Goal: Transaction & Acquisition: Book appointment/travel/reservation

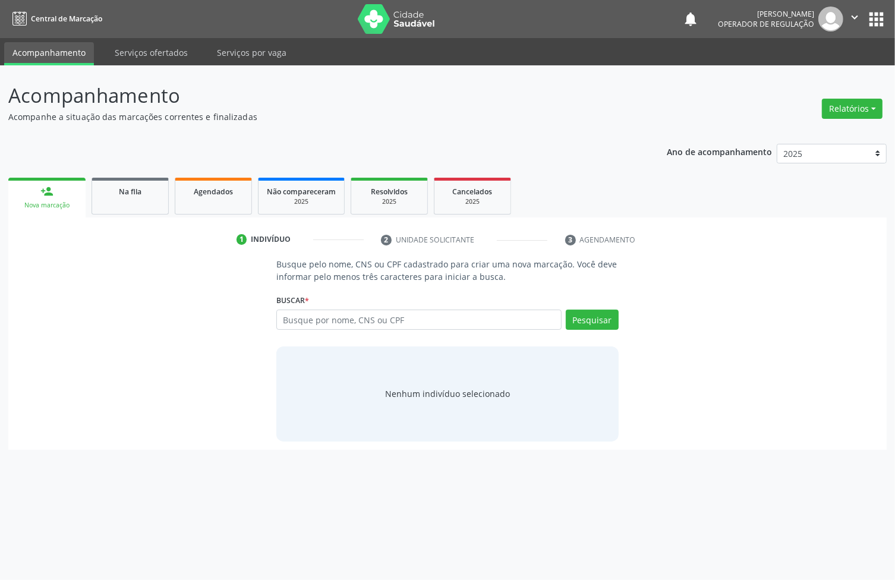
click at [375, 330] on div "Busque por nome, CNS ou CPF Nenhum resultado encontrado para: " " Digite nome, …" at bounding box center [447, 324] width 342 height 29
click at [356, 315] on input "text" at bounding box center [418, 320] width 285 height 20
paste input "709 2092 8697 2632"
type input "709 2092 8697 2632"
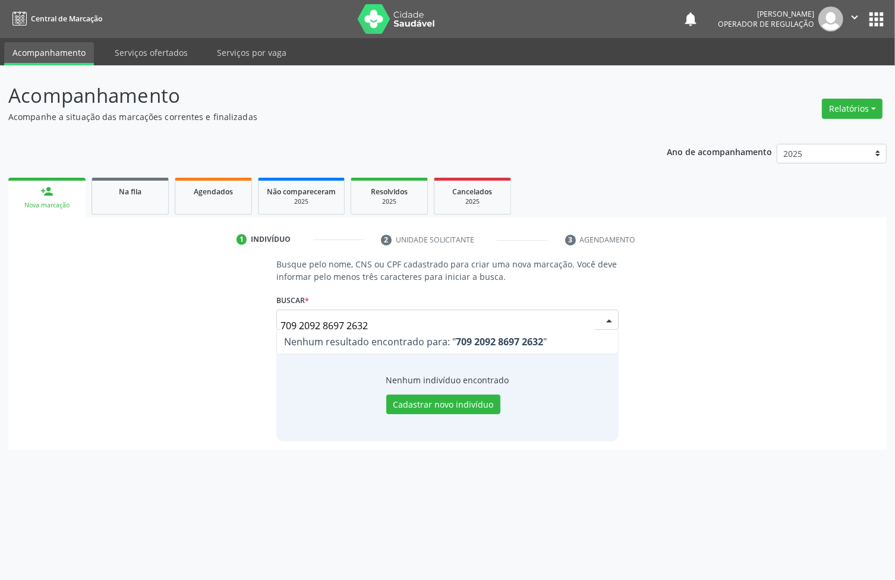
click at [354, 405] on div "Nenhum indivíduo encontrado Cadastrar novo indivíduo" at bounding box center [447, 393] width 342 height 95
click at [581, 323] on button "Pesquisar" at bounding box center [592, 320] width 53 height 20
click at [348, 321] on input "709 2092 8697 2632" at bounding box center [437, 326] width 314 height 24
click at [320, 318] on input "709 2092 86972632" at bounding box center [418, 320] width 285 height 20
click at [298, 320] on input "709 209286972632" at bounding box center [418, 320] width 285 height 20
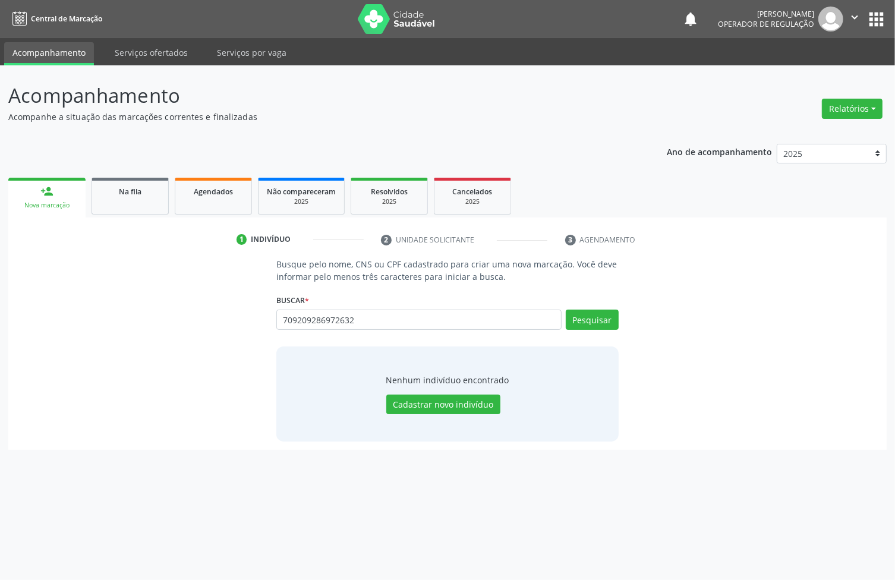
type input "709209286972632"
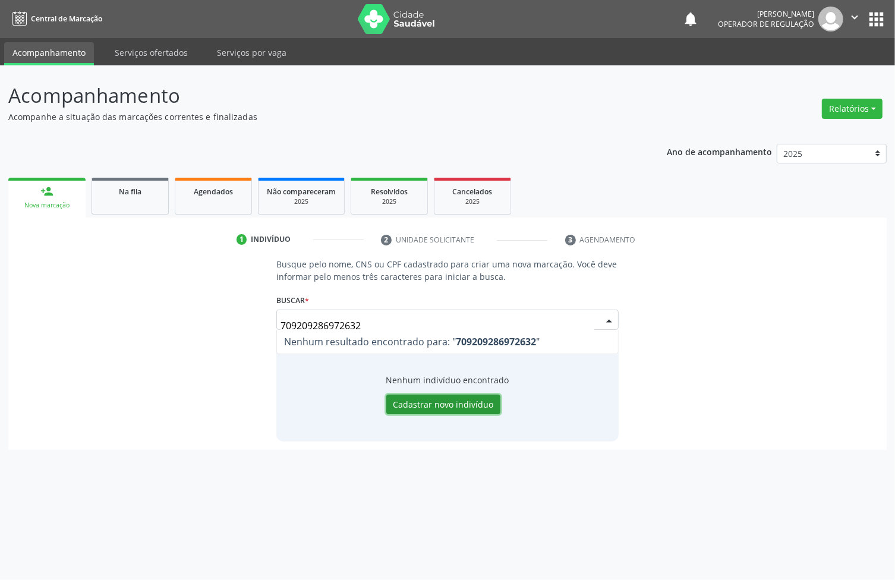
click at [463, 412] on button "Cadastrar novo indivíduo" at bounding box center [443, 404] width 114 height 20
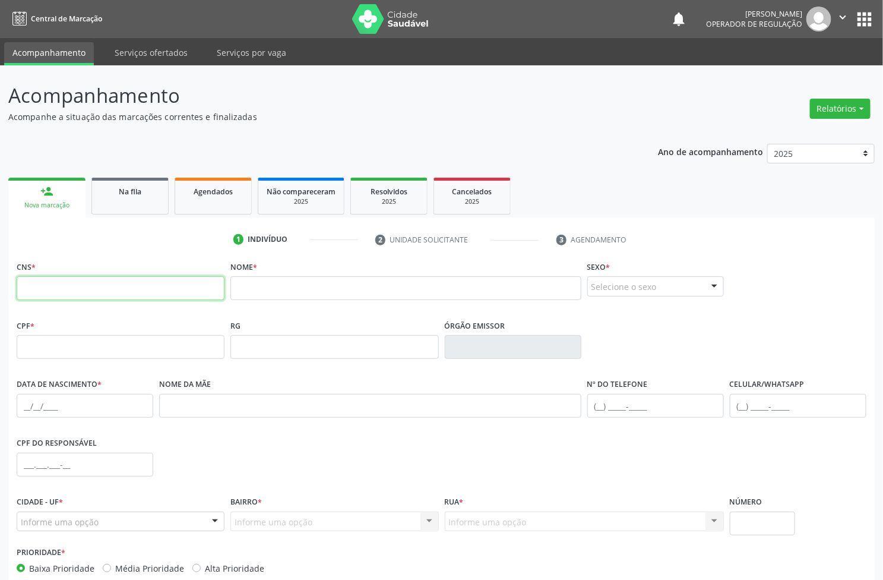
click at [75, 283] on input "text" at bounding box center [121, 288] width 208 height 24
paste input "709 2092 8697 2632"
type input "709 2092 8697 2632"
click at [273, 291] on input "text" at bounding box center [405, 288] width 351 height 24
type input "JULIO SEVERINO BEZERRA"
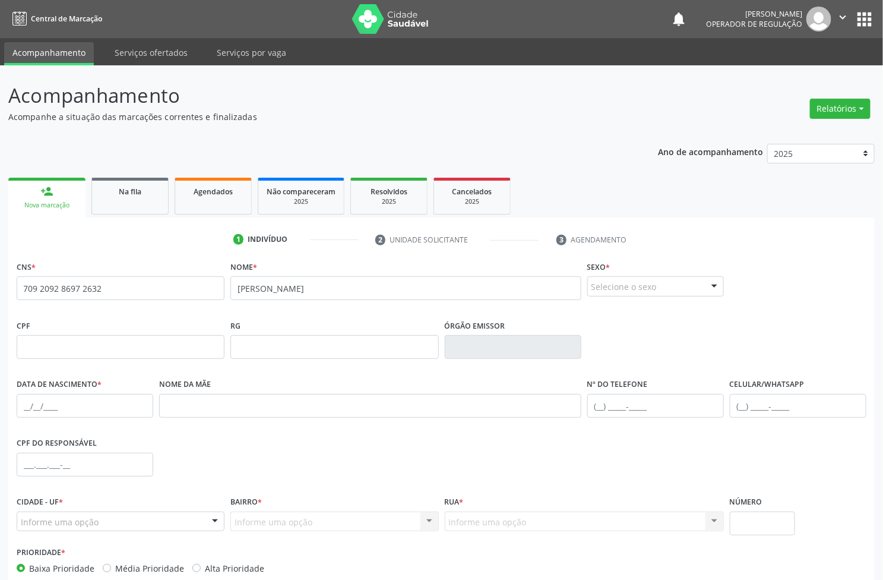
click at [648, 292] on div "Selecione o sexo" at bounding box center [656, 286] width 137 height 20
click at [633, 303] on span "Masculino" at bounding box center [618, 308] width 46 height 13
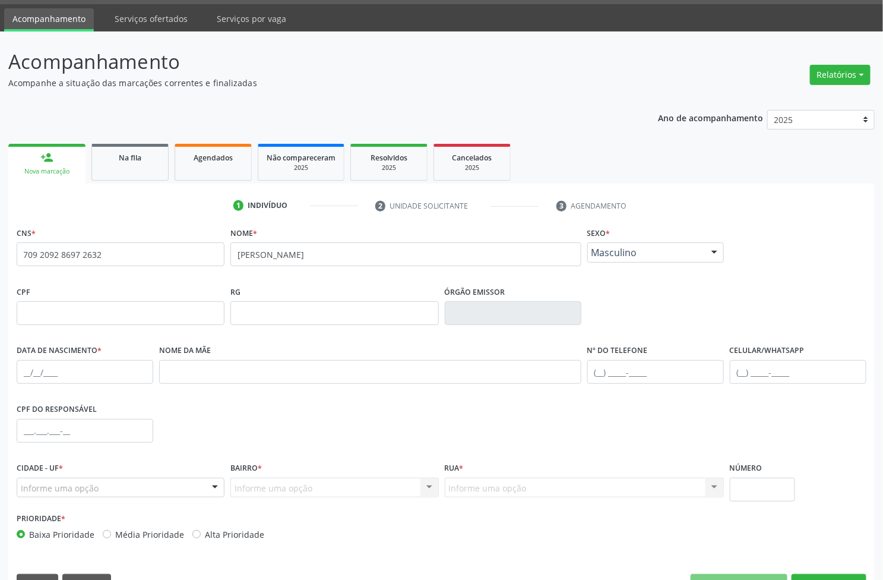
scroll to position [64, 0]
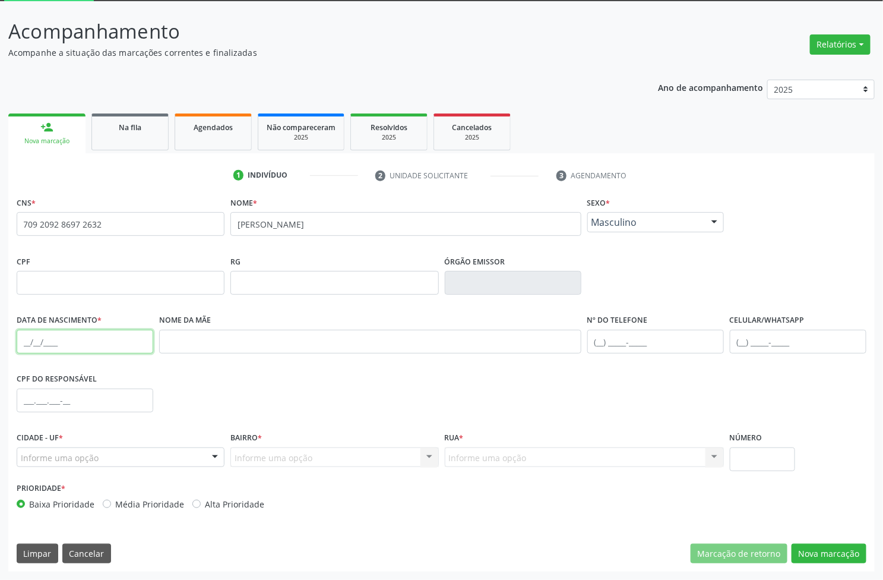
click at [118, 340] on input "text" at bounding box center [85, 342] width 137 height 24
type input "10/10/1939"
click at [211, 458] on div at bounding box center [215, 458] width 18 height 20
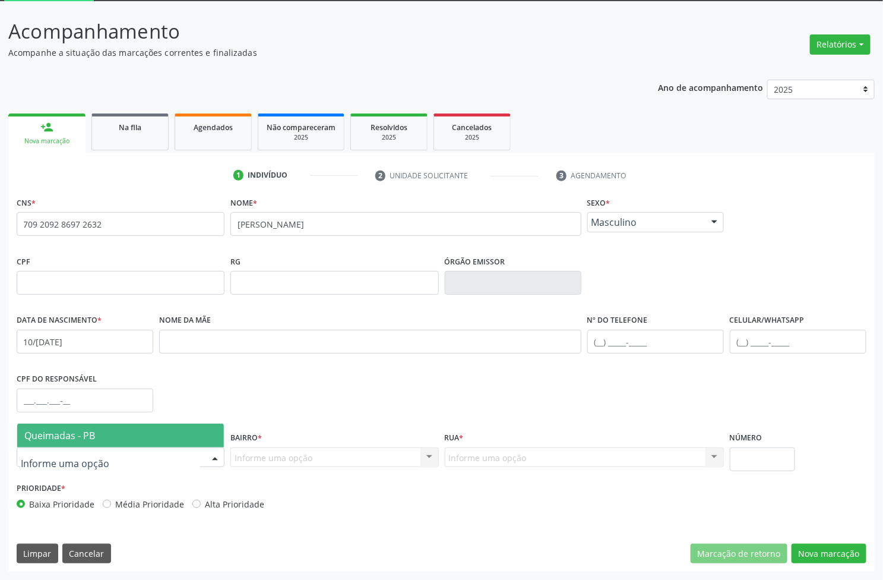
click at [178, 431] on span "Queimadas - PB" at bounding box center [120, 436] width 207 height 24
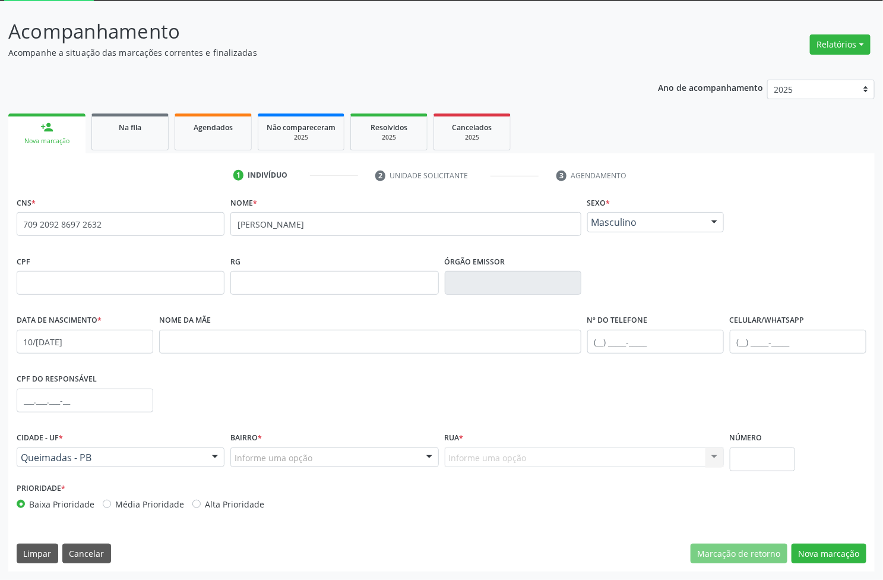
click at [352, 458] on div "Informe uma opção" at bounding box center [334, 457] width 208 height 20
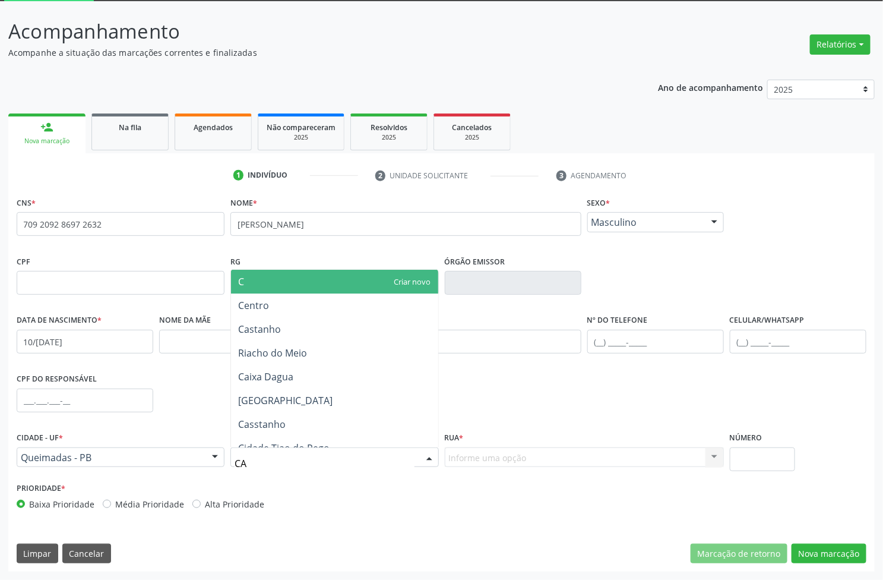
type input "CAS"
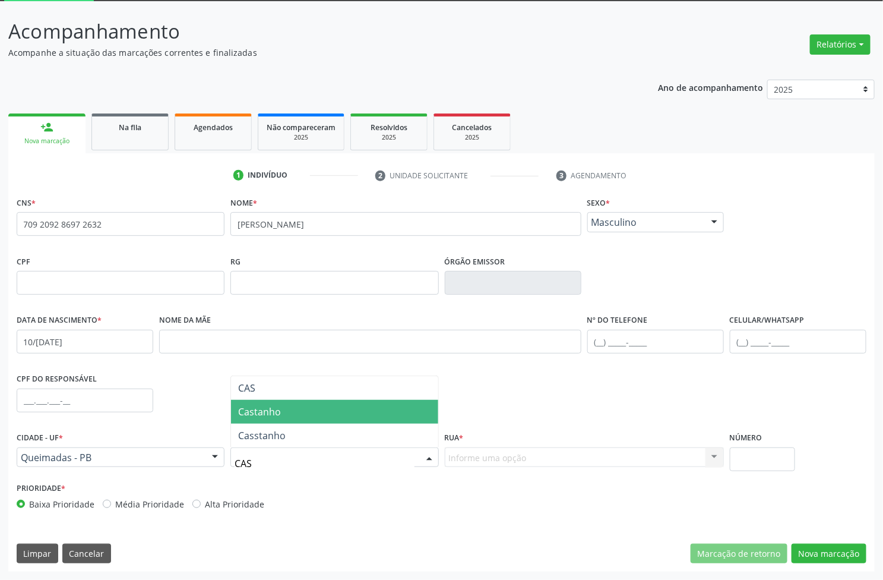
click at [324, 405] on span "Castanho" at bounding box center [334, 412] width 207 height 24
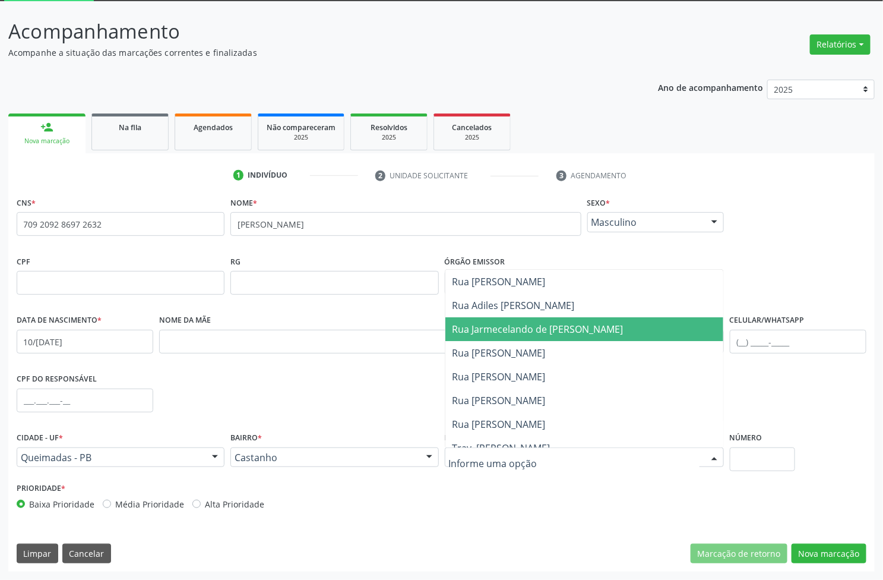
click at [530, 333] on span "Rua Jarmecelando de Paula" at bounding box center [538, 329] width 171 height 13
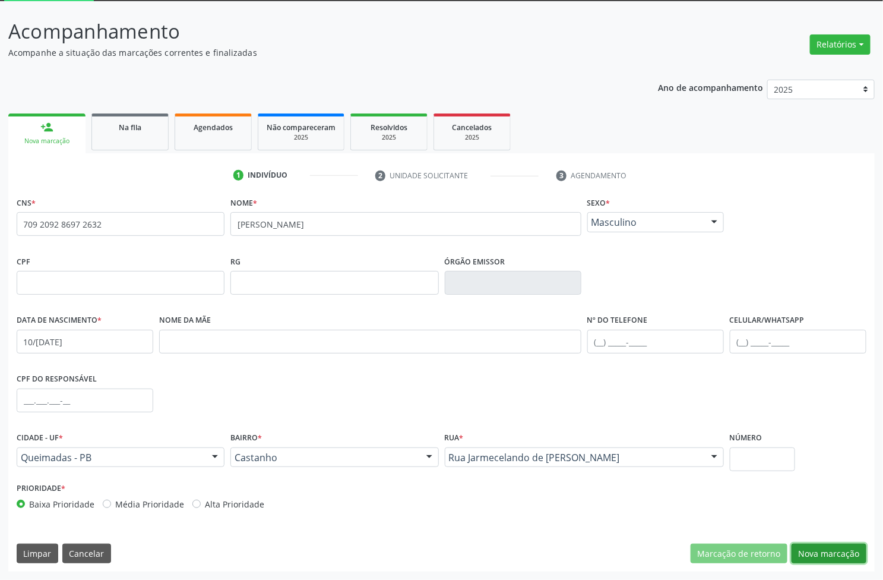
click at [850, 550] on button "Nova marcação" at bounding box center [829, 554] width 75 height 20
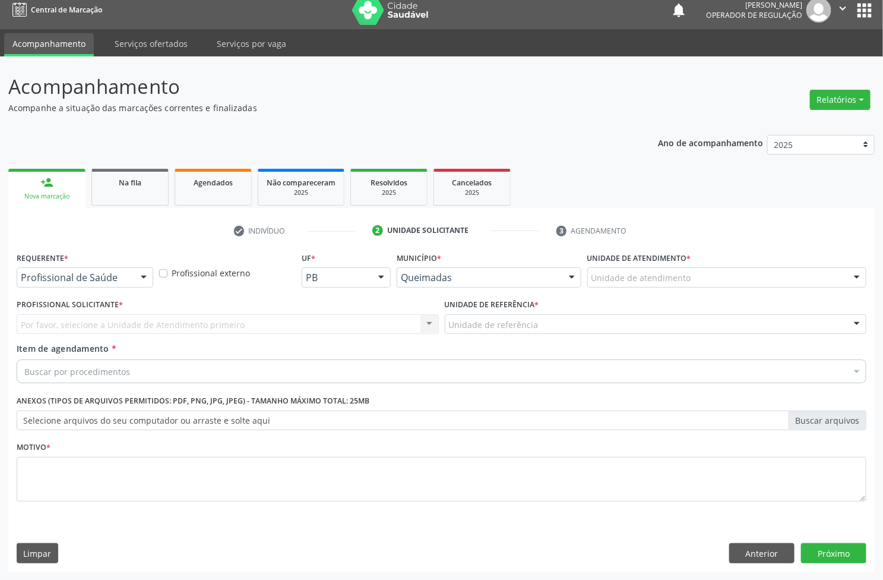
scroll to position [9, 0]
drag, startPoint x: 96, startPoint y: 276, endPoint x: 96, endPoint y: 301, distance: 25.0
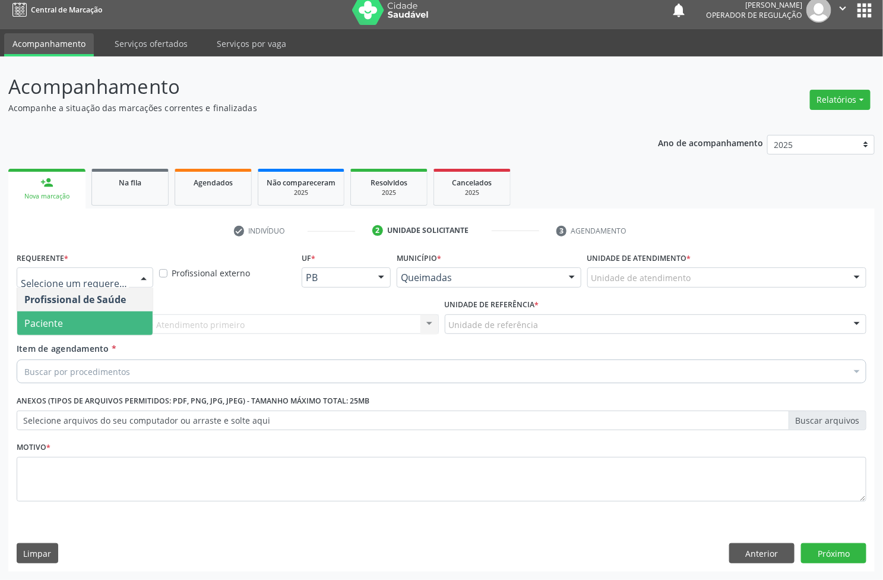
click at [96, 313] on span "Paciente" at bounding box center [84, 323] width 135 height 24
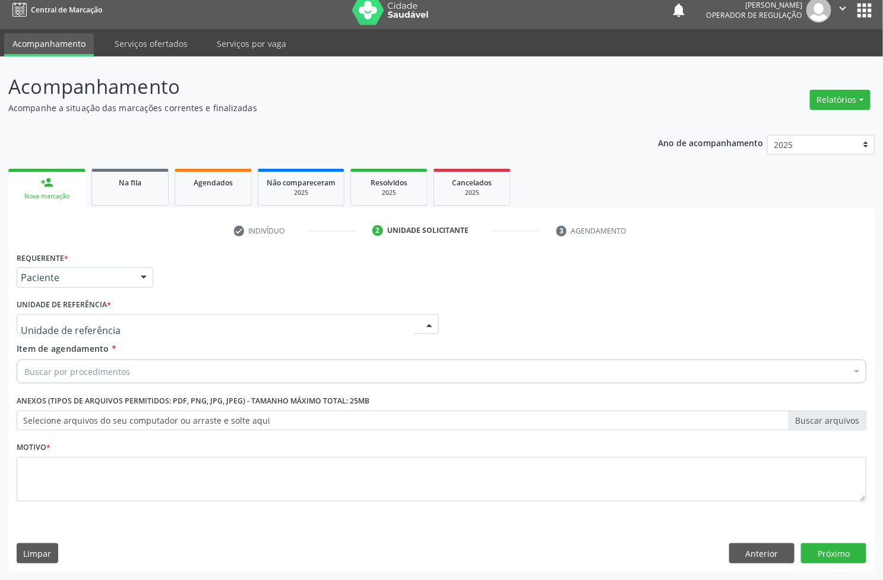
click at [115, 318] on div at bounding box center [228, 324] width 422 height 20
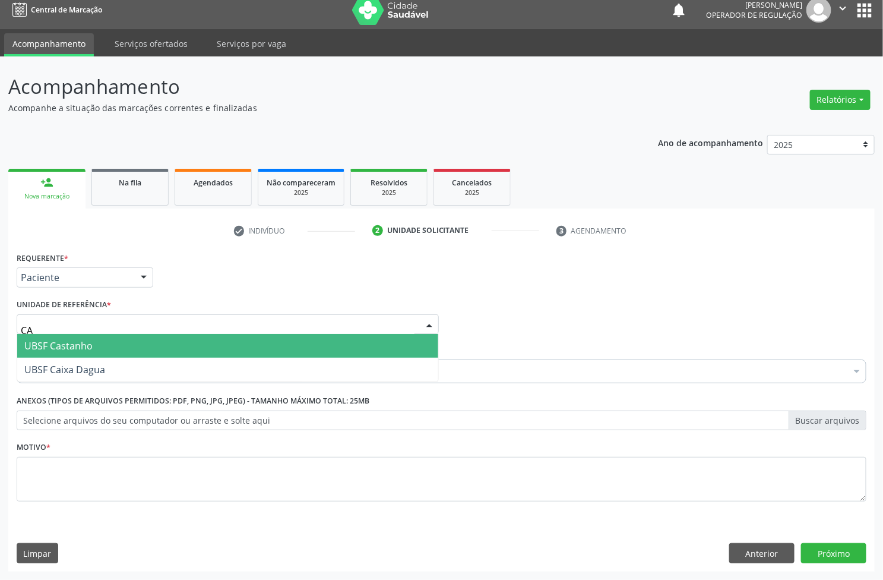
type input "CAS"
click at [75, 340] on span "UBSF Castanho" at bounding box center [58, 345] width 68 height 13
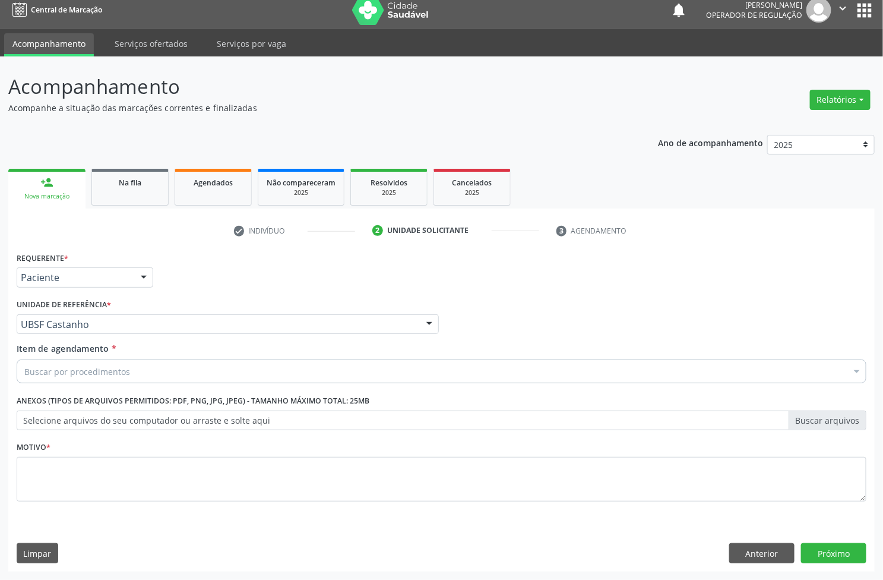
click at [160, 364] on div "Buscar por procedimentos" at bounding box center [442, 371] width 850 height 24
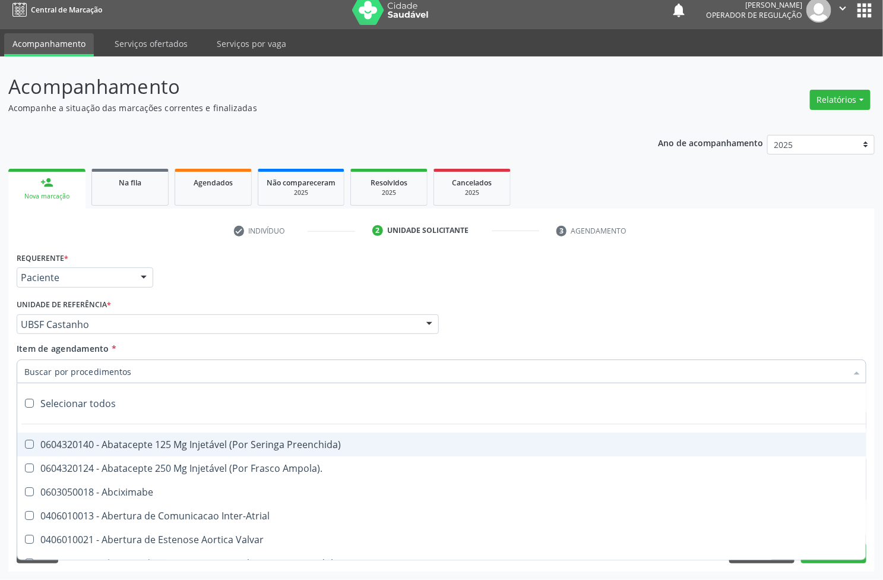
paste input "0205020100"
type input "0205020100"
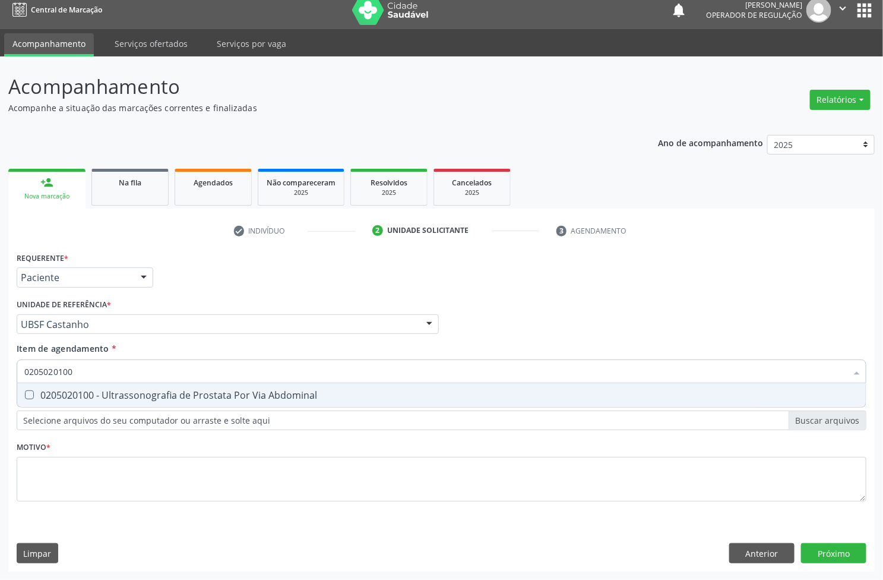
click at [135, 400] on div "0205020100 - Ultrassonografia de Prostata Por Via Abdominal" at bounding box center [441, 395] width 835 height 10
checkbox Abdominal "true"
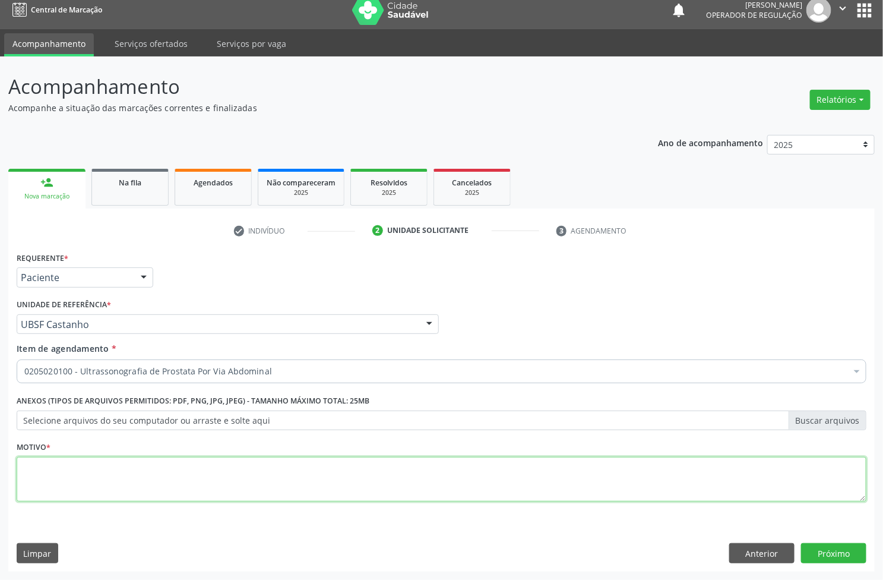
drag, startPoint x: 330, startPoint y: 479, endPoint x: 339, endPoint y: 465, distance: 16.5
click at [330, 479] on textarea at bounding box center [442, 479] width 850 height 45
paste textarea "AVALIAÇÃO"
type textarea "AVALIAÇÃO"
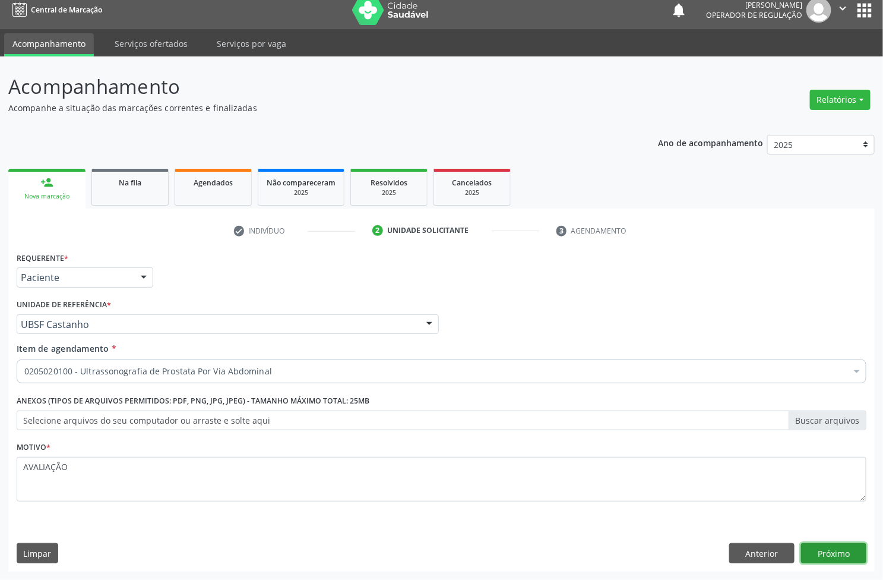
drag, startPoint x: 842, startPoint y: 554, endPoint x: 832, endPoint y: 560, distance: 11.7
click at [842, 556] on button "Próximo" at bounding box center [833, 553] width 65 height 20
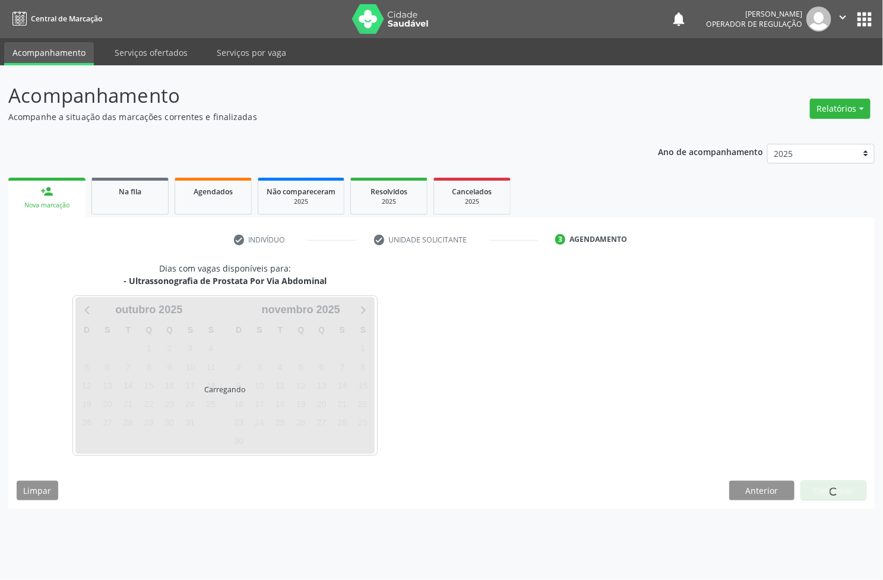
scroll to position [0, 0]
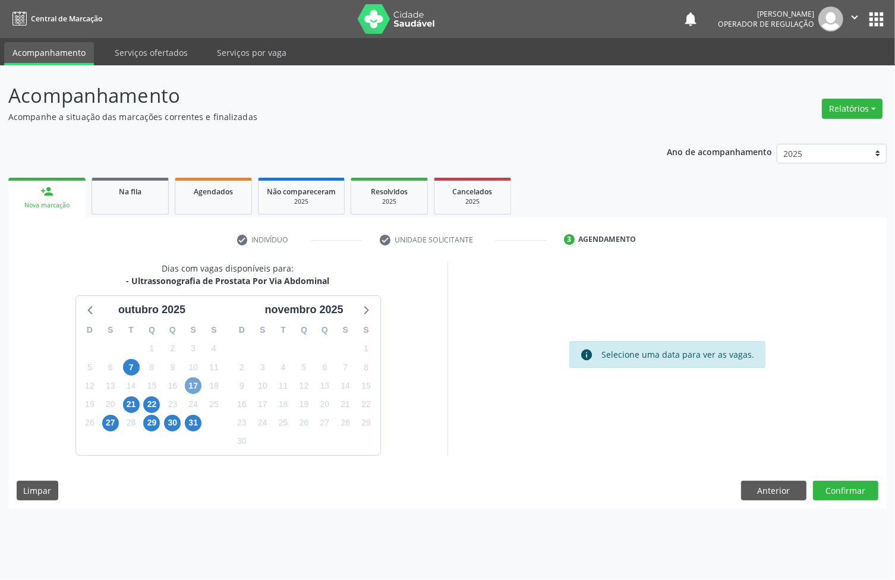
click at [194, 385] on span "17" at bounding box center [193, 385] width 17 height 17
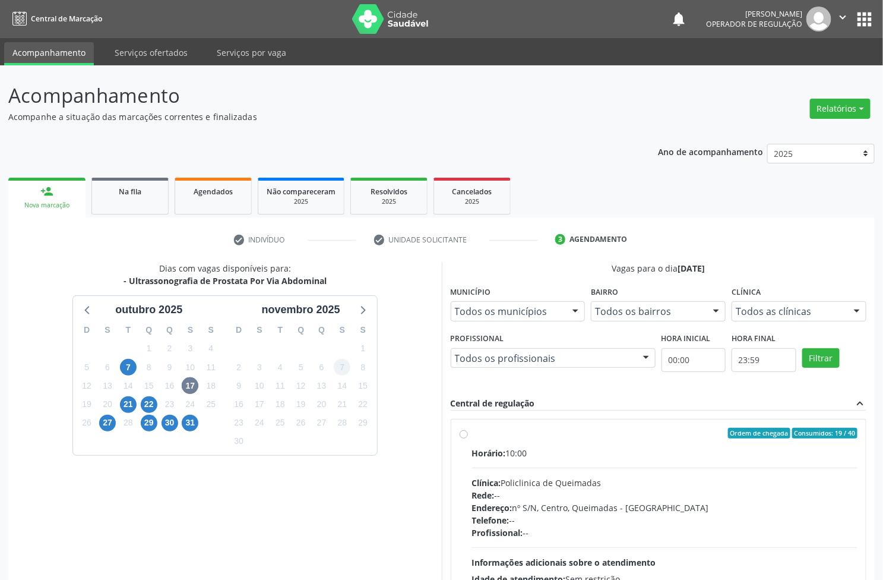
drag, startPoint x: 605, startPoint y: 472, endPoint x: 343, endPoint y: 362, distance: 283.6
click at [603, 470] on div "Horário: 10:00 Clínica: Policlinica de Queimadas Rede: -- Endereço: nº S/N, Cen…" at bounding box center [665, 528] width 386 height 163
click at [468, 438] on input "Ordem de chegada Consumidos: 19 / 40 Horário: 10:00 Clínica: Policlinica de Que…" at bounding box center [464, 433] width 8 height 11
radio input "true"
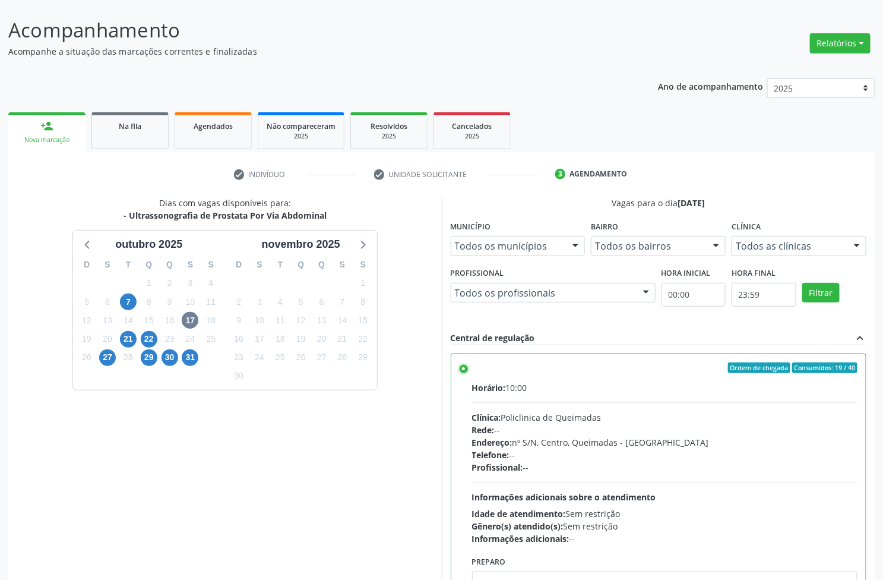
scroll to position [130, 0]
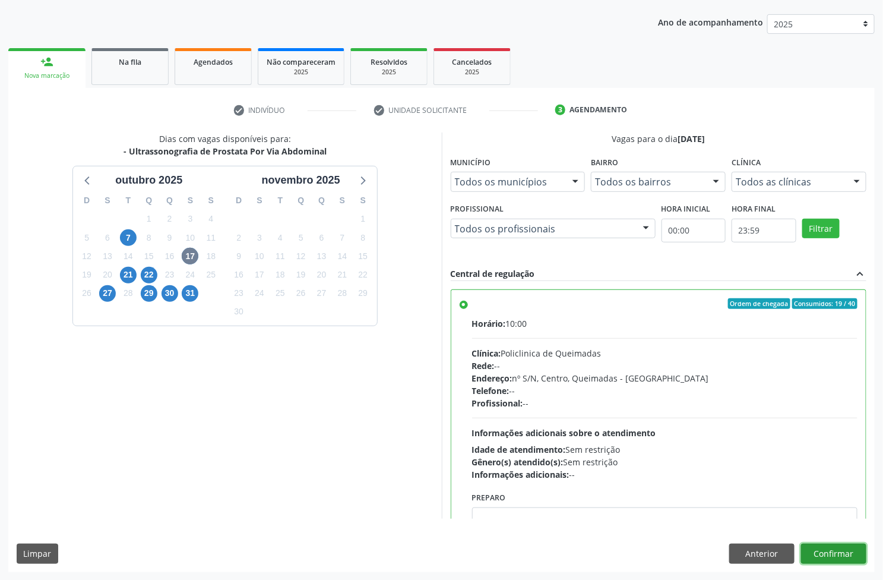
click at [829, 550] on button "Confirmar" at bounding box center [833, 554] width 65 height 20
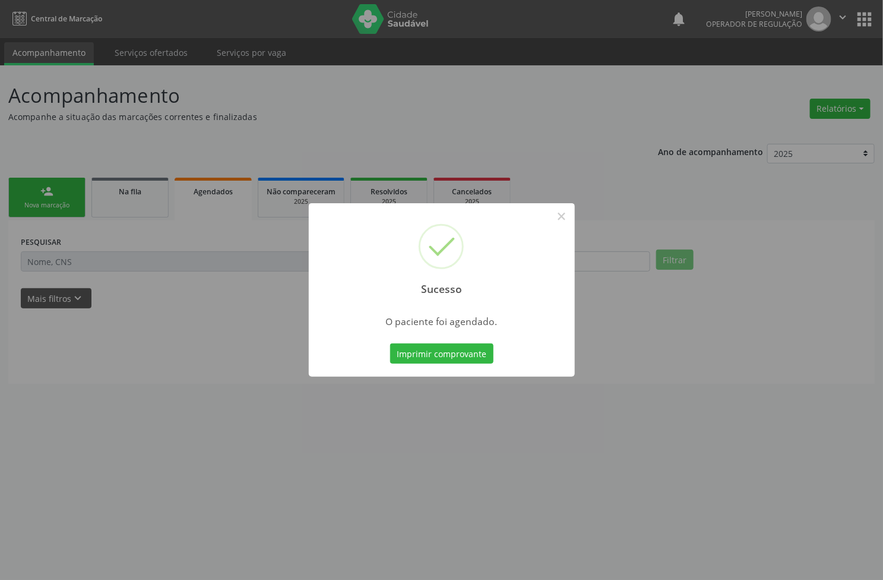
scroll to position [0, 0]
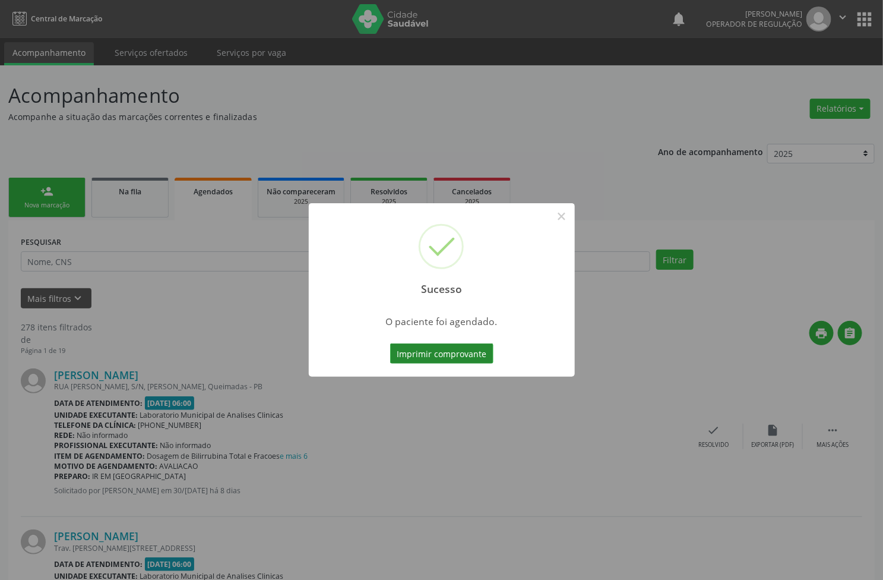
click at [428, 346] on button "Imprimir comprovante" at bounding box center [441, 353] width 103 height 20
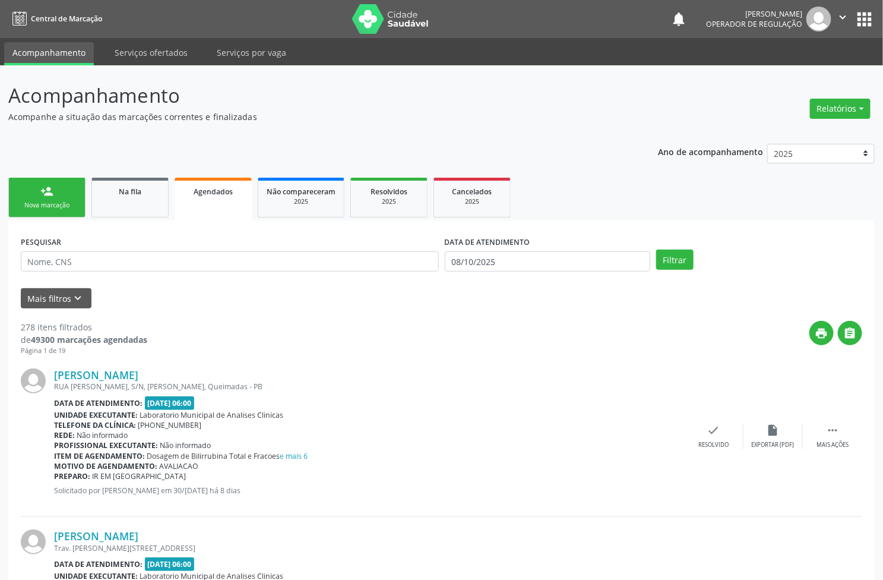
click at [72, 209] on div "Nova marcação" at bounding box center [46, 205] width 59 height 9
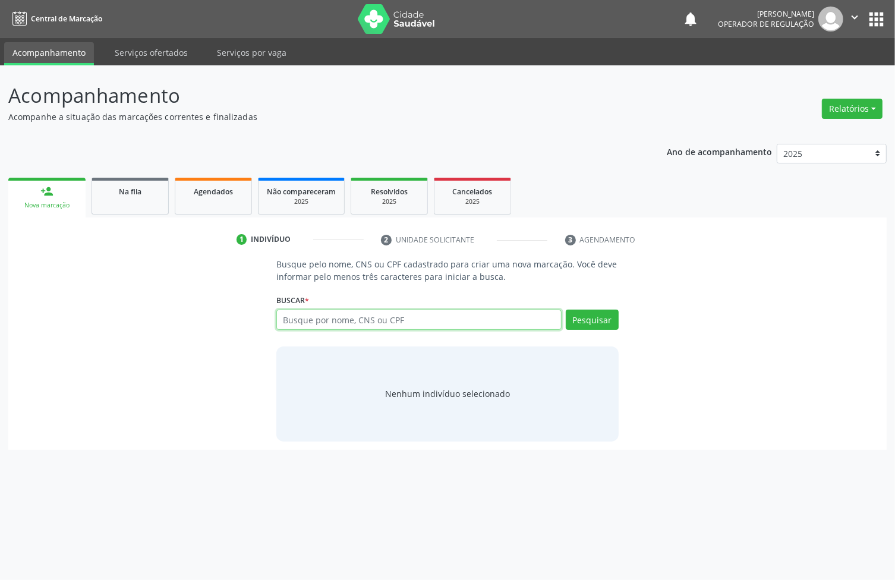
click at [308, 324] on input "text" at bounding box center [418, 320] width 285 height 20
type input "702408049537223"
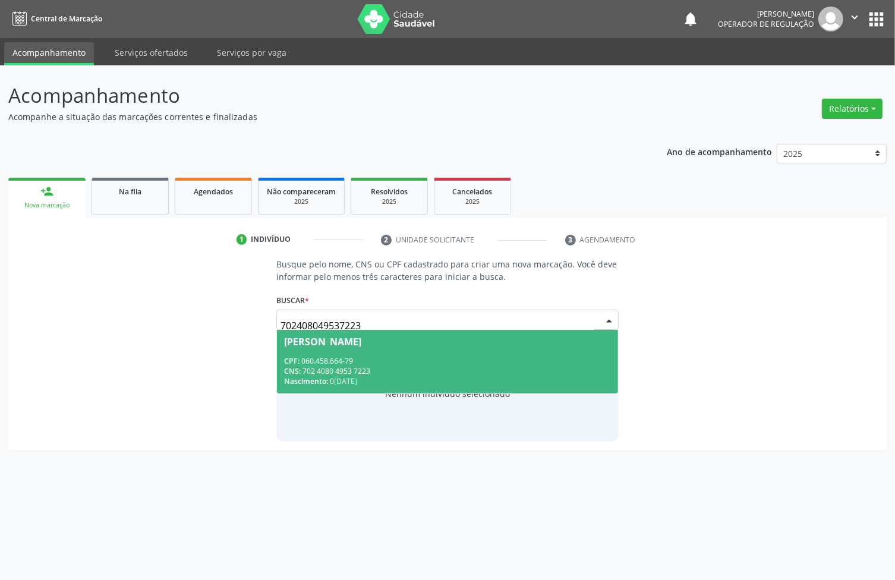
click at [334, 355] on span "Maria Madalena Gonçalves CPF: 060.458.664-79 CNS: 702 4080 4953 7223 Nascimento…" at bounding box center [447, 362] width 341 height 64
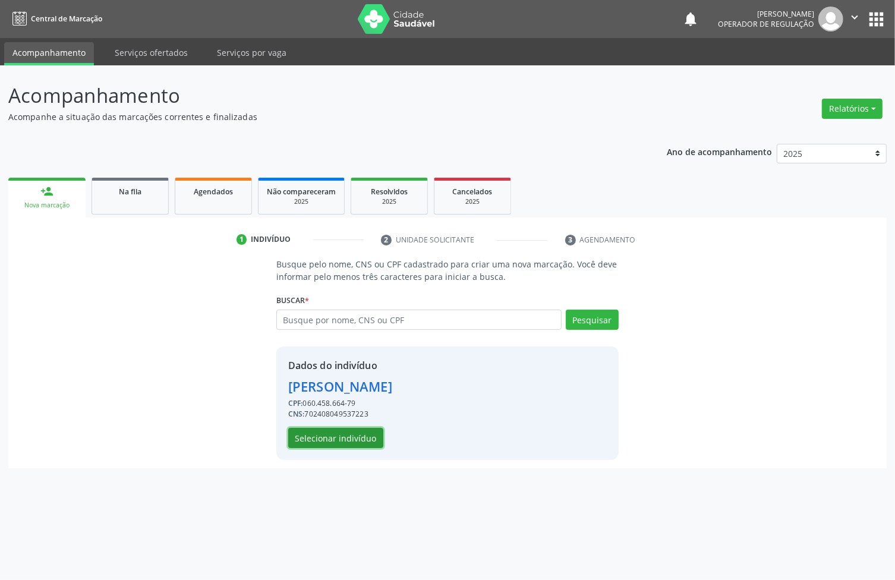
click at [318, 440] on button "Selecionar indivíduo" at bounding box center [335, 438] width 95 height 20
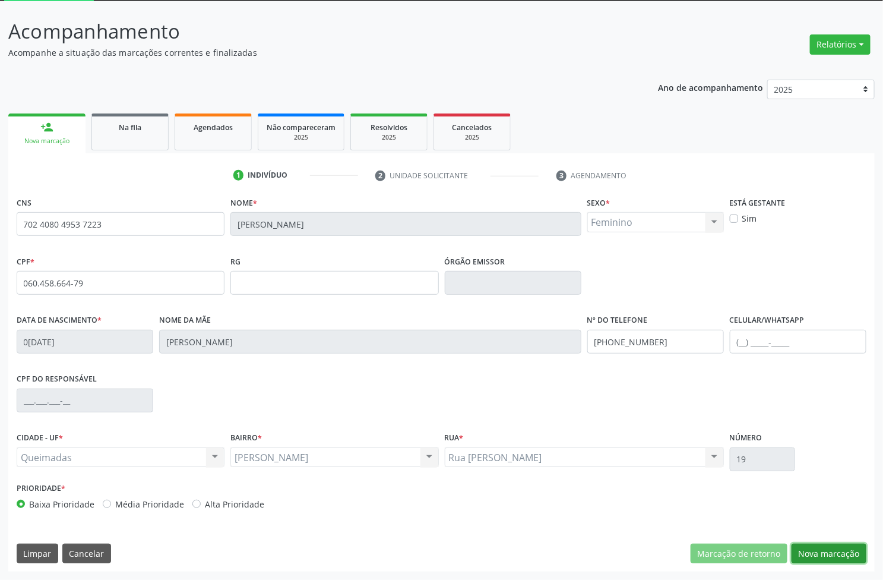
click at [810, 547] on button "Nova marcação" at bounding box center [829, 554] width 75 height 20
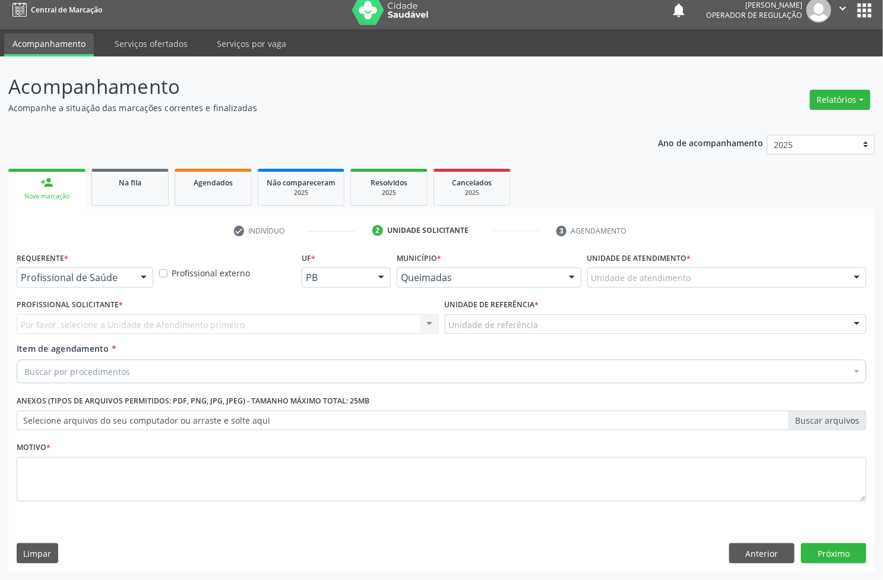
click at [93, 287] on div "Profissional de Saúde Profissional de Saúde Paciente Nenhum resultado encontrad…" at bounding box center [85, 277] width 137 height 20
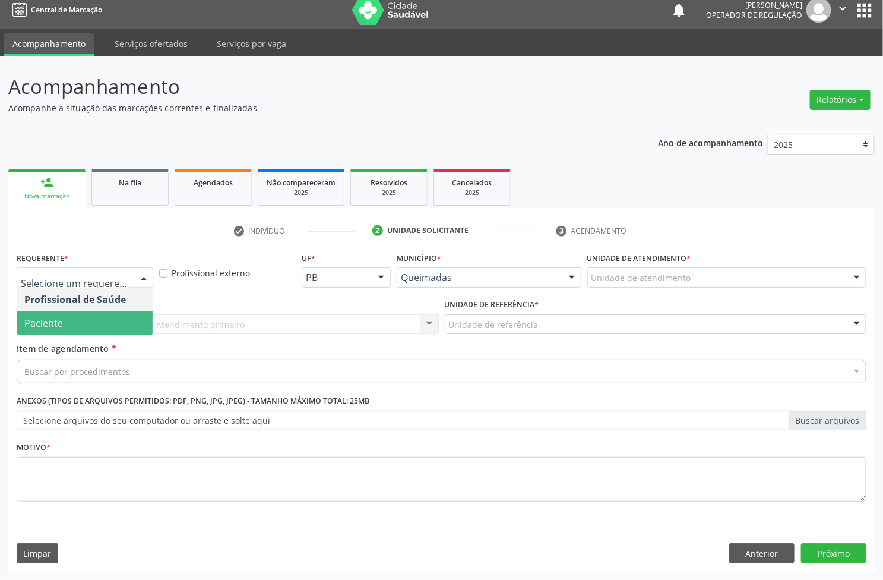
click at [90, 317] on span "Paciente" at bounding box center [84, 323] width 135 height 24
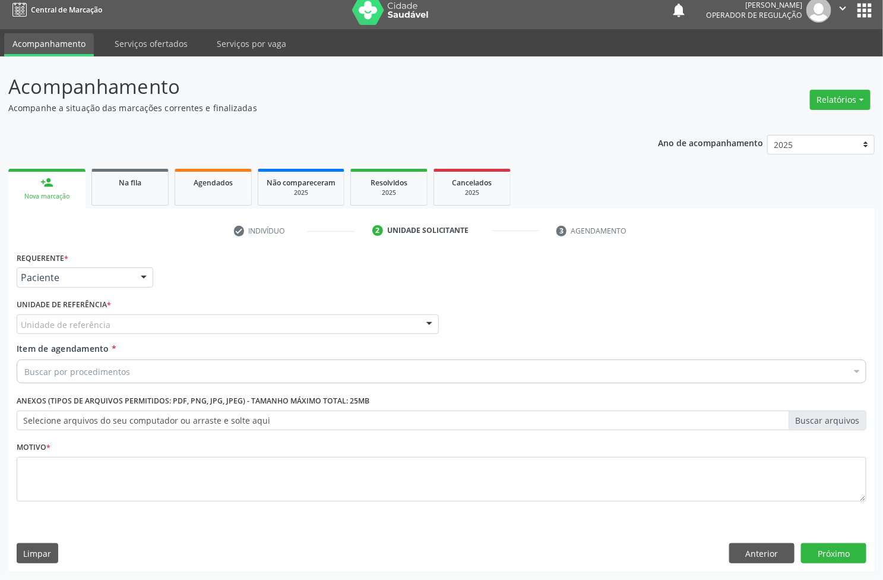
click at [128, 322] on div "Unidade de referência" at bounding box center [228, 324] width 422 height 20
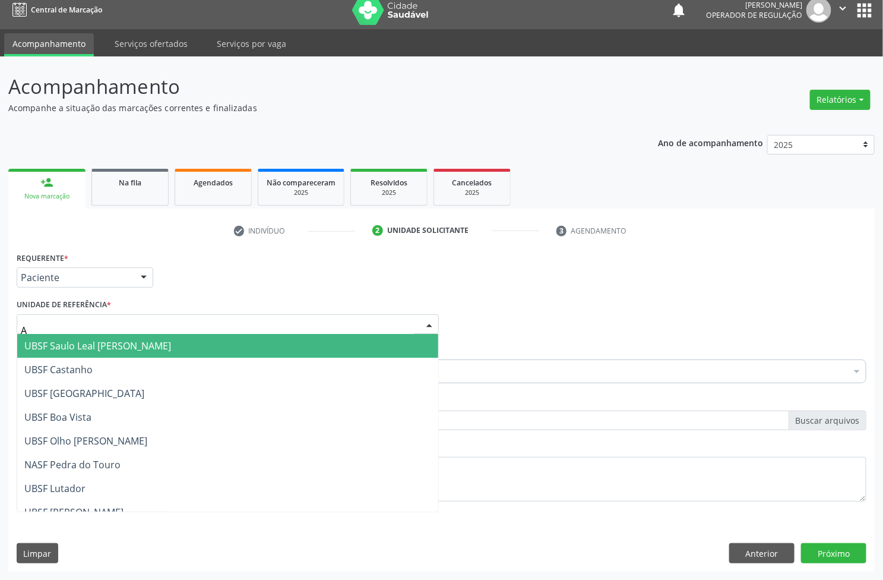
type input "AN"
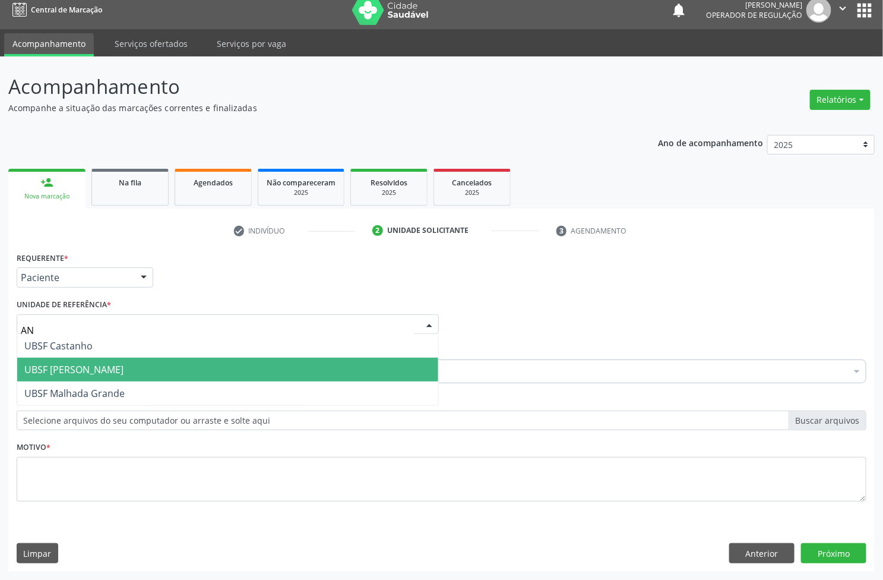
drag, startPoint x: 113, startPoint y: 375, endPoint x: 109, endPoint y: 361, distance: 14.9
click at [113, 375] on span "UBSF [PERSON_NAME]" at bounding box center [73, 369] width 99 height 13
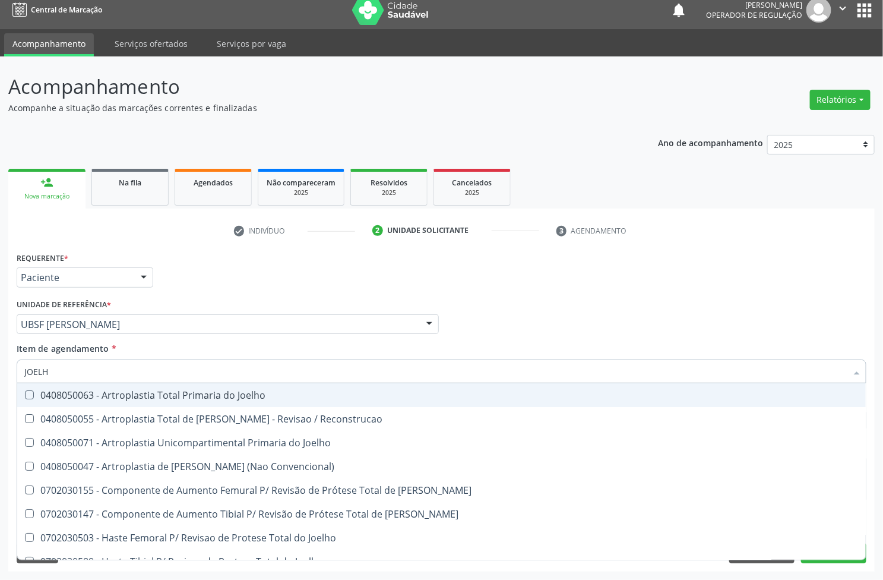
type input "JOELHO"
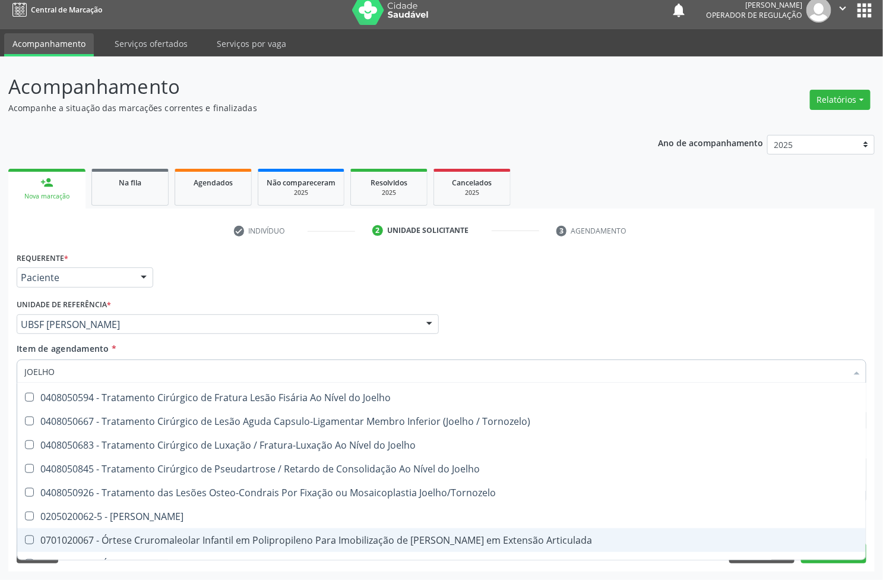
scroll to position [513, 0]
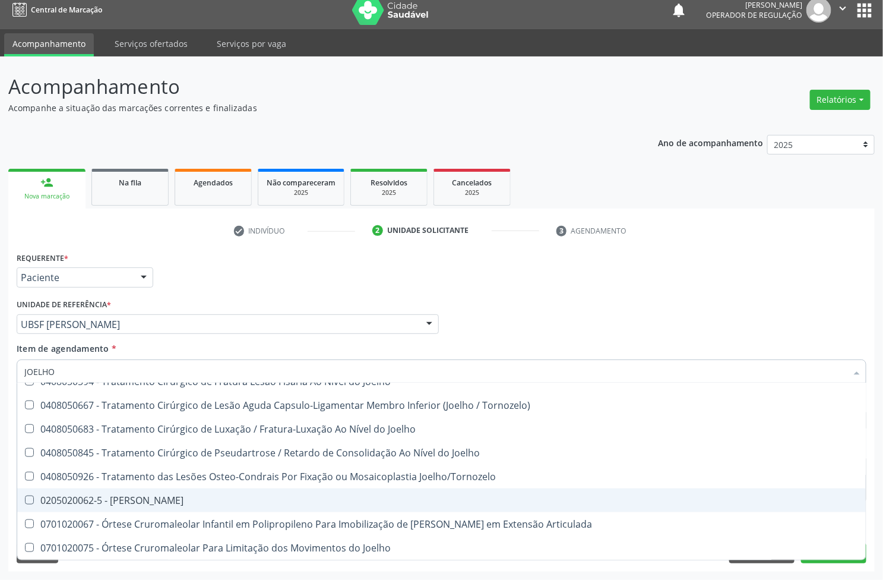
click at [117, 503] on div "0205020062-5 - Usg Joelho" at bounding box center [441, 500] width 835 height 10
checkbox Joelho "true"
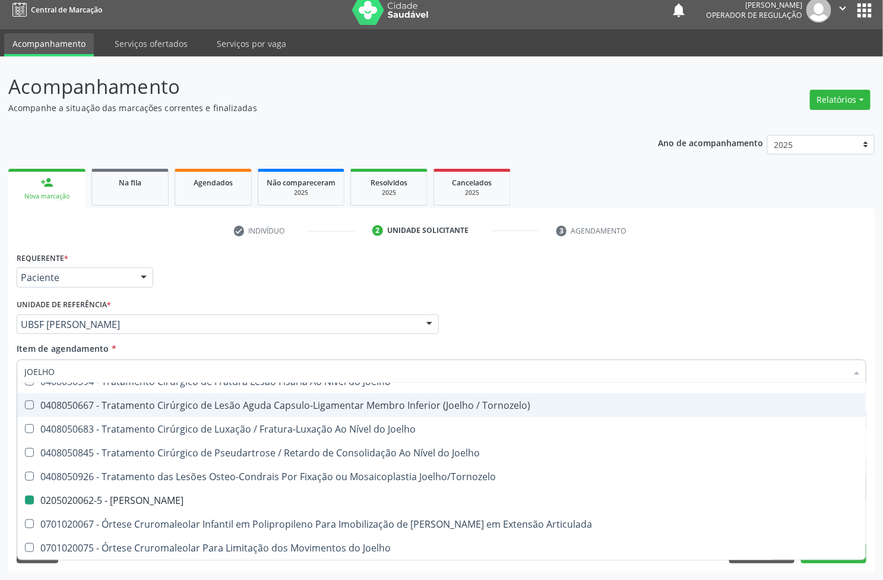
click at [219, 300] on div "Unidade de referência * UBSF Anibal Teixeira UBSF Ligeiro II UBSF Saulo Leal Er…" at bounding box center [228, 315] width 422 height 38
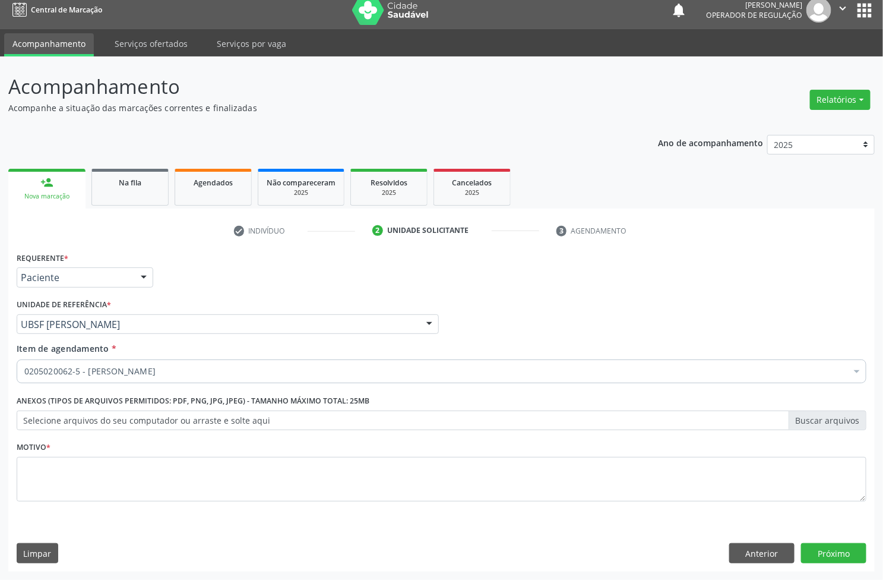
scroll to position [0, 0]
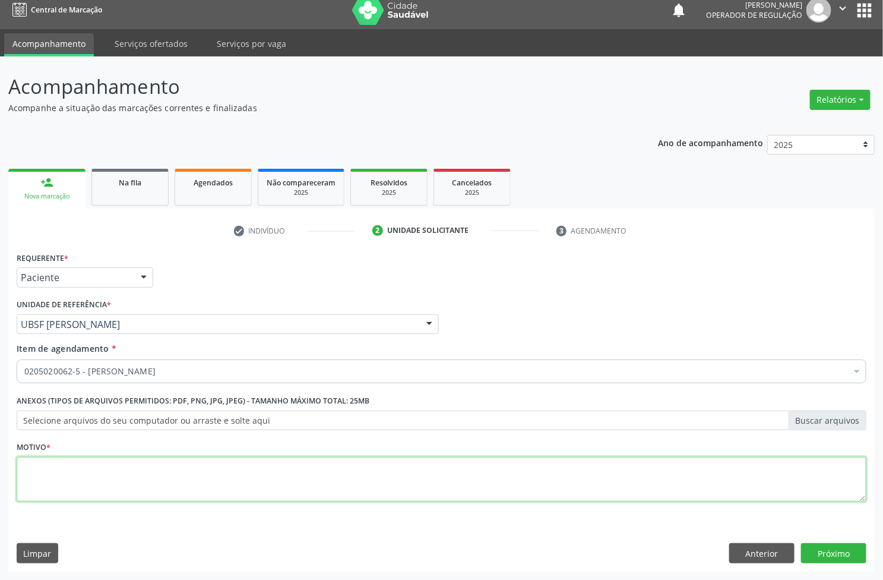
click at [168, 479] on textarea at bounding box center [442, 479] width 850 height 45
type textarea "AVALIAÇÃO"
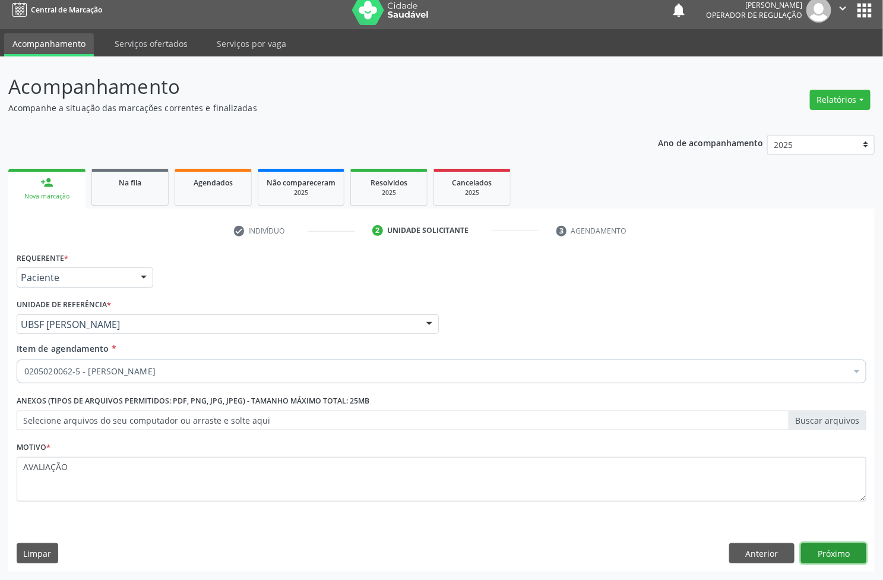
click button "Próximo" at bounding box center [833, 553] width 65 height 20
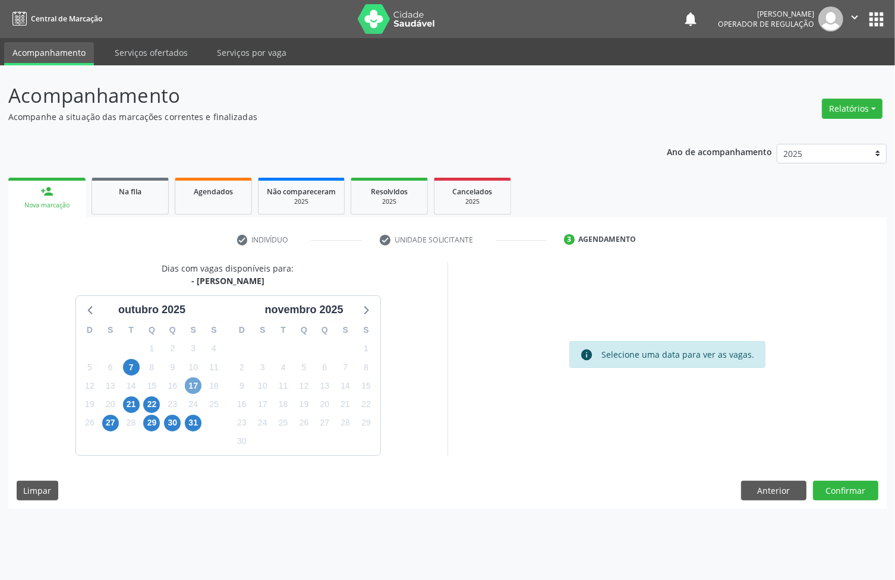
click at [189, 390] on span "17" at bounding box center [193, 385] width 17 height 17
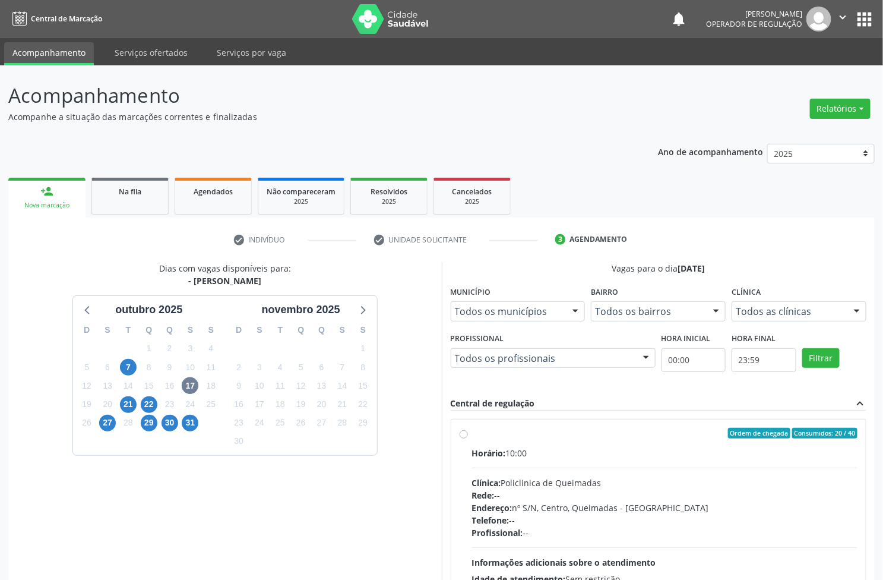
click at [607, 462] on div "Horário: 10:00 Clínica: Policlinica de Queimadas Rede: -- Endereço: nº S/N, Cen…" at bounding box center [665, 528] width 386 height 163
click at [468, 438] on input "Ordem de chegada Consumidos: 20 / 40 Horário: 10:00 Clínica: Policlinica de Que…" at bounding box center [464, 433] width 8 height 11
radio input "true"
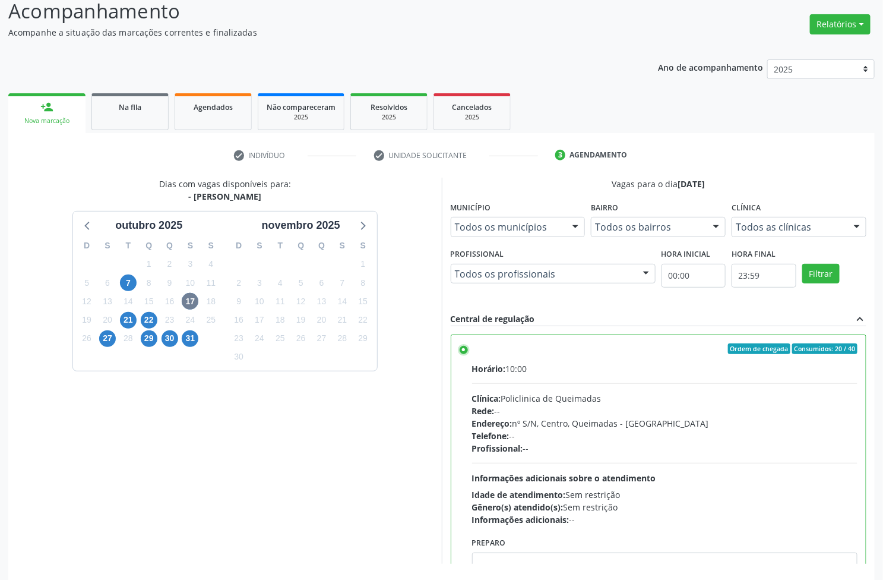
scroll to position [130, 0]
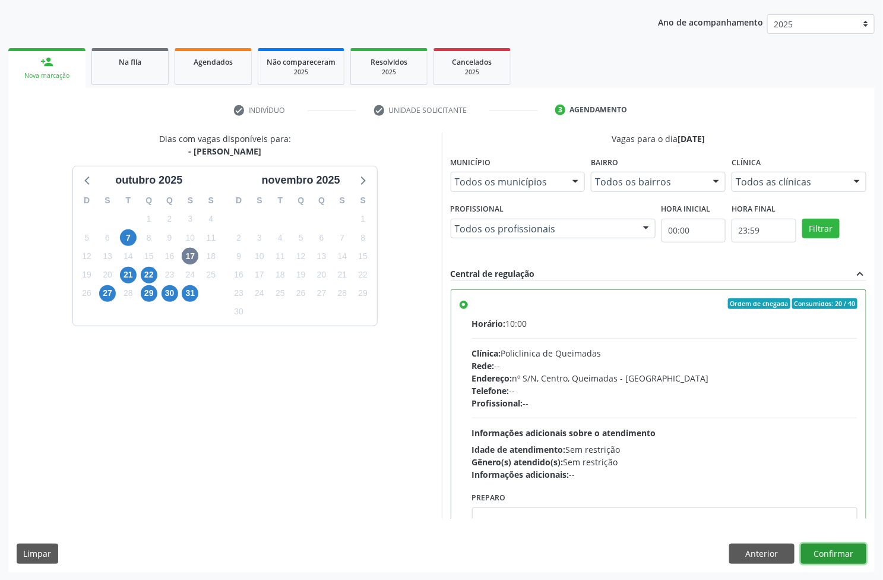
click at [814, 553] on button "Confirmar" at bounding box center [833, 554] width 65 height 20
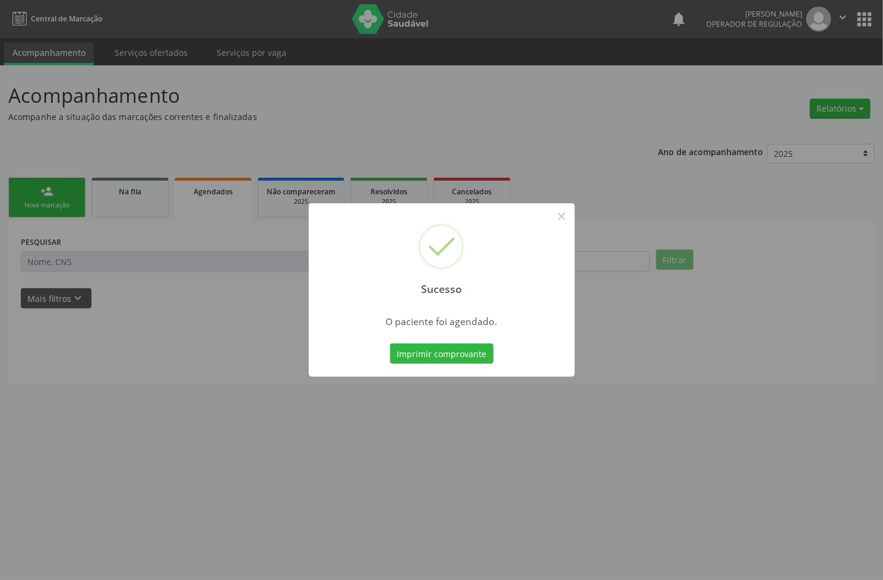
scroll to position [0, 0]
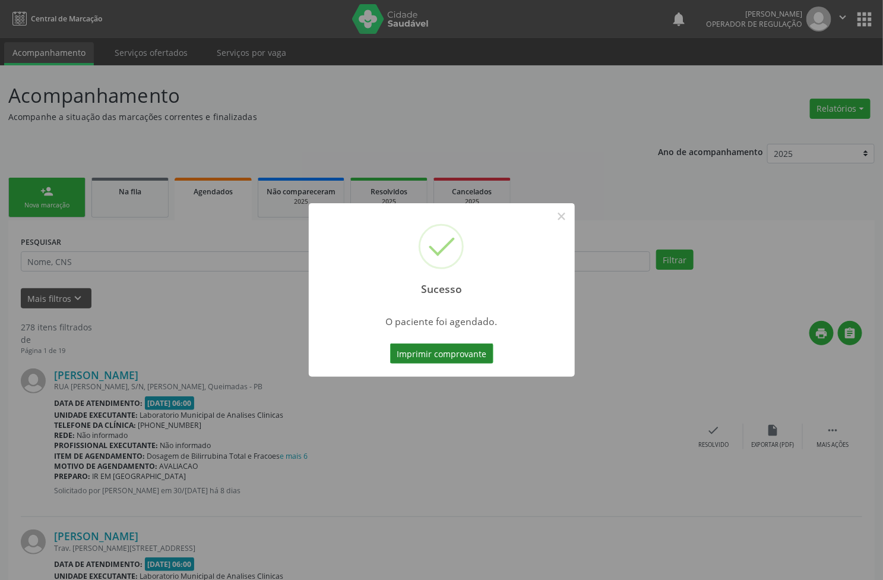
click at [424, 355] on button "Imprimir comprovante" at bounding box center [441, 353] width 103 height 20
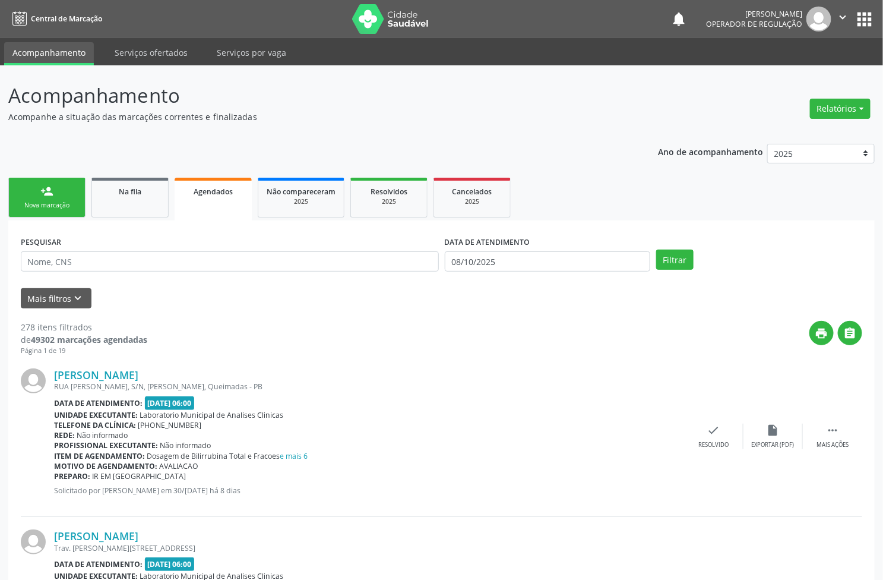
click at [64, 205] on div "Nova marcação" at bounding box center [46, 205] width 59 height 9
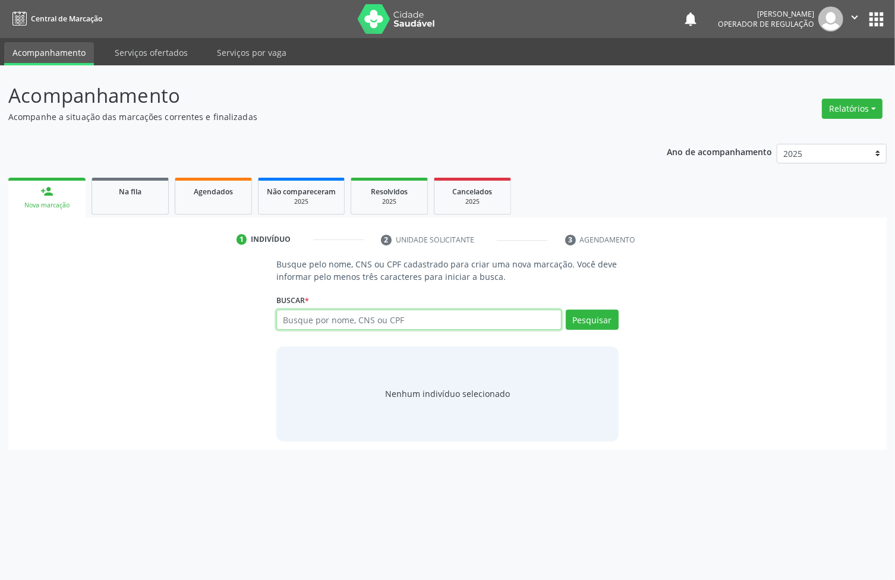
click at [328, 319] on input "text" at bounding box center [418, 320] width 285 height 20
type input "16800029459"
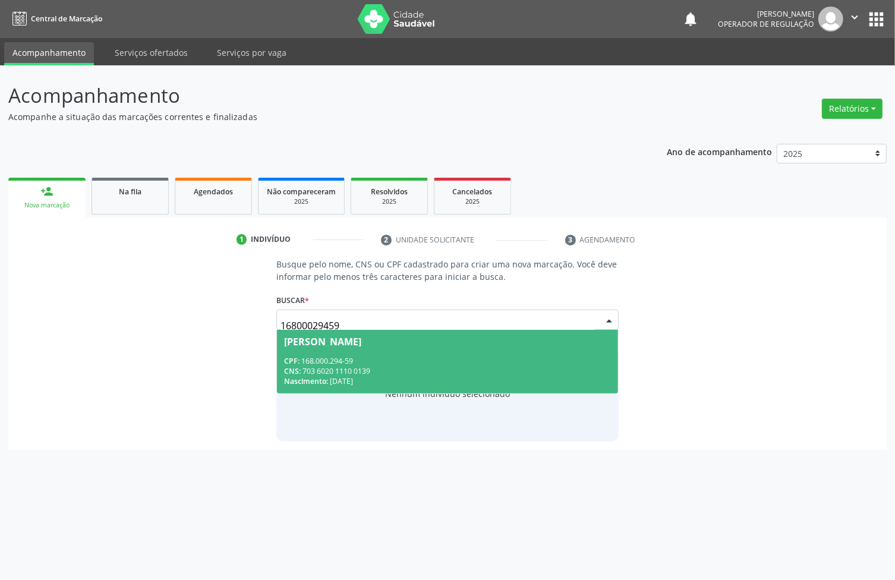
click at [345, 360] on div "CPF: 168.000.294-59" at bounding box center [447, 361] width 327 height 10
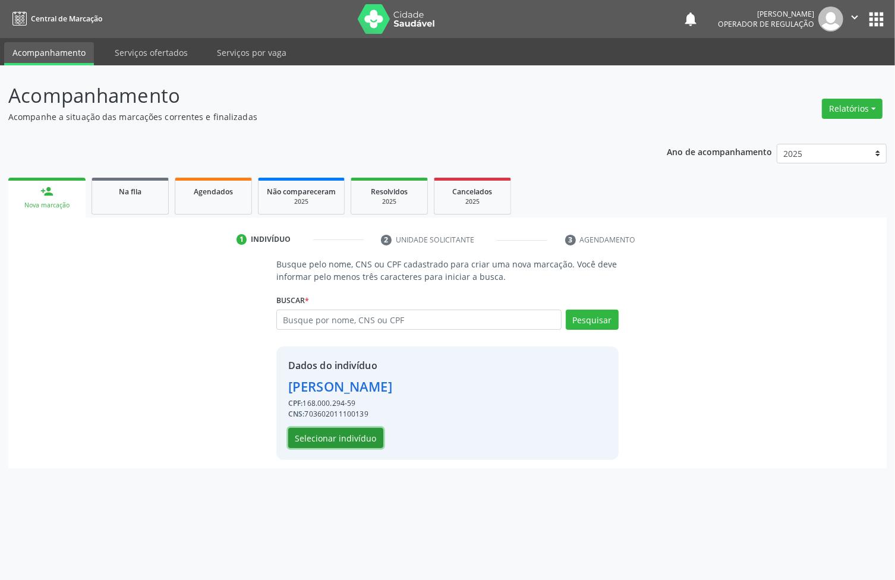
click at [327, 440] on button "Selecionar indivíduo" at bounding box center [335, 438] width 95 height 20
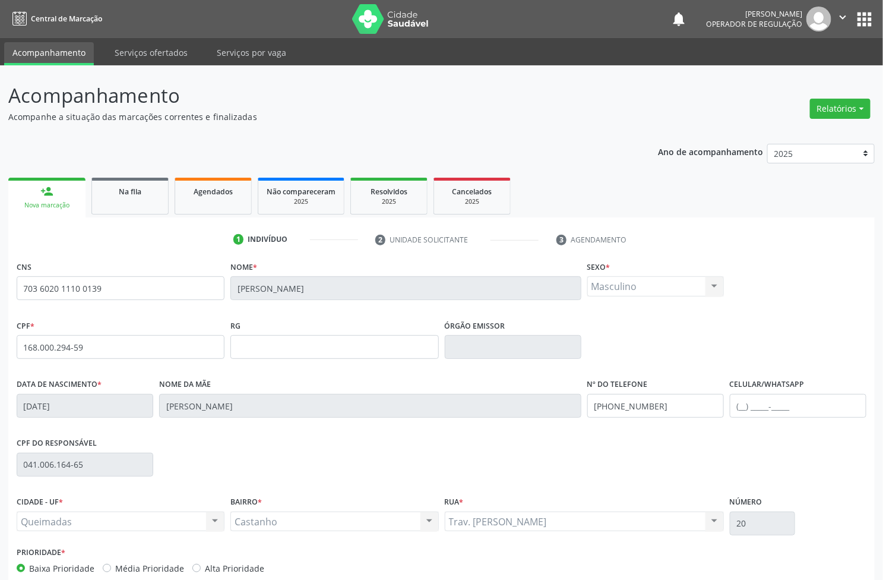
scroll to position [64, 0]
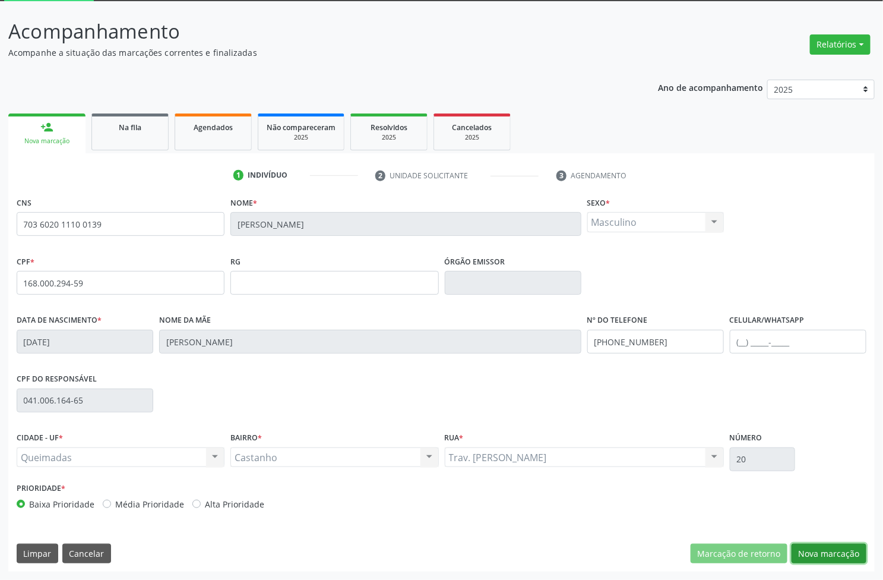
drag, startPoint x: 859, startPoint y: 548, endPoint x: 804, endPoint y: 532, distance: 57.5
click at [859, 548] on button "Nova marcação" at bounding box center [829, 554] width 75 height 20
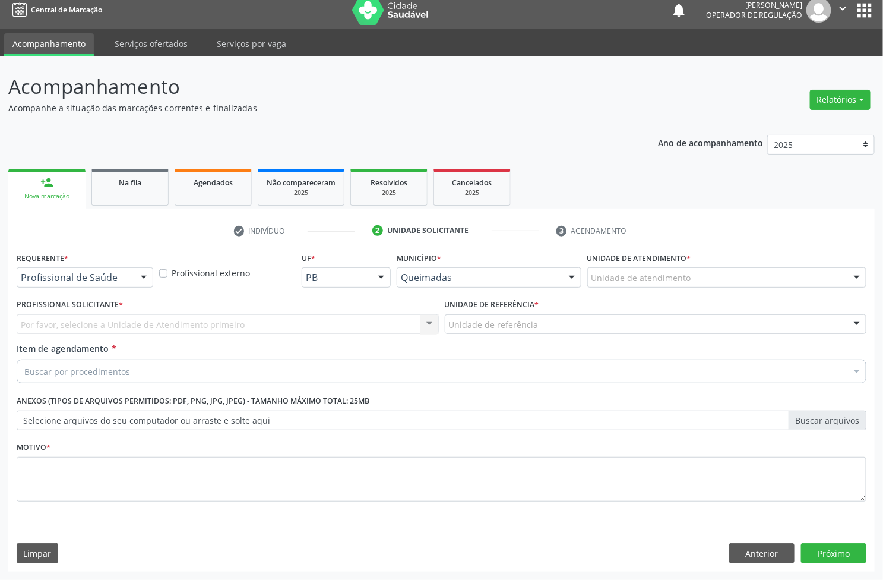
scroll to position [9, 0]
drag, startPoint x: 61, startPoint y: 277, endPoint x: 52, endPoint y: 312, distance: 36.3
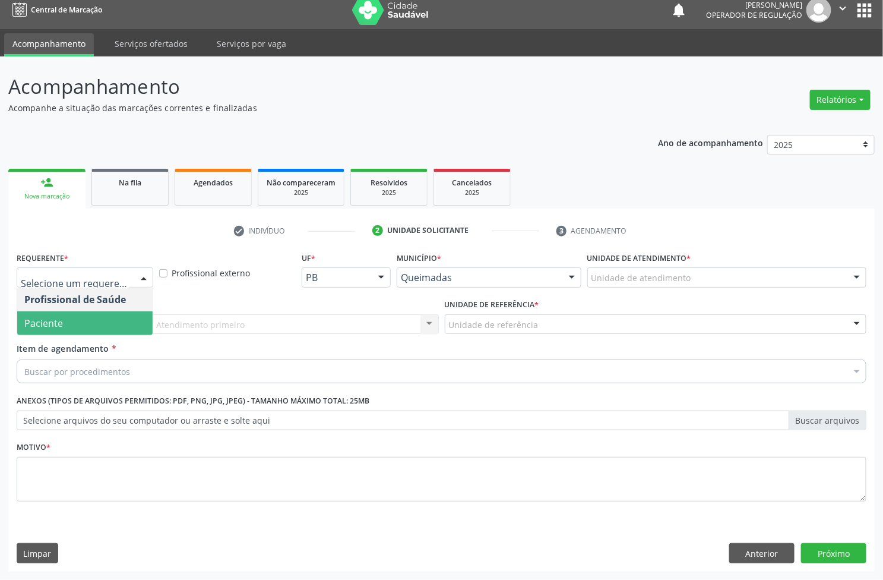
click at [50, 325] on span "Paciente" at bounding box center [43, 323] width 39 height 13
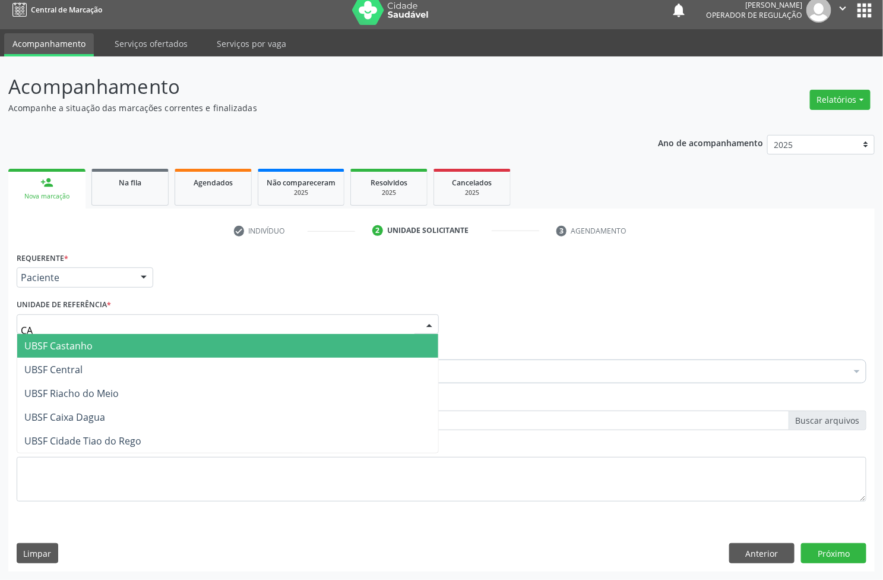
type input "CAS"
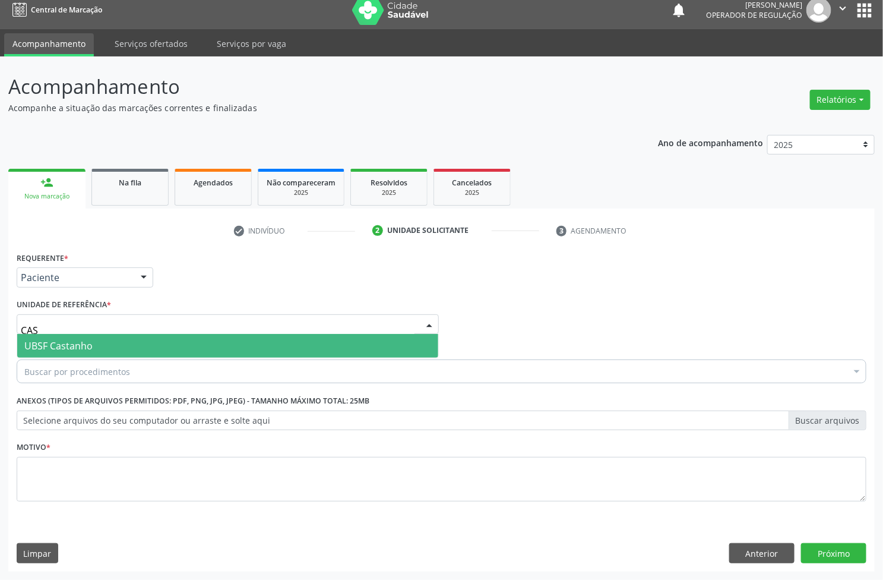
click at [67, 346] on span "UBSF Castanho" at bounding box center [58, 345] width 68 height 13
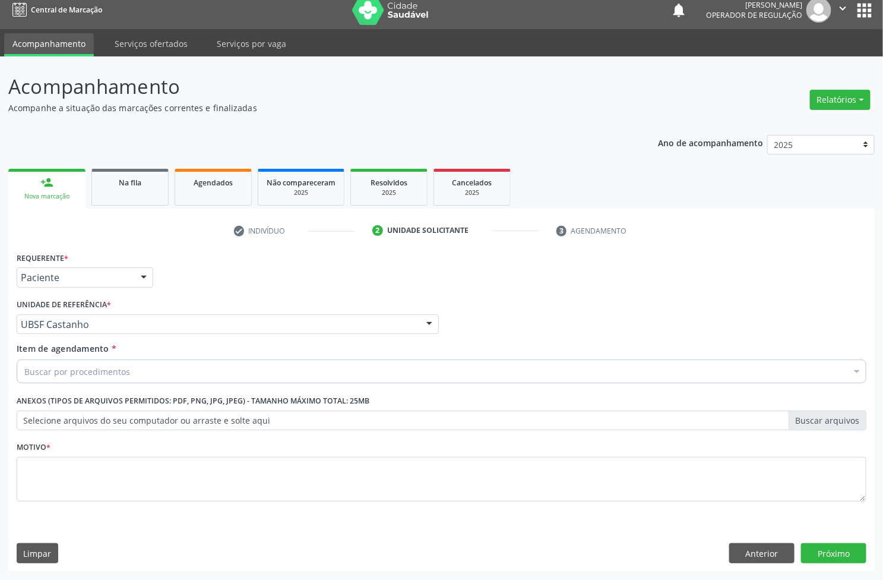
paste input "AVALIAÇÃO"
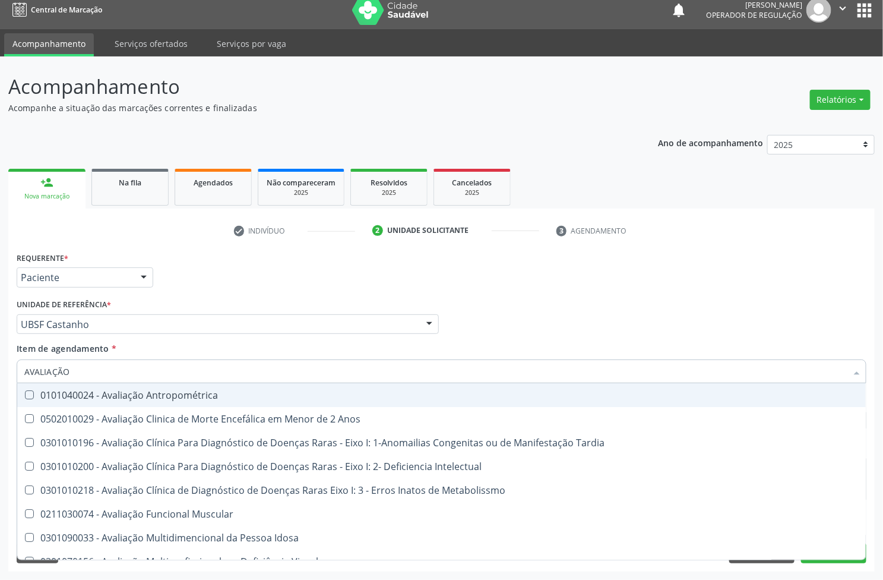
click at [75, 378] on input "AVALIAÇÃO" at bounding box center [435, 371] width 823 height 24
type input "AVALIAÇÃO"
click at [204, 269] on div "Requerente * Paciente Profissional de Saúde Paciente Nenhum resultado encontrad…" at bounding box center [442, 272] width 856 height 46
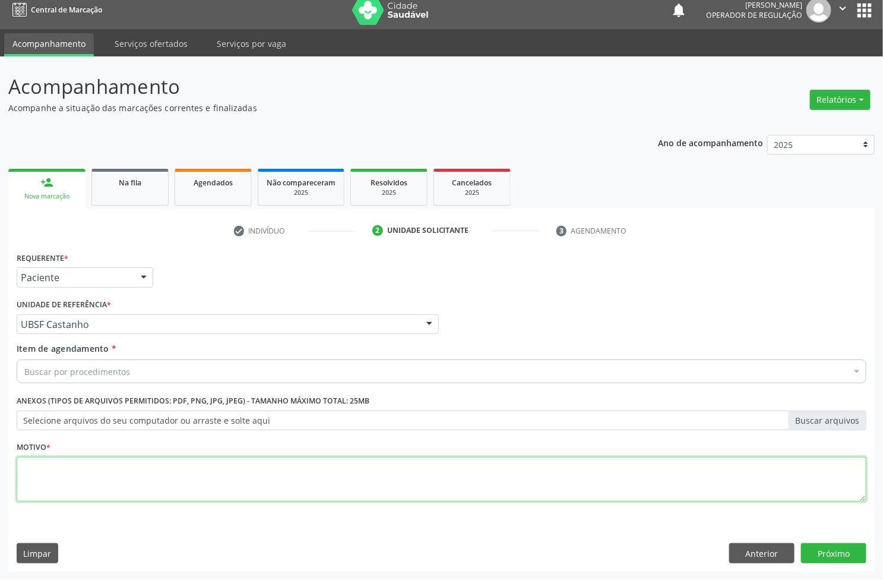
click at [116, 486] on textarea at bounding box center [442, 479] width 850 height 45
paste textarea "AVALIAÇÃO"
type textarea "AVALIAÇÃO"
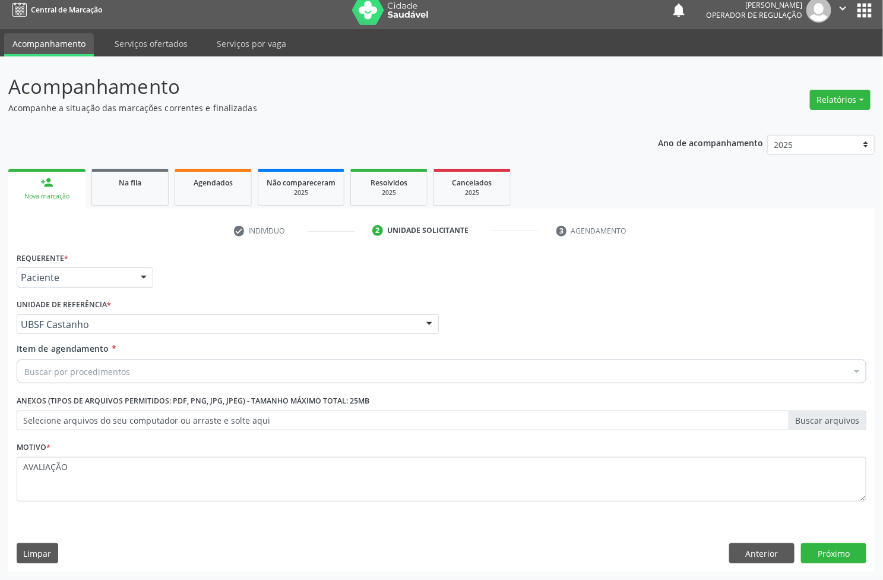
click at [120, 364] on div "Buscar por procedimentos" at bounding box center [442, 371] width 850 height 24
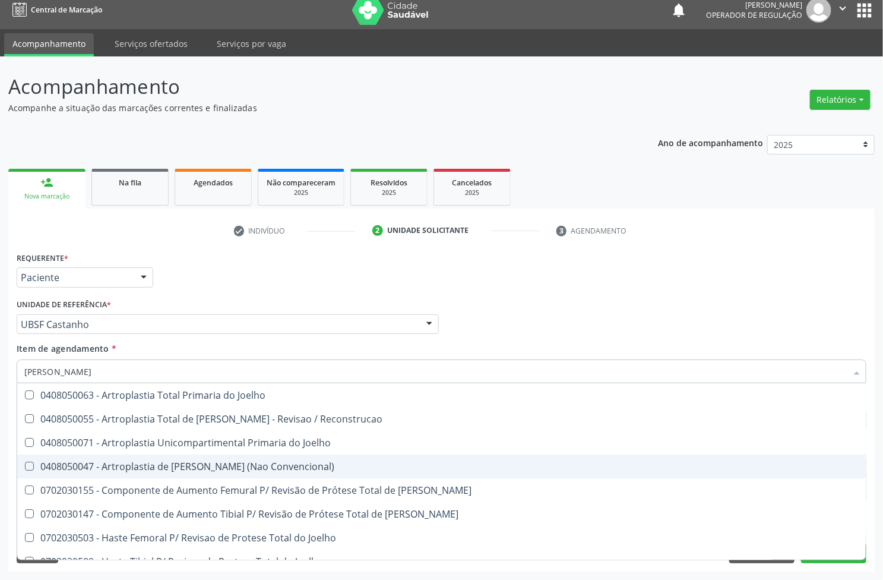
type input "JOELH"
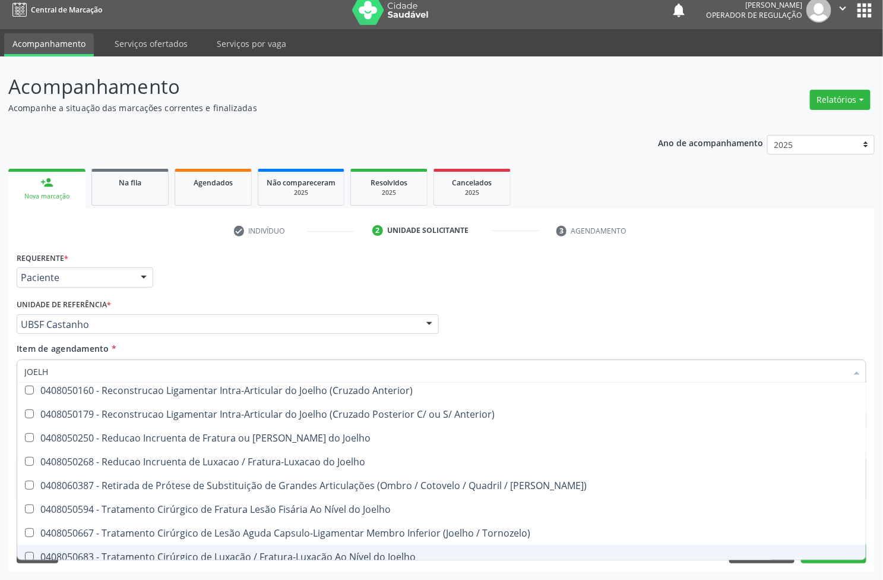
scroll to position [513, 0]
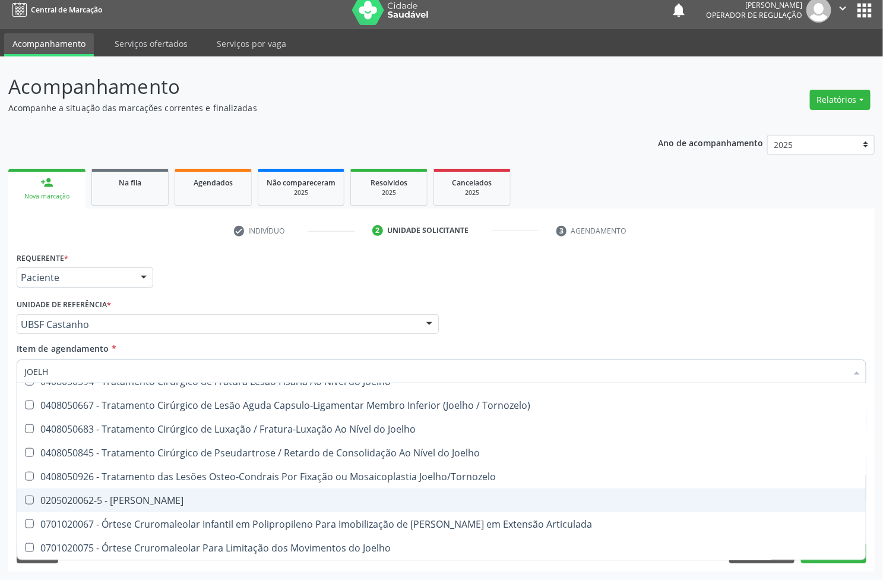
click at [138, 509] on span "0205020062-5 - Usg Joelho" at bounding box center [441, 500] width 849 height 24
checkbox Joelho "true"
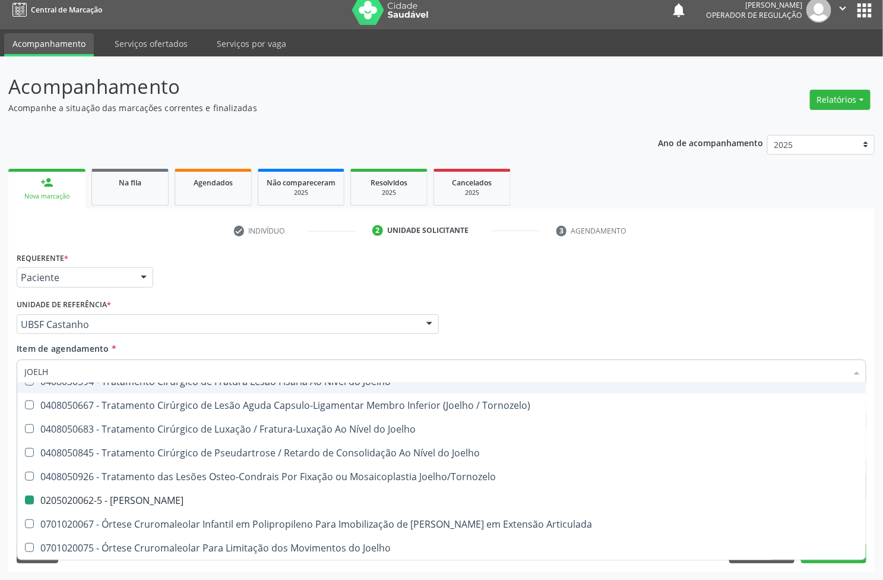
click at [333, 263] on div "Requerente * Paciente Profissional de Saúde Paciente Nenhum resultado encontrad…" at bounding box center [442, 272] width 856 height 46
checkbox Reconstrucao "true"
checkbox Joelho "false"
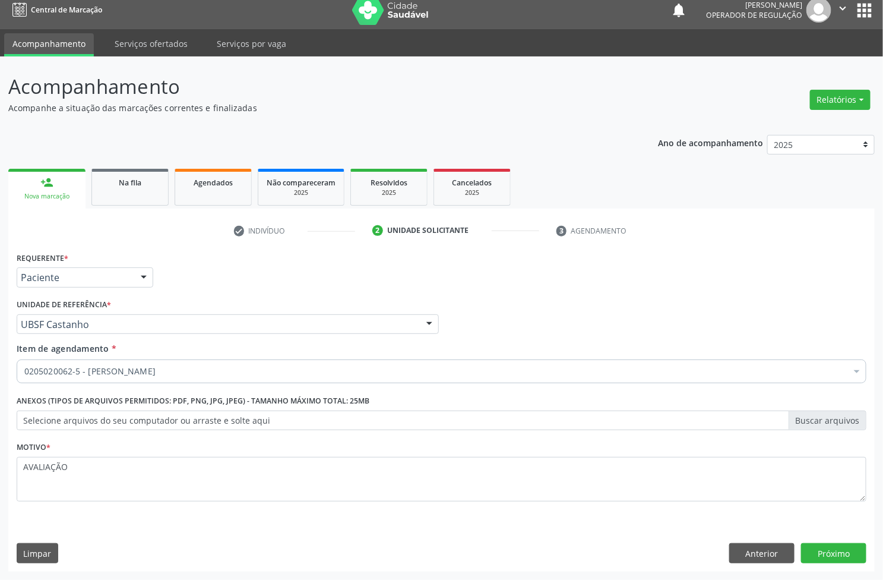
scroll to position [0, 0]
click at [845, 544] on button "Próximo" at bounding box center [833, 553] width 65 height 20
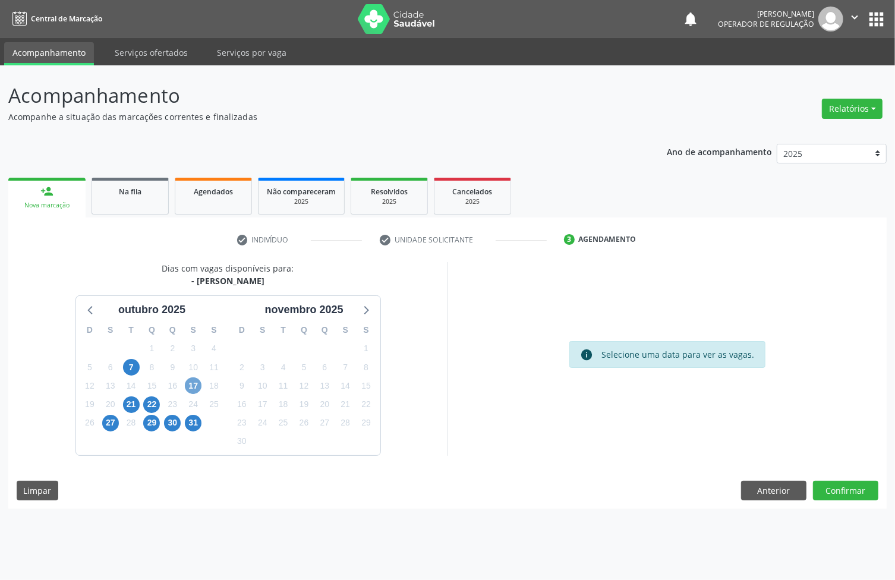
click at [193, 383] on span "17" at bounding box center [193, 385] width 17 height 17
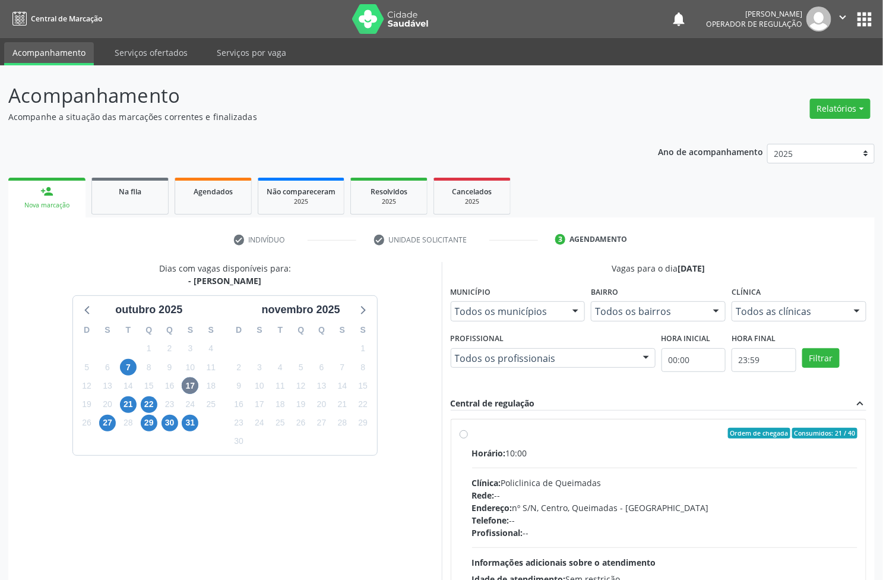
drag, startPoint x: 667, startPoint y: 465, endPoint x: 654, endPoint y: 464, distance: 12.5
click at [664, 465] on div "Horário: 10:00 Clínica: Policlinica de Queimadas Rede: -- Endereço: nº S/N, Cen…" at bounding box center [665, 528] width 386 height 163
click at [468, 438] on input "Ordem de chegada Consumidos: 21 / 40 Horário: 10:00 Clínica: Policlinica de Que…" at bounding box center [464, 433] width 8 height 11
radio input "true"
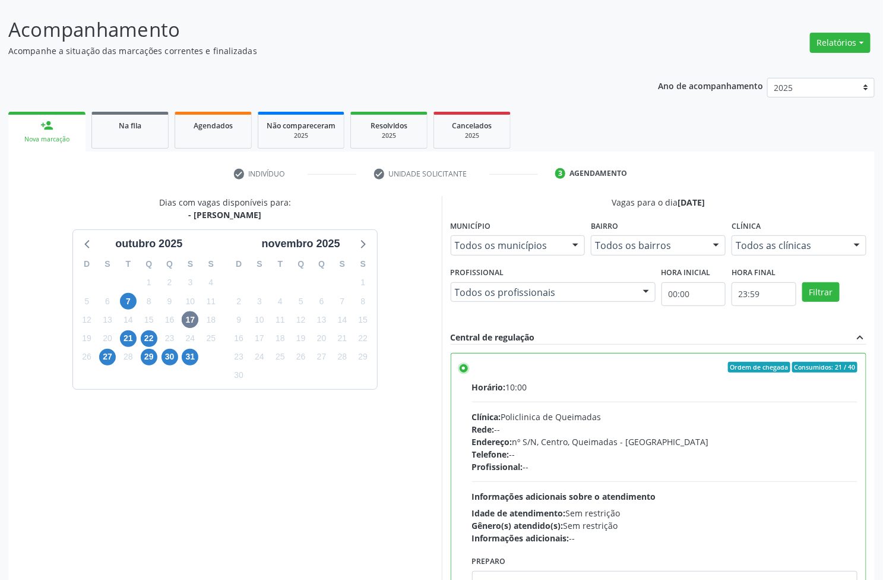
scroll to position [130, 0]
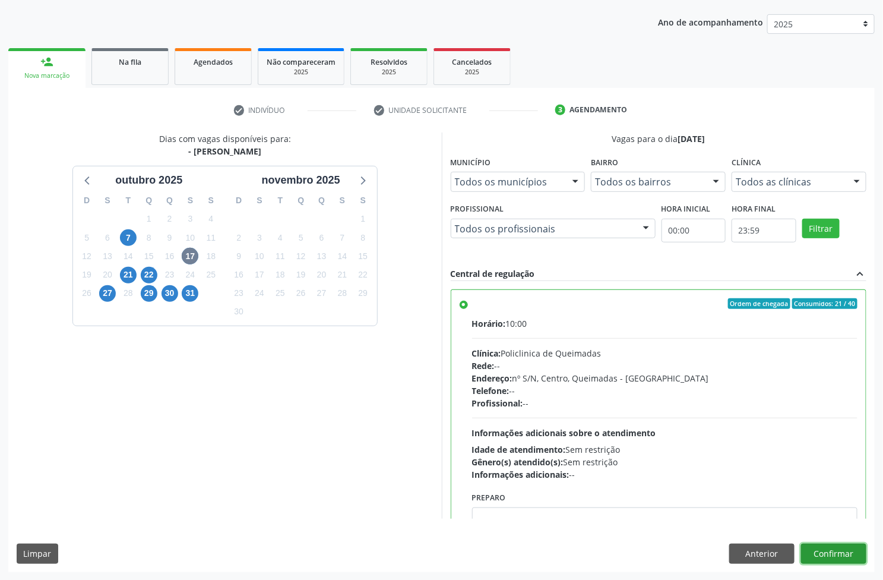
click at [845, 551] on button "Confirmar" at bounding box center [833, 554] width 65 height 20
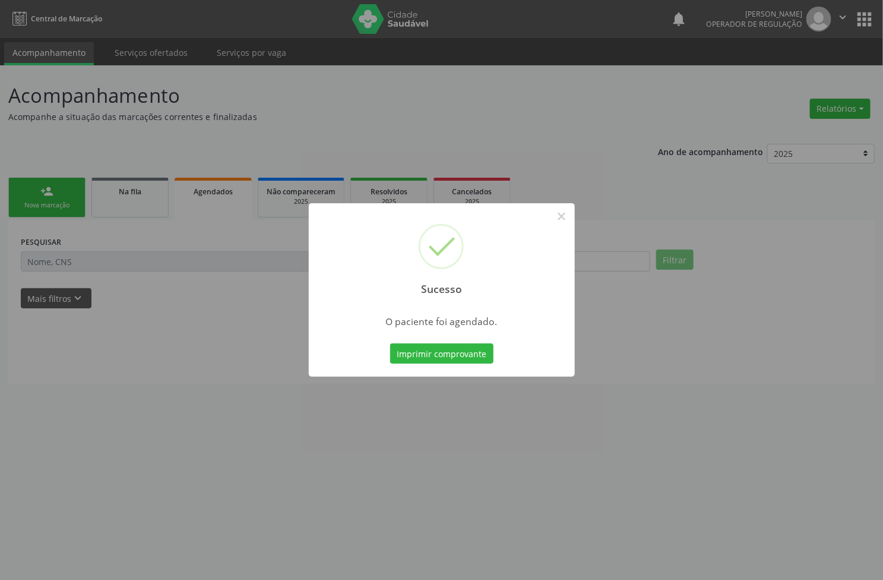
scroll to position [0, 0]
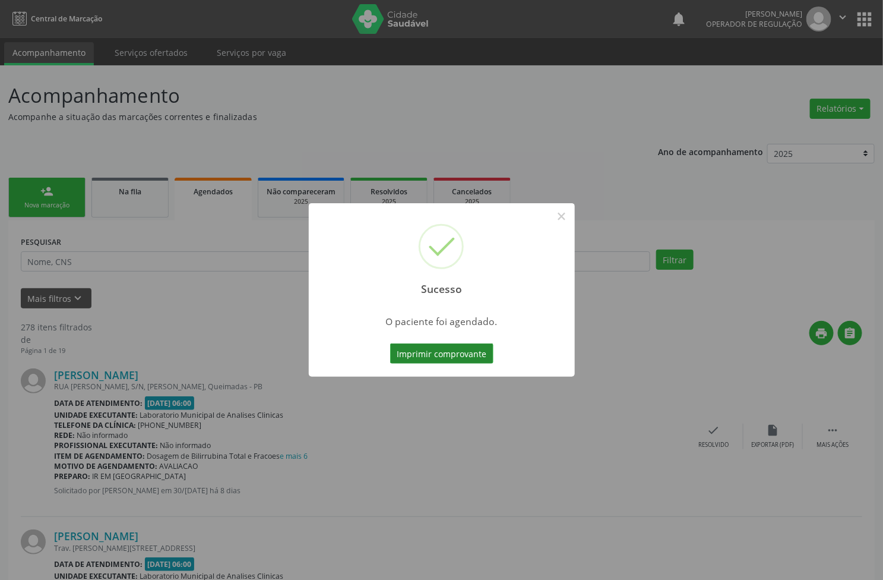
click at [453, 358] on button "Imprimir comprovante" at bounding box center [441, 353] width 103 height 20
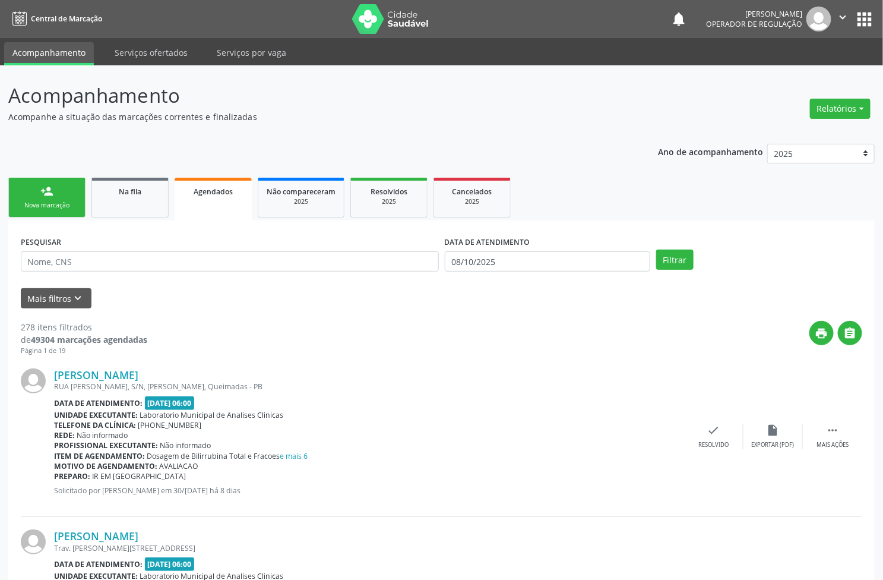
click at [61, 214] on link "person_add Nova marcação" at bounding box center [46, 198] width 77 height 40
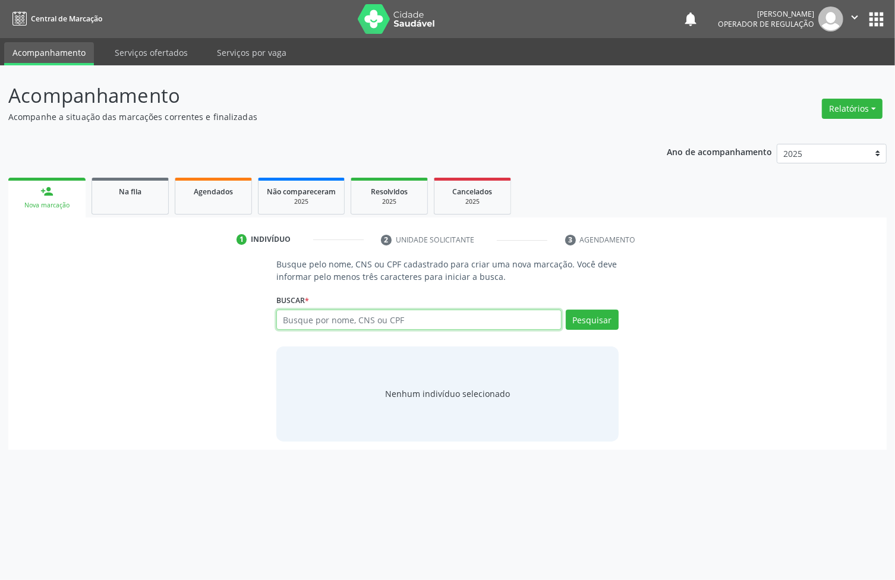
click at [322, 315] on input "text" at bounding box center [418, 320] width 285 height 20
type input "705006267611855"
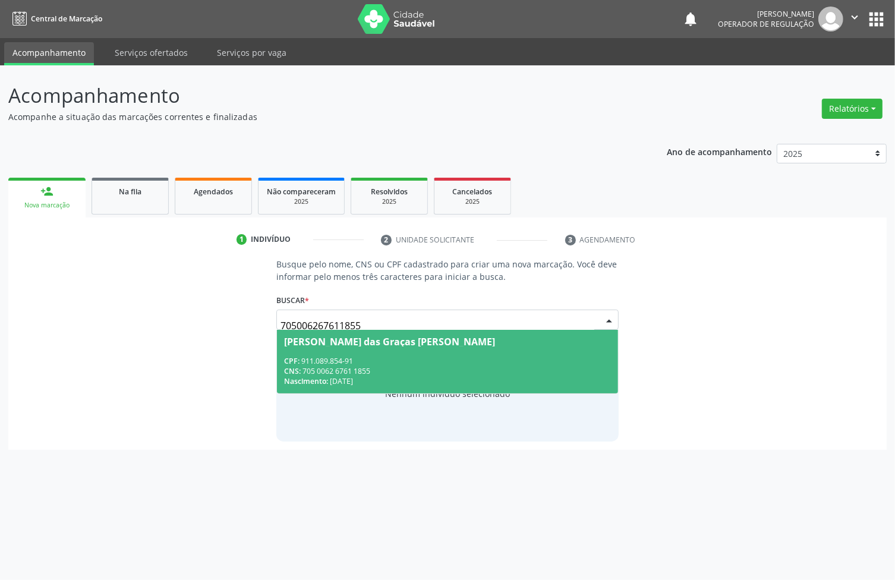
click at [339, 334] on span "Maria das Graças Santos Alves CPF: 911.089.854-91 CNS: 705 0062 6761 1855 Nasci…" at bounding box center [447, 362] width 341 height 64
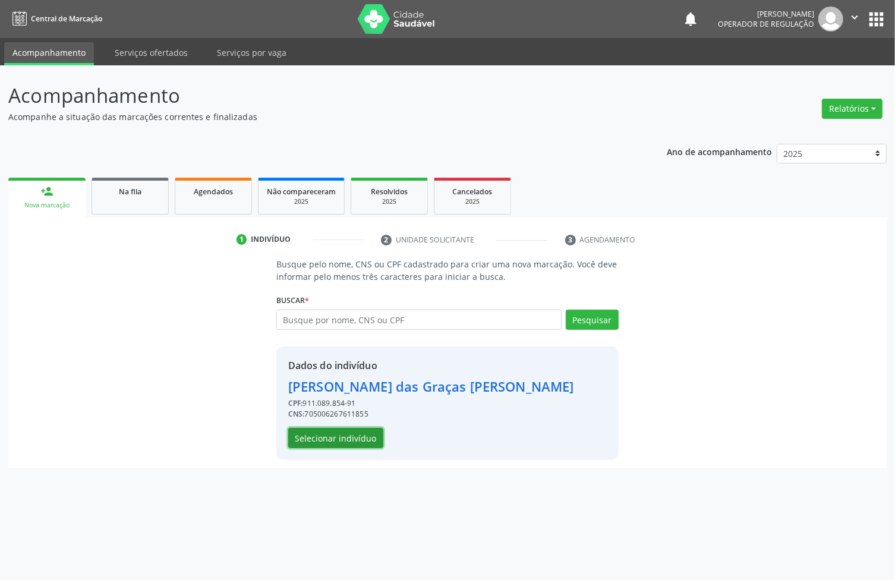
click at [330, 440] on button "Selecionar indivíduo" at bounding box center [335, 438] width 95 height 20
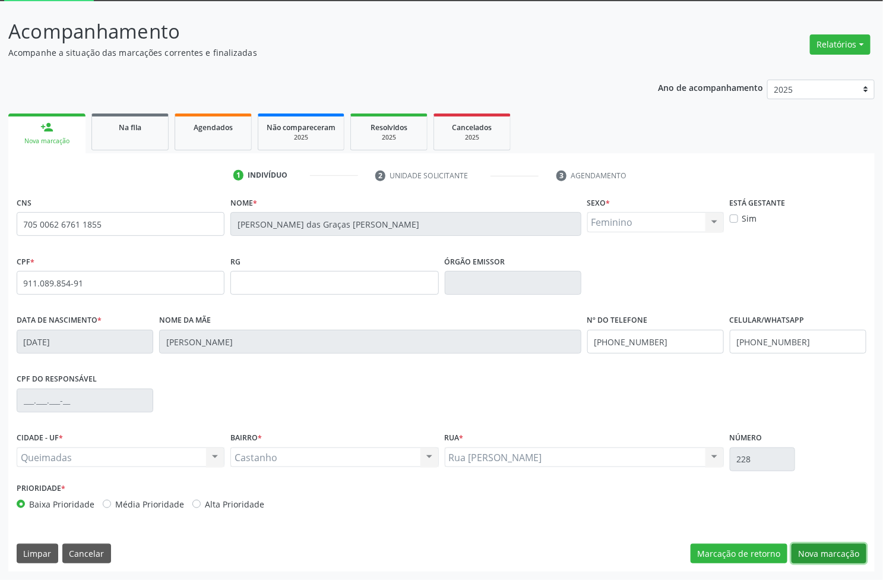
click at [848, 551] on button "Nova marcação" at bounding box center [829, 554] width 75 height 20
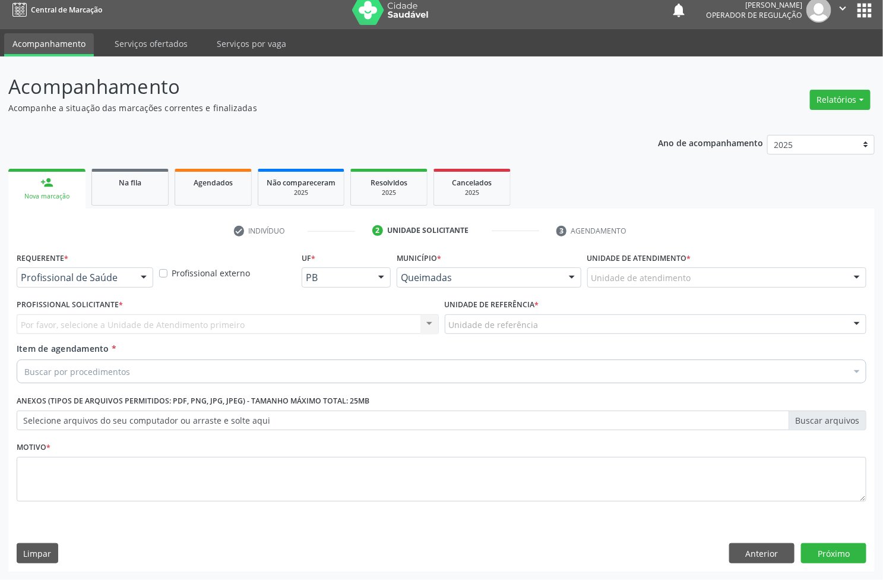
scroll to position [9, 0]
drag, startPoint x: 88, startPoint y: 286, endPoint x: 73, endPoint y: 305, distance: 24.1
click at [86, 287] on div "Profissional de Saúde Paciente Nenhum resultado encontrado para: " " Não há nen…" at bounding box center [85, 277] width 137 height 20
drag, startPoint x: 73, startPoint y: 307, endPoint x: 72, endPoint y: 321, distance: 14.3
click at [72, 308] on span "Profissional de Saúde" at bounding box center [84, 300] width 135 height 24
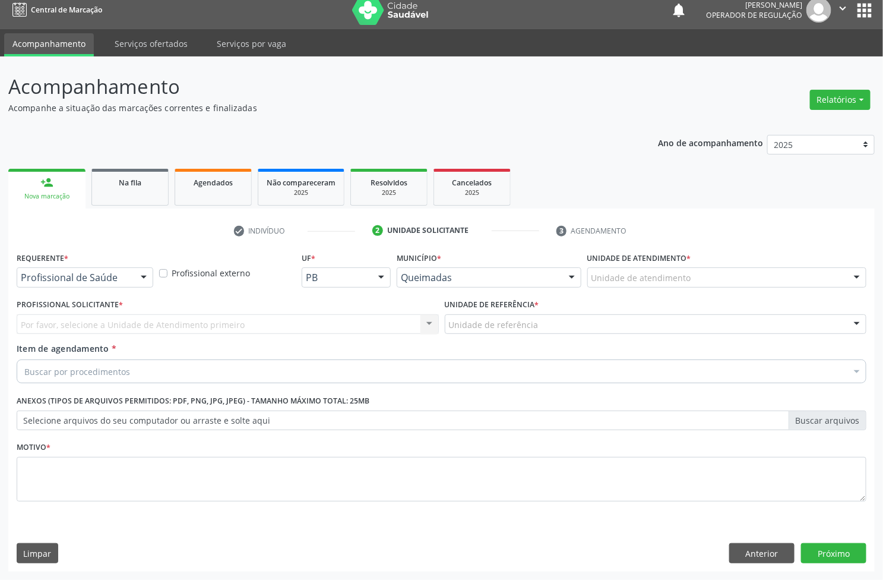
drag, startPoint x: 99, startPoint y: 274, endPoint x: 72, endPoint y: 311, distance: 45.2
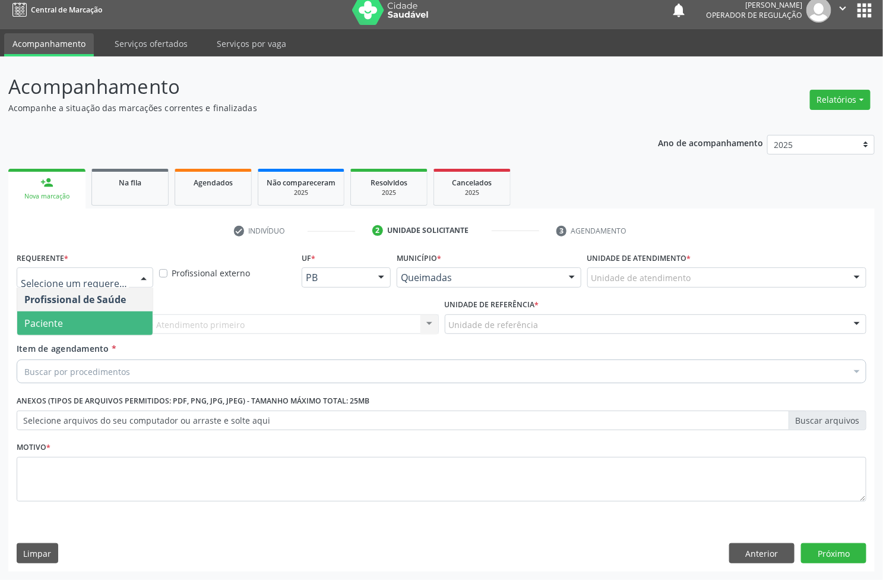
click at [78, 329] on span "Paciente" at bounding box center [84, 323] width 135 height 24
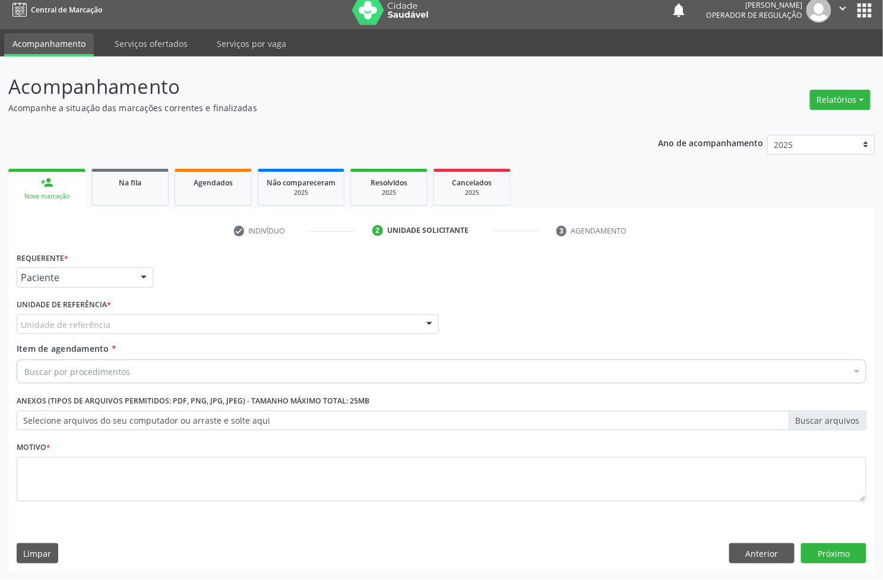
click at [123, 323] on div "Requerente * Paciente Profissional de Saúde Paciente Nenhum resultado encontrad…" at bounding box center [442, 383] width 850 height 269
click at [121, 324] on div "Unidade de referência" at bounding box center [228, 324] width 422 height 20
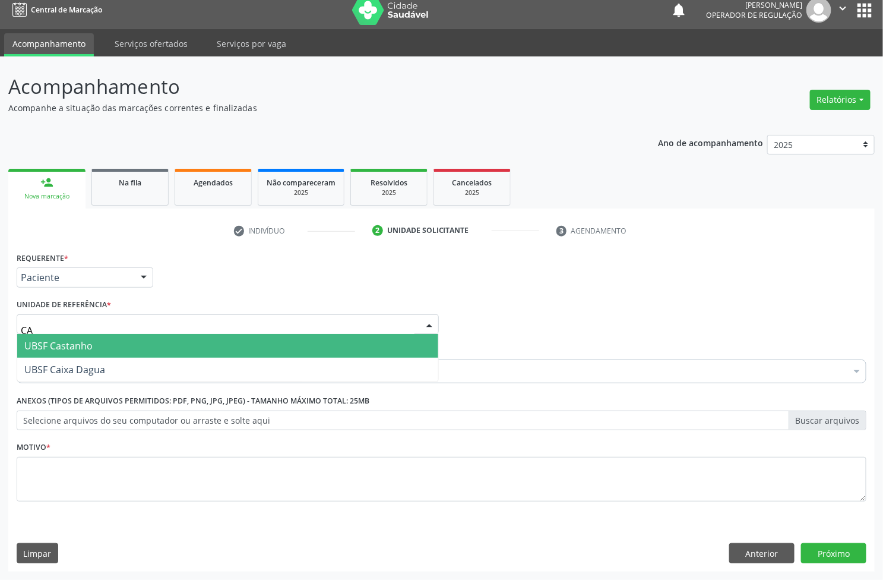
type input "CAS"
click at [110, 352] on span "UBSF Castanho" at bounding box center [227, 346] width 421 height 24
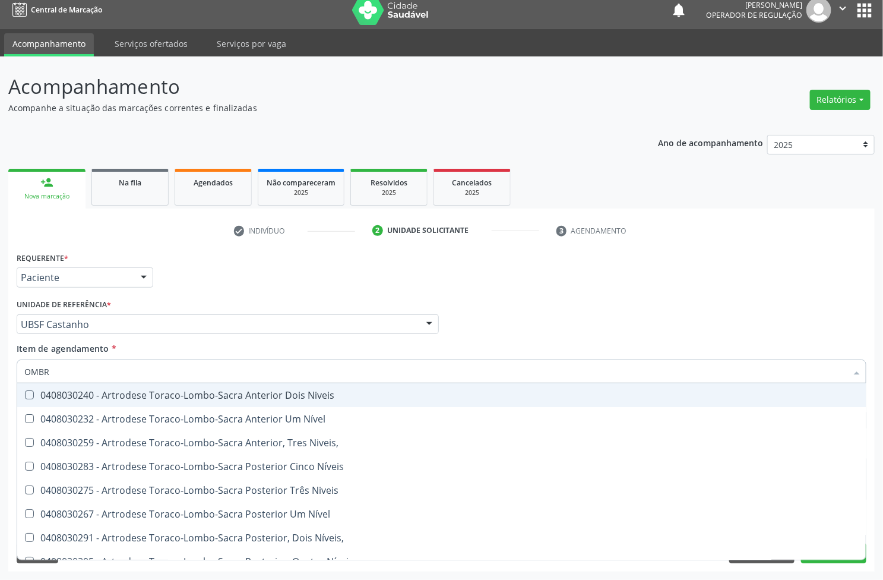
type input "OMBRO"
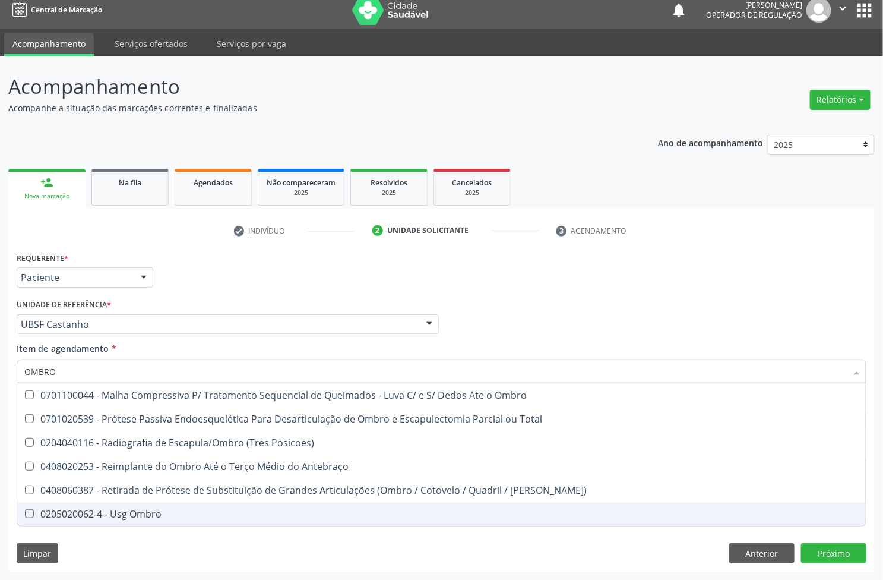
click at [128, 517] on div "0205020062-4 - Usg Ombro" at bounding box center [441, 514] width 835 height 10
checkbox Ombro "true"
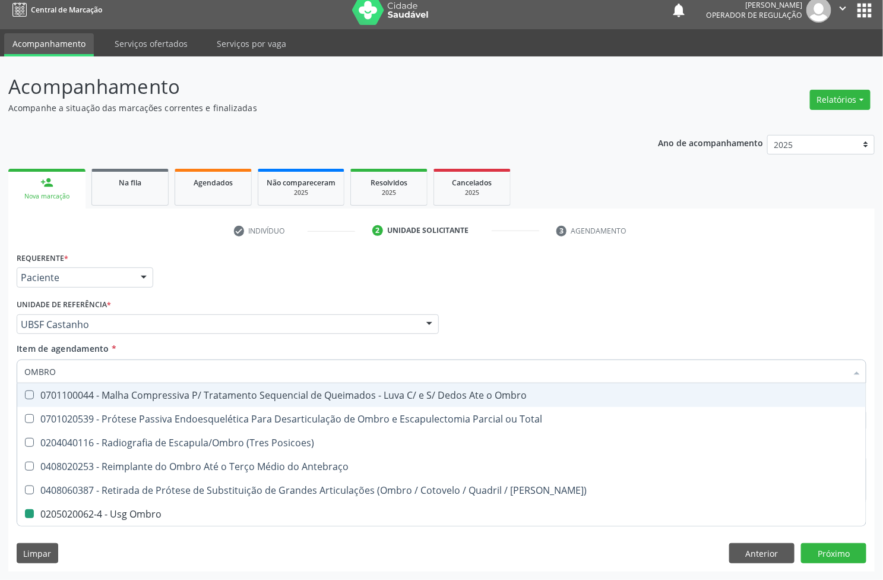
click at [165, 306] on div "Unidade de referência * UBSF Castanho UBSF Ligeiro II UBSF Saulo Leal Ernesto d…" at bounding box center [228, 315] width 422 height 38
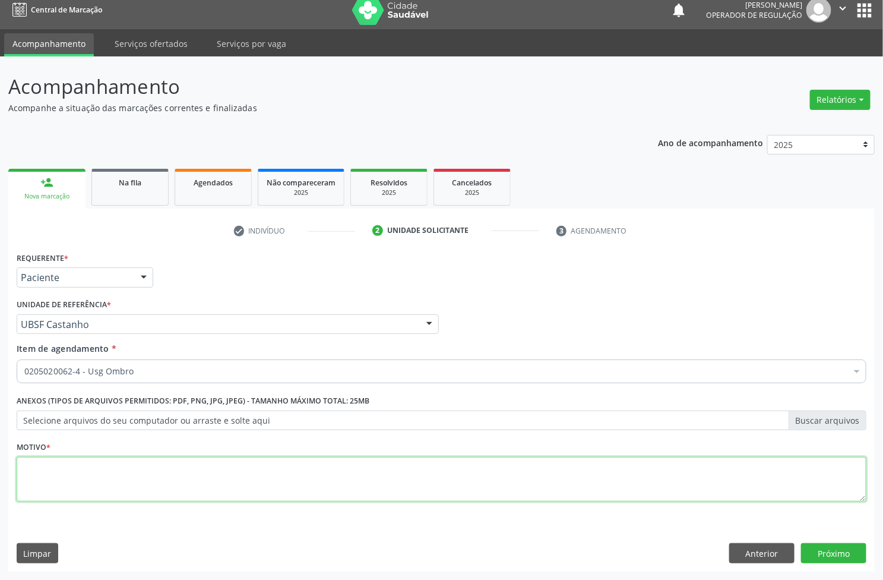
click at [156, 470] on textarea at bounding box center [442, 479] width 850 height 45
paste textarea "AVALIAÇÃO"
type textarea "AVALIAÇÃO"
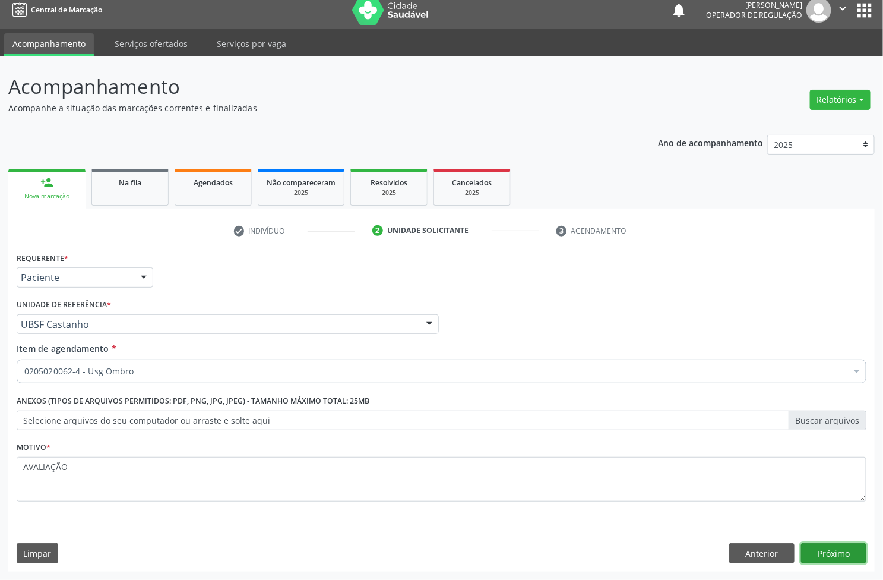
click at [836, 548] on button "Próximo" at bounding box center [833, 553] width 65 height 20
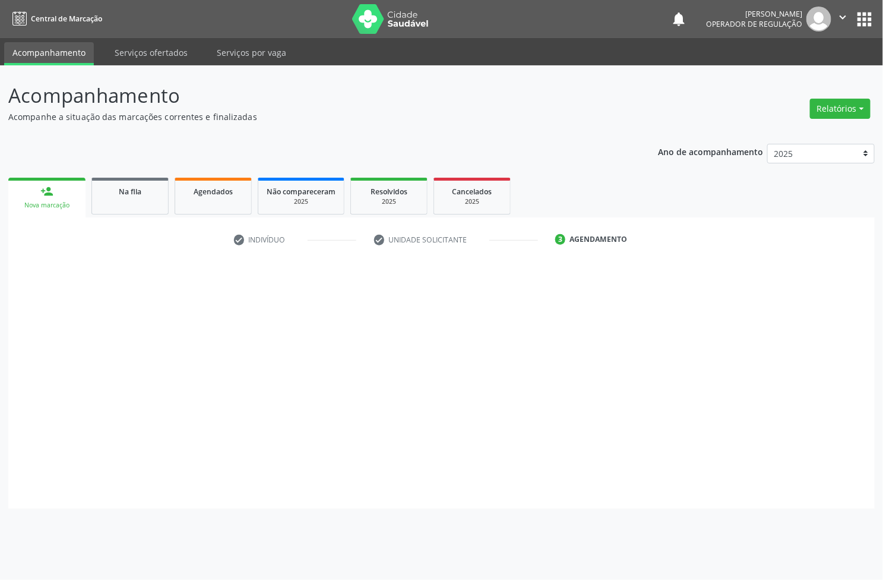
scroll to position [0, 0]
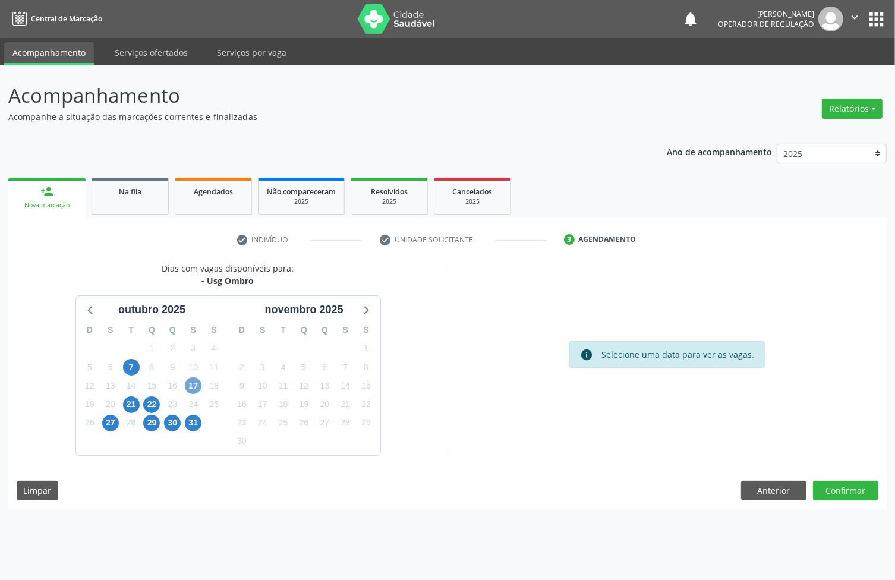
click at [187, 387] on span "17" at bounding box center [193, 385] width 17 height 17
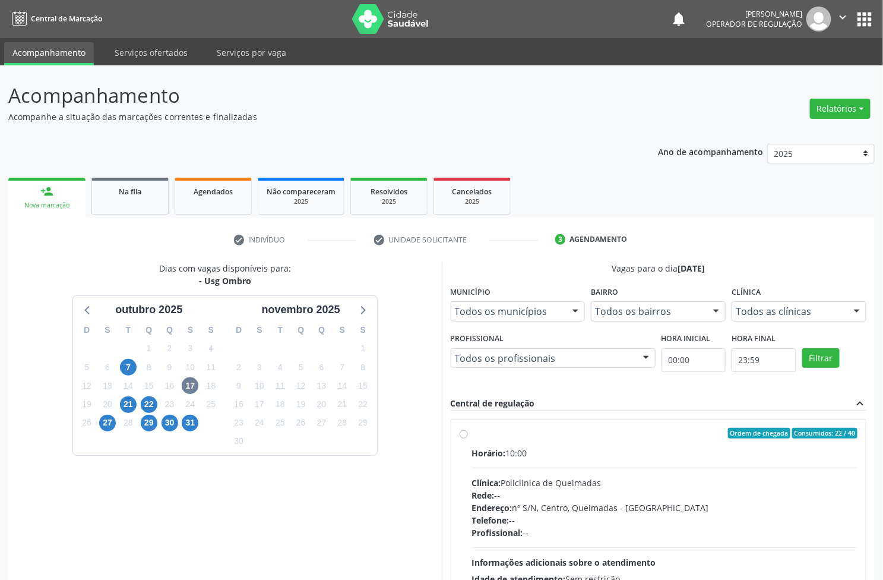
click at [731, 494] on div "Rede: --" at bounding box center [665, 495] width 386 height 12
click at [468, 438] on input "Ordem de chegada Consumidos: 22 / 40 Horário: 10:00 Clínica: Policlinica de Que…" at bounding box center [464, 433] width 8 height 11
radio input "true"
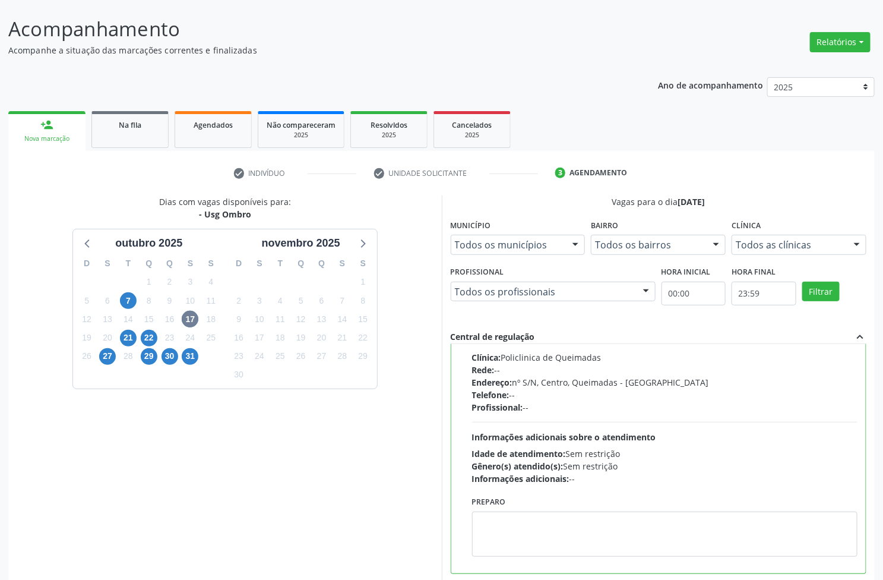
scroll to position [130, 0]
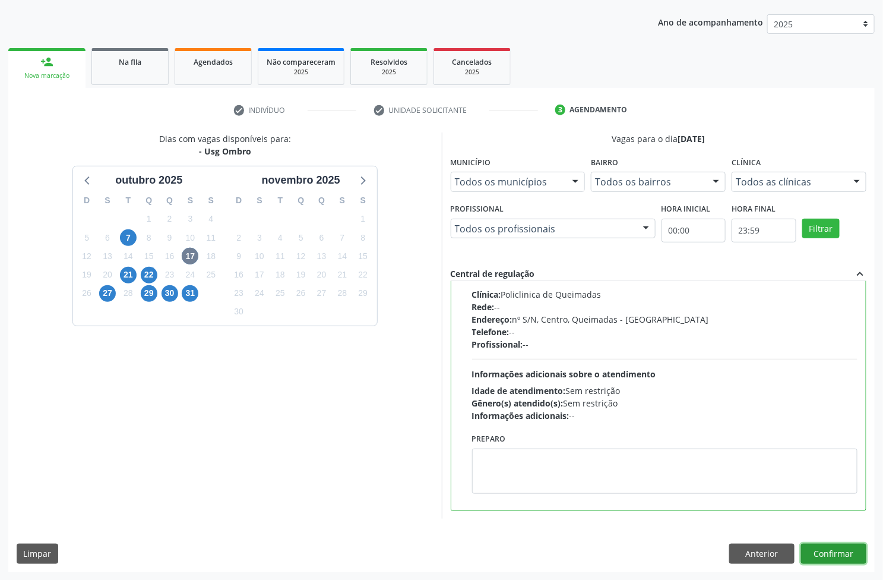
click at [860, 553] on button "Confirmar" at bounding box center [833, 554] width 65 height 20
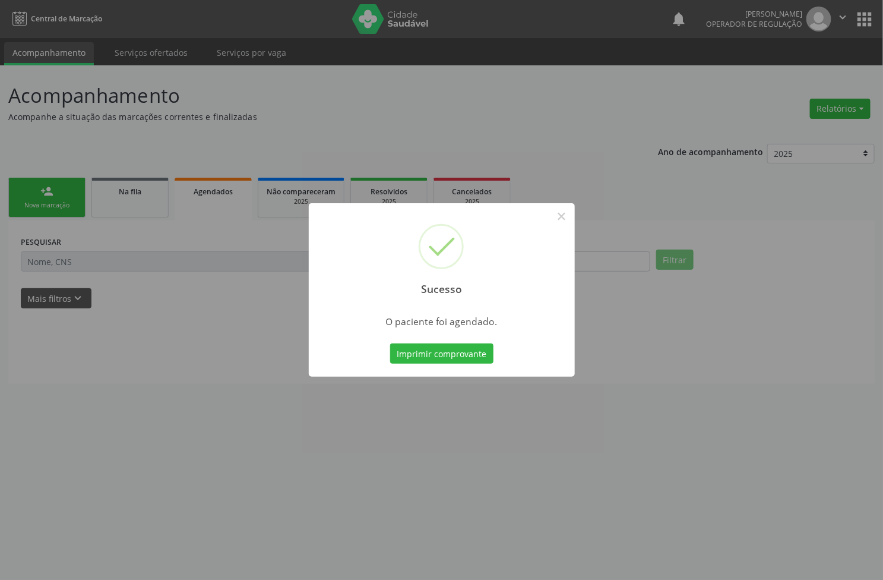
scroll to position [0, 0]
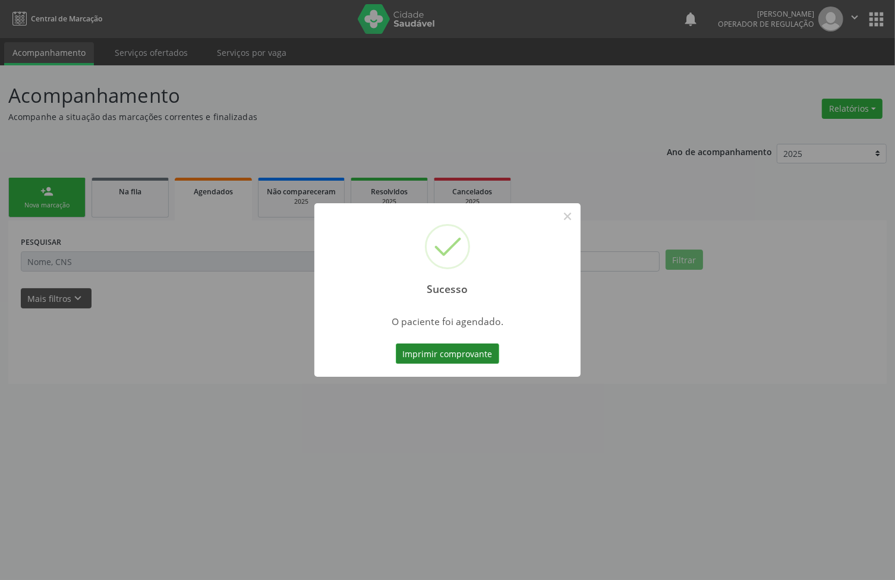
click at [486, 351] on button "Imprimir comprovante" at bounding box center [447, 353] width 103 height 20
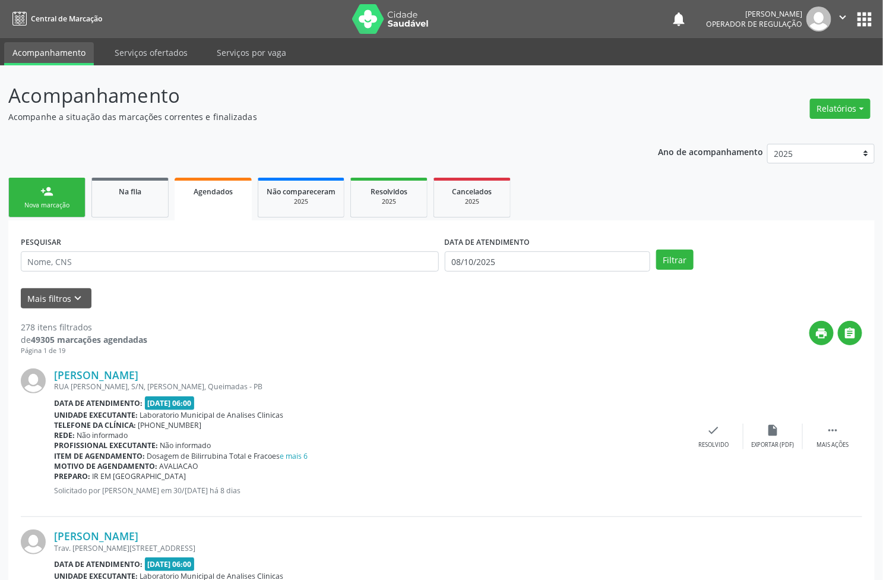
click at [39, 193] on link "person_add Nova marcação" at bounding box center [46, 198] width 77 height 40
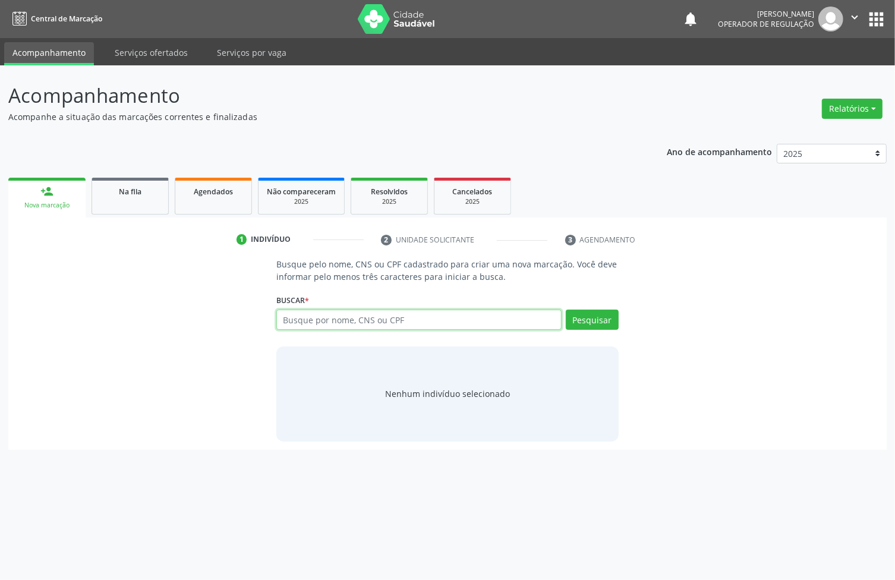
click at [364, 311] on input "text" at bounding box center [418, 320] width 285 height 20
type input "700507761396353"
click at [363, 310] on input "700507761396353" at bounding box center [418, 320] width 285 height 20
click at [364, 311] on input "700507761396353" at bounding box center [418, 320] width 285 height 20
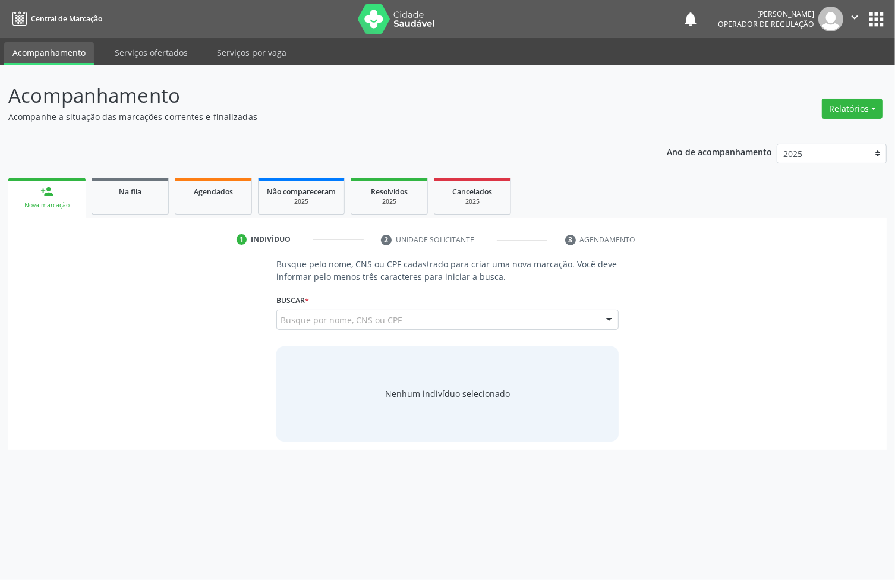
click at [280, 319] on input "700507761396353" at bounding box center [280, 326] width 0 height 24
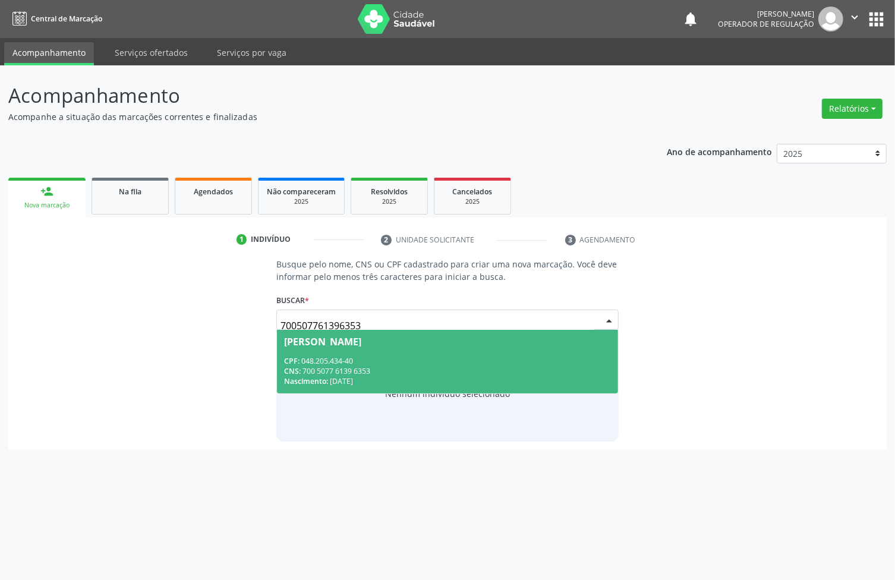
click at [320, 364] on div "CPF: 048.205.434-40" at bounding box center [447, 361] width 327 height 10
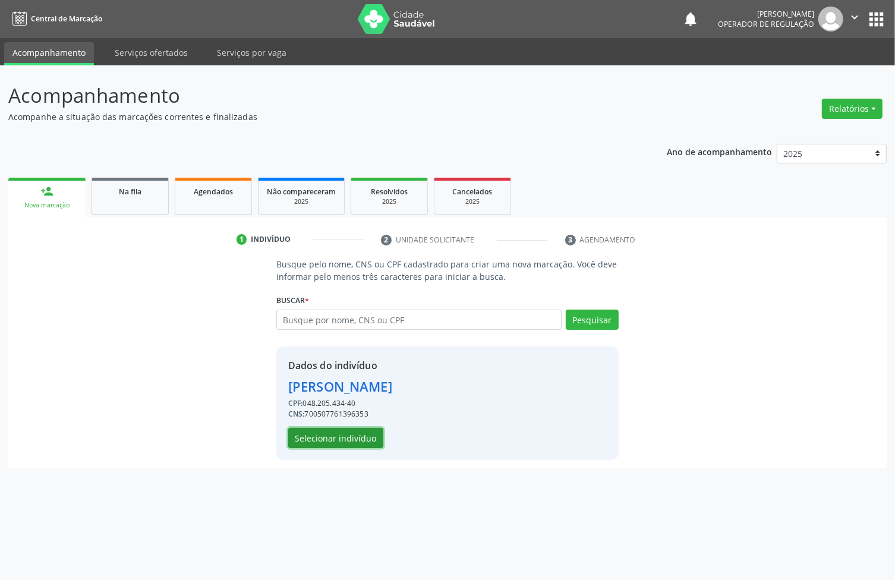
click at [365, 437] on button "Selecionar indivíduo" at bounding box center [335, 438] width 95 height 20
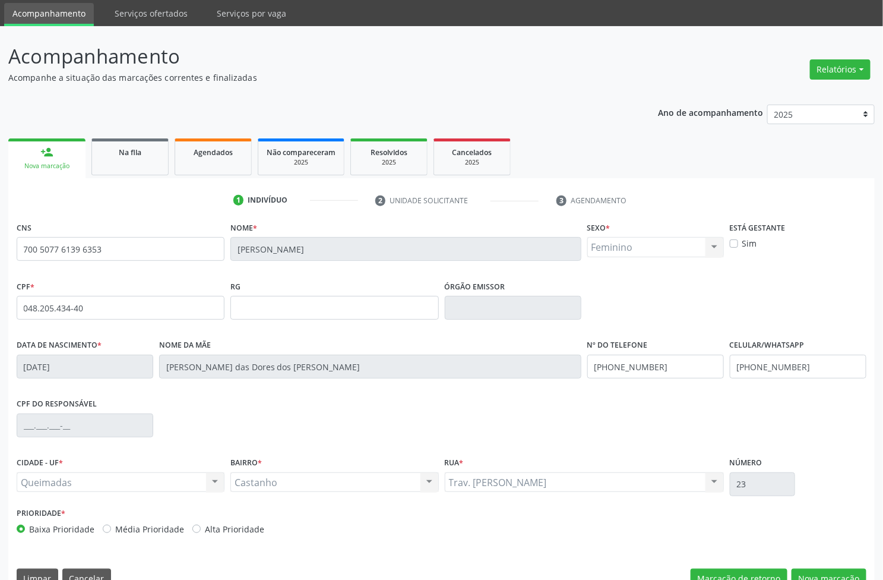
scroll to position [64, 0]
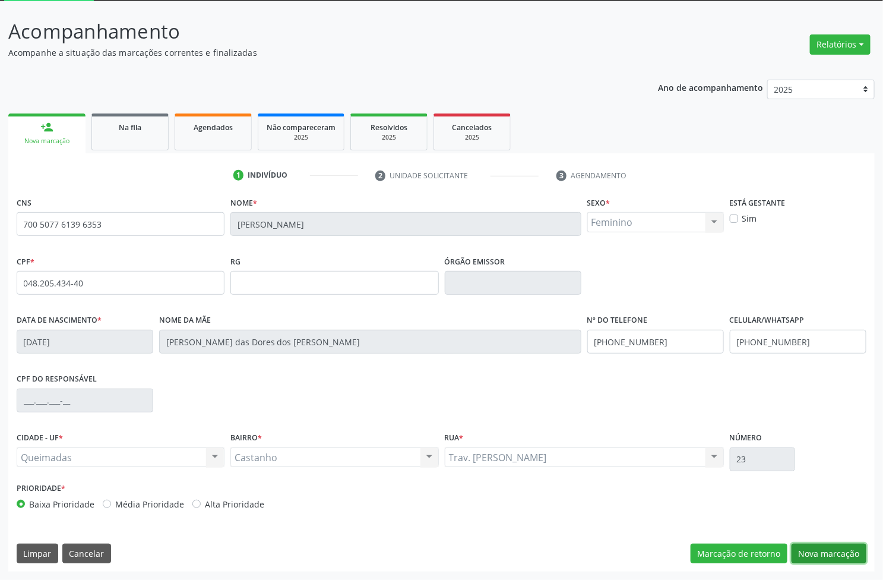
click at [824, 554] on button "Nova marcação" at bounding box center [829, 554] width 75 height 20
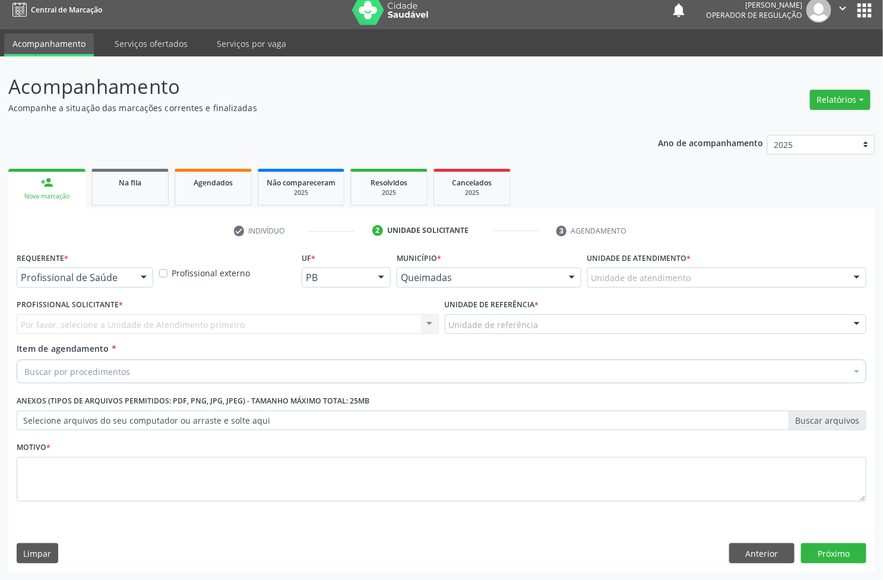
scroll to position [9, 0]
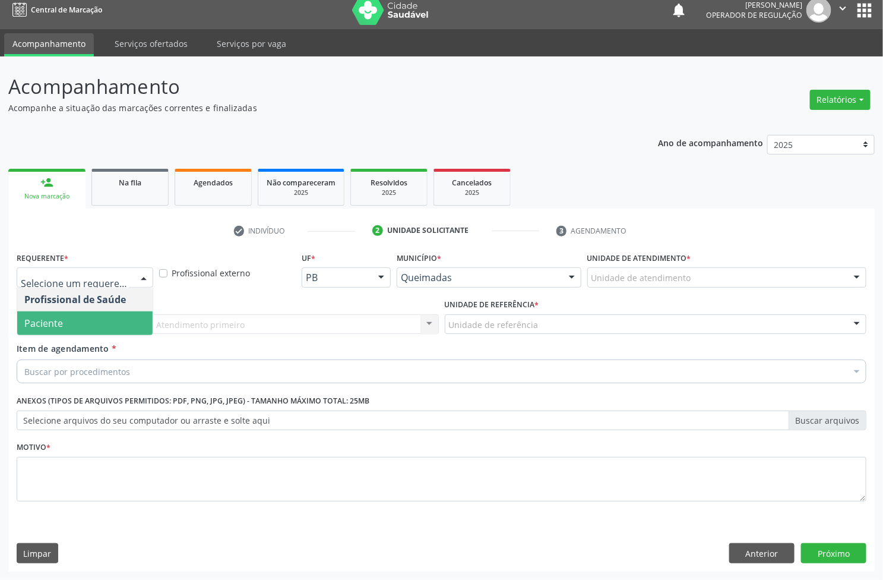
click at [88, 318] on span "Paciente" at bounding box center [84, 323] width 135 height 24
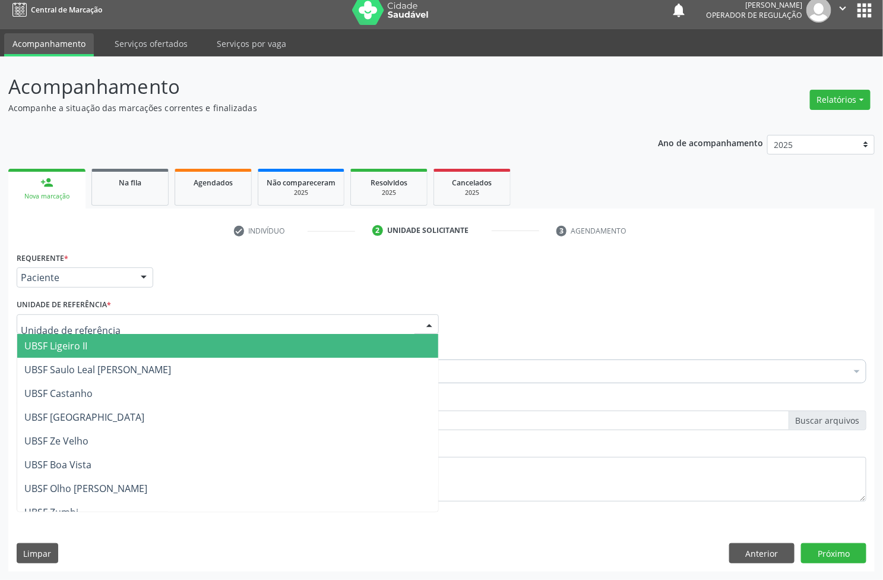
click at [128, 325] on div at bounding box center [228, 324] width 422 height 20
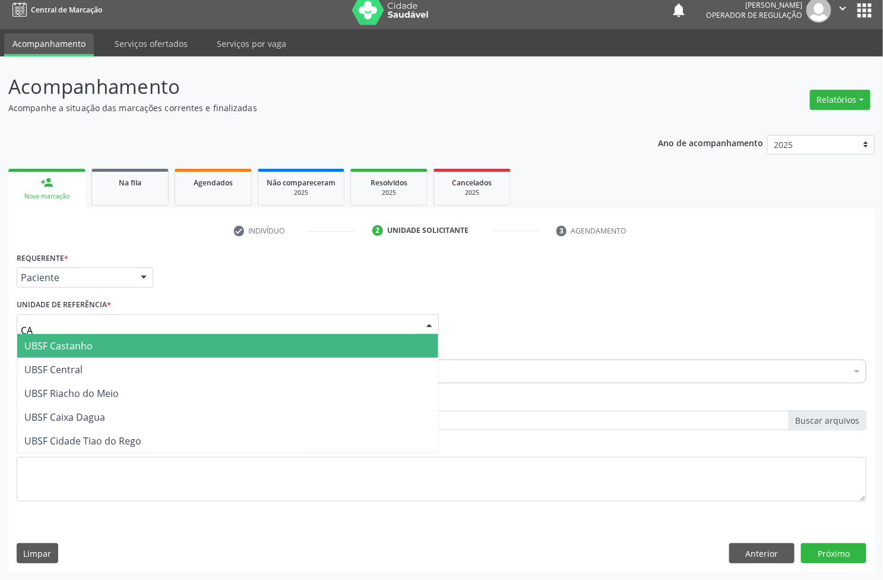
type input "CAS"
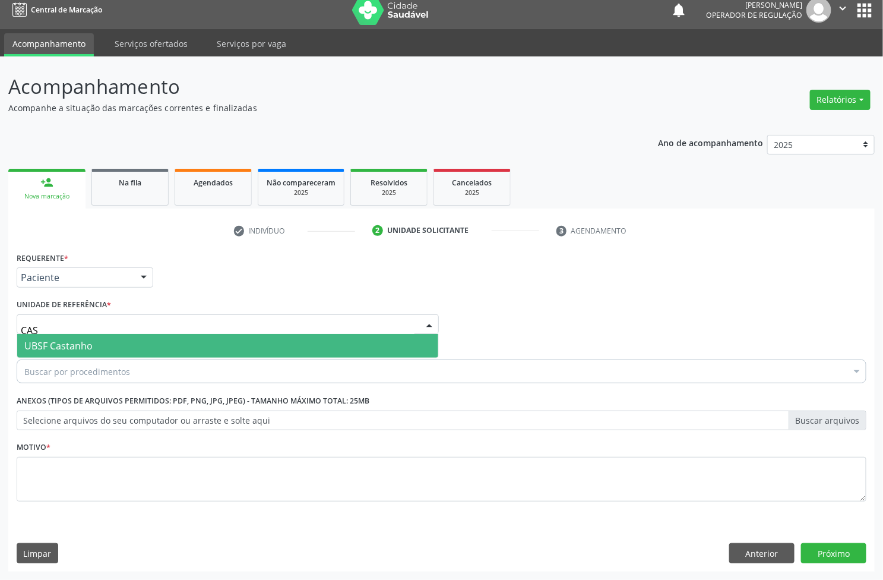
click at [117, 345] on span "UBSF Castanho" at bounding box center [227, 346] width 421 height 24
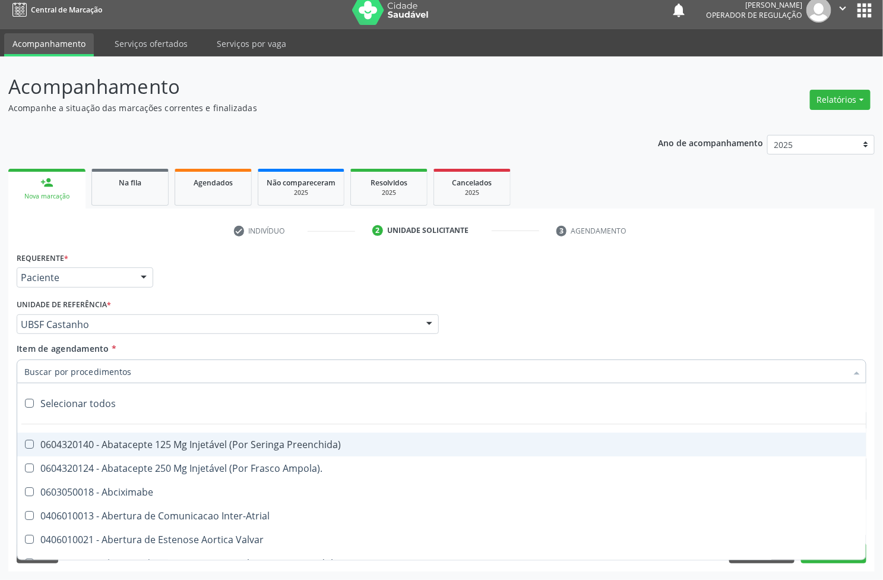
paste input "700507761396353"
type input "700507761396353"
click at [669, 291] on div "Requerente * Paciente Profissional de Saúde Paciente Nenhum resultado encontrad…" at bounding box center [442, 272] width 856 height 46
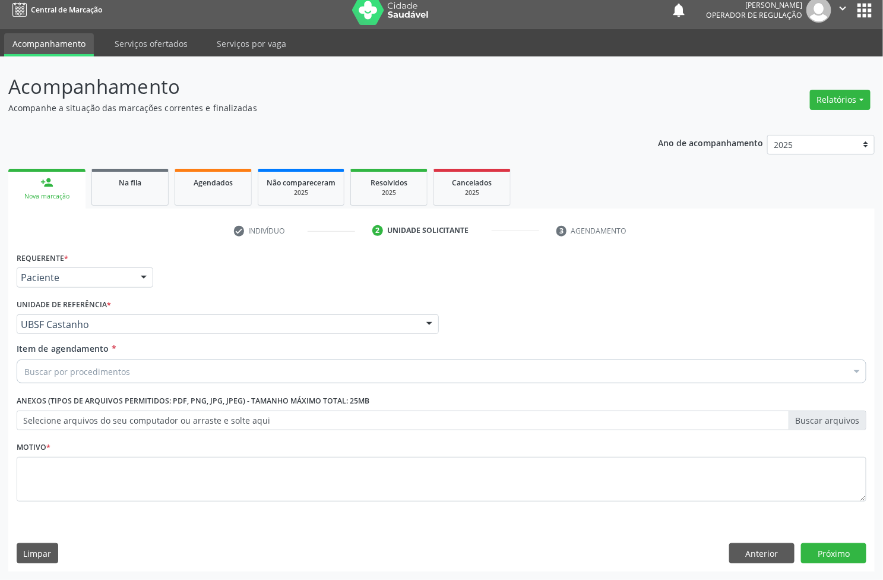
click at [289, 370] on div "Buscar por procedimentos" at bounding box center [442, 371] width 850 height 24
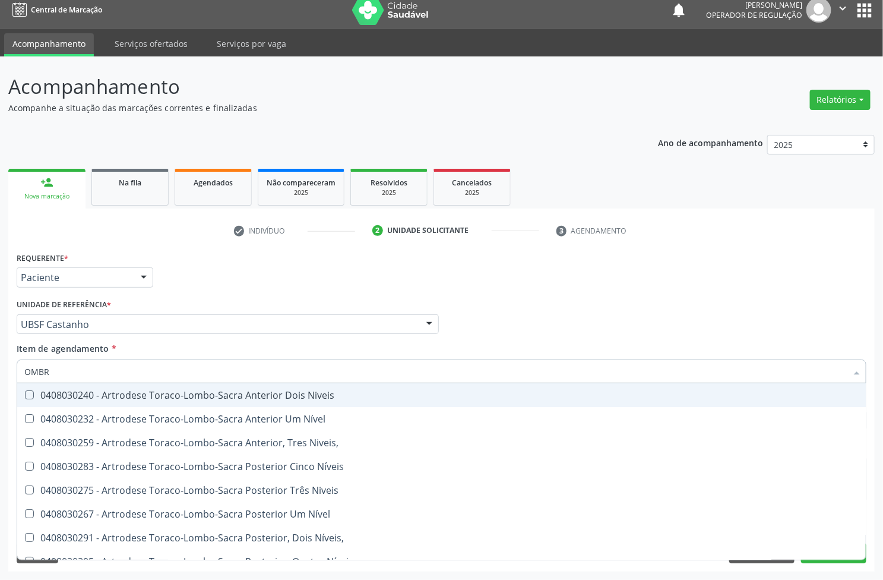
type input "OMBRO"
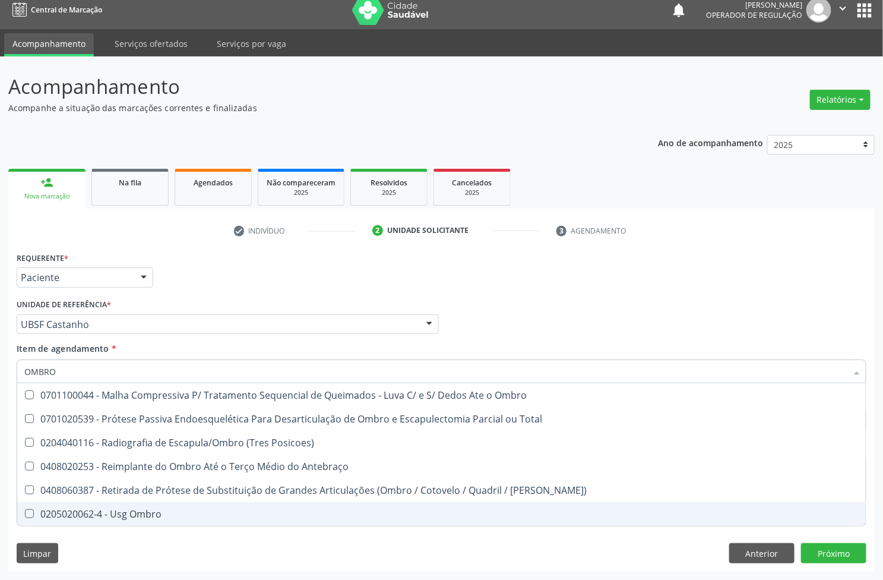
click at [178, 508] on span "0205020062-4 - Usg Ombro" at bounding box center [441, 514] width 849 height 24
checkbox Ombro "true"
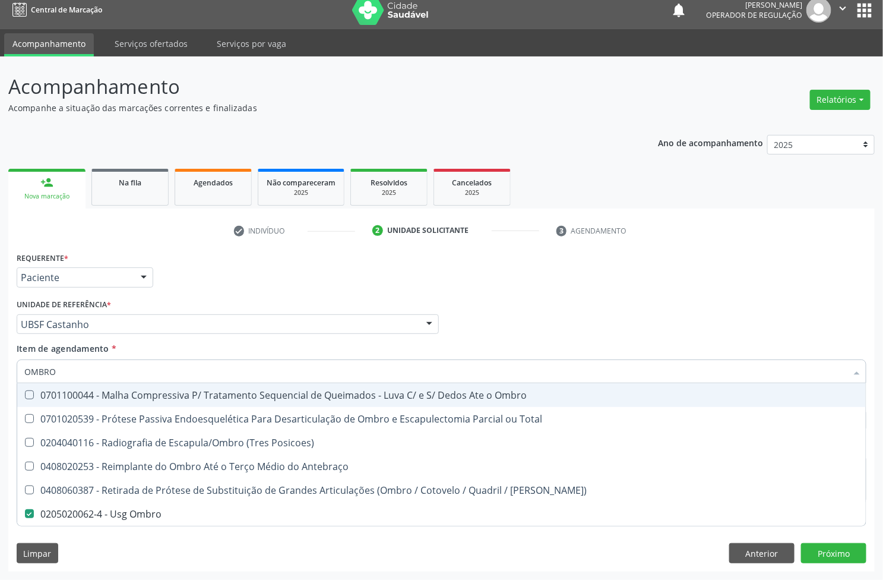
click at [280, 277] on div "Requerente * Paciente Profissional de Saúde Paciente Nenhum resultado encontrad…" at bounding box center [442, 272] width 856 height 46
checkbox Total "true"
checkbox Ombro "false"
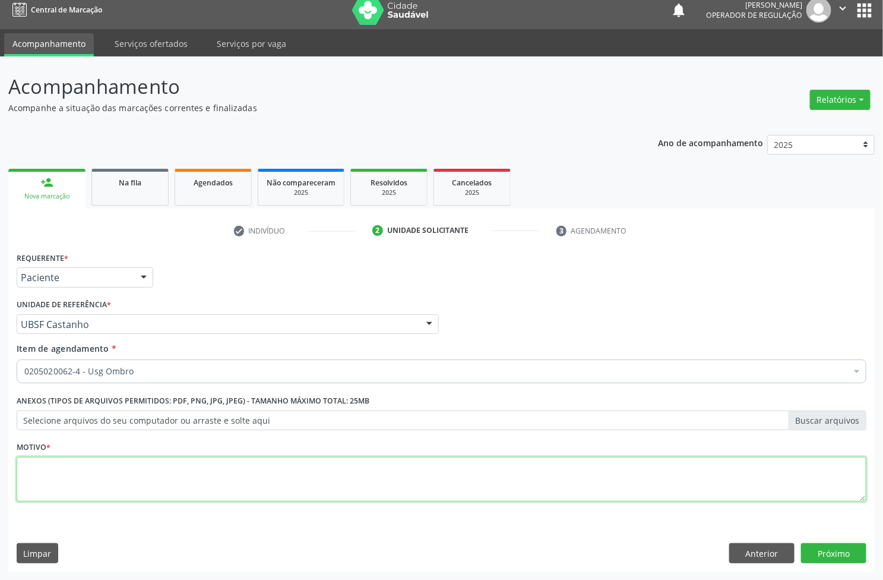
click at [65, 477] on textarea at bounding box center [442, 479] width 850 height 45
click at [159, 495] on textarea at bounding box center [442, 479] width 850 height 45
paste textarea "AVALIAÇÃO"
type textarea "AVALIAÇÃO"
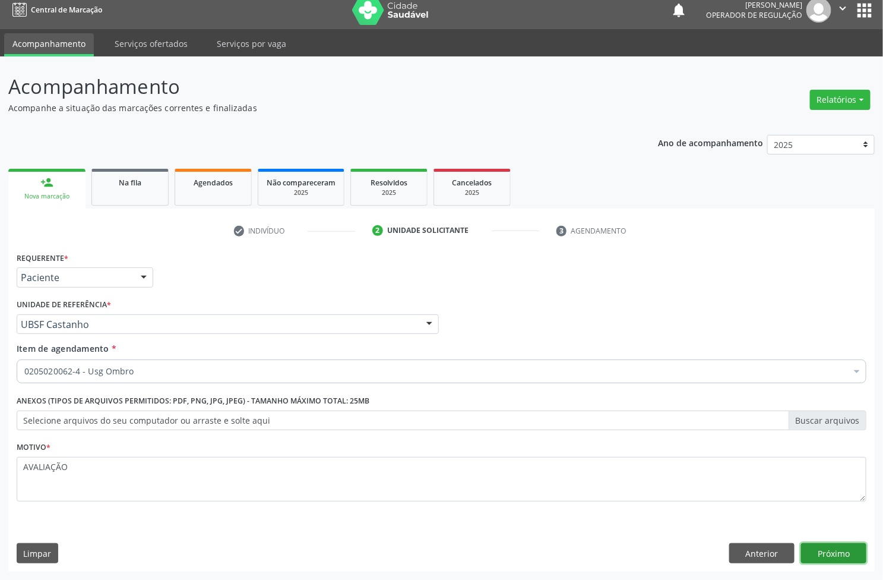
drag, startPoint x: 841, startPoint y: 550, endPoint x: 835, endPoint y: 563, distance: 14.1
click at [841, 550] on button "Próximo" at bounding box center [833, 553] width 65 height 20
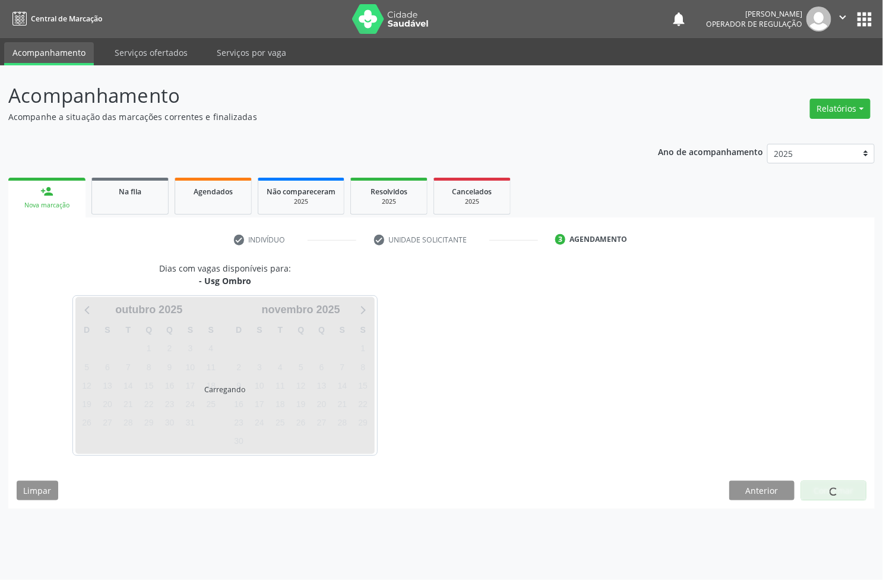
scroll to position [0, 0]
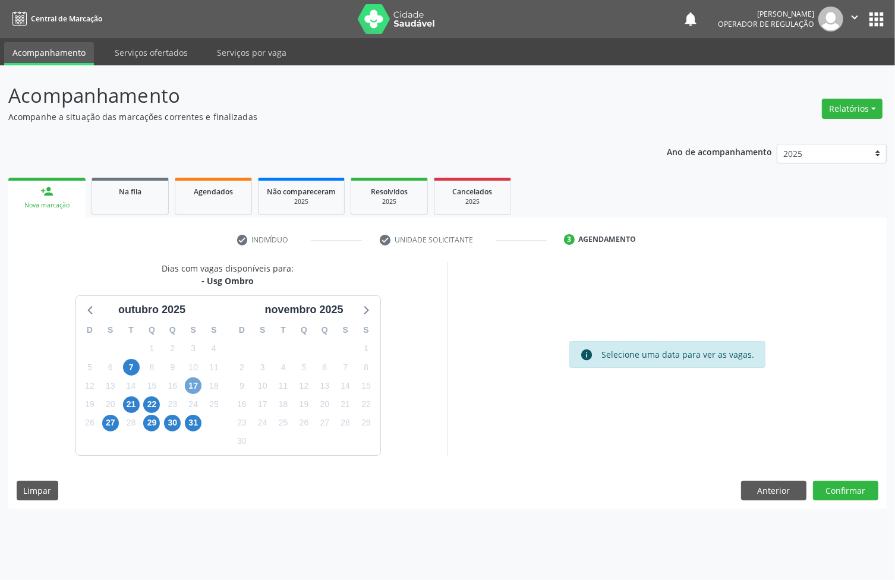
click at [194, 388] on span "17" at bounding box center [193, 385] width 17 height 17
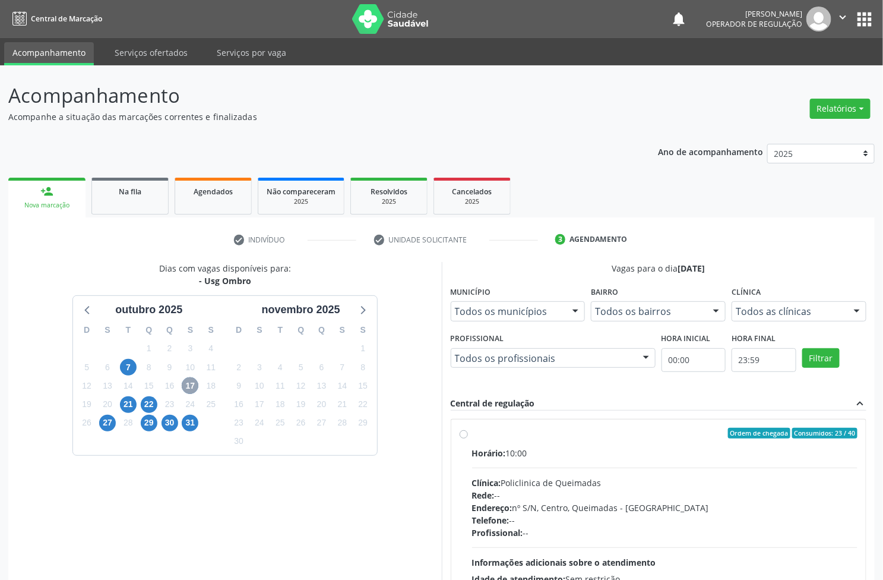
scroll to position [109, 0]
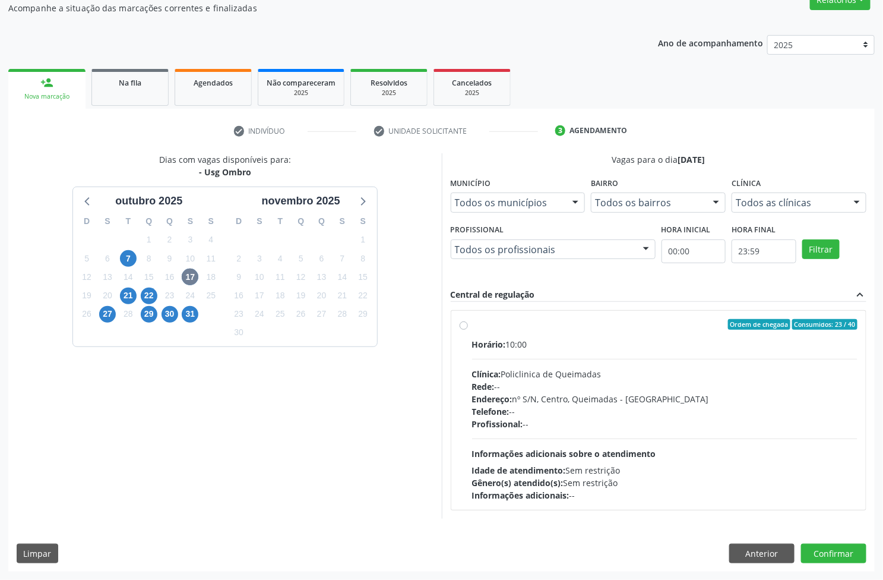
click at [614, 464] on div "Idade de atendimento: Sem restrição" at bounding box center [665, 470] width 386 height 12
click at [468, 330] on input "Ordem de chegada Consumidos: 23 / 40 Horário: 10:00 Clínica: Policlinica de Que…" at bounding box center [464, 324] width 8 height 11
radio input "true"
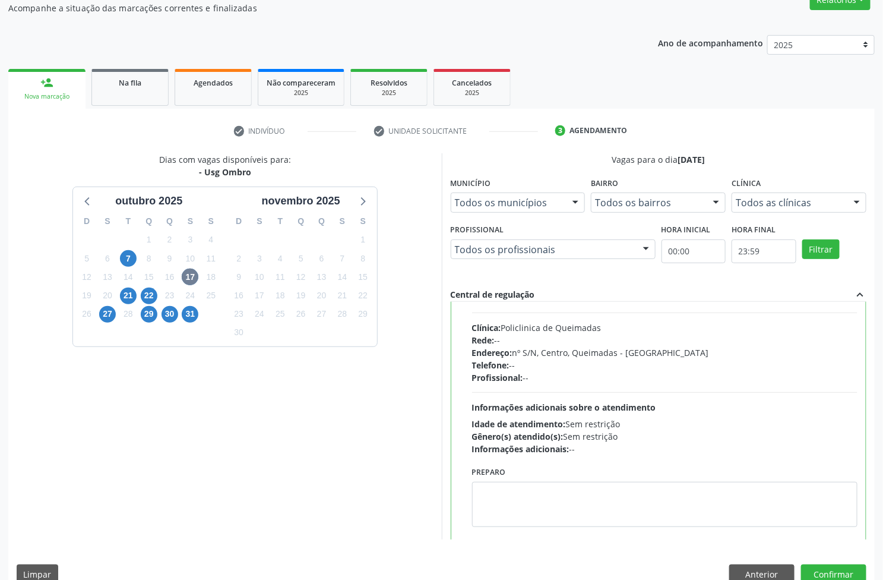
scroll to position [59, 0]
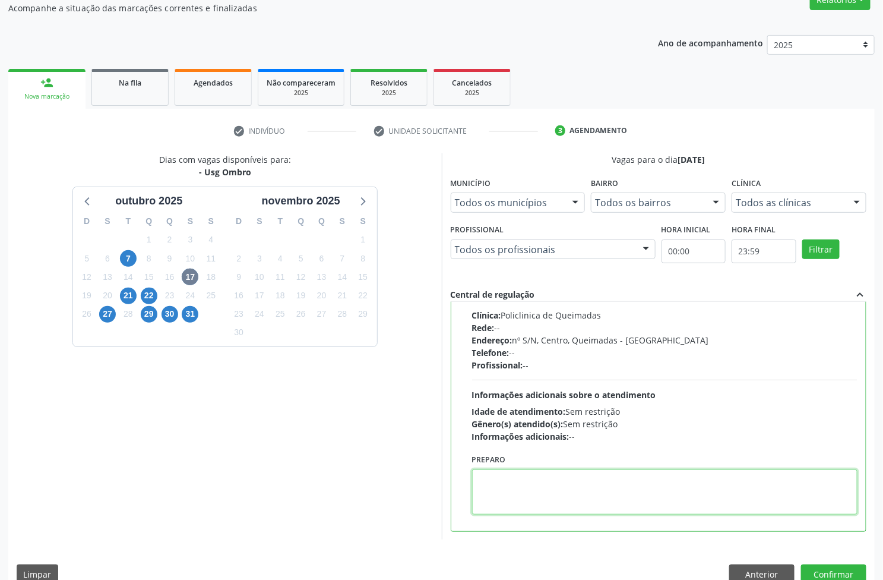
click at [618, 501] on textarea at bounding box center [665, 491] width 386 height 45
type textarea "OMBRO D"
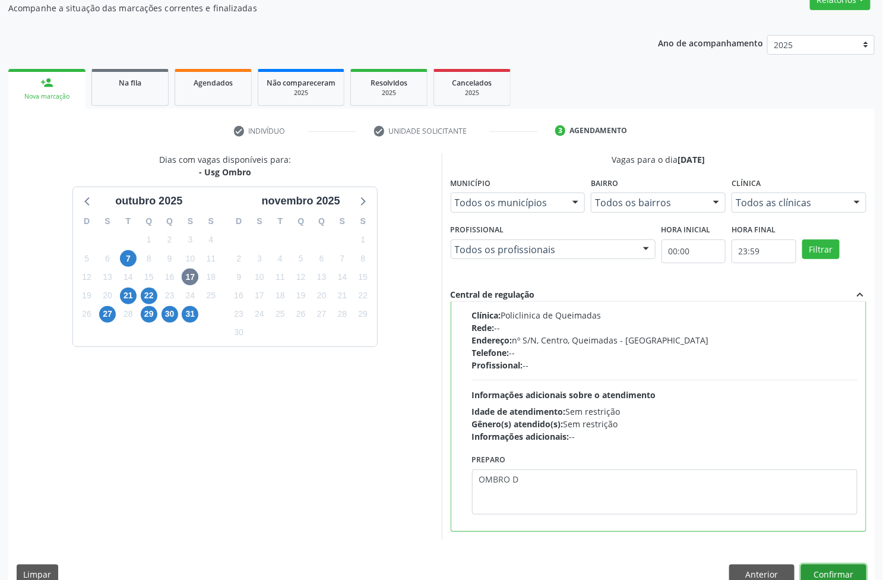
click at [854, 569] on button "Confirmar" at bounding box center [833, 574] width 65 height 20
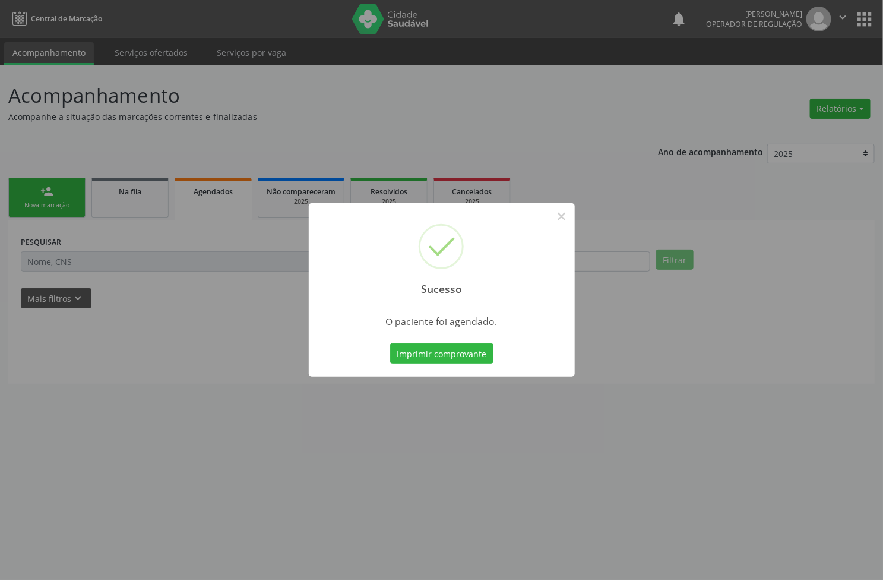
scroll to position [0, 0]
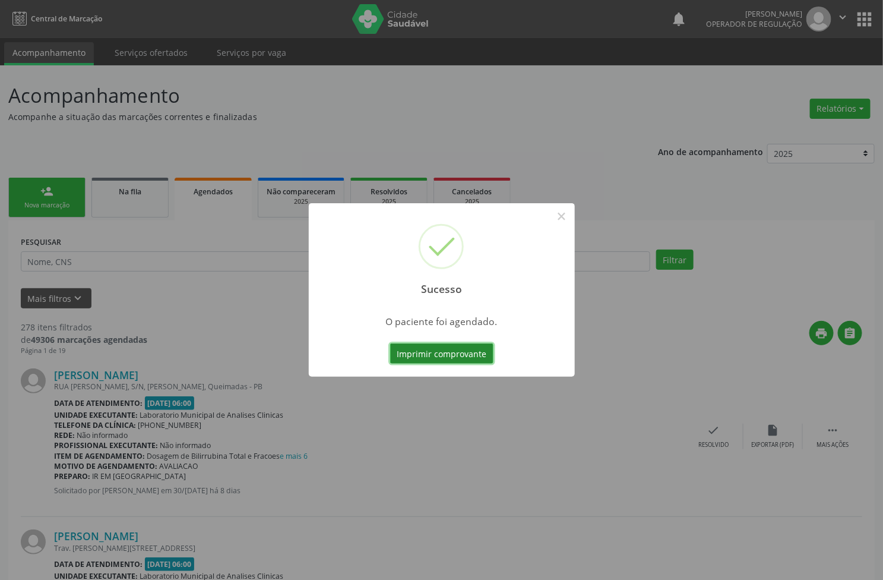
click at [476, 358] on button "Imprimir comprovante" at bounding box center [441, 353] width 103 height 20
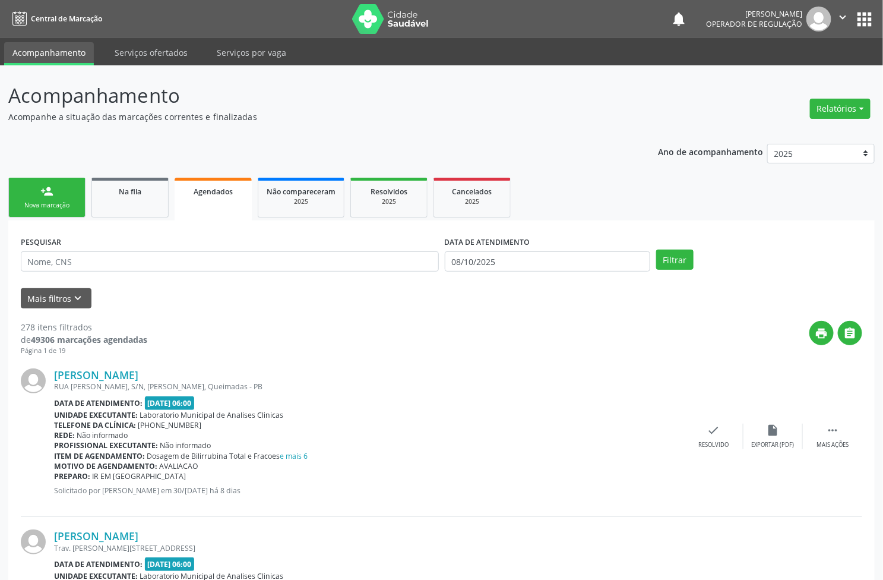
click at [72, 203] on div "Nova marcação" at bounding box center [46, 205] width 59 height 9
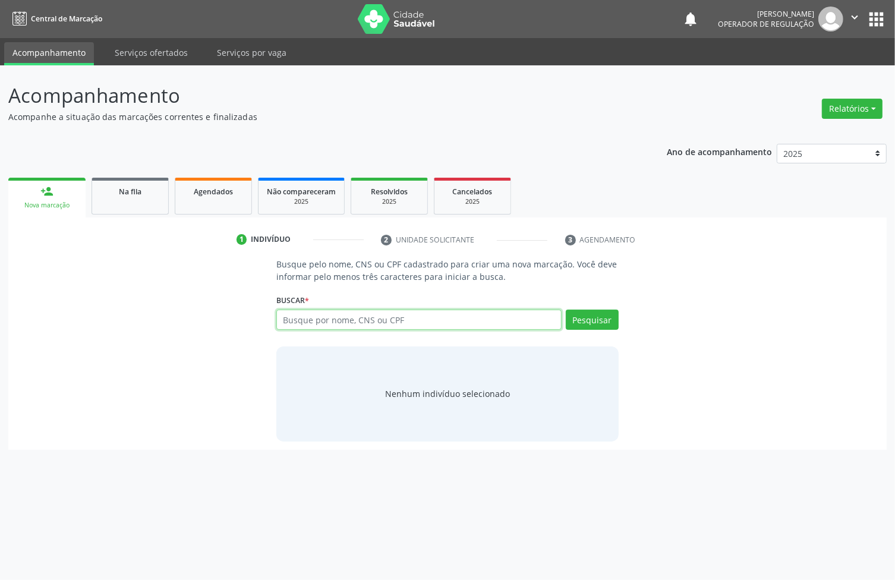
click at [321, 327] on input "text" at bounding box center [418, 320] width 285 height 20
type input "704307583668497"
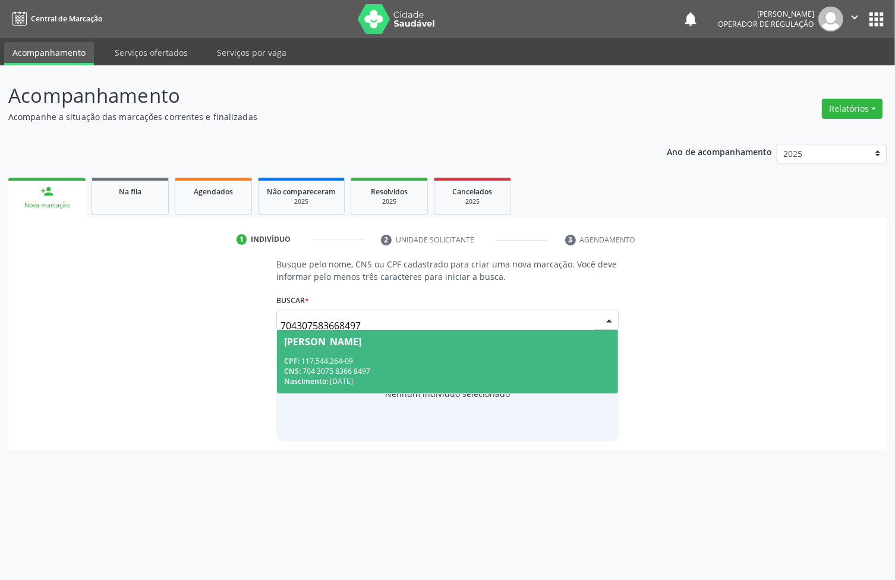
click at [319, 340] on div "Maria Iris Silva Gomes" at bounding box center [322, 342] width 77 height 10
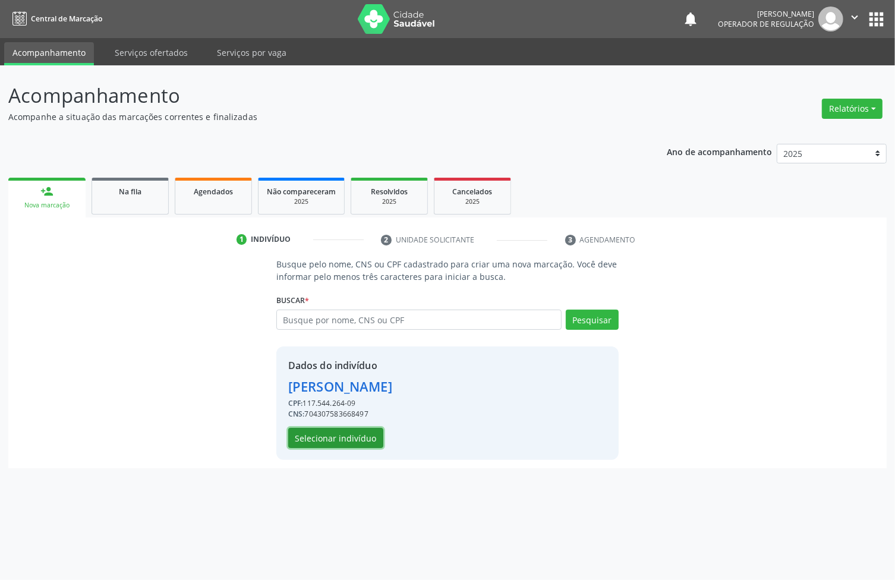
click at [346, 431] on button "Selecionar indivíduo" at bounding box center [335, 438] width 95 height 20
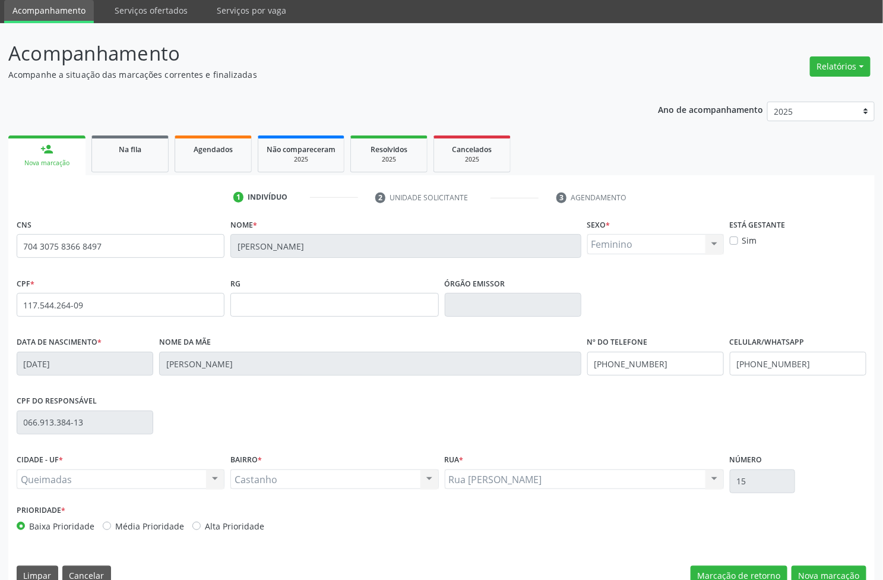
scroll to position [64, 0]
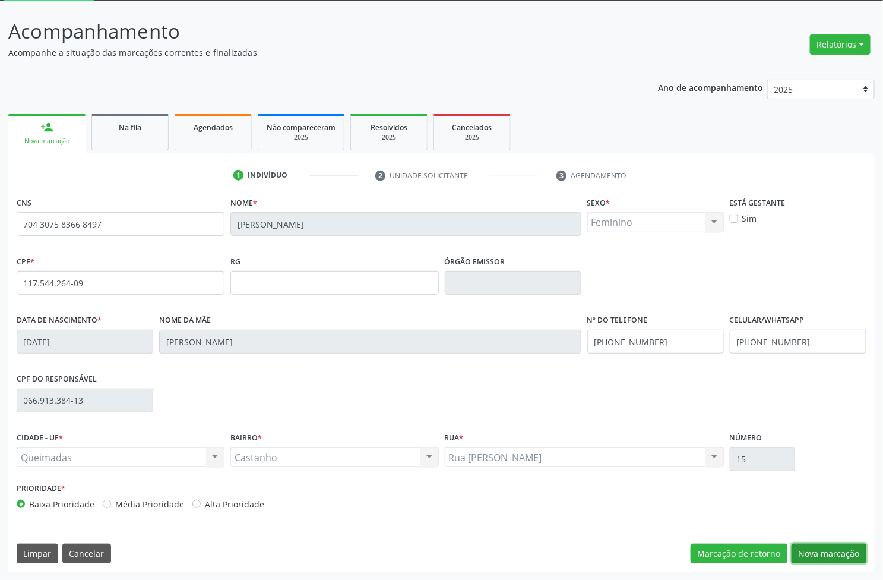
drag, startPoint x: 829, startPoint y: 556, endPoint x: 695, endPoint y: 527, distance: 137.4
click at [829, 555] on button "Nova marcação" at bounding box center [829, 554] width 75 height 20
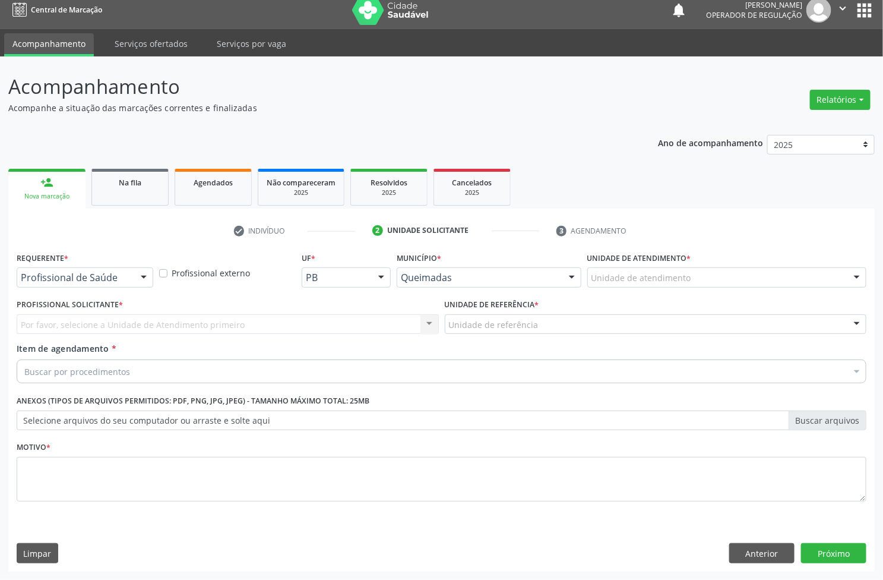
drag, startPoint x: 54, startPoint y: 284, endPoint x: 51, endPoint y: 295, distance: 11.1
click at [54, 285] on div "Profissional de Saúde" at bounding box center [85, 277] width 137 height 20
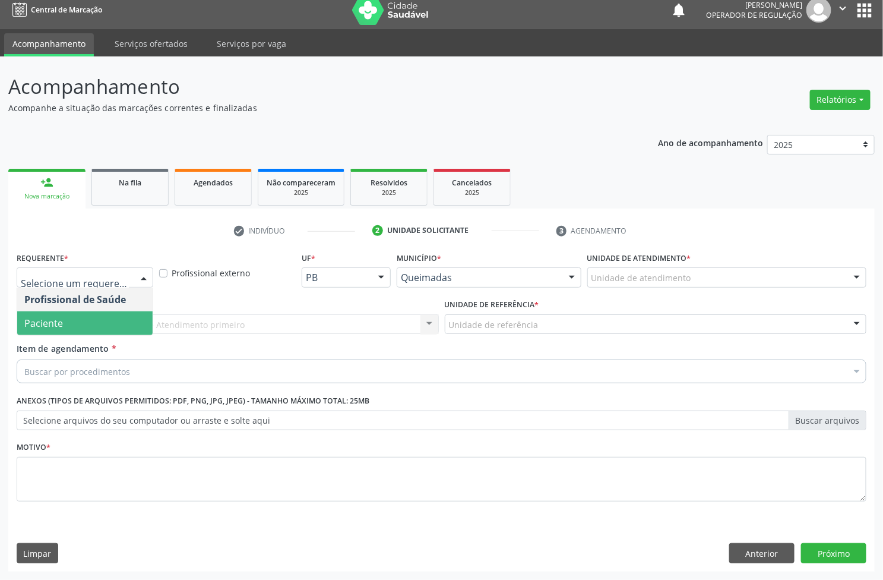
click at [46, 319] on span "Paciente" at bounding box center [43, 323] width 39 height 13
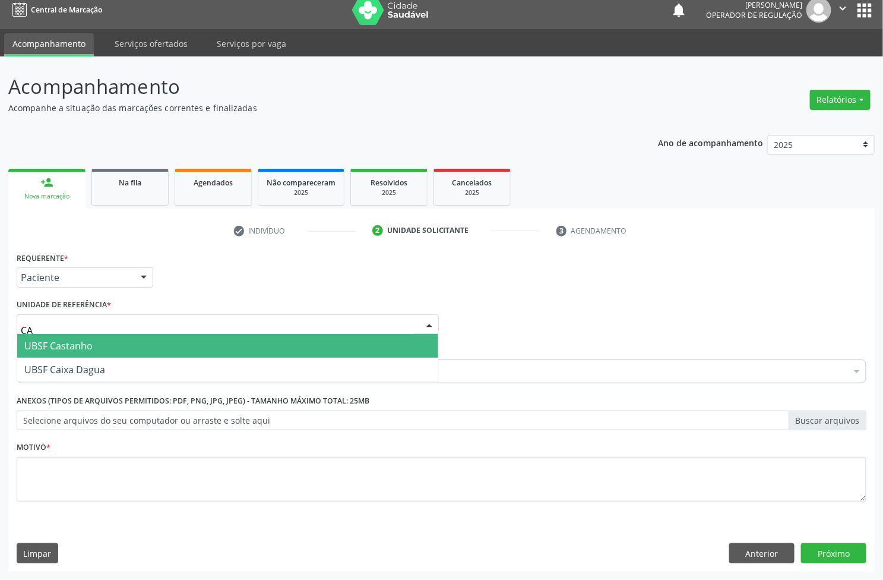
type input "CAS"
click at [70, 346] on span "UBSF Castanho" at bounding box center [58, 345] width 68 height 13
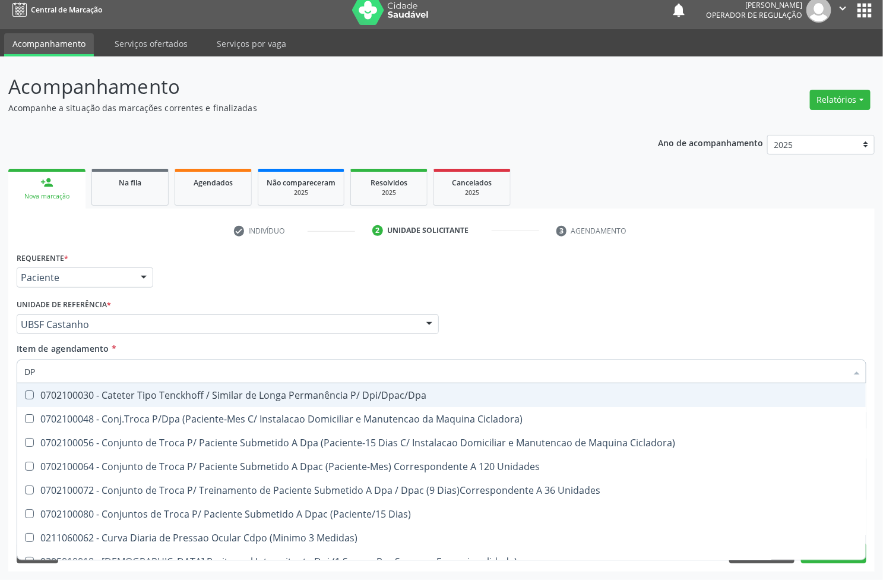
type input "D"
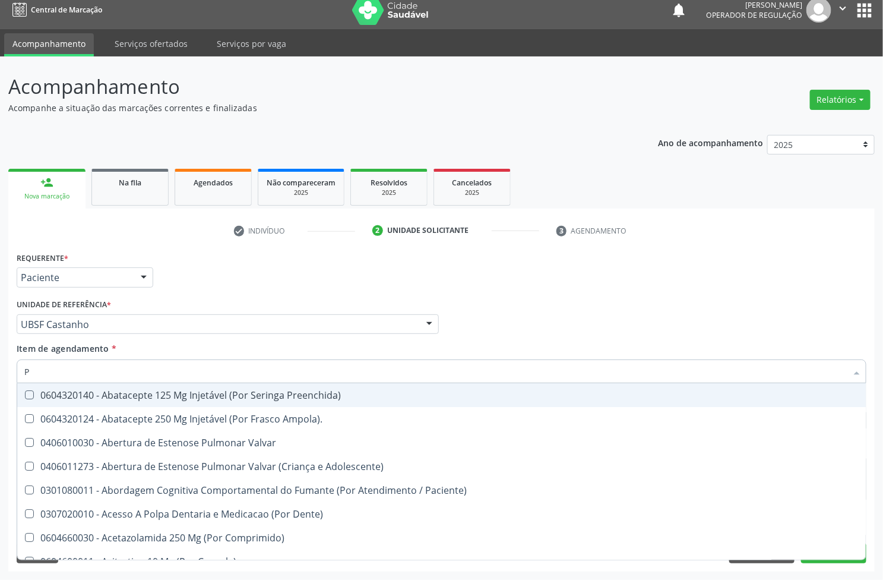
type input "PÉ"
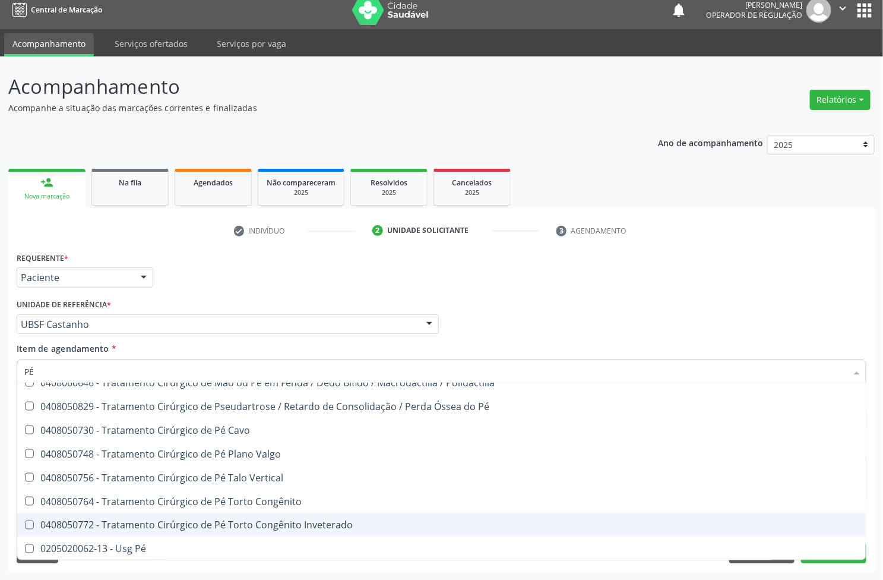
scroll to position [750, 0]
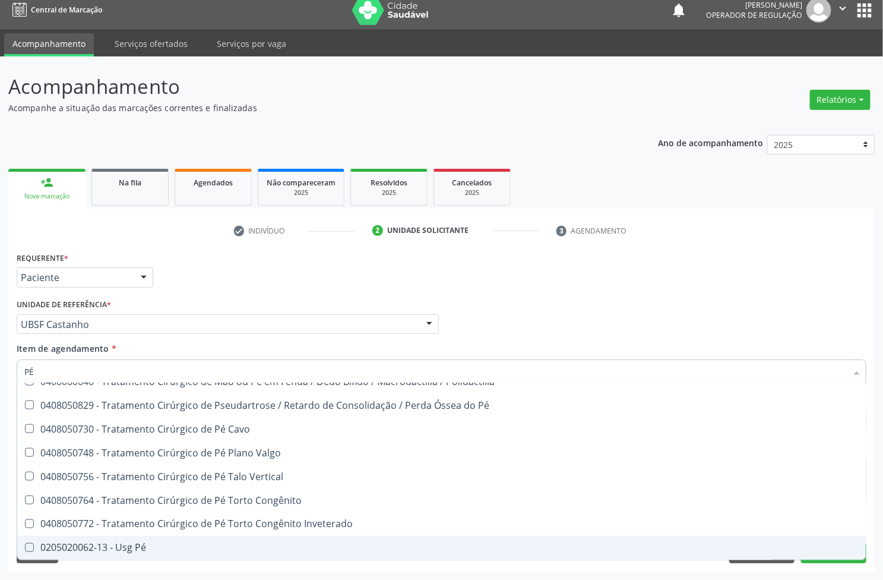
click at [163, 545] on div "0205020062-13 - Usg Pé" at bounding box center [441, 548] width 835 height 10
checkbox Pé "true"
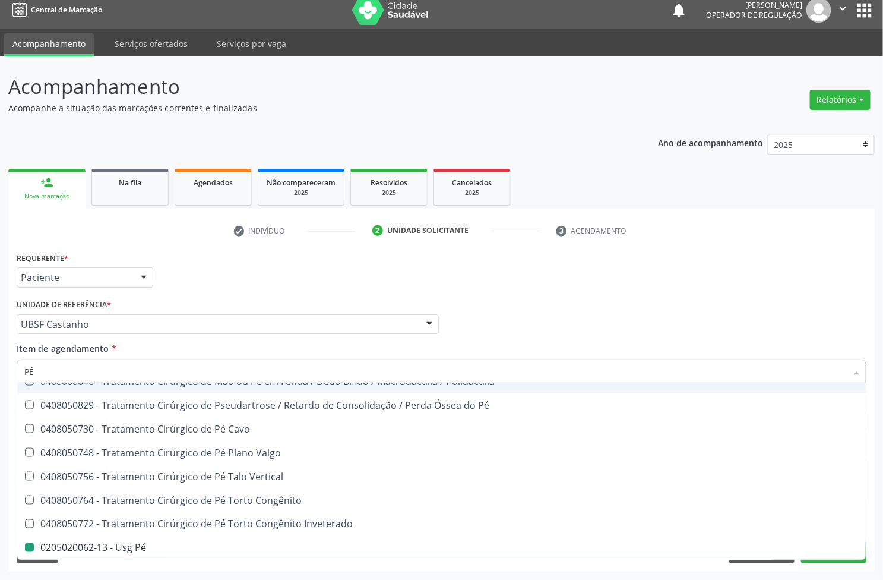
drag, startPoint x: 211, startPoint y: 286, endPoint x: 806, endPoint y: 286, distance: 595.3
click at [211, 285] on div "Requerente * Paciente Profissional de Saúde Paciente Nenhum resultado encontrad…" at bounding box center [442, 272] width 856 height 46
checkbox Pé "true"
checkbox Pé "false"
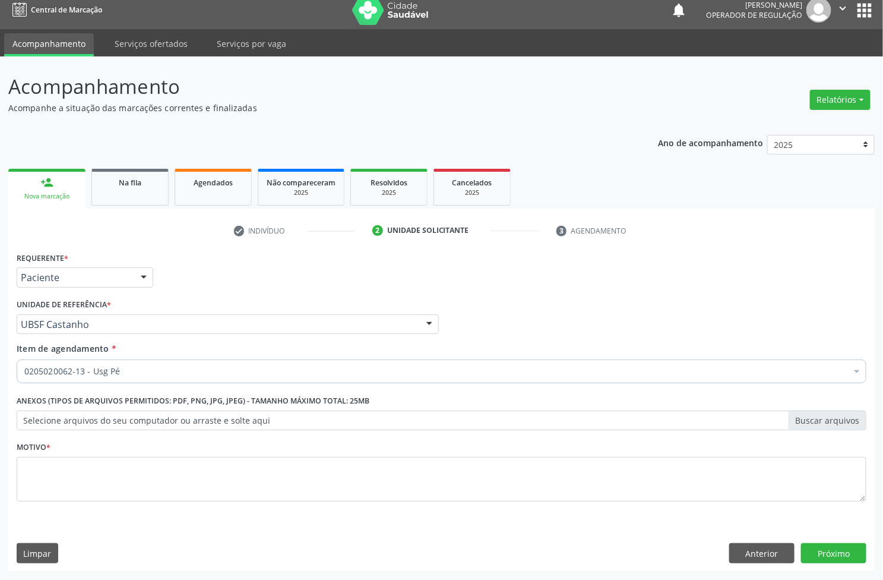
scroll to position [0, 0]
click at [882, 304] on div "Acompanhamento Acompanhe a situação das marcações correntes e finalizadas Relat…" at bounding box center [441, 317] width 883 height 523
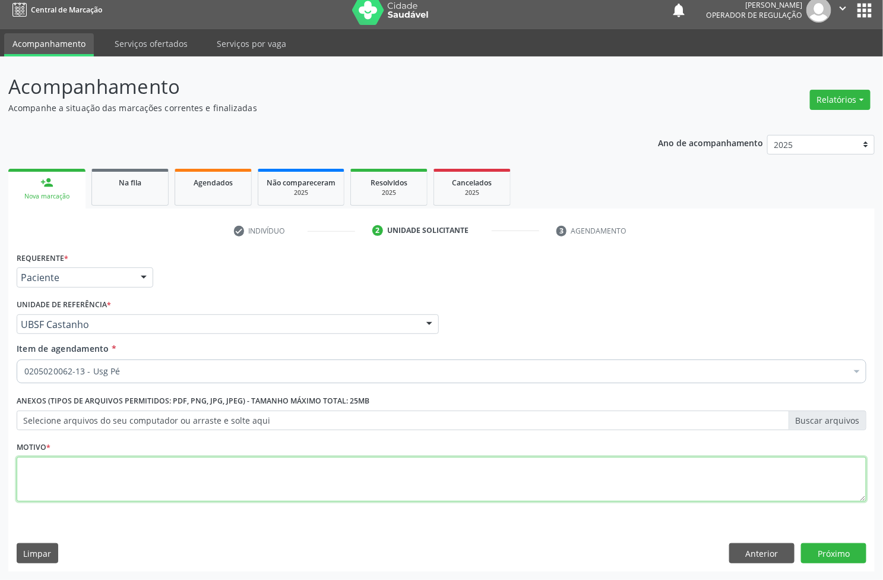
paste textarea "AVALIAÇÃO"
click at [168, 473] on textarea at bounding box center [442, 479] width 850 height 45
type textarea "AVALIAÇÃO"
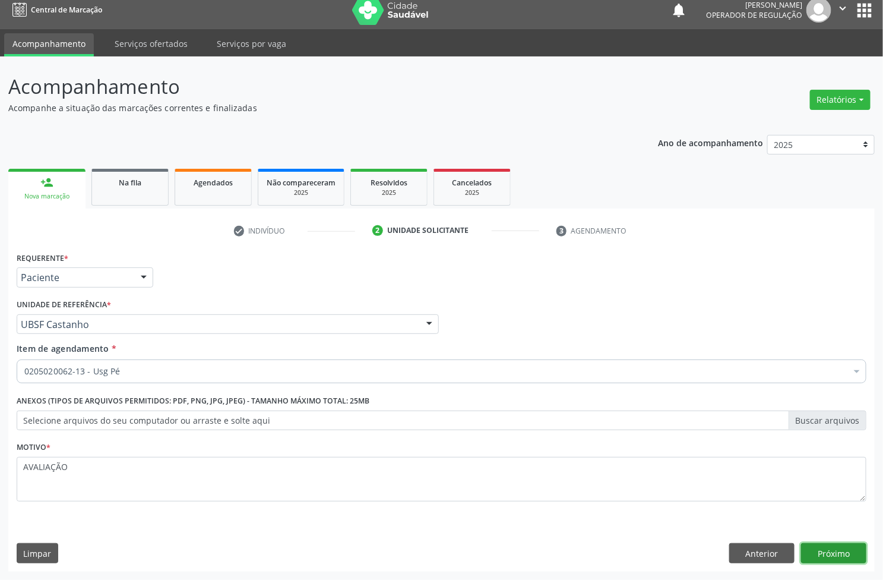
click at [824, 551] on button "Próximo" at bounding box center [833, 553] width 65 height 20
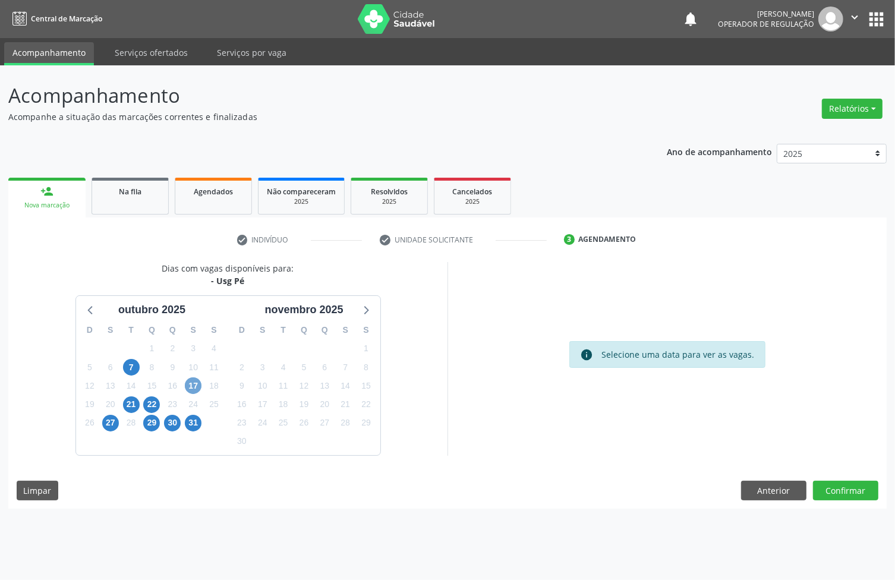
click at [195, 385] on span "17" at bounding box center [193, 385] width 17 height 17
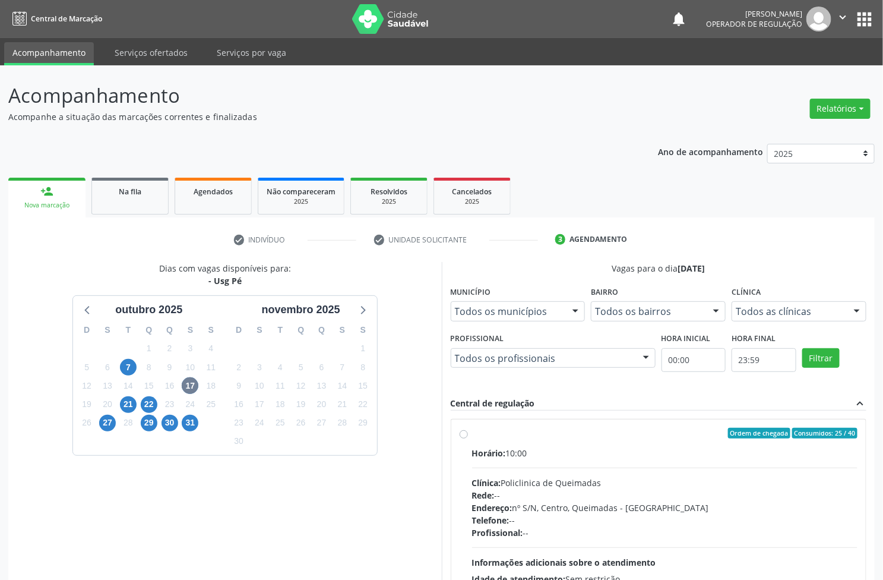
click at [558, 479] on div "Clínica: Policlinica de Queimadas" at bounding box center [665, 482] width 386 height 12
click at [468, 438] on input "Ordem de chegada Consumidos: 25 / 40 Horário: 10:00 Clínica: Policlinica de Que…" at bounding box center [464, 433] width 8 height 11
radio input "true"
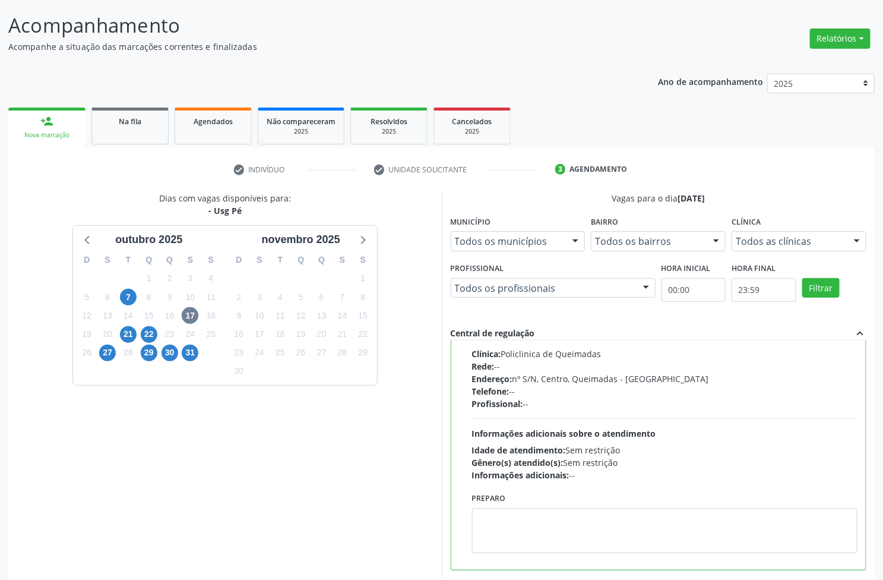
scroll to position [130, 0]
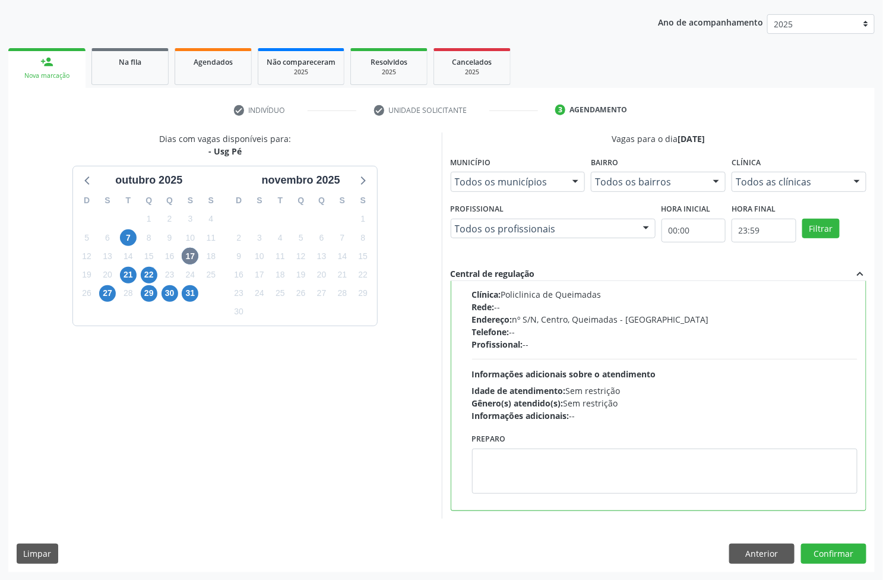
click at [831, 536] on div "Dias com vagas disponíveis para: - Usg Pé outubro 2025 D S T Q Q S S 28 29 30 1…" at bounding box center [441, 351] width 867 height 439
click at [833, 559] on button "Confirmar" at bounding box center [833, 554] width 65 height 20
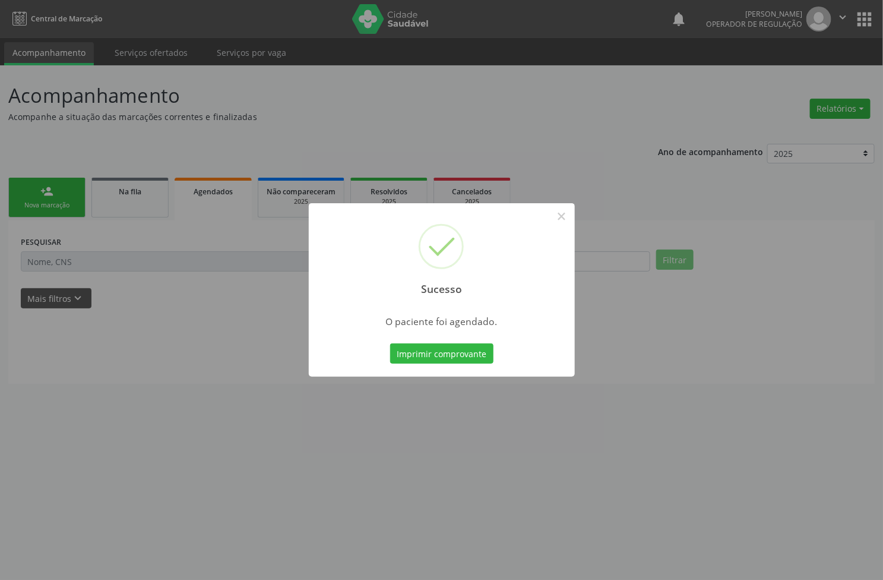
scroll to position [0, 0]
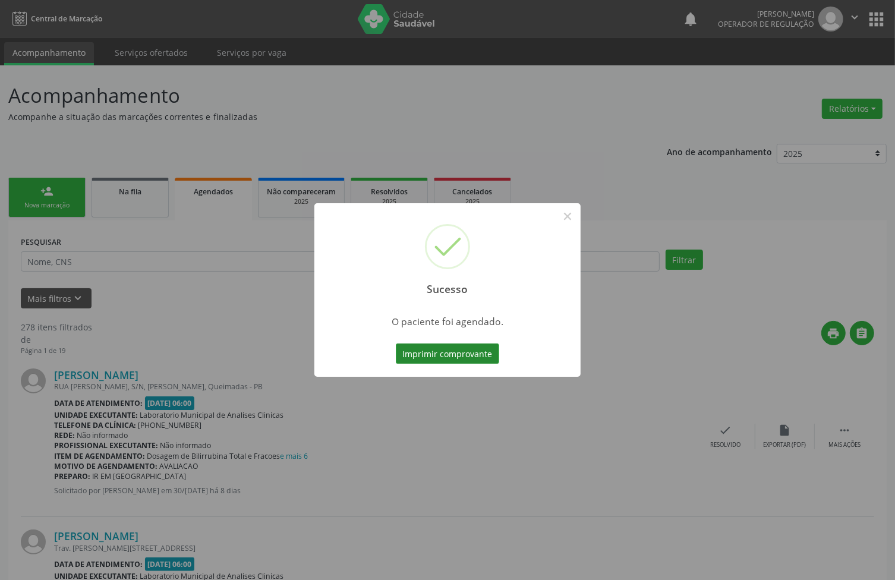
drag, startPoint x: 441, startPoint y: 337, endPoint x: 443, endPoint y: 349, distance: 12.0
click at [441, 339] on div "Sucesso × O paciente foi agendado. Imprimir comprovante Cancel" at bounding box center [447, 289] width 266 height 173
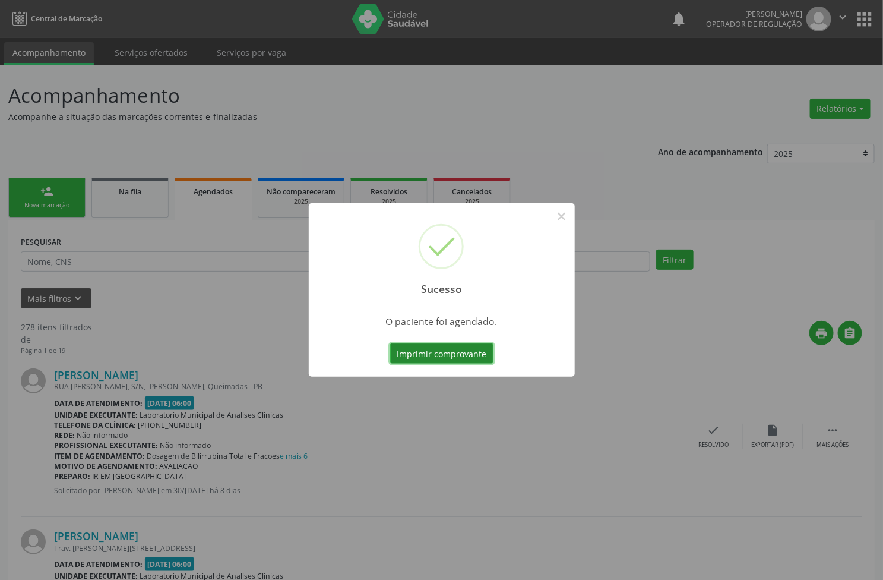
click at [444, 352] on button "Imprimir comprovante" at bounding box center [441, 353] width 103 height 20
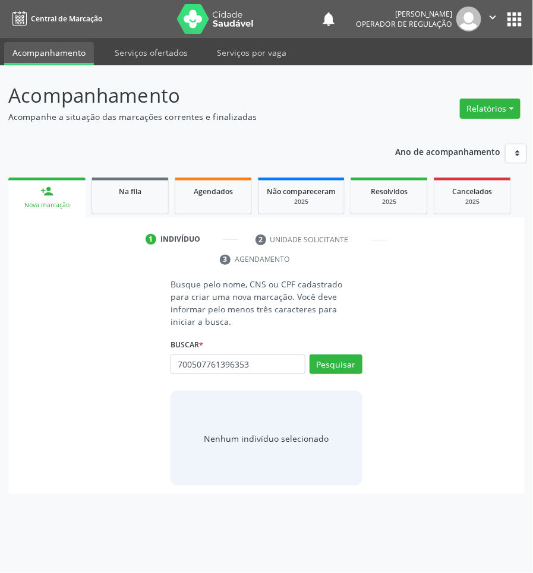
type input "700507761396353"
click at [391, 125] on div "Acompanhamento Acompanhe a situação das marcações correntes e finalizadas Relat…" at bounding box center [266, 287] width 516 height 413
click at [339, 355] on button "Pesquisar" at bounding box center [336, 365] width 53 height 20
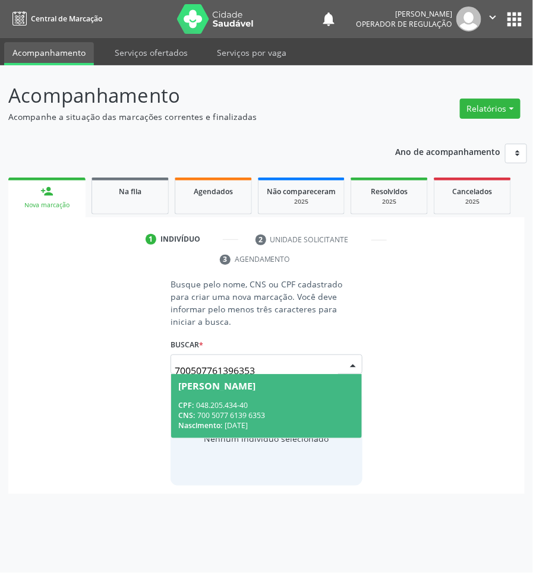
click at [306, 400] on div "CPF: 048.205.434-40" at bounding box center [266, 405] width 176 height 10
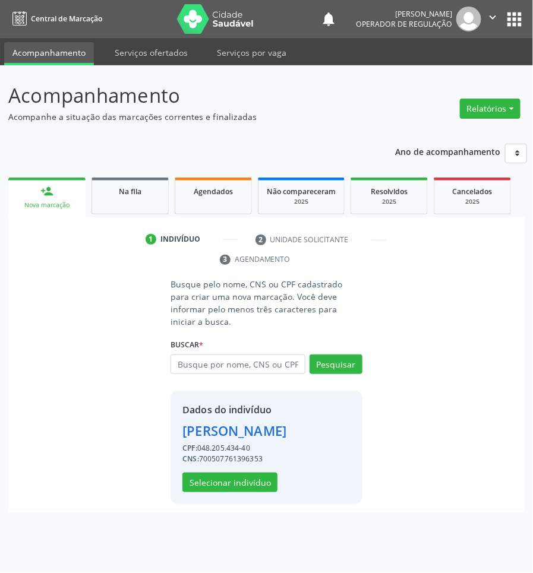
drag, startPoint x: 441, startPoint y: 449, endPoint x: 390, endPoint y: 449, distance: 50.5
click at [434, 449] on div "Busque pelo nome, CNS ou CPF cadastrado para criar uma nova marcação. Você deve…" at bounding box center [267, 391] width 500 height 226
click at [245, 474] on button "Selecionar indivíduo" at bounding box center [229, 483] width 95 height 20
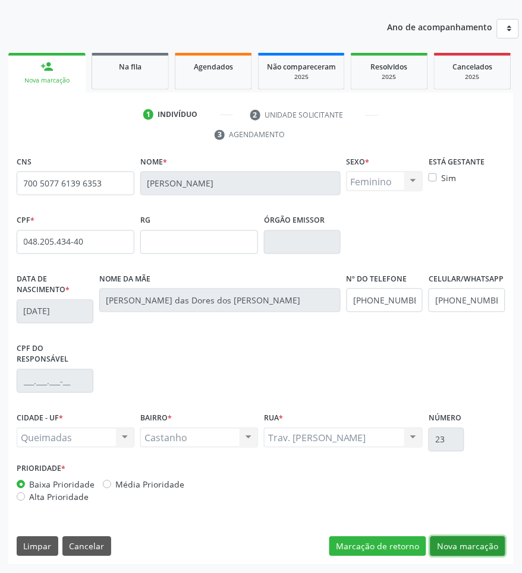
click at [464, 548] on button "Nova marcação" at bounding box center [467, 547] width 75 height 20
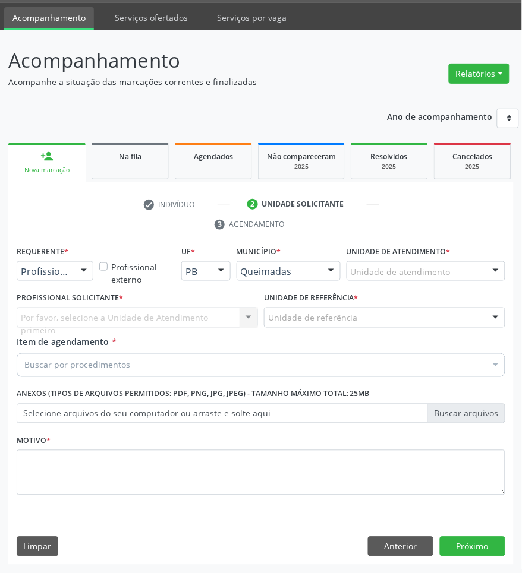
scroll to position [36, 0]
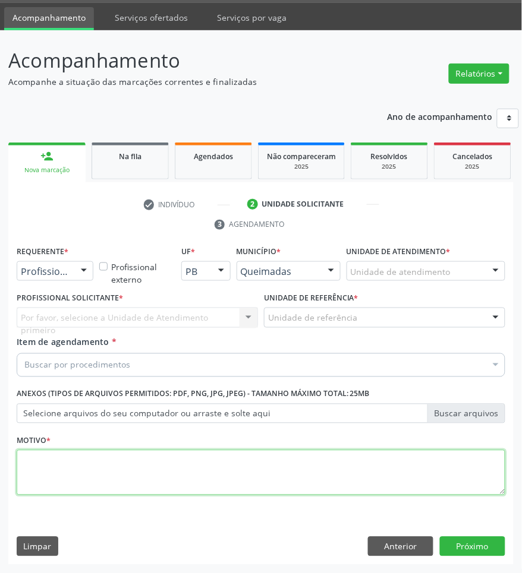
click at [113, 454] on textarea at bounding box center [261, 472] width 488 height 45
paste textarea "AVALIAÇÃO"
type textarea "AVALIAÇÃO"
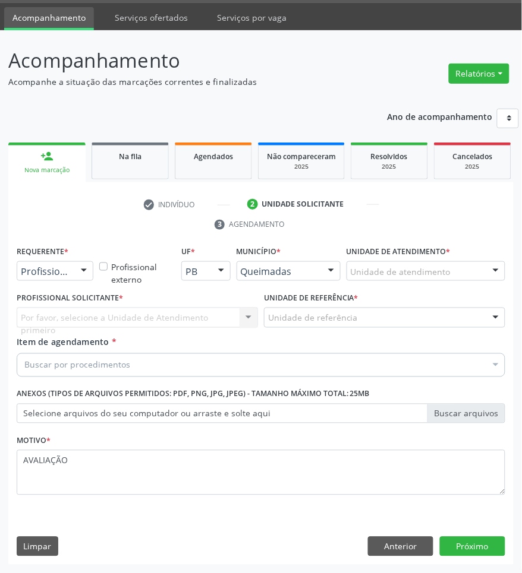
click at [450, 343] on div "Item de agendamento * Buscar por procedimentos Selecionar todos 0604320140 - Ab…" at bounding box center [261, 354] width 488 height 37
click at [437, 366] on div "Buscar por procedimentos" at bounding box center [261, 365] width 488 height 24
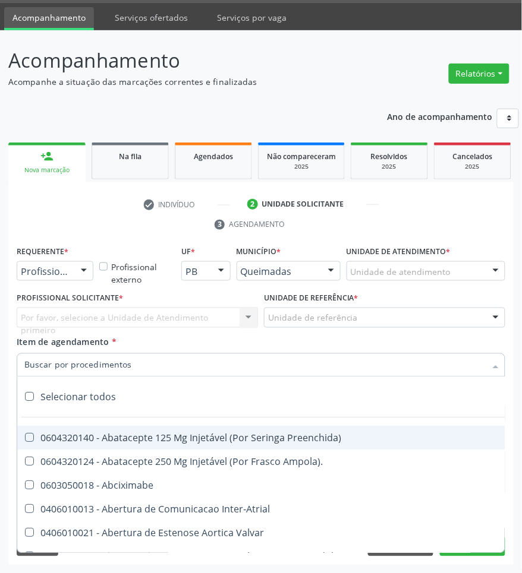
paste input "Ombro"
type input "Ombro"
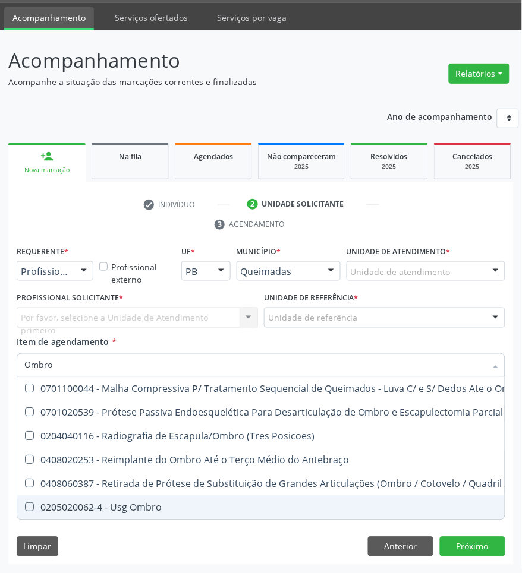
click at [146, 509] on div "0205020062-4 - Usg Ombro" at bounding box center [305, 508] width 563 height 10
checkbox Ombro "true"
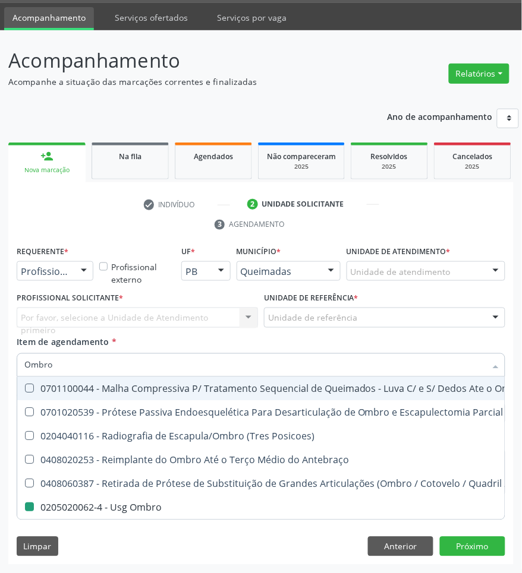
drag, startPoint x: 69, startPoint y: 268, endPoint x: 52, endPoint y: 315, distance: 49.8
click at [68, 269] on div "Profissional de Saúde" at bounding box center [55, 271] width 77 height 20
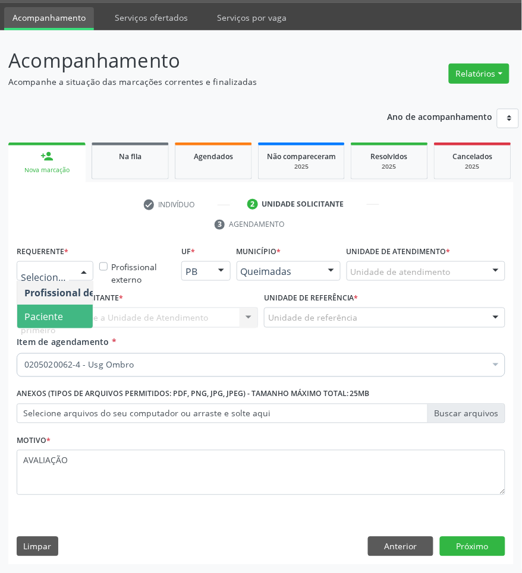
drag, startPoint x: 58, startPoint y: 310, endPoint x: 73, endPoint y: 313, distance: 15.1
click at [59, 310] on span "Paciente" at bounding box center [43, 316] width 39 height 13
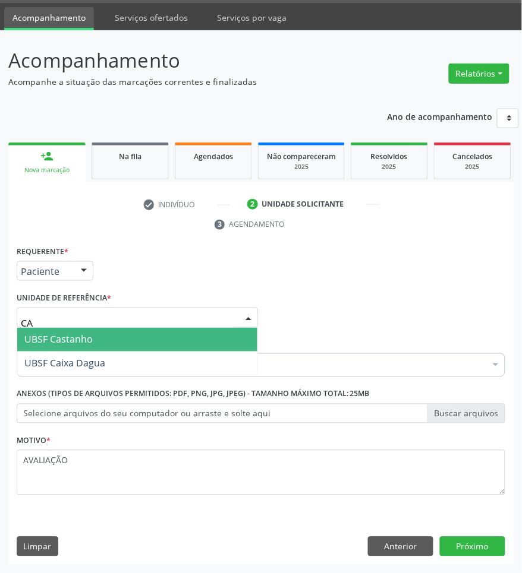
type input "CAS"
click at [89, 333] on span "UBSF Castanho" at bounding box center [58, 339] width 68 height 13
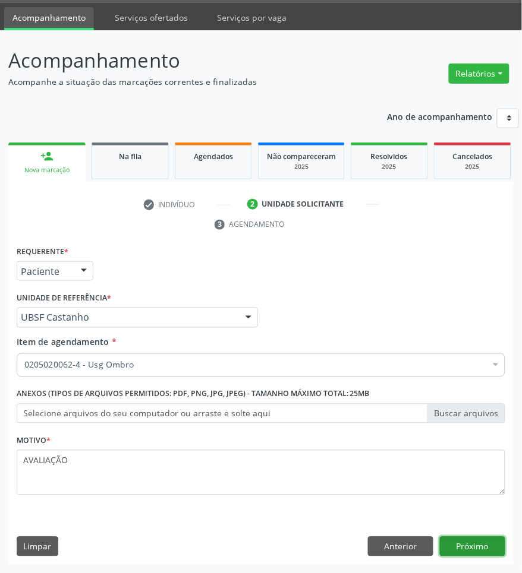
drag, startPoint x: 465, startPoint y: 539, endPoint x: 206, endPoint y: 276, distance: 368.4
click at [464, 538] on button "Próximo" at bounding box center [472, 547] width 65 height 20
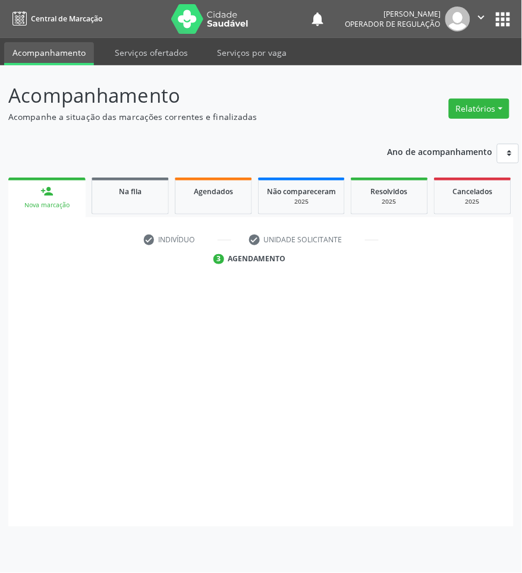
scroll to position [0, 0]
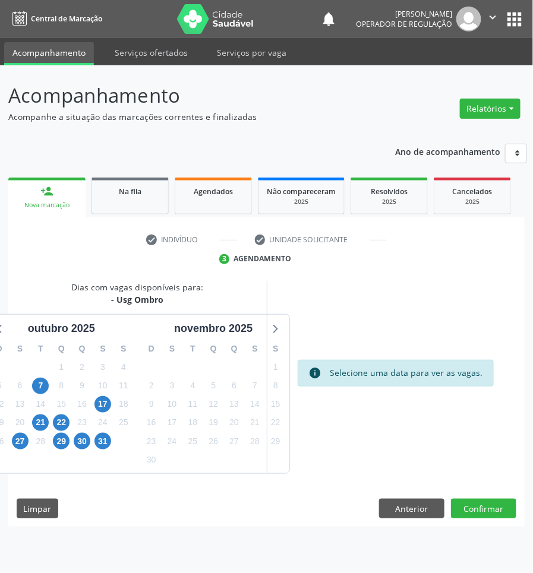
click at [407, 447] on div "info Selecione uma data para ver as vagas." at bounding box center [396, 377] width 258 height 193
drag, startPoint x: 102, startPoint y: 405, endPoint x: 97, endPoint y: 398, distance: 8.1
click at [101, 404] on span "17" at bounding box center [102, 404] width 17 height 17
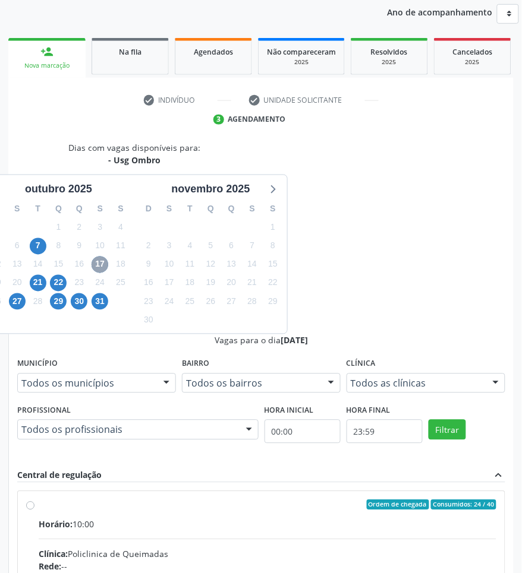
scroll to position [141, 0]
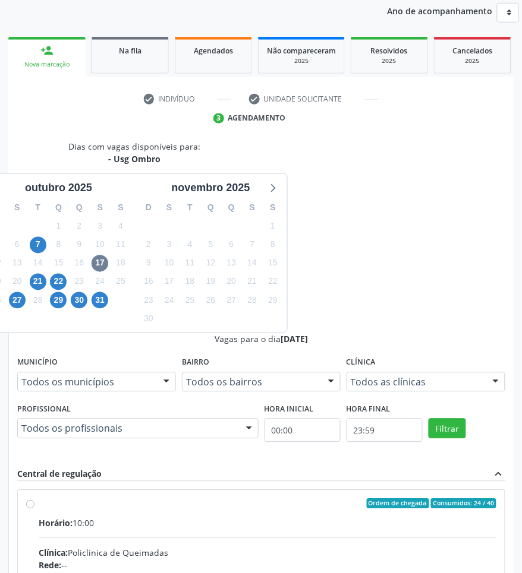
click at [372, 560] on div "Rede: --" at bounding box center [267, 566] width 457 height 12
click at [34, 499] on input "Ordem de chegada Consumidos: 24 / 40 Horário: 10:00 Clínica: Policlinica de Que…" at bounding box center [30, 504] width 8 height 11
radio input "true"
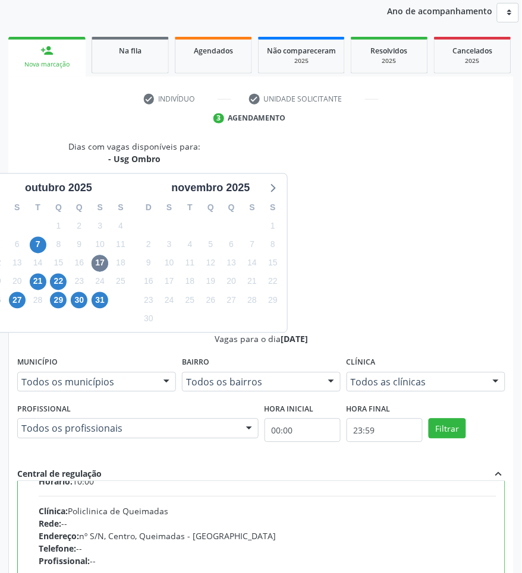
scroll to position [59, 0]
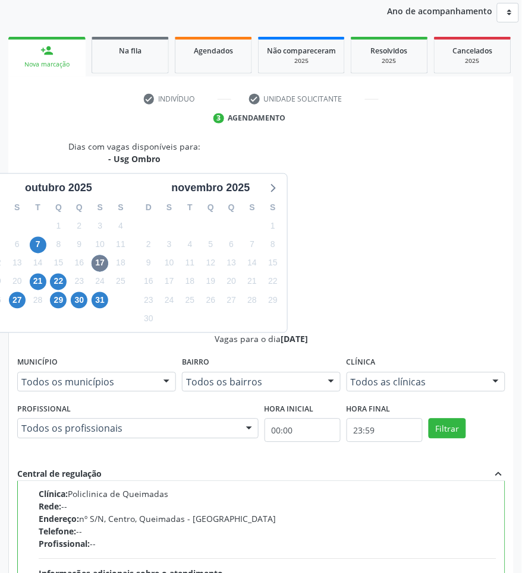
paste textarea "OMBRO"
type textarea "OMBRO E"
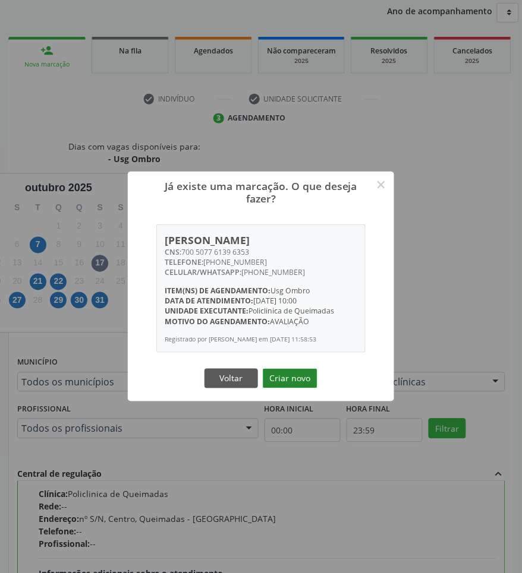
click at [305, 384] on button "Criar novo" at bounding box center [290, 379] width 55 height 20
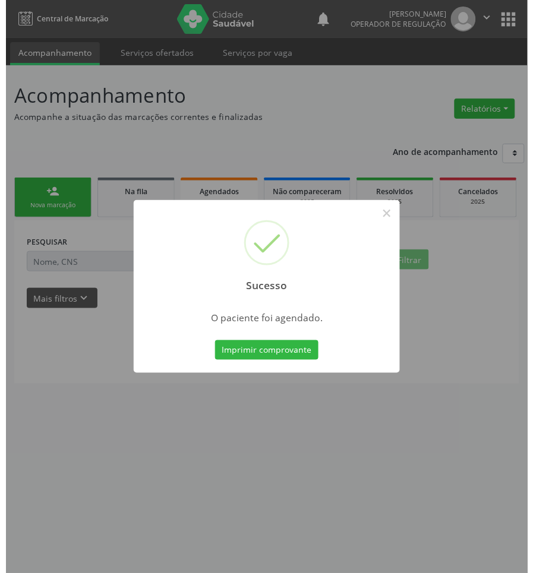
scroll to position [0, 0]
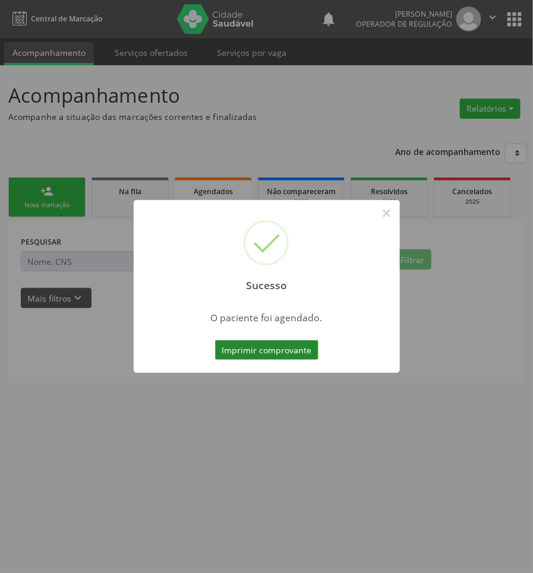
click at [303, 357] on button "Imprimir comprovante" at bounding box center [266, 350] width 103 height 20
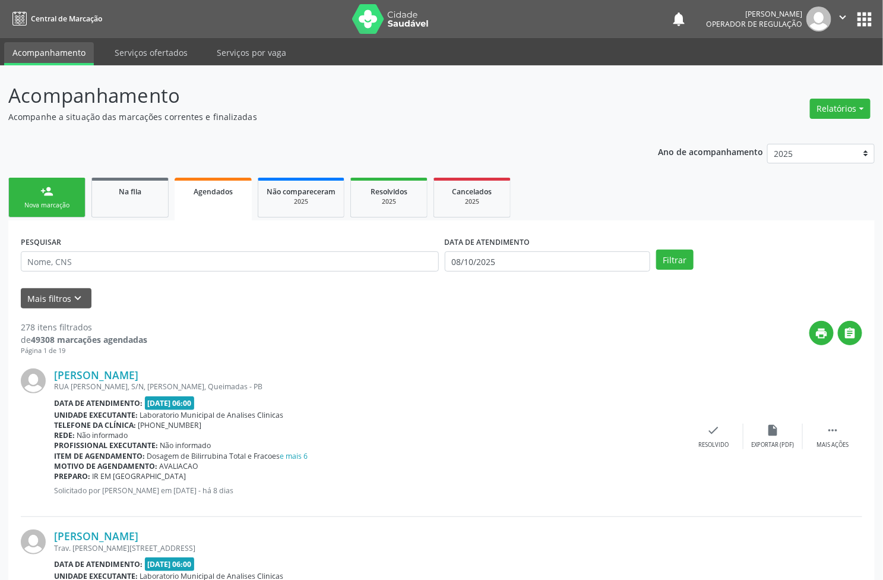
click at [50, 199] on link "person_add Nova marcação" at bounding box center [46, 198] width 77 height 40
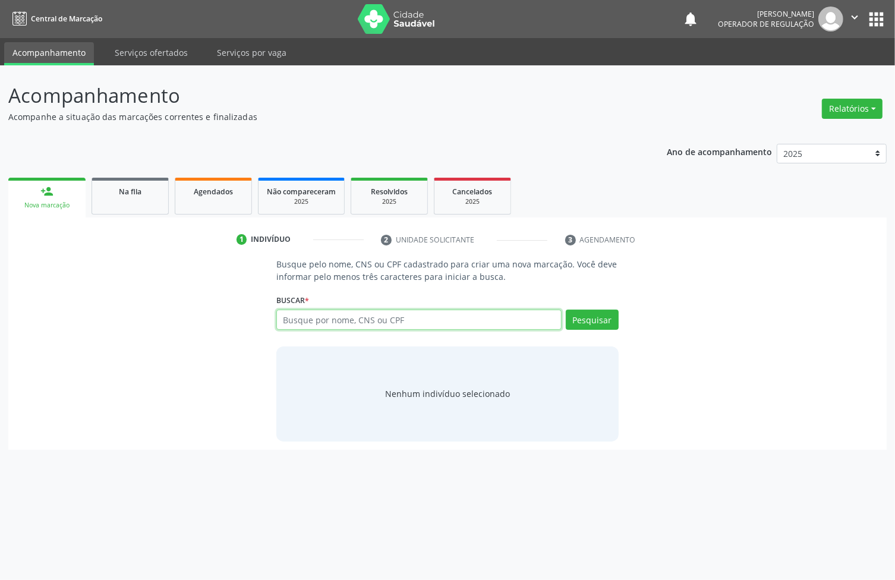
click at [396, 326] on input "text" at bounding box center [418, 320] width 285 height 20
type input "700301922094538"
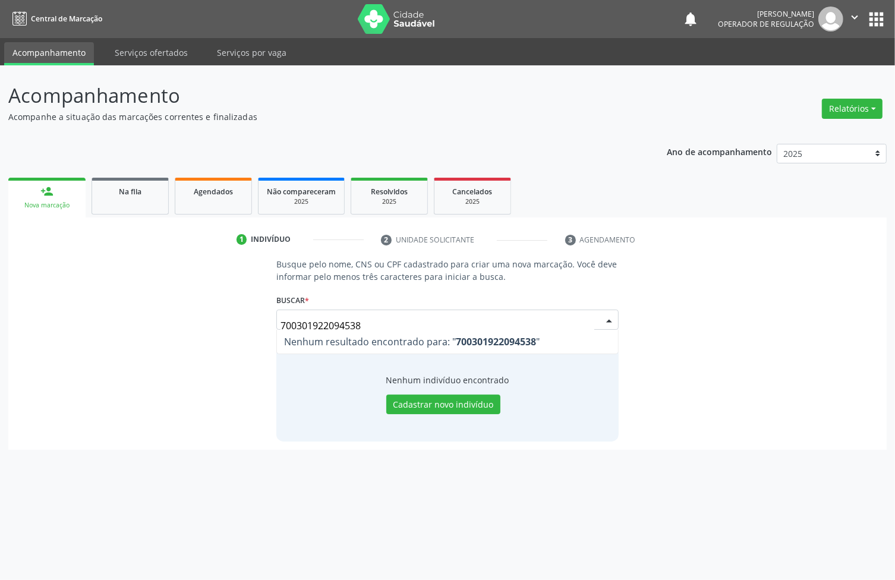
click at [396, 330] on span "Nenhum resultado encontrado para: " 700301922094538 "" at bounding box center [447, 342] width 341 height 24
click at [384, 324] on input "700301922094538" at bounding box center [437, 326] width 314 height 24
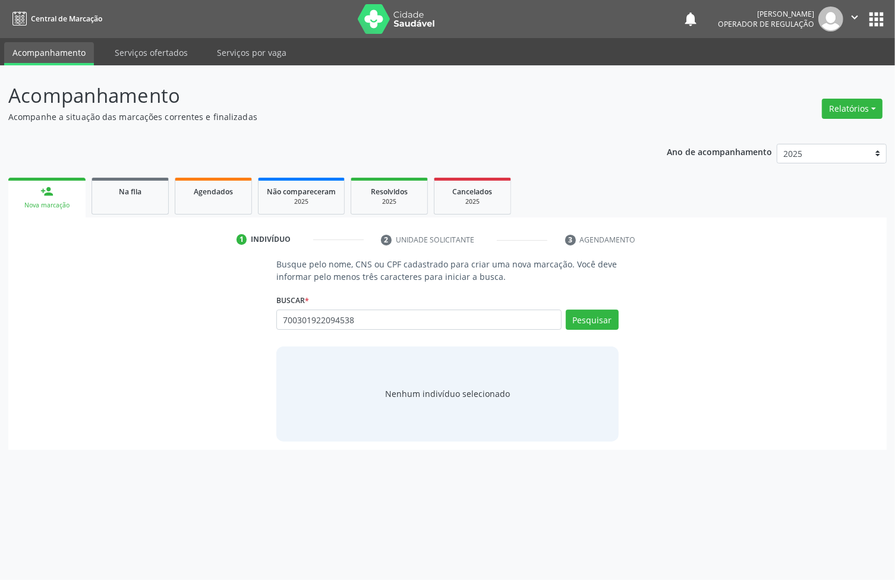
type input "700301922094538"
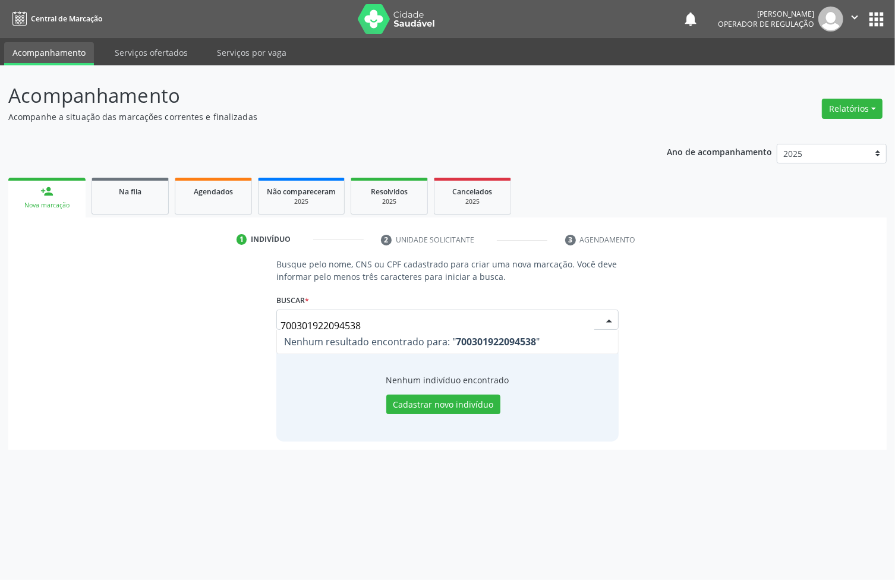
click at [356, 327] on input "700301922094538" at bounding box center [437, 326] width 314 height 24
click at [355, 327] on input "700301922094538" at bounding box center [437, 326] width 314 height 24
type input "704307583668497"
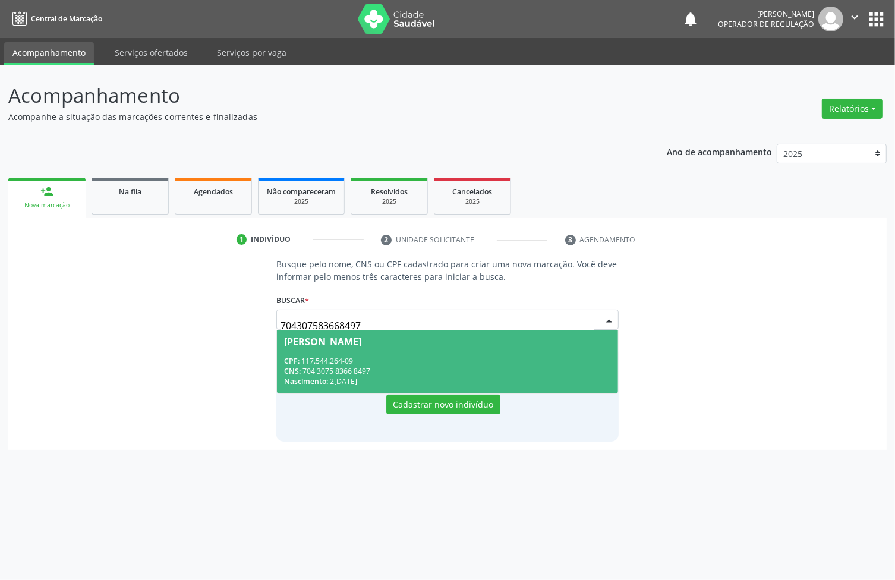
click at [372, 319] on input "704307583668497" at bounding box center [437, 326] width 314 height 24
click at [371, 320] on input "704307583668497" at bounding box center [437, 326] width 314 height 24
click at [371, 321] on input "704307583668497" at bounding box center [437, 326] width 314 height 24
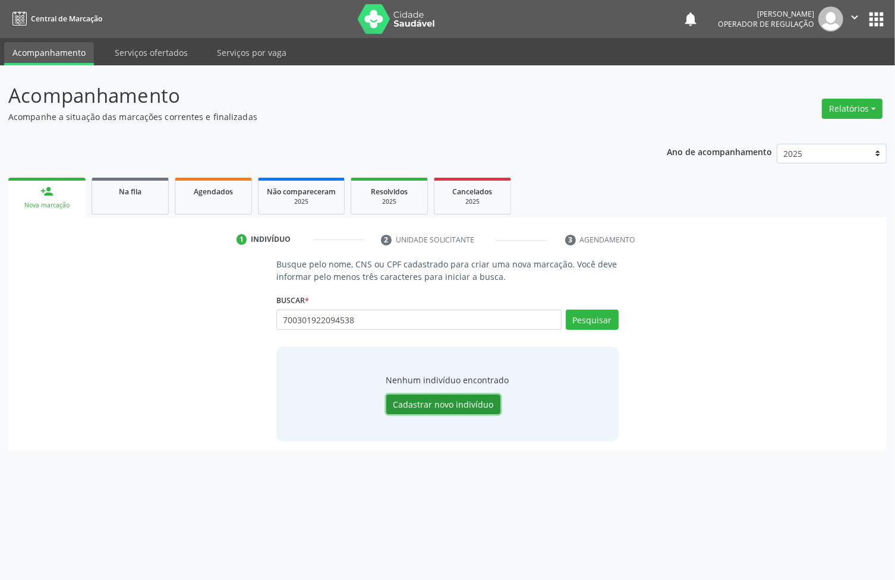
click at [450, 413] on button "Cadastrar novo indivíduo" at bounding box center [443, 404] width 114 height 20
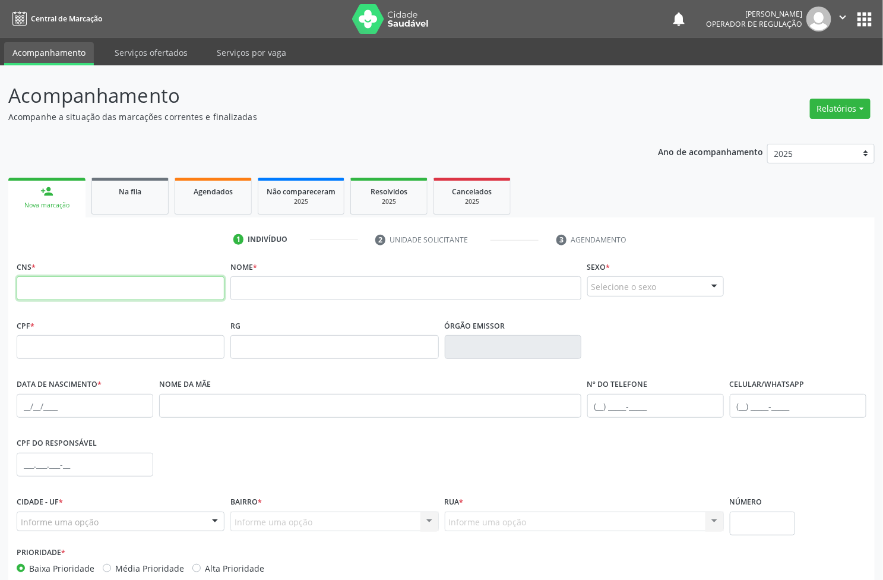
click at [91, 296] on input "text" at bounding box center [121, 288] width 208 height 24
paste input "700 3019 2209 4538"
type input "700 3019 2209 4538"
click at [315, 291] on input "text" at bounding box center [405, 288] width 351 height 24
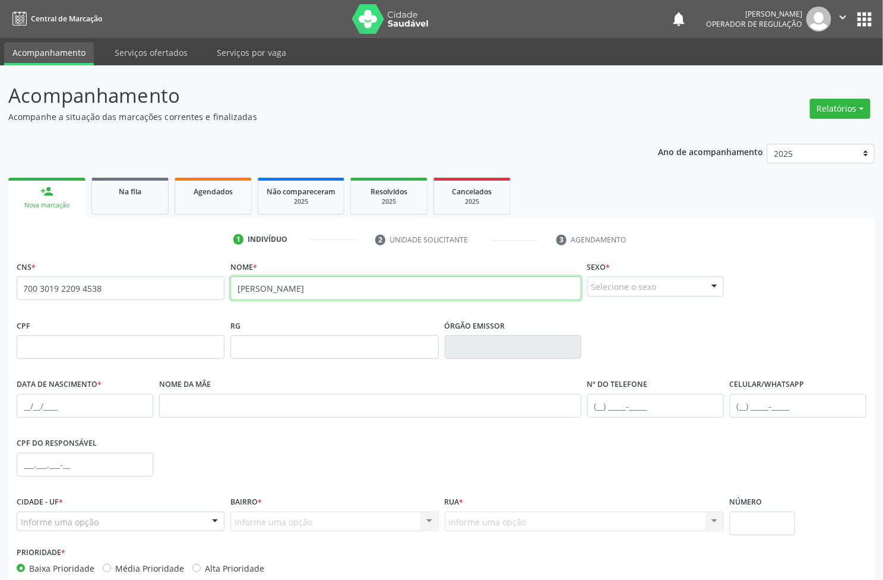
type input "DANIEL LUCAS DOS SANTOS"
click at [119, 411] on input "text" at bounding box center [85, 406] width 137 height 24
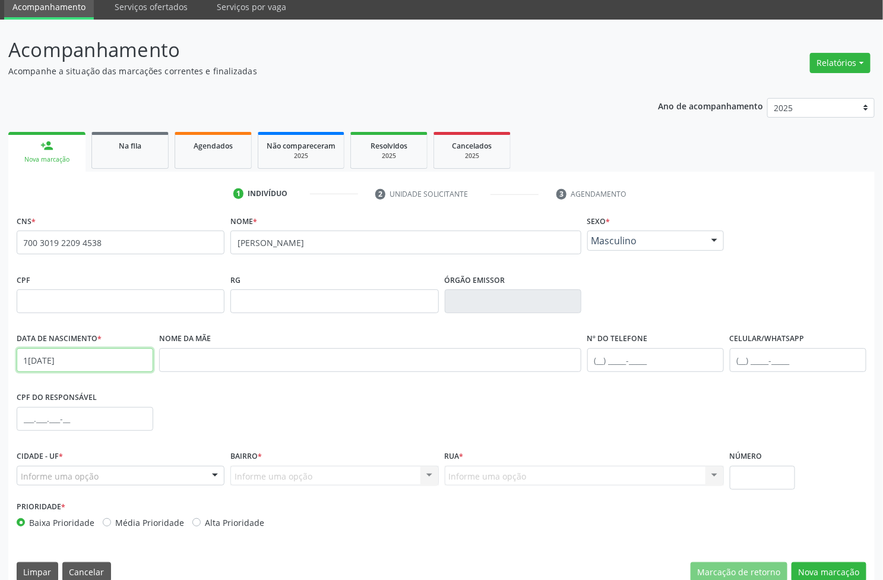
scroll to position [64, 0]
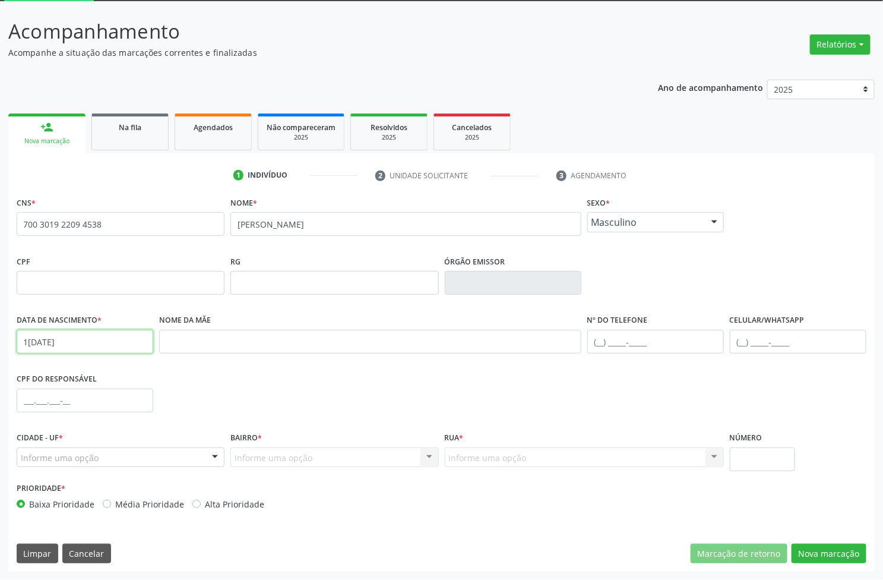
type input "19/01/1978"
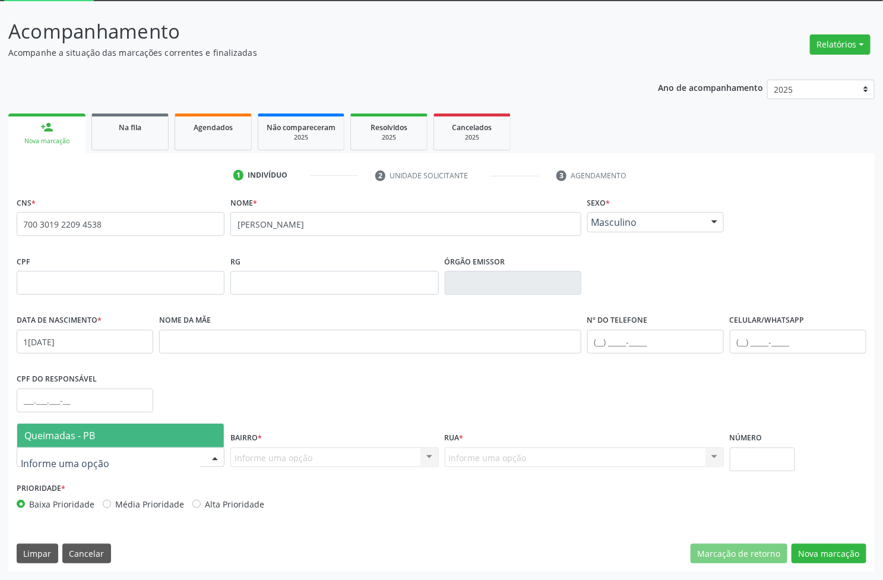
click at [146, 454] on div at bounding box center [121, 457] width 208 height 20
click at [159, 434] on span "Queimadas - PB" at bounding box center [120, 436] width 207 height 24
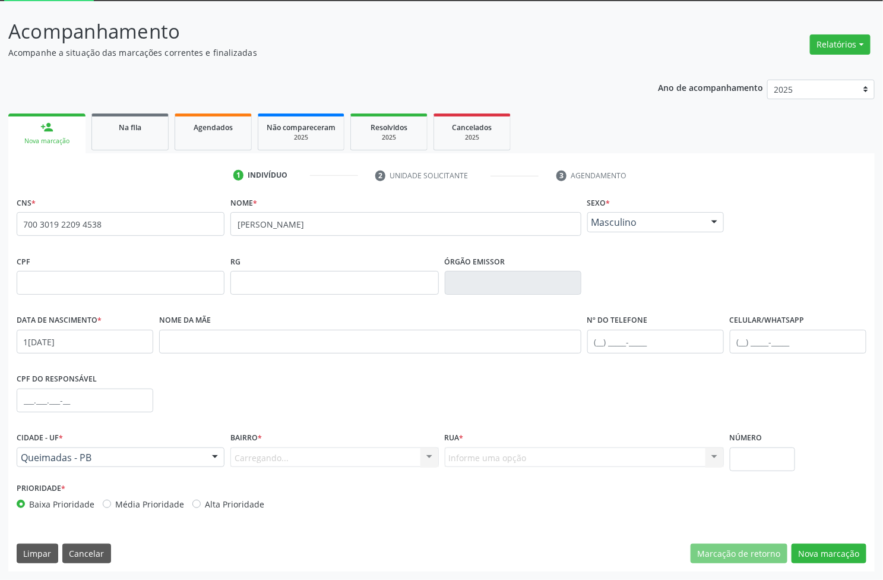
click at [286, 465] on div "Carregando... Nenhum resultado encontrado para: " " Nenhuma opção encontrada. D…" at bounding box center [334, 457] width 208 height 20
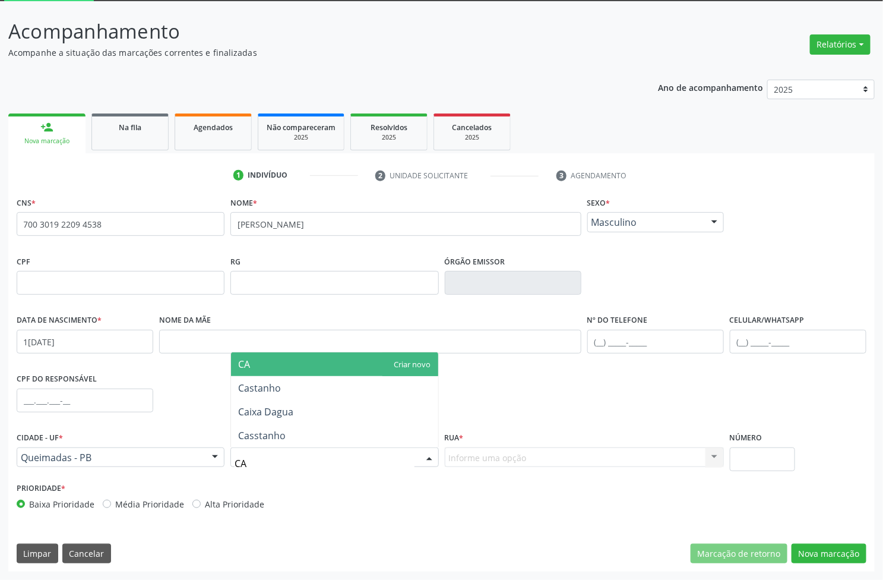
type input "CAS"
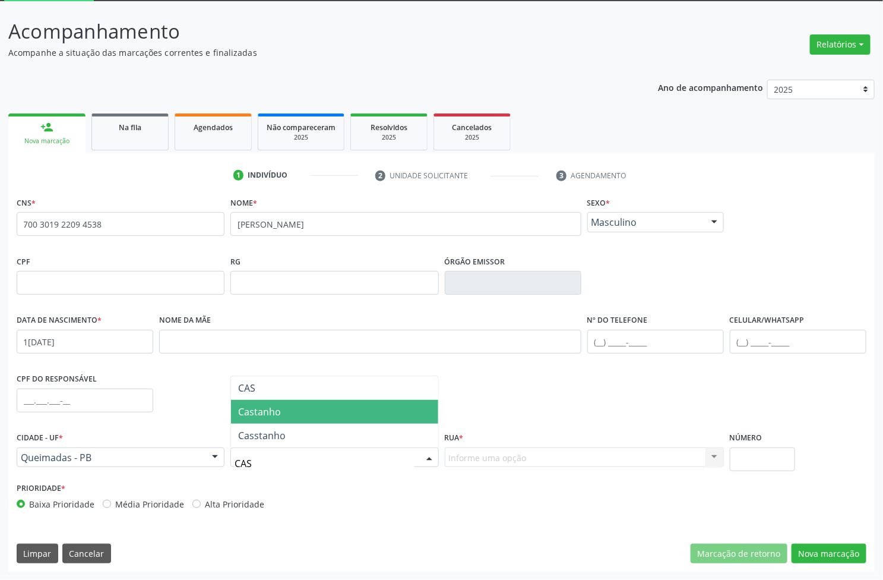
click at [304, 418] on span "Castanho" at bounding box center [334, 412] width 207 height 24
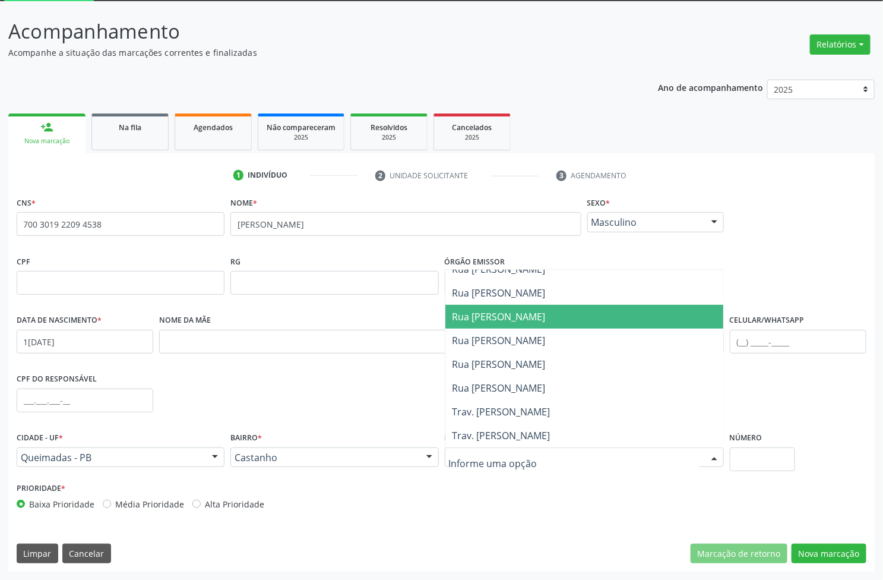
scroll to position [297, 0]
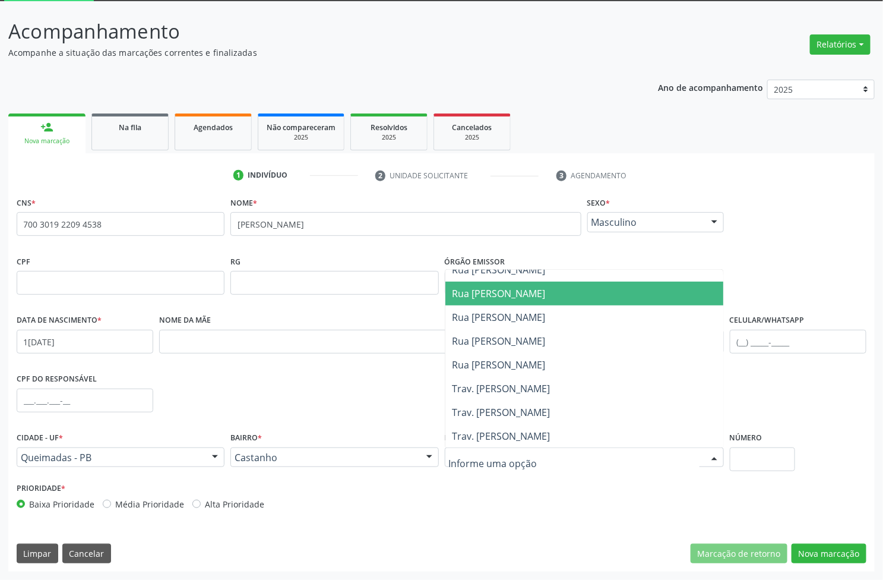
click at [523, 294] on span "Rua Jose Ribeiro Albuquerque" at bounding box center [499, 293] width 93 height 13
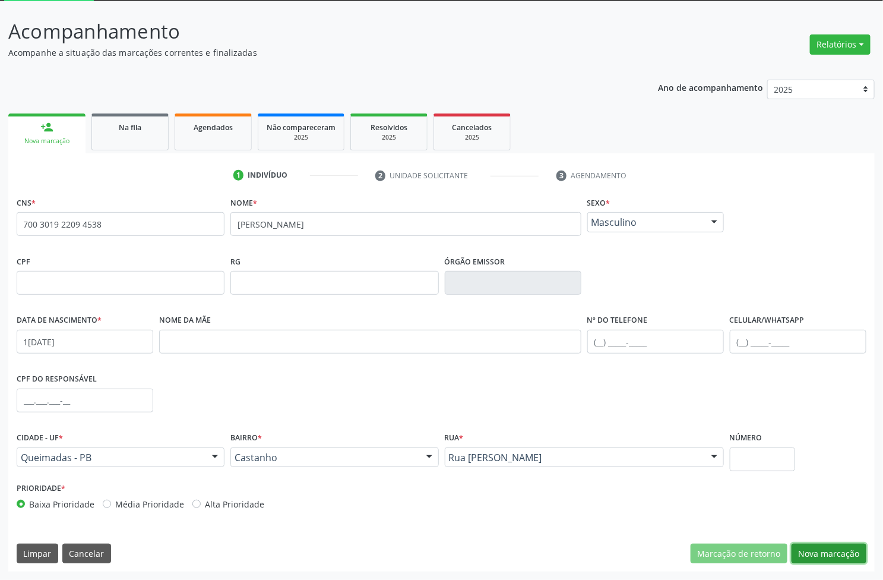
click at [847, 557] on button "Nova marcação" at bounding box center [829, 554] width 75 height 20
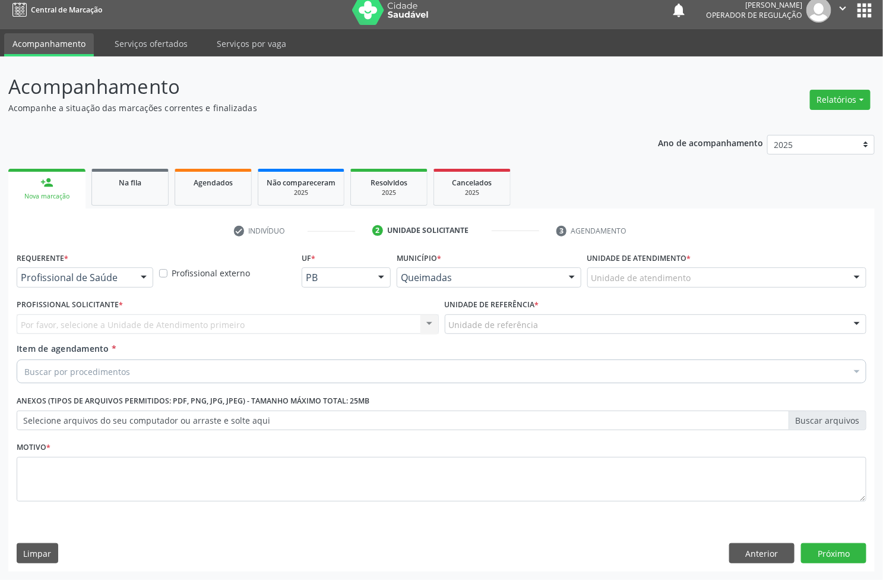
scroll to position [9, 0]
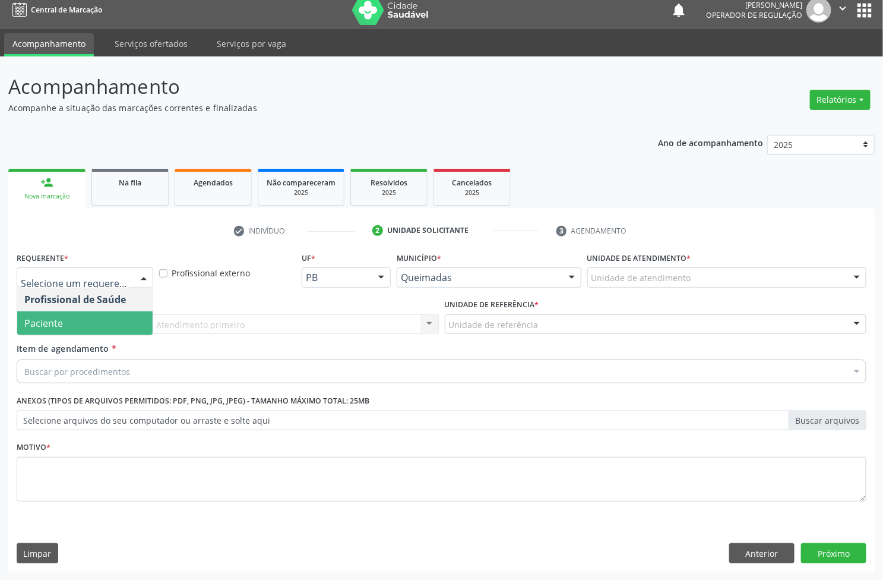
click at [78, 312] on span "Paciente" at bounding box center [84, 323] width 135 height 24
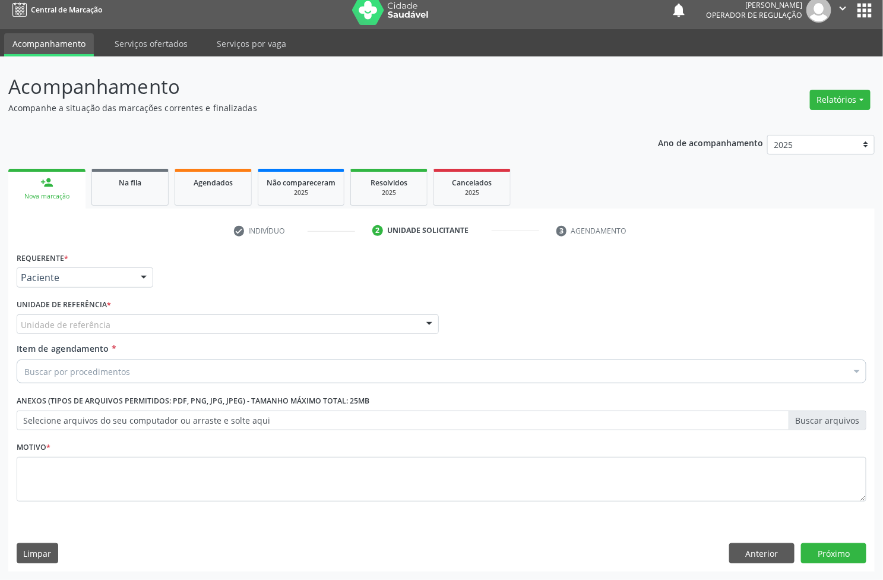
click at [107, 318] on div "Requerente * Paciente Profissional de Saúde Paciente Nenhum resultado encontrad…" at bounding box center [442, 383] width 850 height 269
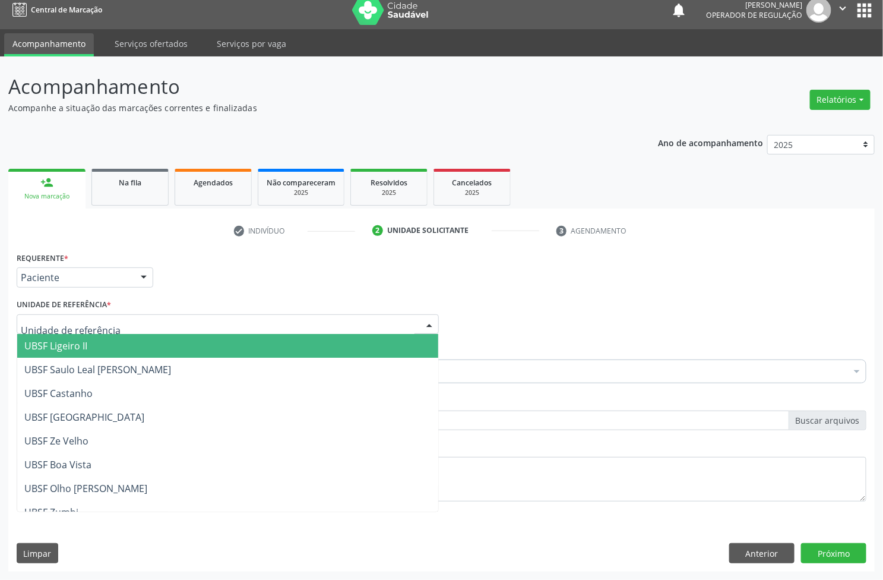
click at [116, 326] on div at bounding box center [228, 324] width 422 height 20
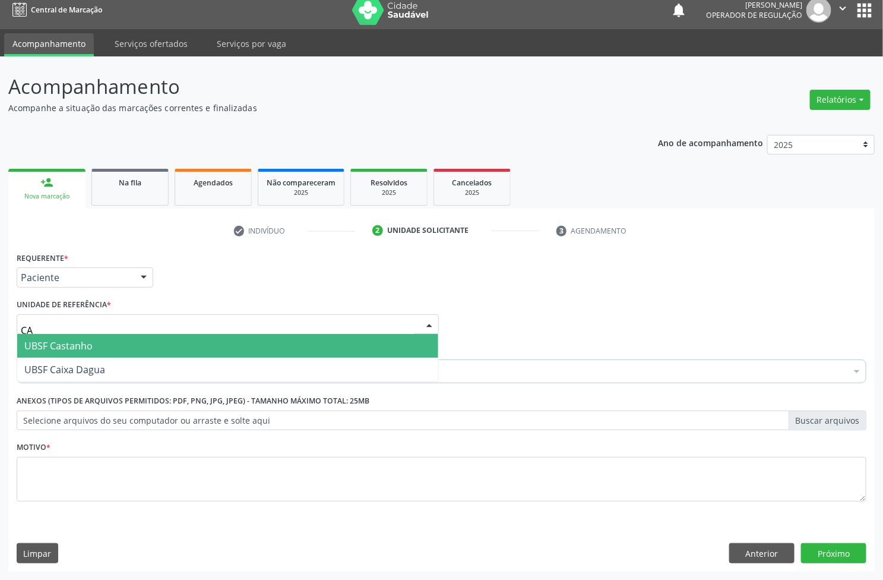
type input "CAS"
click at [113, 342] on span "UBSF Castanho" at bounding box center [227, 346] width 421 height 24
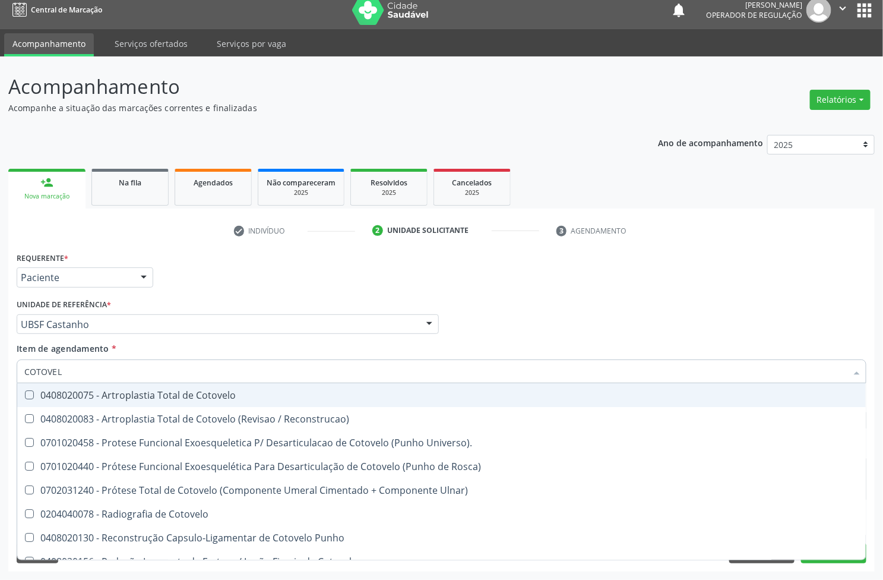
type input "COTOVELO"
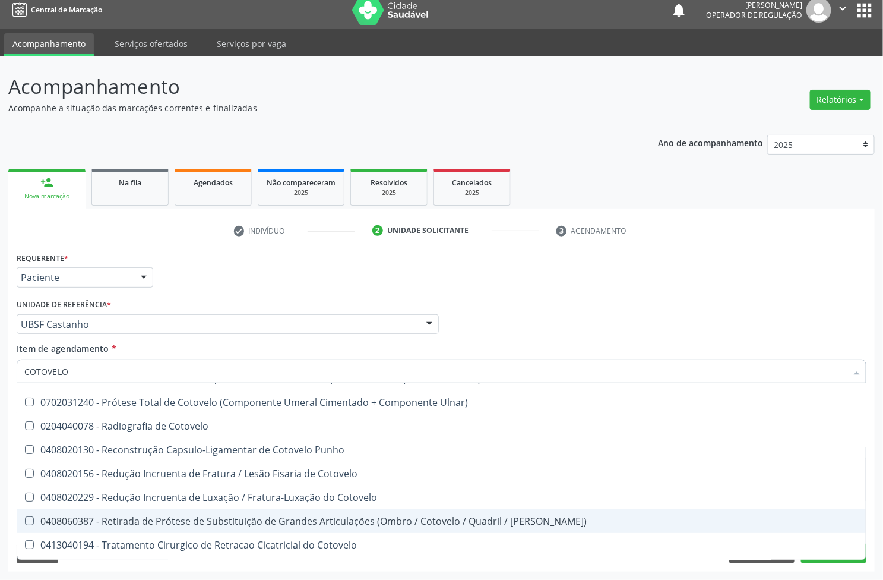
scroll to position [180, 0]
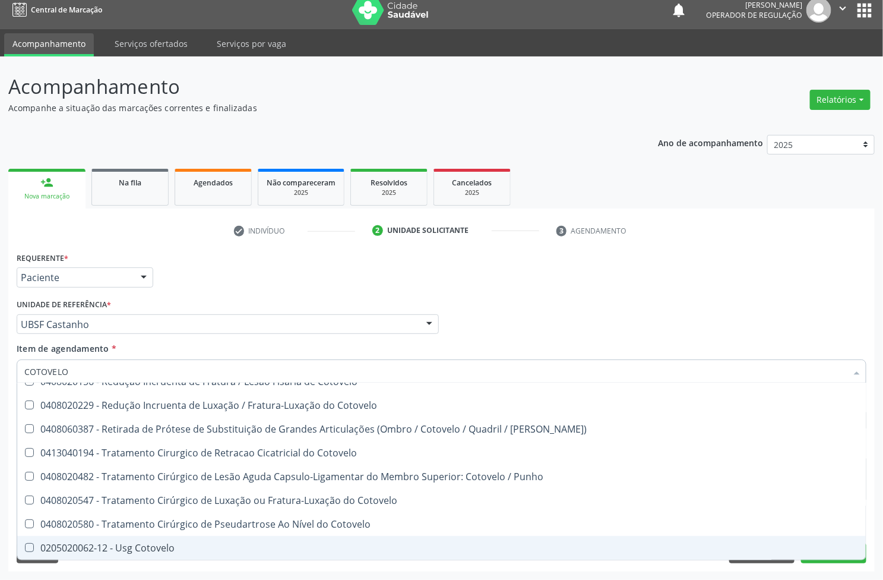
drag, startPoint x: 138, startPoint y: 548, endPoint x: 137, endPoint y: 541, distance: 7.2
click at [138, 547] on div "0205020062-12 - Usg Cotovelo" at bounding box center [441, 548] width 835 height 10
checkbox Cotovelo "true"
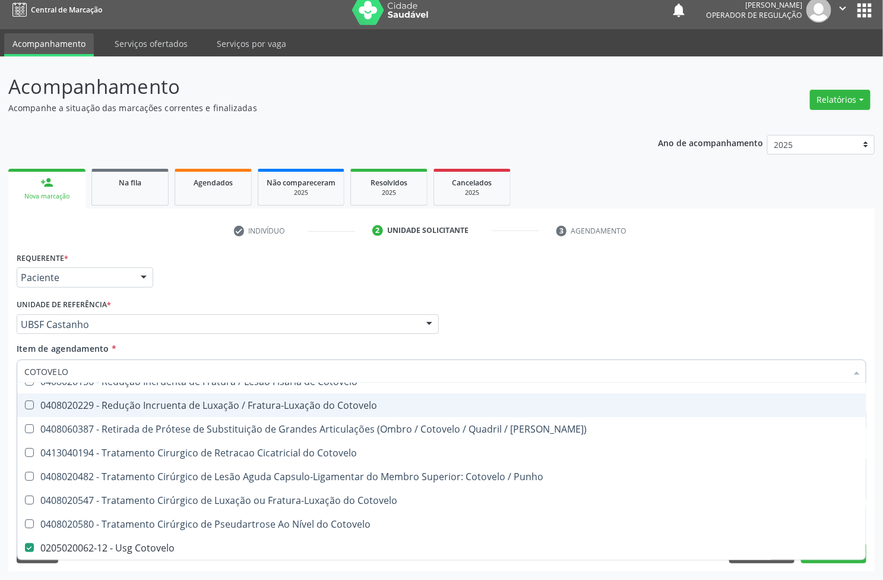
click at [224, 289] on div "Requerente * Paciente Profissional de Saúde Paciente Nenhum resultado encontrad…" at bounding box center [442, 272] width 856 height 46
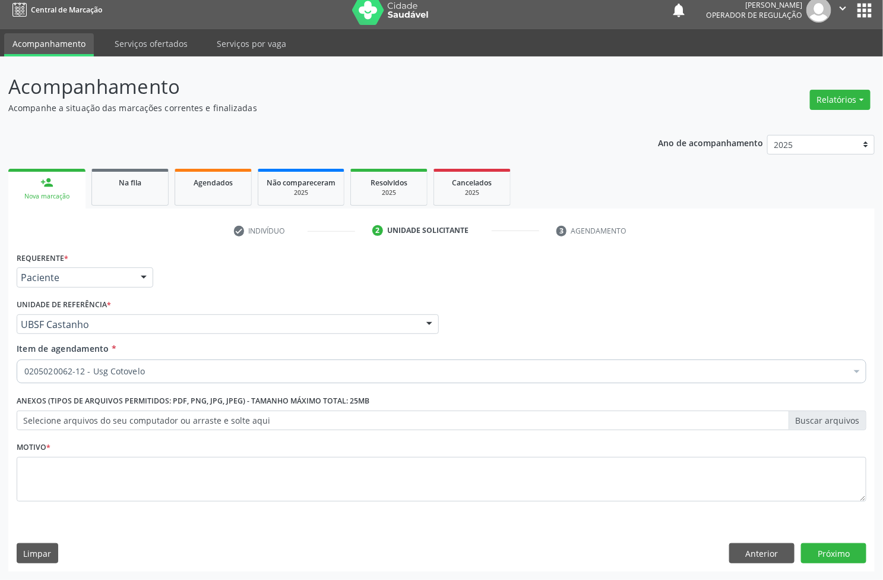
scroll to position [0, 0]
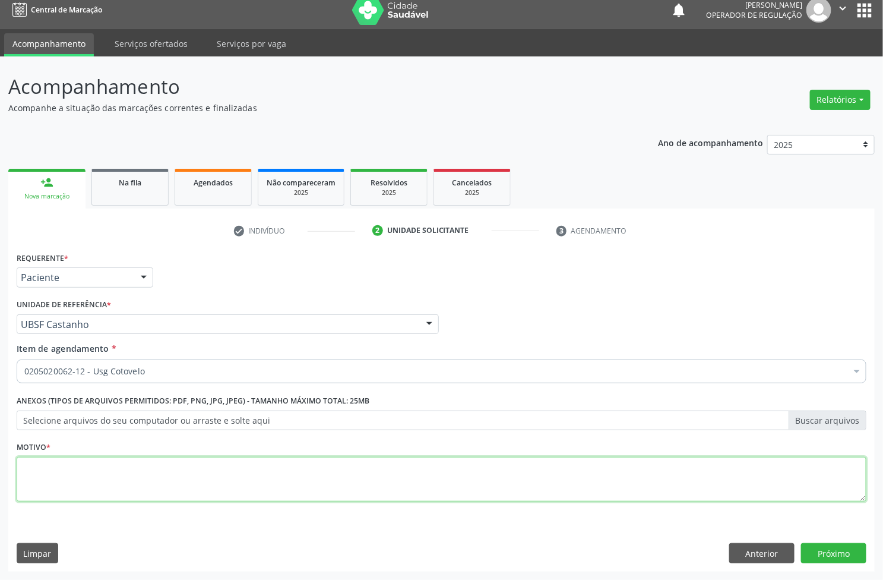
click at [132, 473] on textarea at bounding box center [442, 479] width 850 height 45
click at [214, 479] on textarea at bounding box center [442, 479] width 850 height 45
paste textarea "AVALIAÇÃO"
type textarea "AVALIAÇÃO"
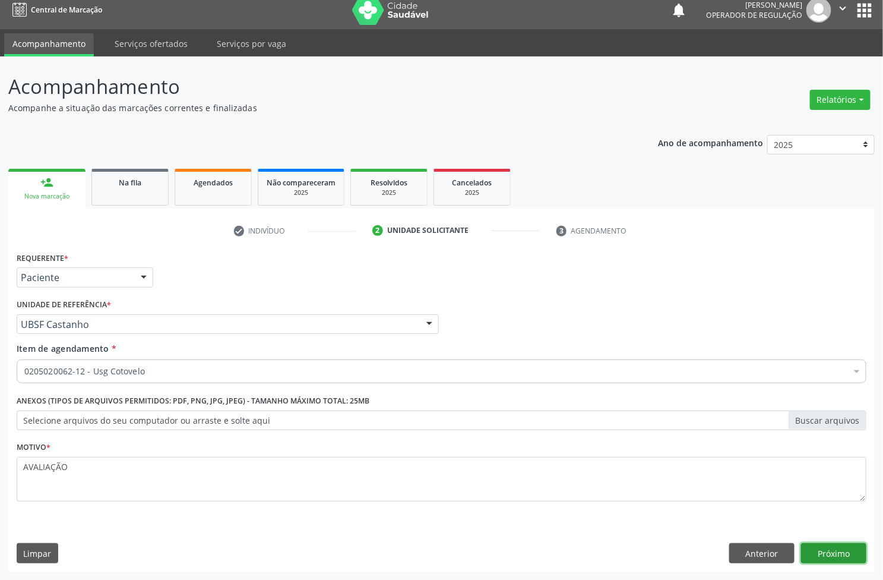
click at [829, 544] on button "Próximo" at bounding box center [833, 553] width 65 height 20
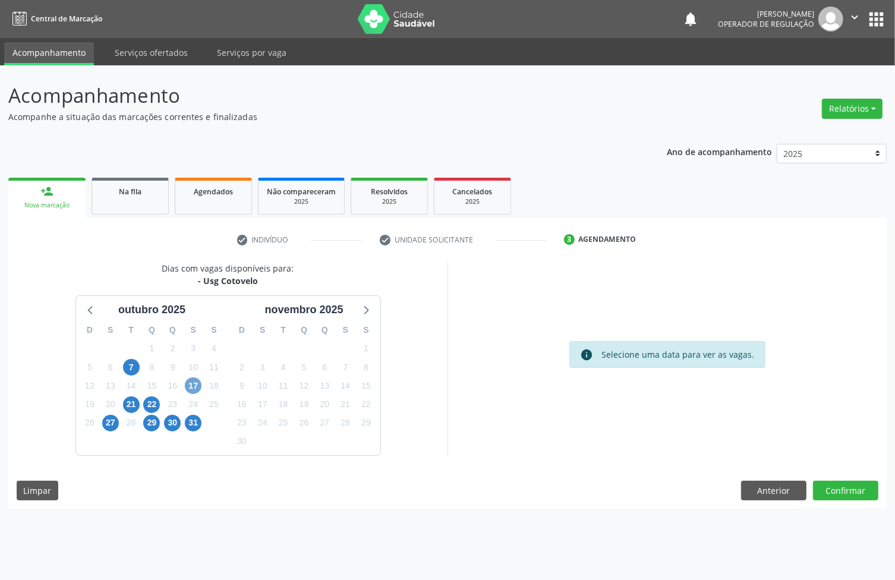
click at [190, 378] on span "17" at bounding box center [193, 385] width 17 height 17
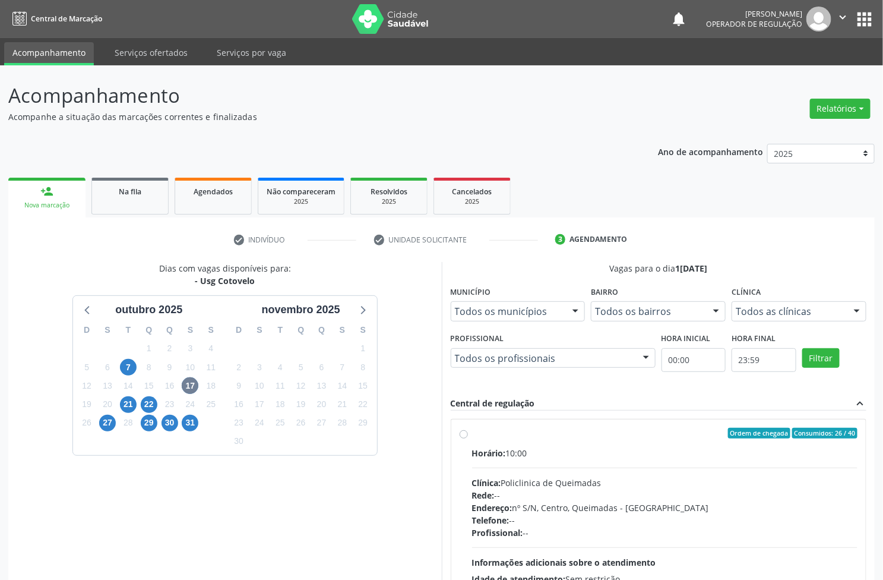
drag, startPoint x: 794, startPoint y: 486, endPoint x: 419, endPoint y: 399, distance: 384.3
click at [791, 485] on div "Clínica: Policlinica de Queimadas" at bounding box center [665, 482] width 386 height 12
click at [468, 438] on input "Ordem de chegada Consumidos: 26 / 40 Horário: 10:00 Clínica: Policlinica de Que…" at bounding box center [464, 433] width 8 height 11
radio input "true"
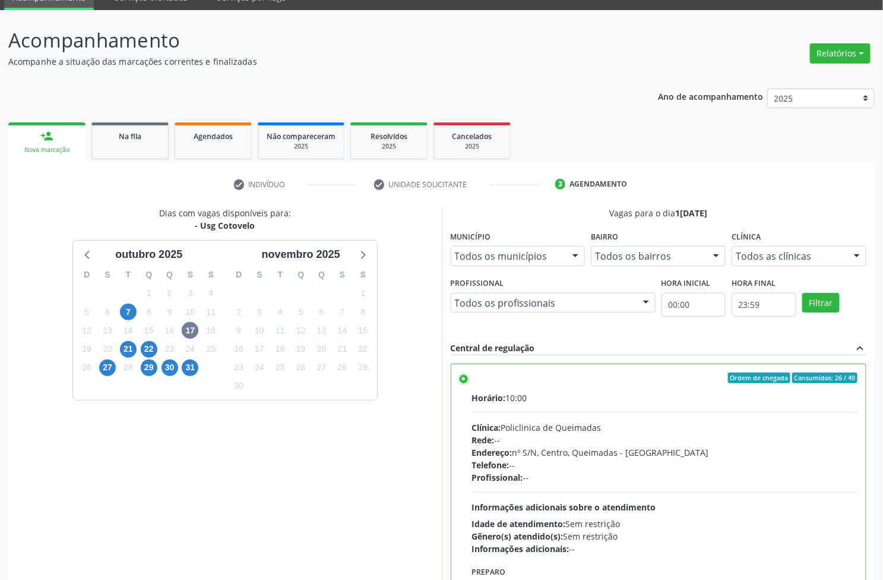
scroll to position [130, 0]
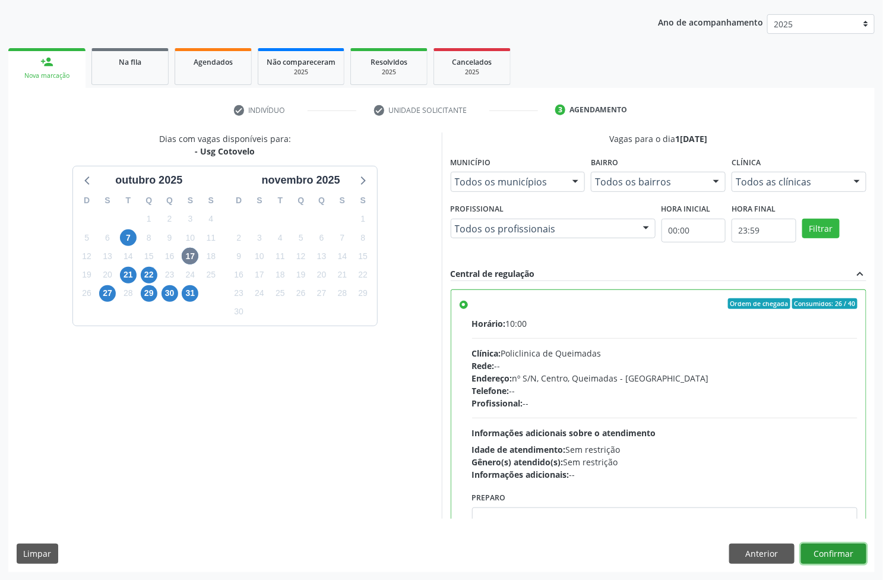
click at [832, 554] on button "Confirmar" at bounding box center [833, 554] width 65 height 20
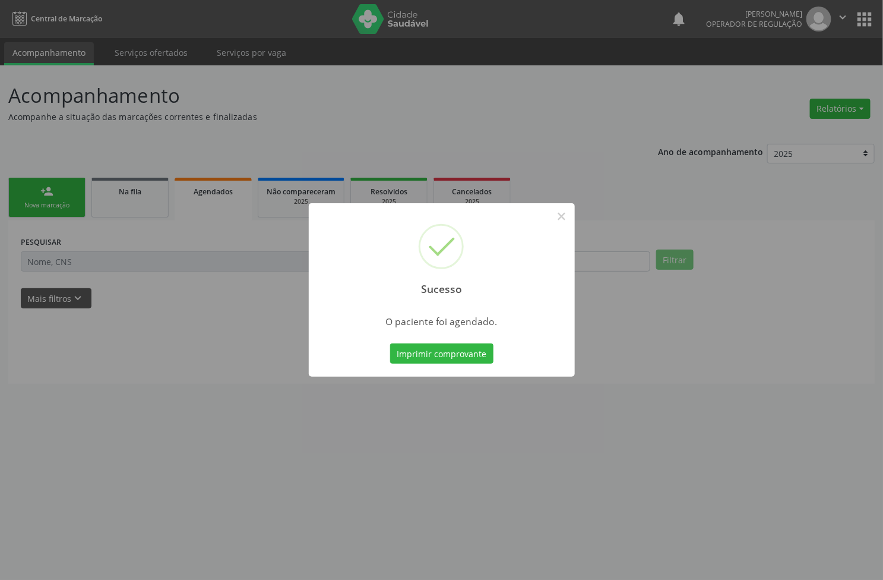
scroll to position [0, 0]
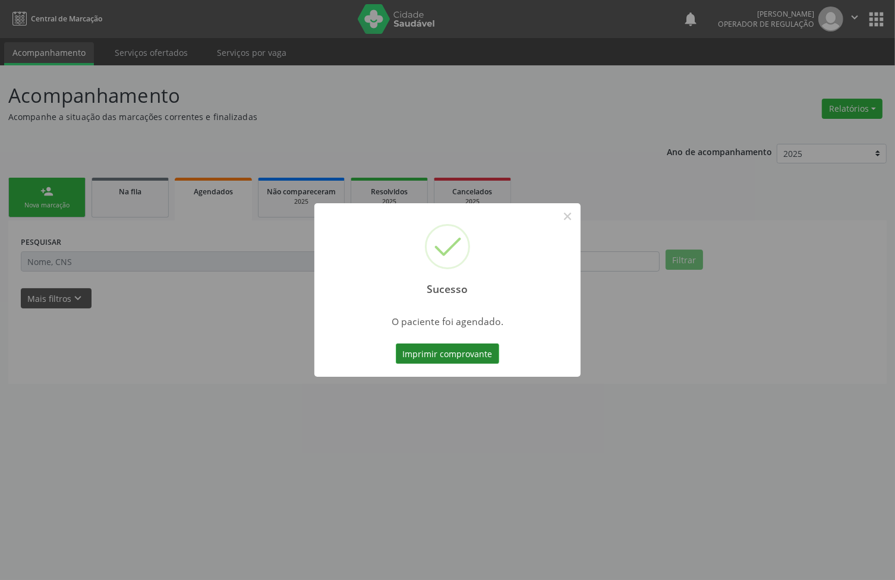
click at [478, 348] on button "Imprimir comprovante" at bounding box center [447, 353] width 103 height 20
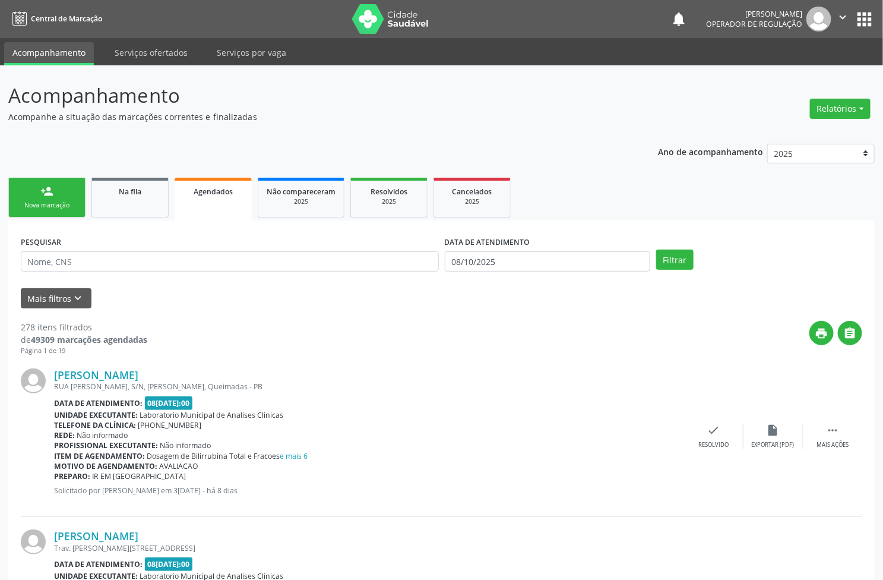
click at [70, 201] on div "Nova marcação" at bounding box center [46, 205] width 59 height 9
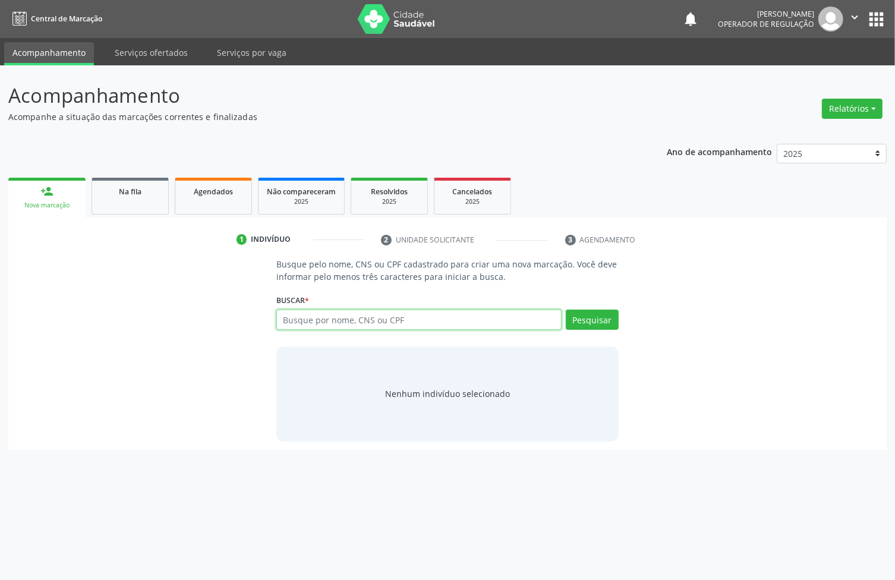
click at [334, 311] on input "text" at bounding box center [418, 320] width 285 height 20
type input "700804905610882"
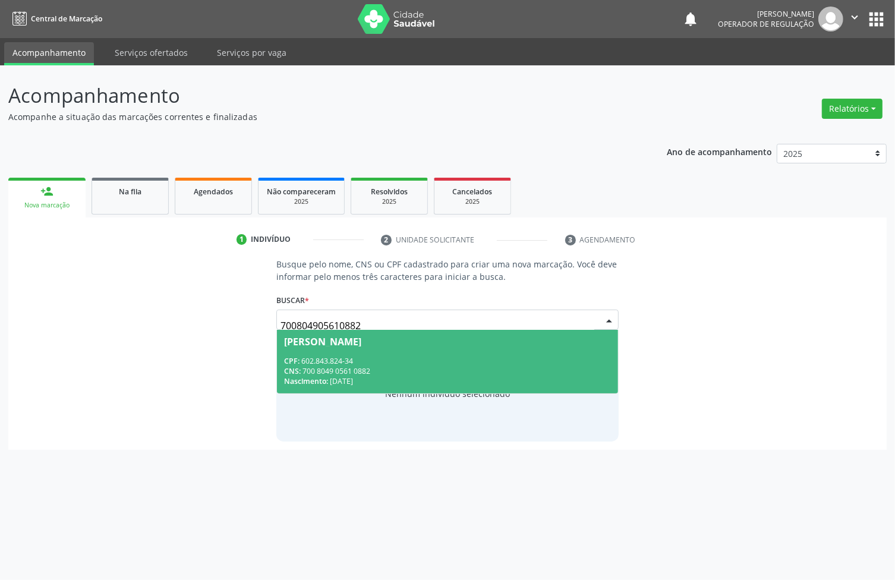
click at [326, 379] on span "Nascimento:" at bounding box center [306, 381] width 44 height 10
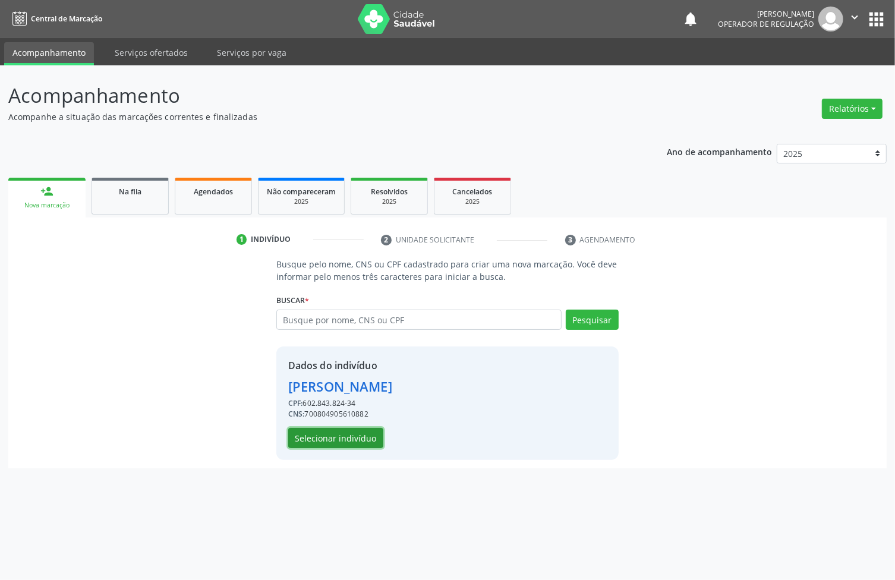
click at [327, 428] on button "Selecionar indivíduo" at bounding box center [335, 438] width 95 height 20
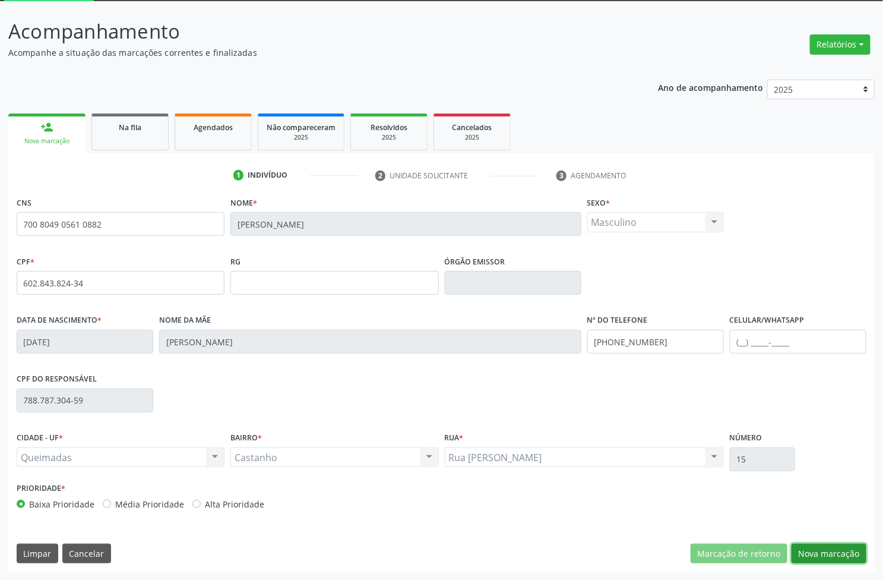
click at [820, 554] on button "Nova marcação" at bounding box center [829, 554] width 75 height 20
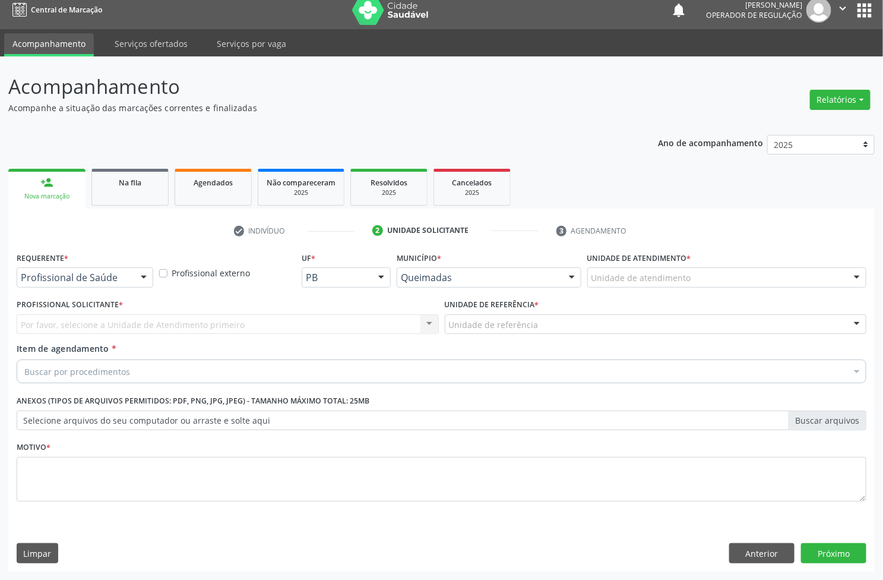
click at [102, 287] on div "Profissional de Saúde Profissional de Saúde Paciente Nenhum resultado encontrad…" at bounding box center [85, 277] width 137 height 20
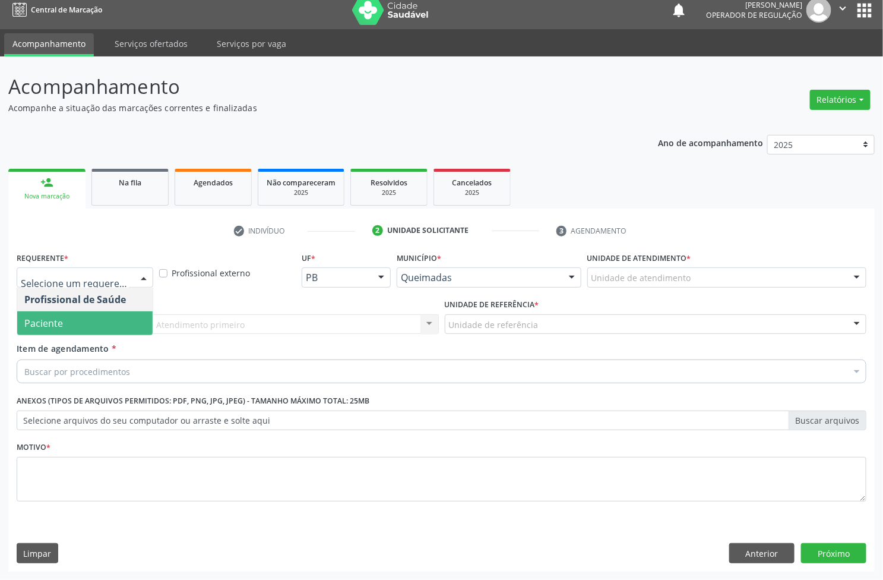
click at [84, 314] on span "Paciente" at bounding box center [84, 323] width 135 height 24
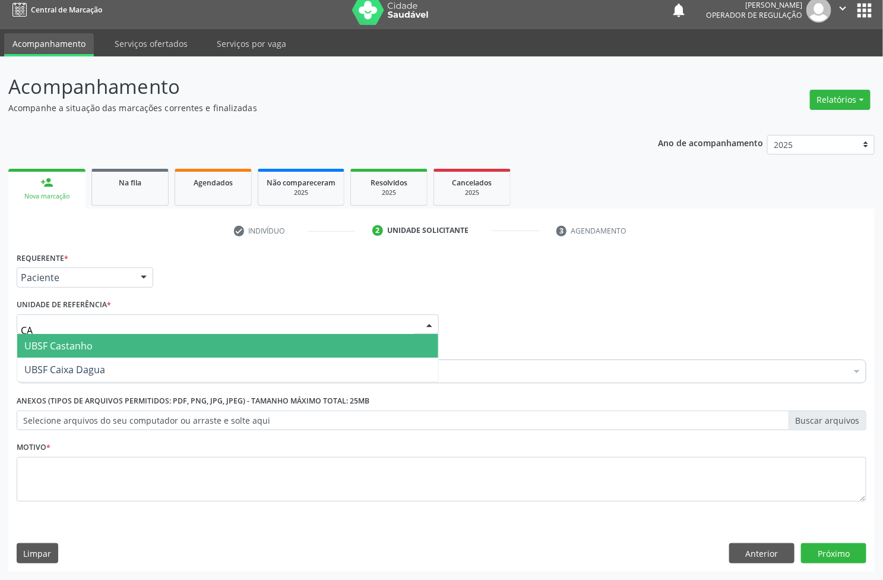
type input "CAS"
click at [88, 351] on span "UBSF Castanho" at bounding box center [58, 345] width 68 height 13
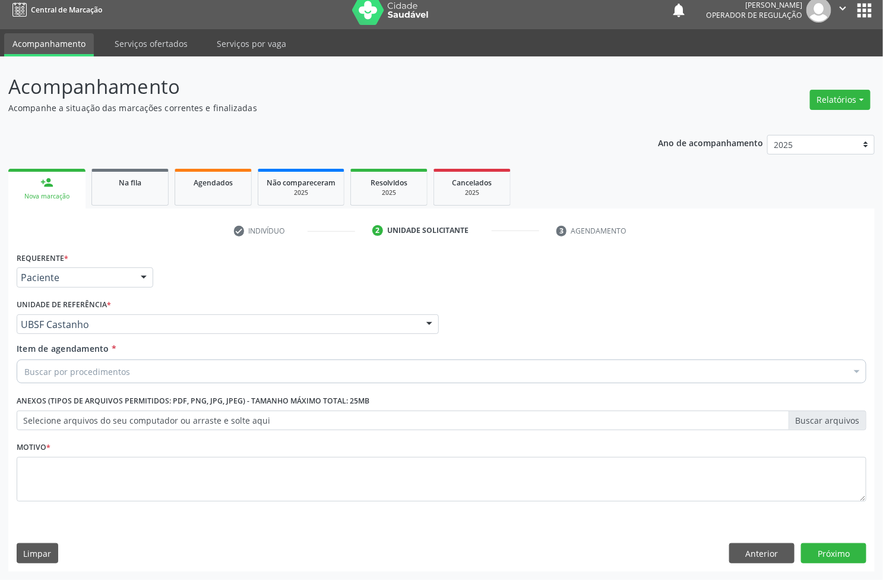
click at [78, 380] on div "Buscar por procedimentos" at bounding box center [442, 371] width 850 height 24
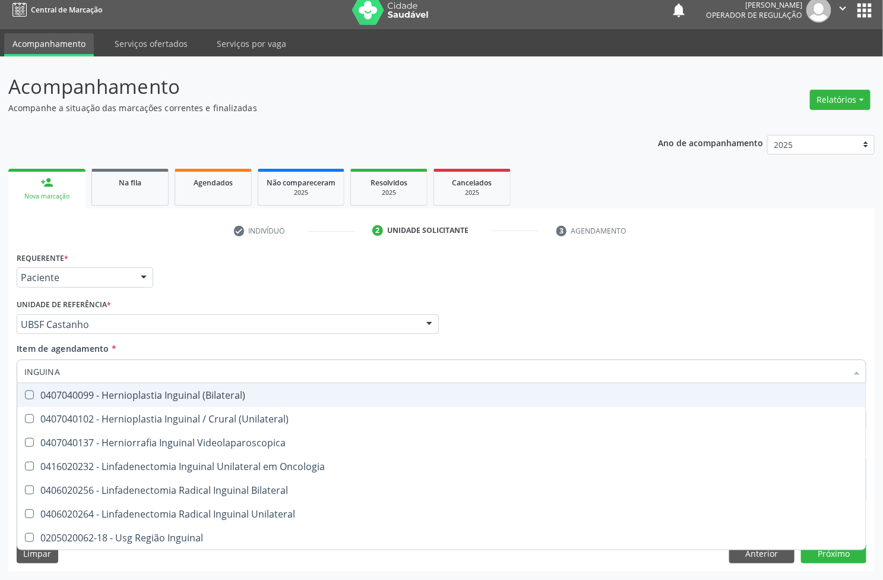
type input "INGUINAL"
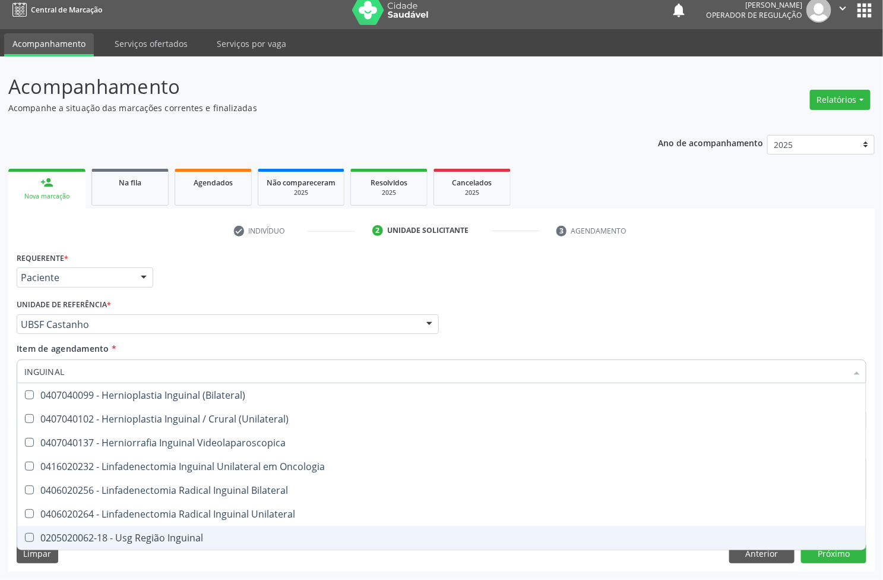
click at [131, 539] on div "0205020062-18 - Usg Região Inguinal" at bounding box center [441, 538] width 835 height 10
checkbox Inguinal "true"
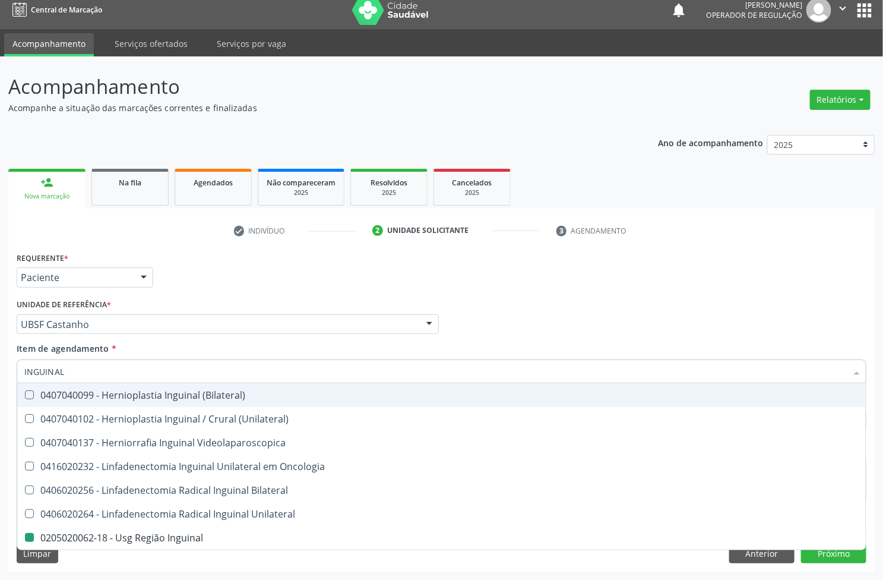
click at [219, 276] on div "Requerente * Paciente Profissional de Saúde Paciente Nenhum resultado encontrad…" at bounding box center [442, 272] width 856 height 46
checkbox \(Unilateral\) "true"
checkbox Inguinal "false"
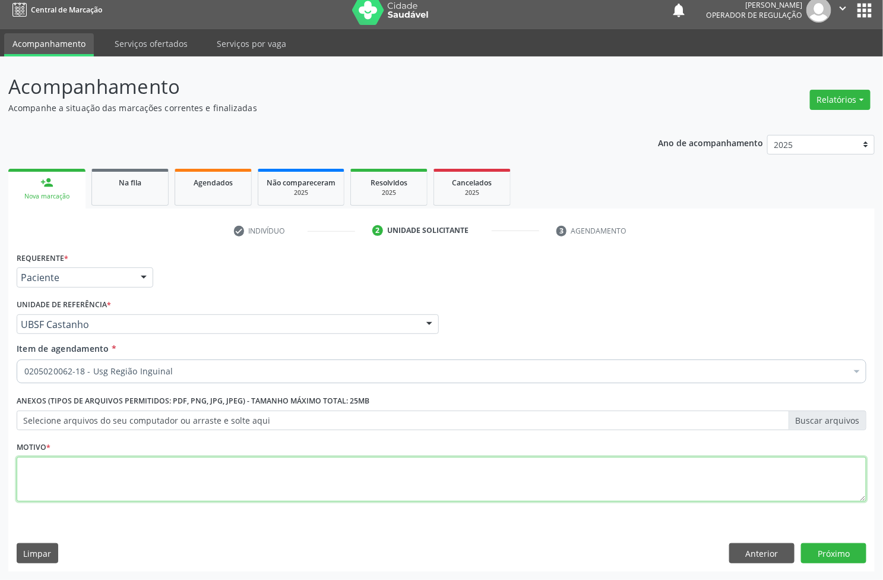
paste textarea "AVALIAÇÃO"
click at [358, 462] on textarea at bounding box center [442, 479] width 850 height 45
type textarea "AVALIAÇÃO"
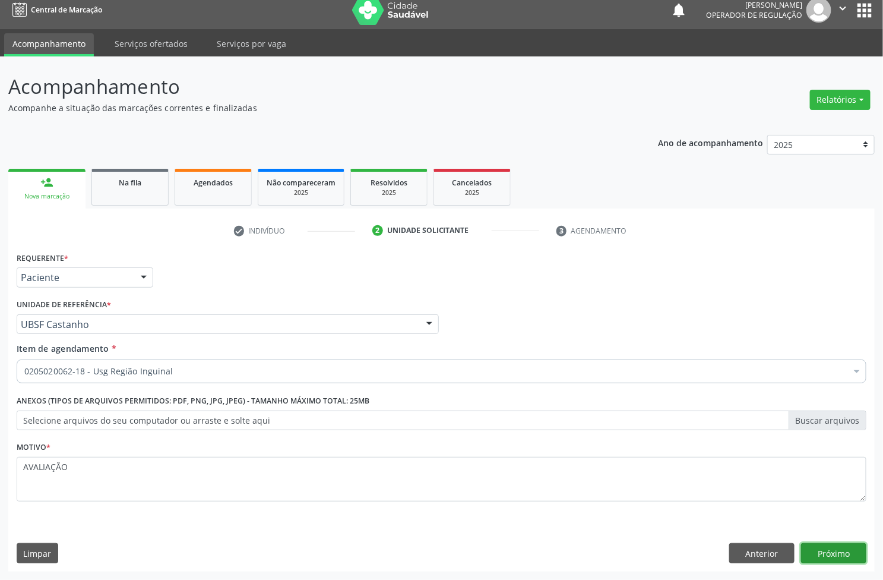
click at [850, 551] on button "Próximo" at bounding box center [833, 553] width 65 height 20
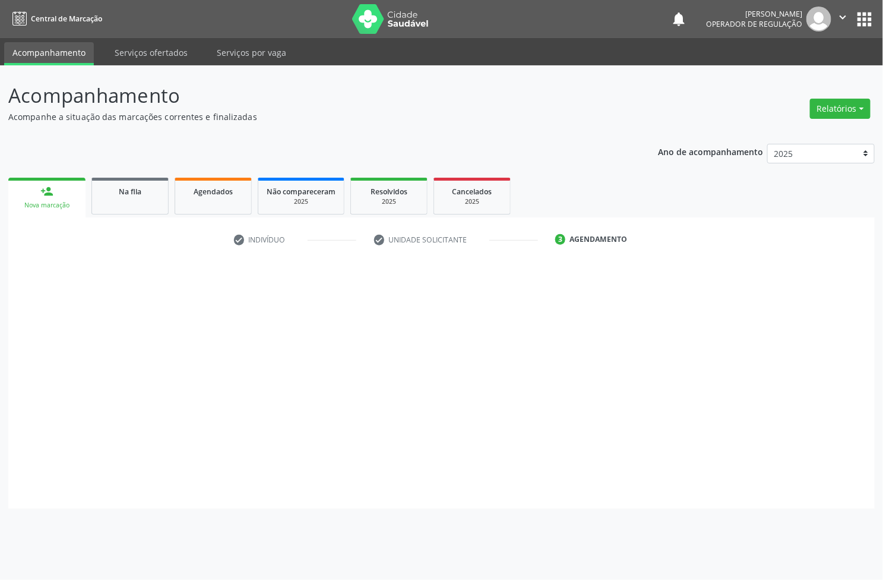
scroll to position [0, 0]
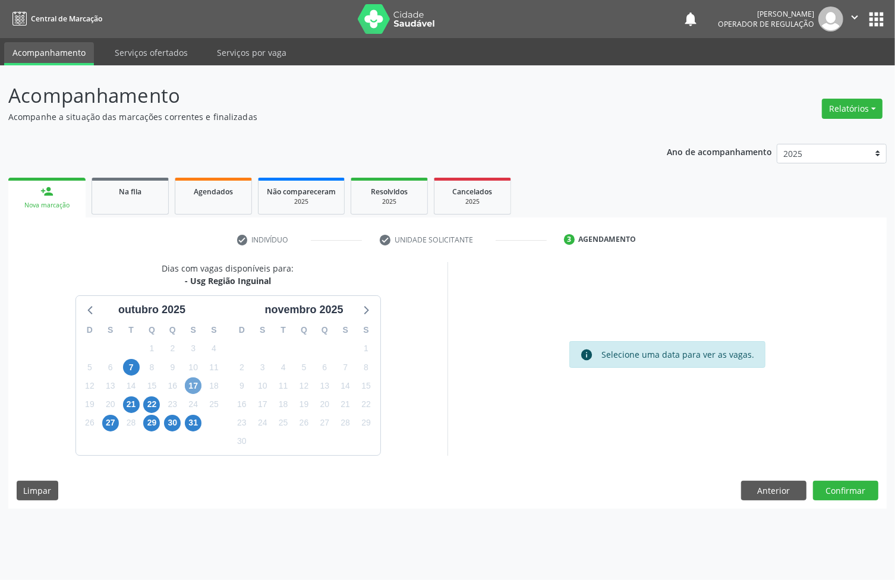
click at [195, 391] on span "17" at bounding box center [193, 385] width 17 height 17
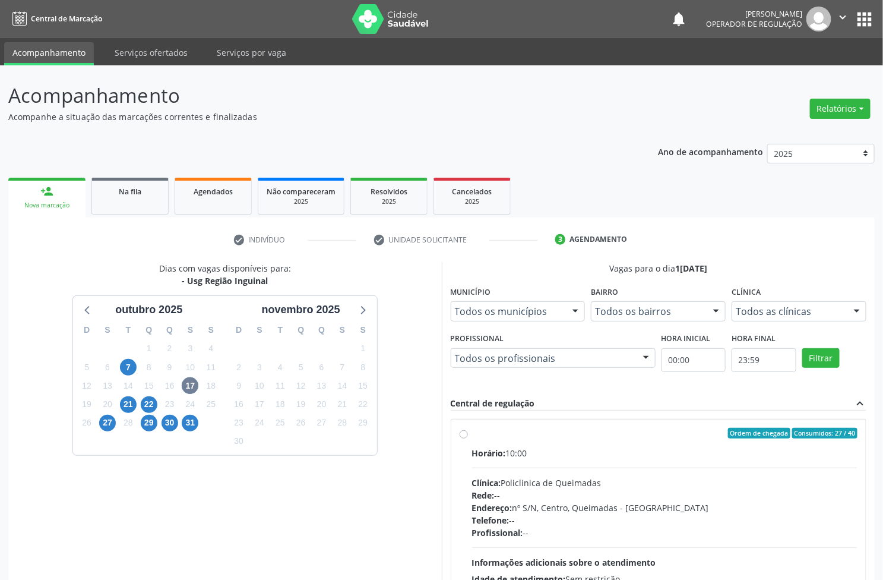
click at [496, 444] on label "Ordem de chegada Consumidos: 27 / 40 Horário: 10:00 Clínica: Policlinica de Que…" at bounding box center [665, 519] width 386 height 182
click at [468, 438] on input "Ordem de chegada Consumidos: 27 / 40 Horário: 10:00 Clínica: Policlinica de Que…" at bounding box center [464, 433] width 8 height 11
radio input "true"
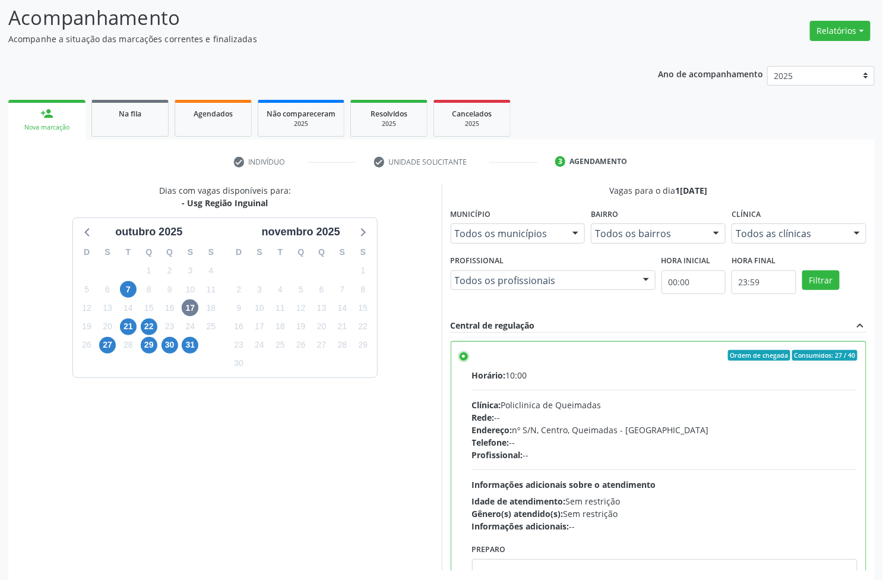
scroll to position [130, 0]
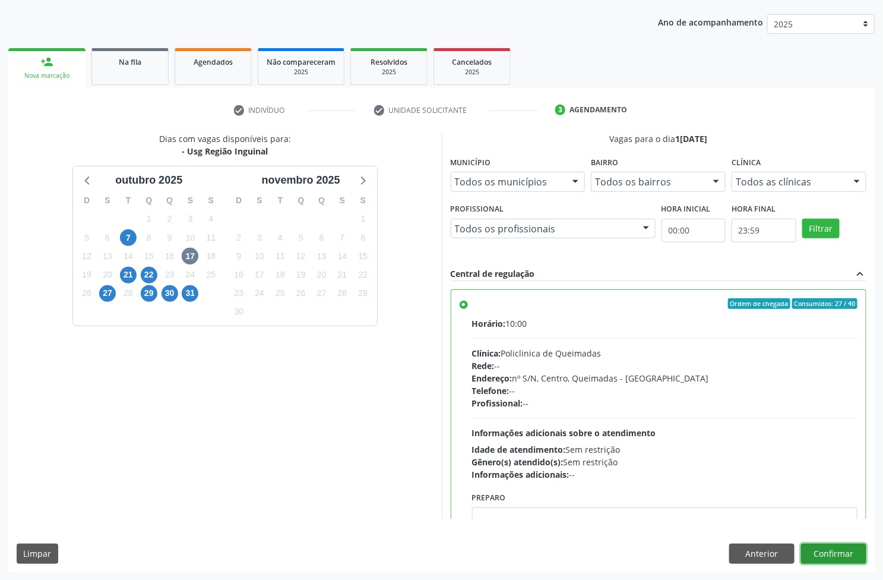
click at [863, 561] on button "Confirmar" at bounding box center [833, 554] width 65 height 20
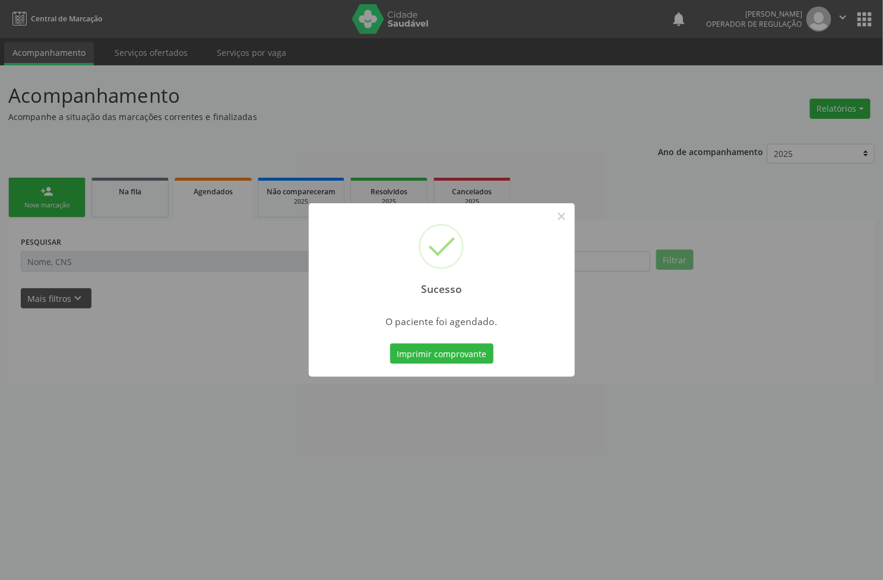
scroll to position [0, 0]
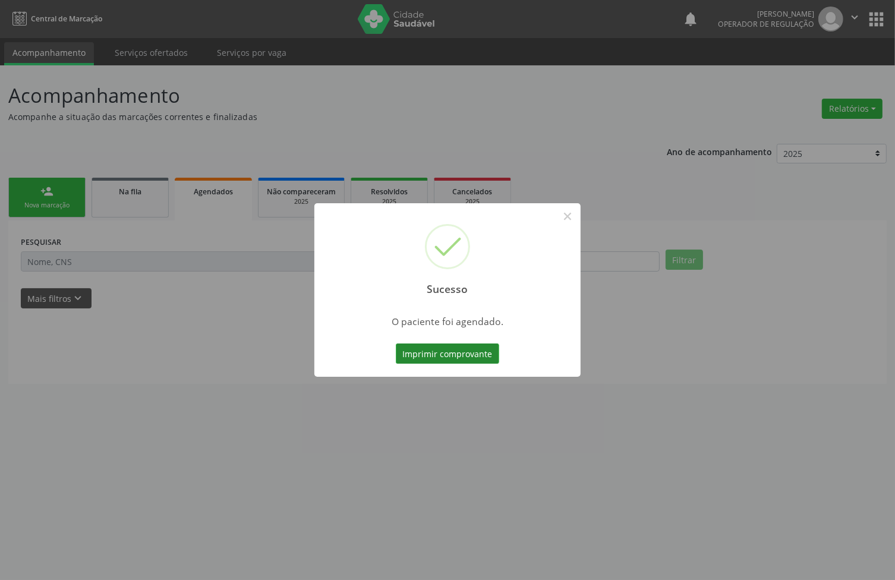
click at [406, 359] on button "Imprimir comprovante" at bounding box center [447, 353] width 103 height 20
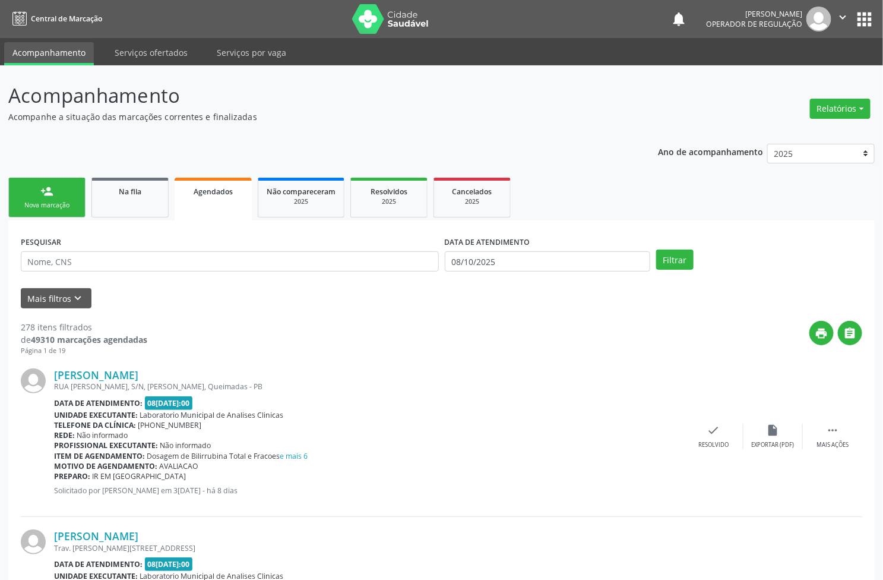
click at [46, 197] on div "person_add" at bounding box center [46, 191] width 13 height 13
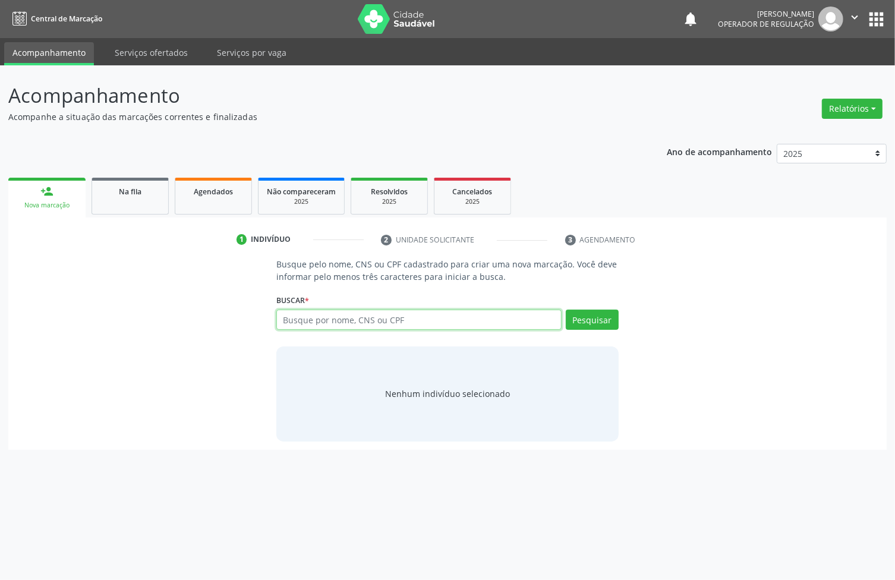
click at [345, 319] on input "text" at bounding box center [418, 320] width 285 height 20
type input "708207650060347"
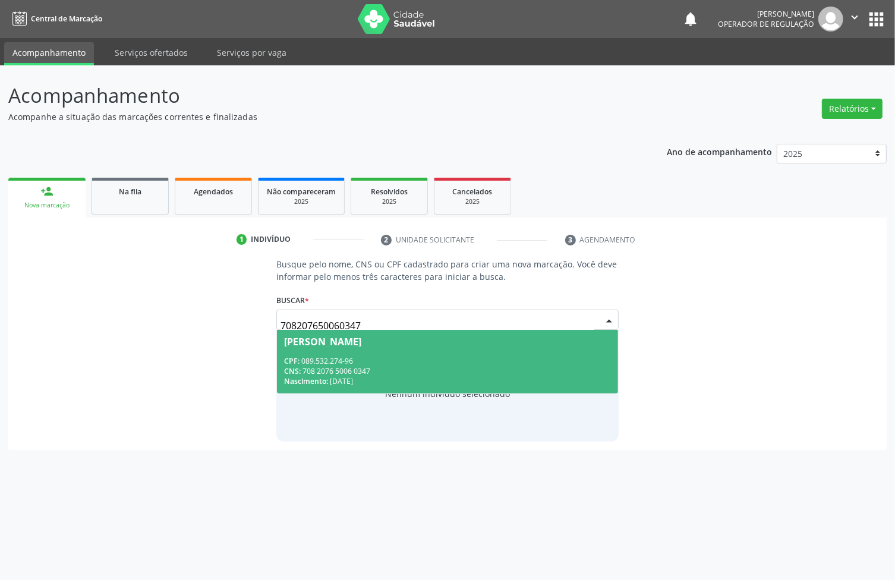
click at [389, 359] on div "CPF: 089.532.274-96" at bounding box center [447, 361] width 327 height 10
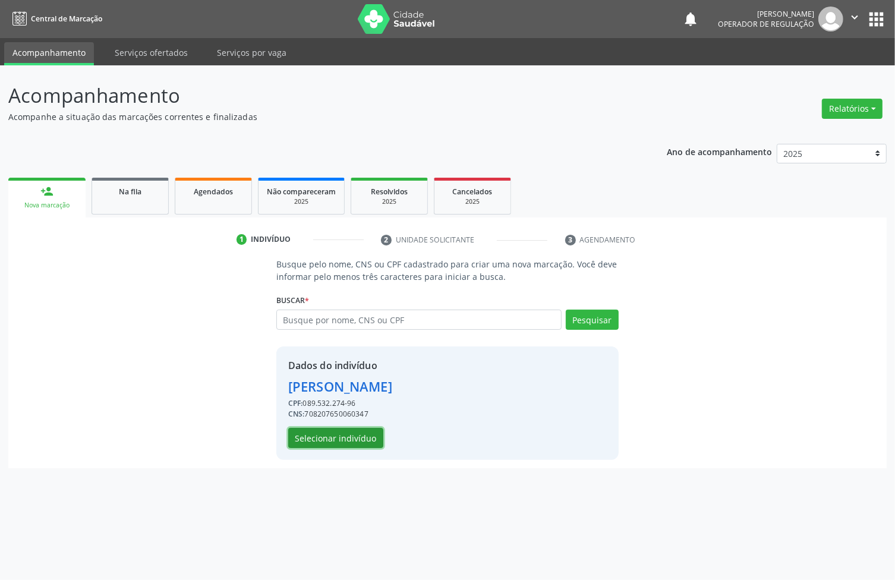
click at [351, 434] on button "Selecionar indivíduo" at bounding box center [335, 438] width 95 height 20
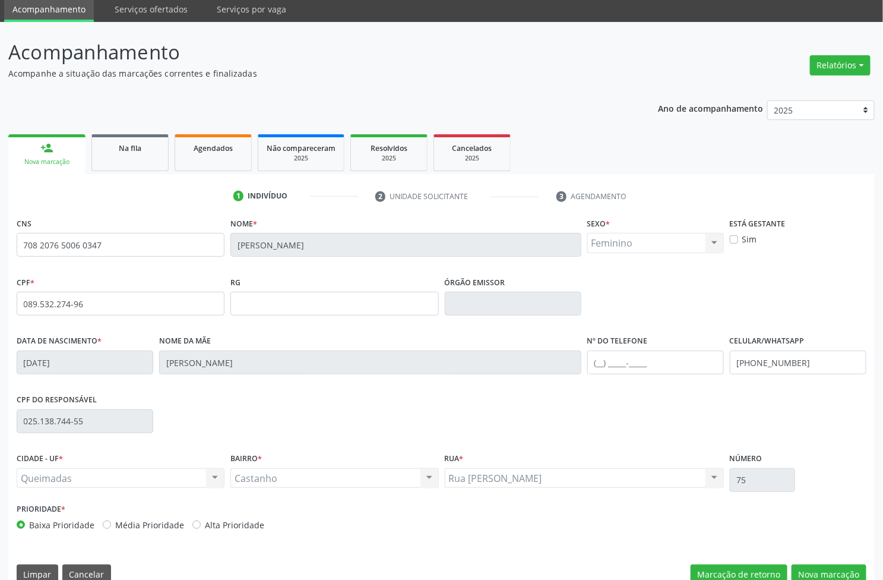
scroll to position [64, 0]
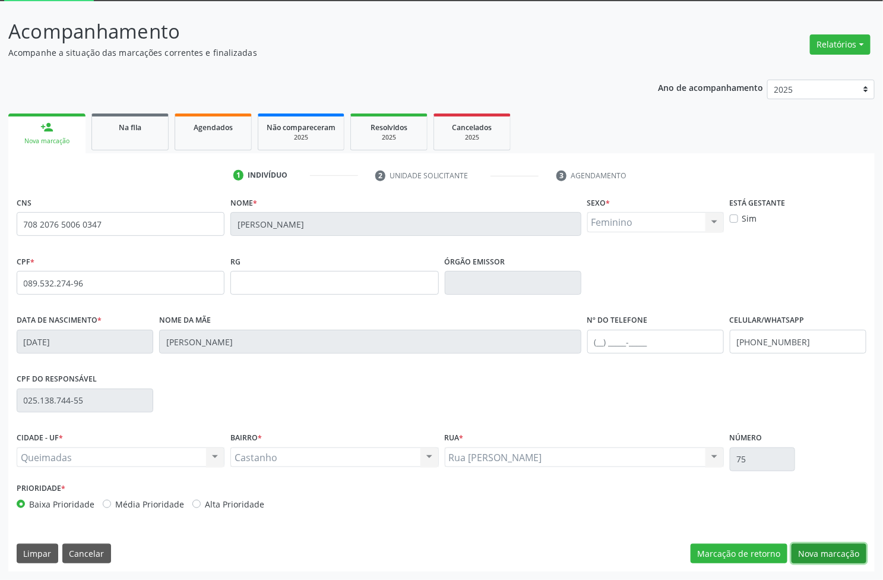
click at [818, 545] on button "Nova marcação" at bounding box center [829, 554] width 75 height 20
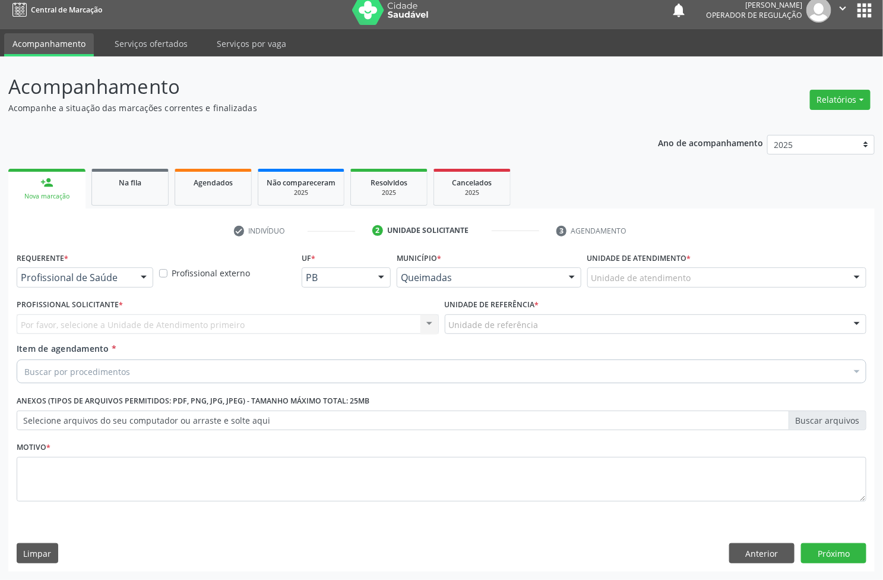
scroll to position [9, 0]
drag, startPoint x: 64, startPoint y: 276, endPoint x: 27, endPoint y: 322, distance: 58.7
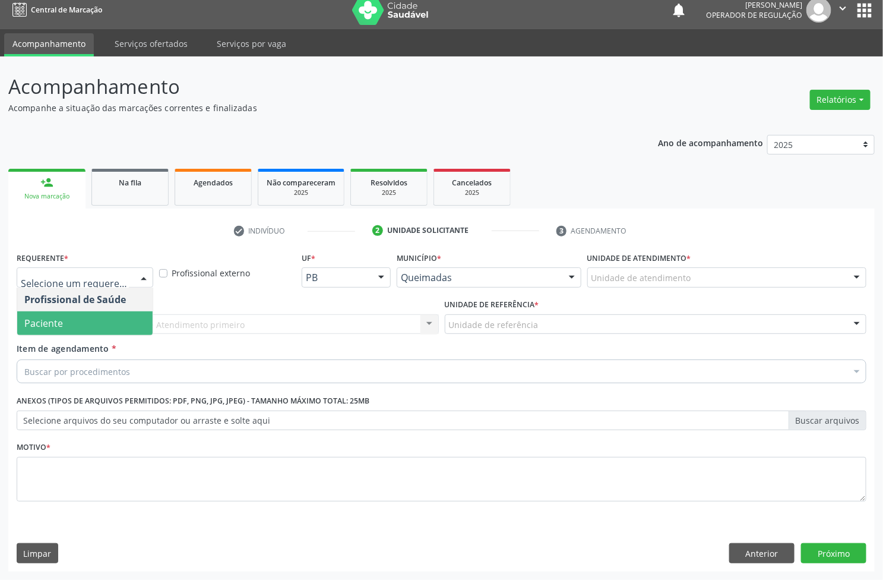
click at [31, 333] on span "Paciente" at bounding box center [84, 323] width 135 height 24
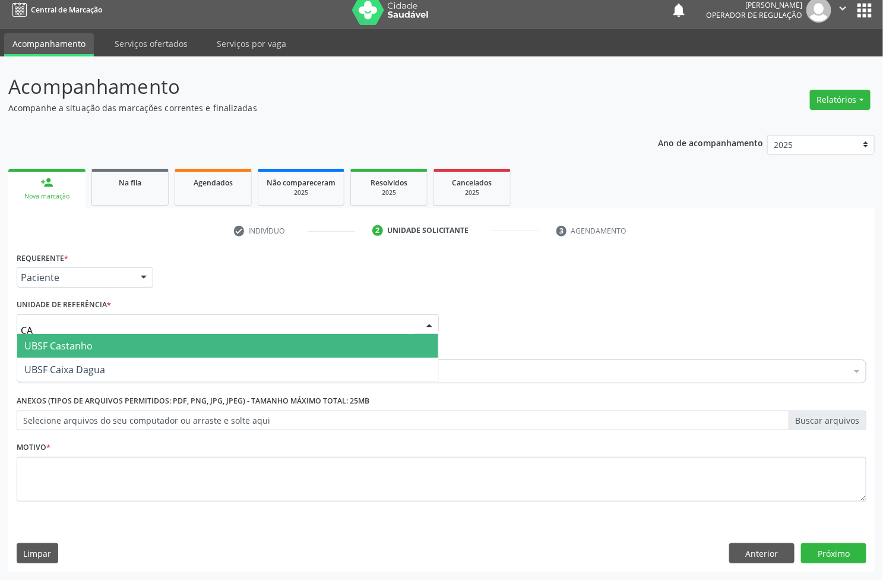
type input "CAS"
click at [52, 343] on span "UBSF Castanho" at bounding box center [58, 345] width 68 height 13
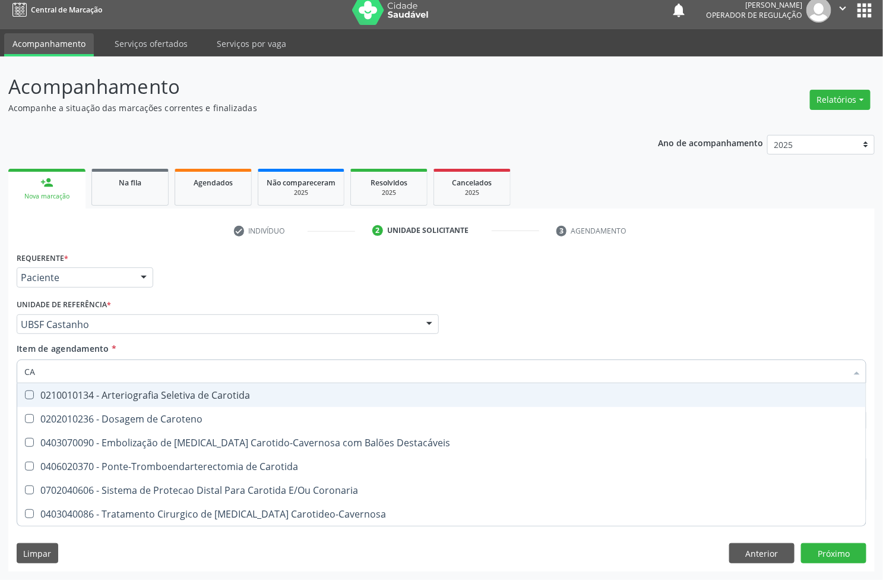
type input "C"
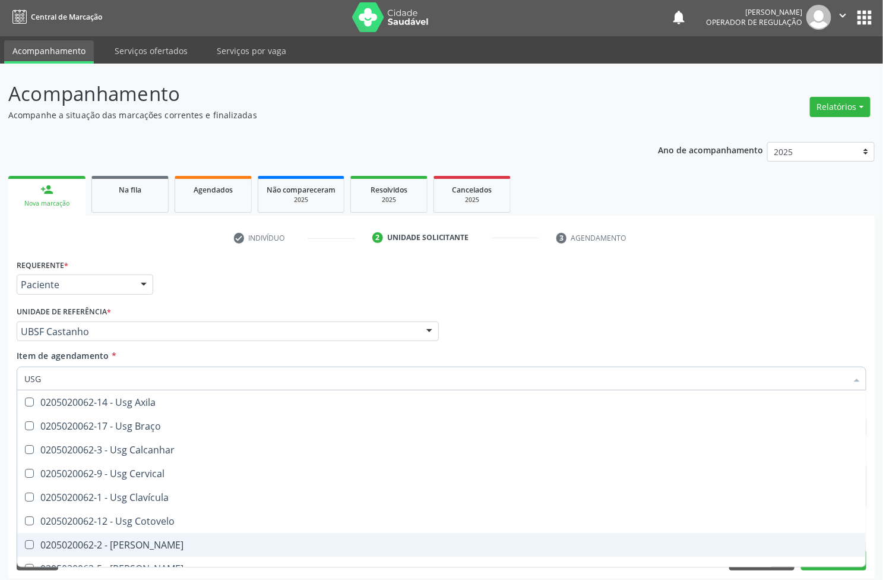
scroll to position [0, 0]
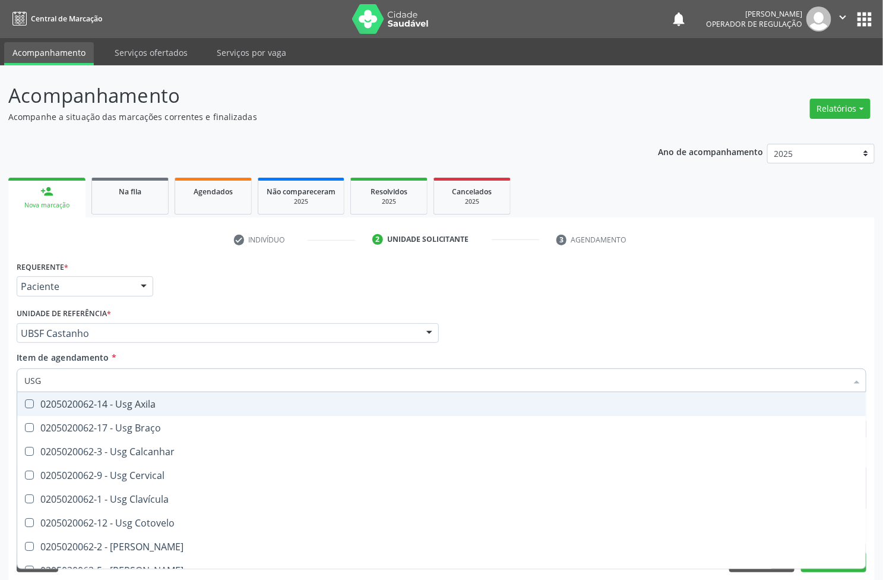
type input "USG"
click at [215, 292] on div "Requerente * Paciente Profissional de Saúde Paciente Nenhum resultado encontrad…" at bounding box center [442, 281] width 856 height 46
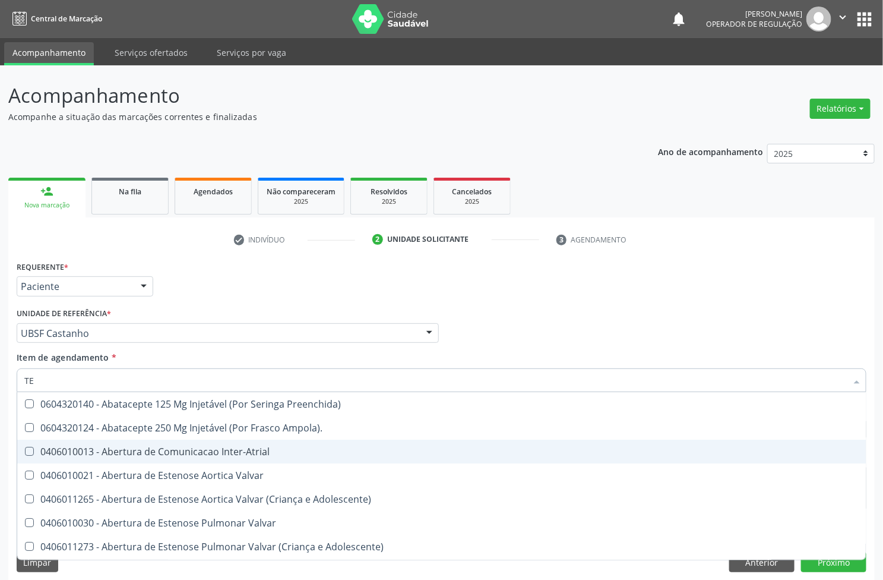
type input "T"
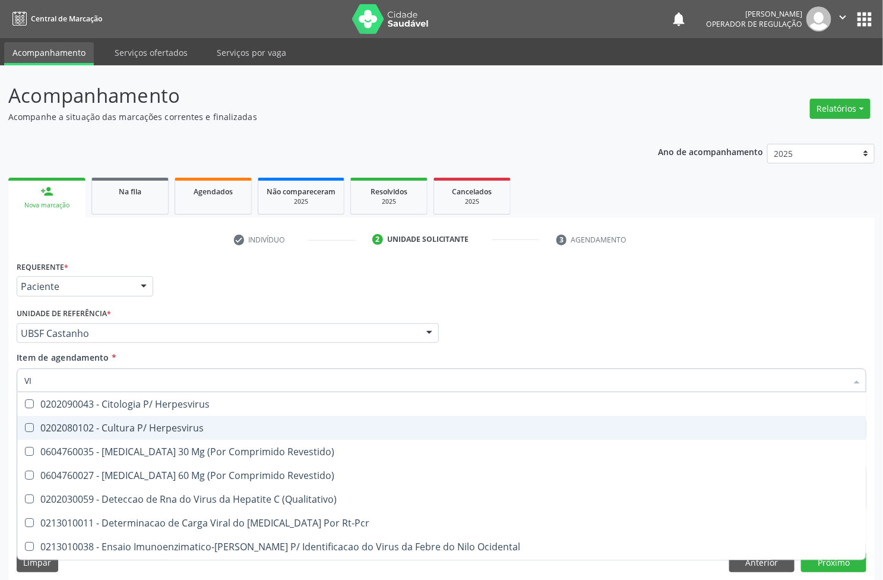
type input "V"
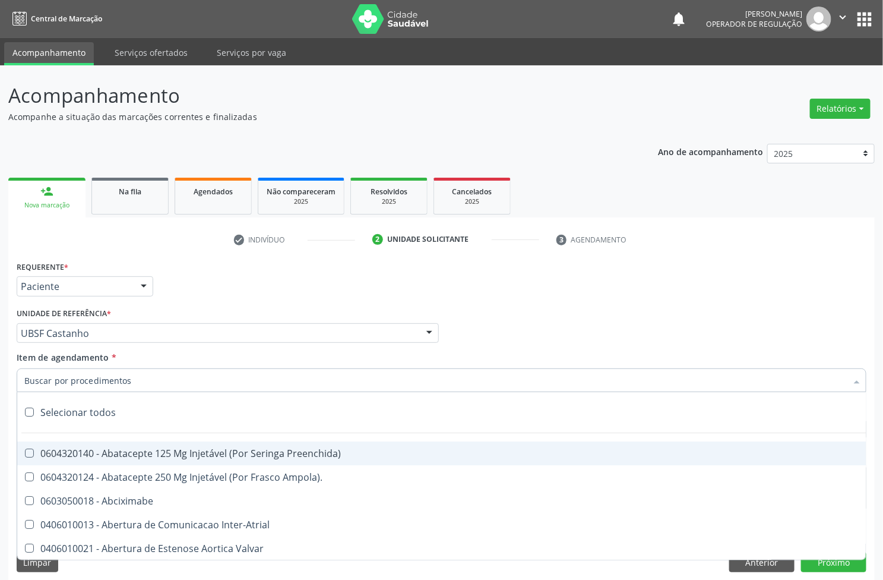
click at [185, 270] on div "Requerente * Paciente Profissional de Saúde Paciente Nenhum resultado encontrad…" at bounding box center [442, 281] width 856 height 46
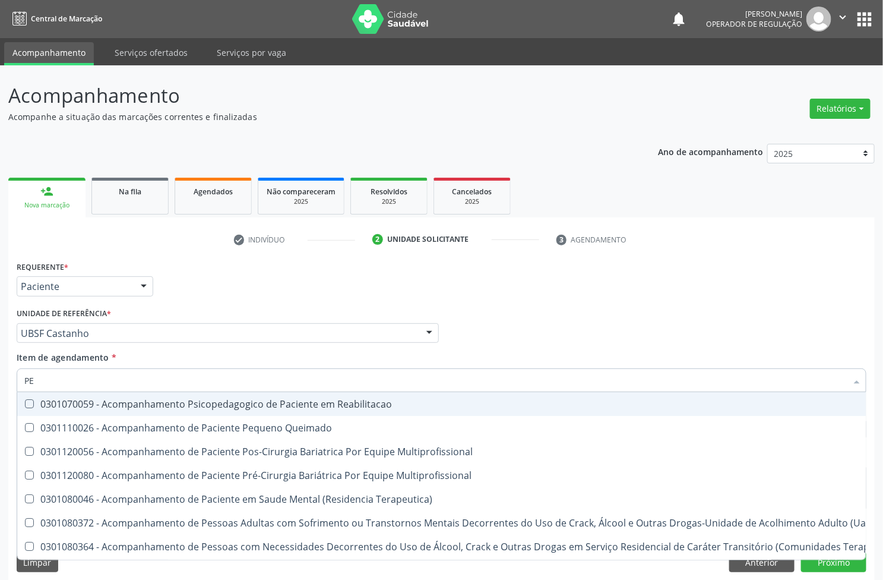
type input "P"
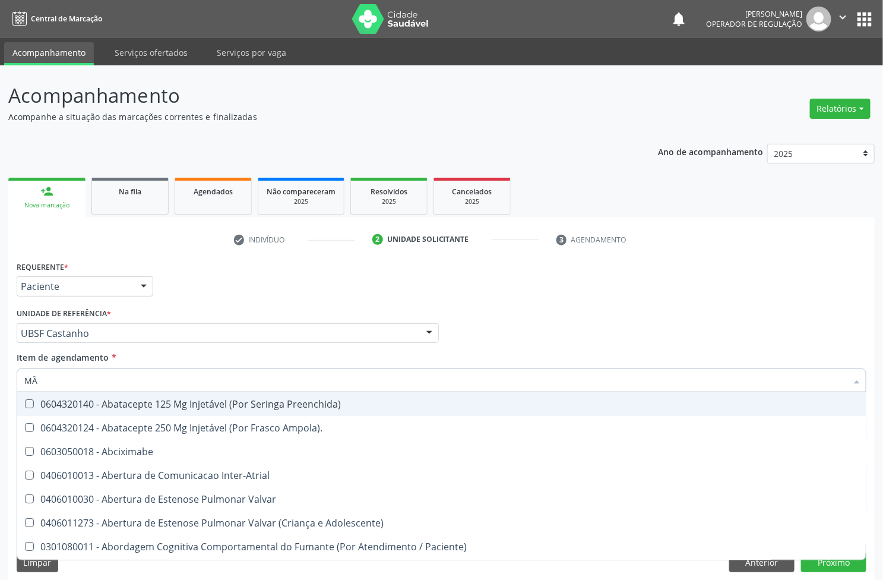
type input "MÃO"
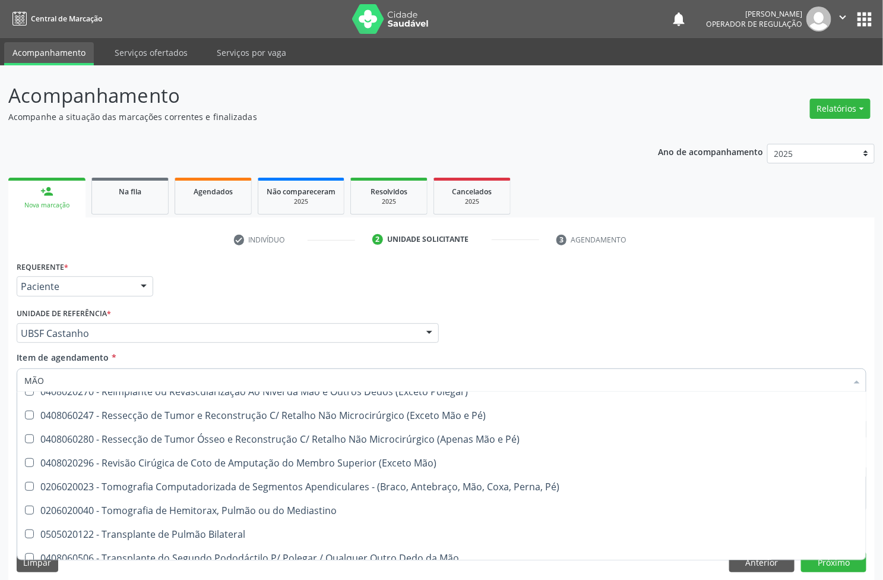
scroll to position [640, 0]
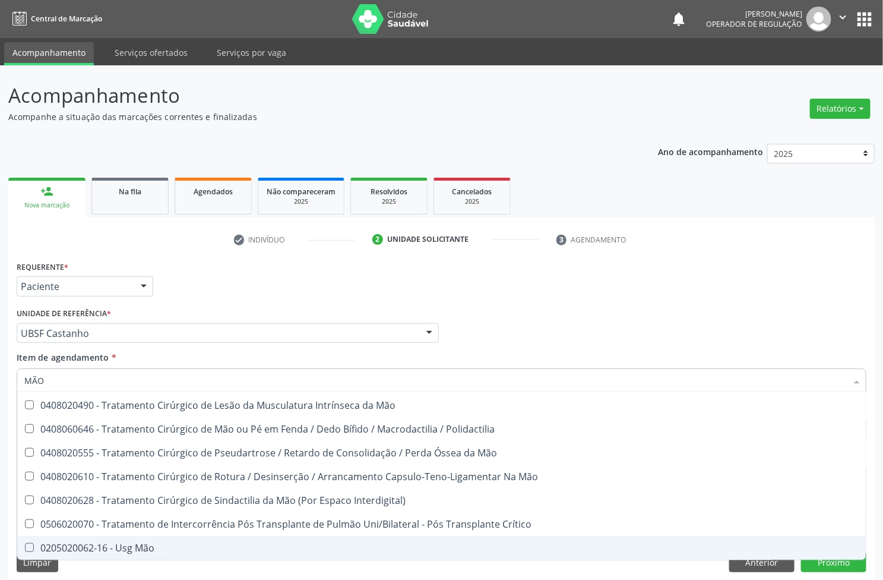
click at [146, 548] on div "0205020062-16 - Usg Mão" at bounding box center [441, 548] width 835 height 10
checkbox Mão "true"
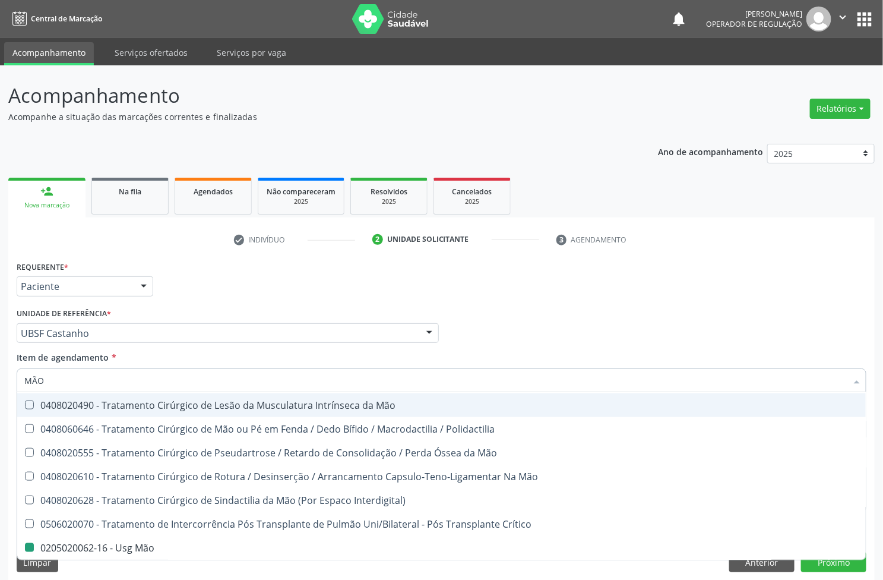
click at [368, 277] on div "Requerente * Paciente Profissional de Saúde Paciente Nenhum resultado encontrad…" at bounding box center [442, 281] width 856 height 46
checkbox Pé\) "true"
checkbox Mão "false"
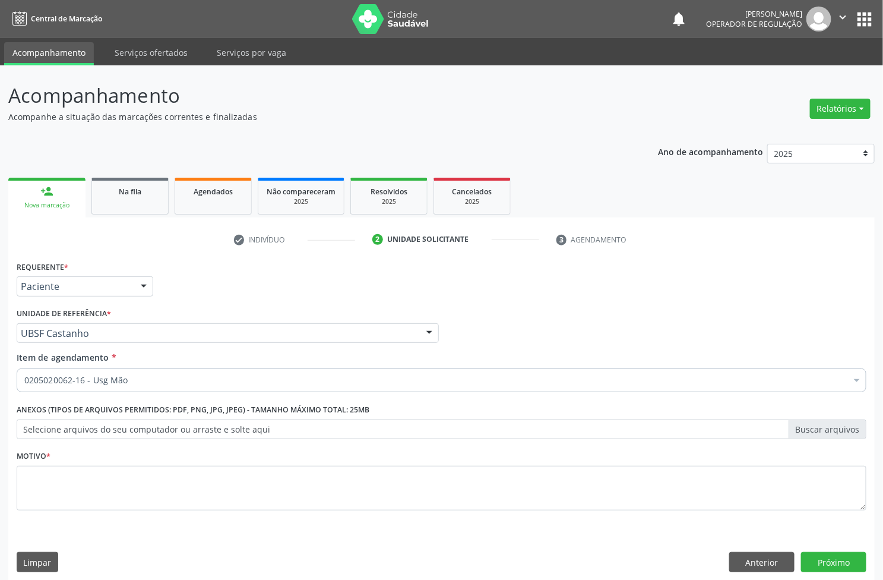
scroll to position [0, 0]
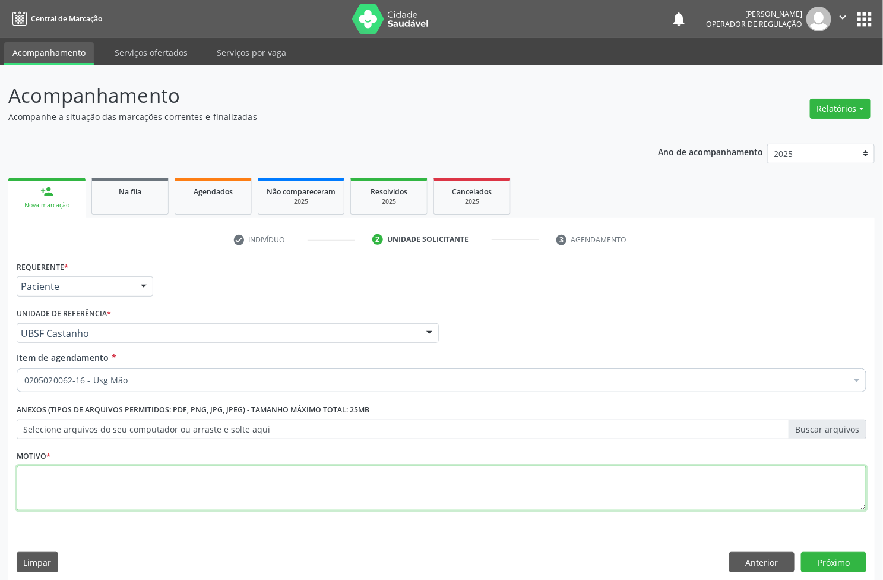
drag, startPoint x: 171, startPoint y: 482, endPoint x: 476, endPoint y: 565, distance: 316.5
click at [173, 482] on textarea at bounding box center [442, 488] width 850 height 45
type textarea "AAA"
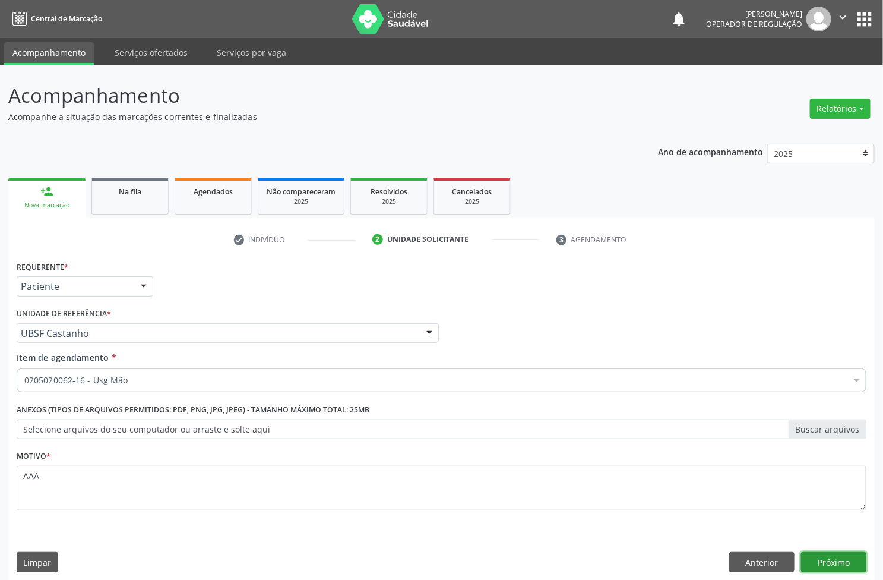
click at [819, 552] on button "Próximo" at bounding box center [833, 562] width 65 height 20
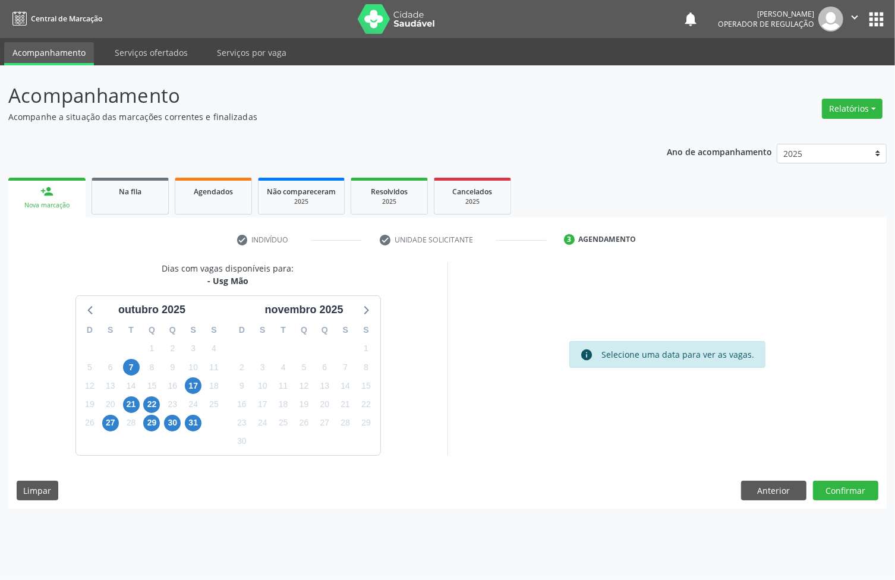
click at [204, 378] on div "18" at bounding box center [214, 386] width 21 height 18
click at [200, 381] on div "17" at bounding box center [193, 386] width 17 height 18
click at [192, 384] on span "17" at bounding box center [193, 385] width 17 height 17
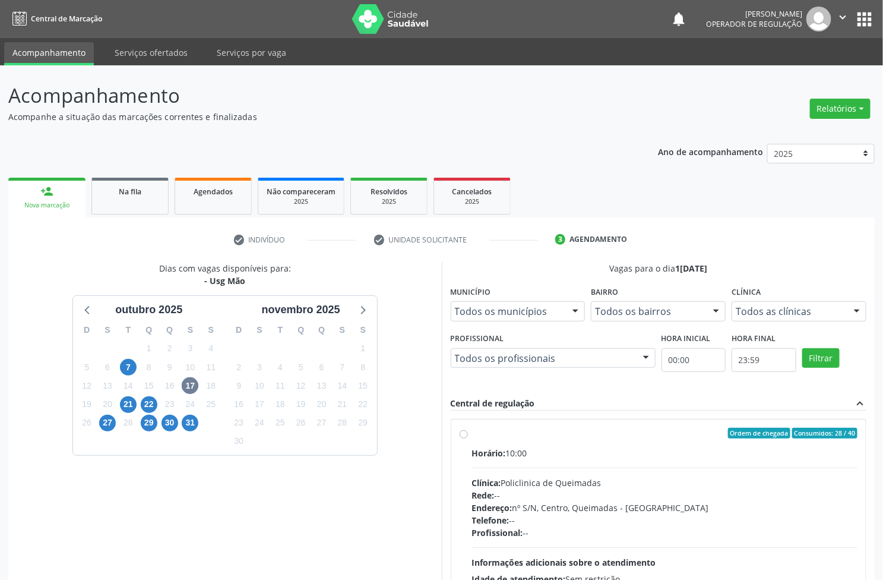
click at [651, 458] on div "Horário: 10:00" at bounding box center [665, 453] width 386 height 12
click at [468, 438] on input "Ordem de chegada Consumidos: 28 / 40 Horário: 10:00 Clínica: Policlinica de Que…" at bounding box center [464, 433] width 8 height 11
radio input "true"
click at [138, 202] on link "Na fila" at bounding box center [129, 196] width 77 height 37
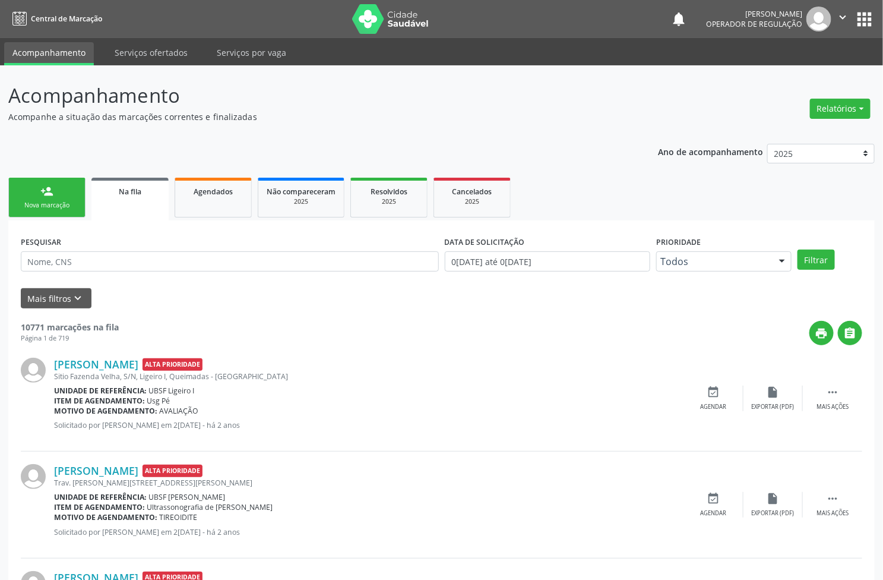
click at [80, 185] on link "person_add Nova marcação" at bounding box center [46, 198] width 77 height 40
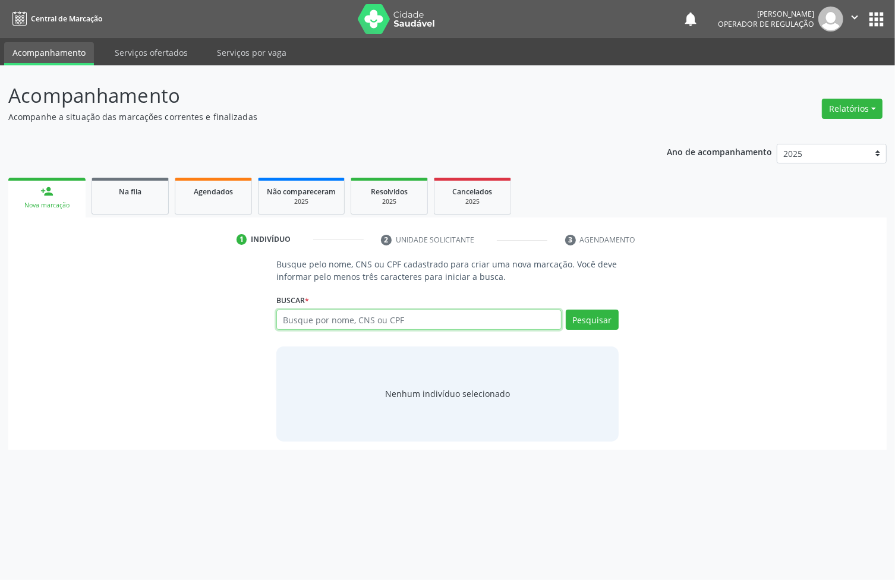
click at [340, 322] on input "text" at bounding box center [418, 320] width 285 height 20
type input "703406247230910"
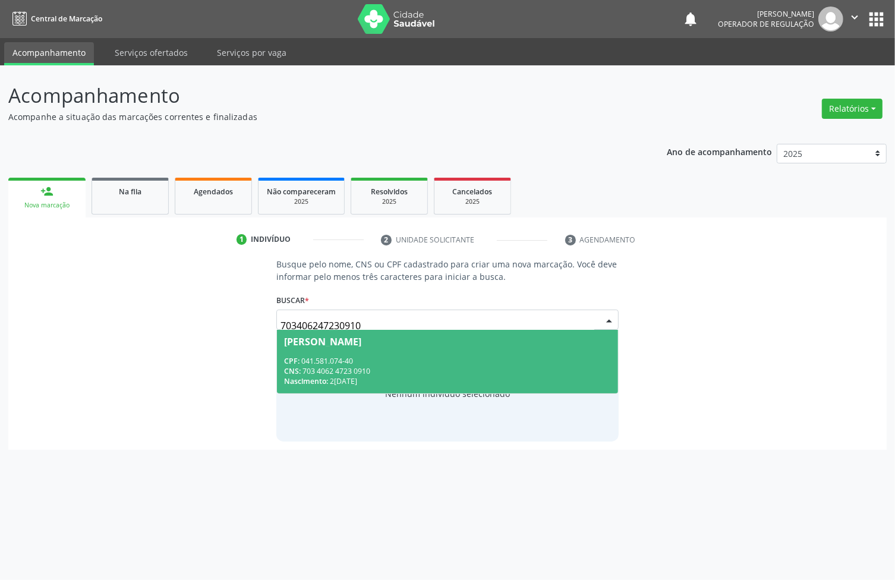
click at [330, 346] on span "Walkesuene Farias Barbosa CPF: 041.581.074-40 CNS: 703 4062 4723 0910 Nasciment…" at bounding box center [447, 362] width 341 height 64
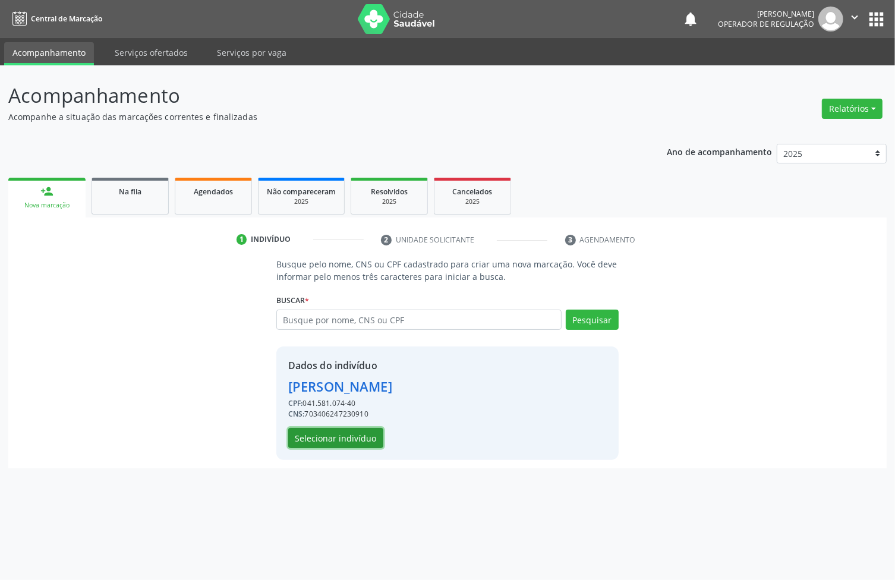
click at [367, 432] on button "Selecionar indivíduo" at bounding box center [335, 438] width 95 height 20
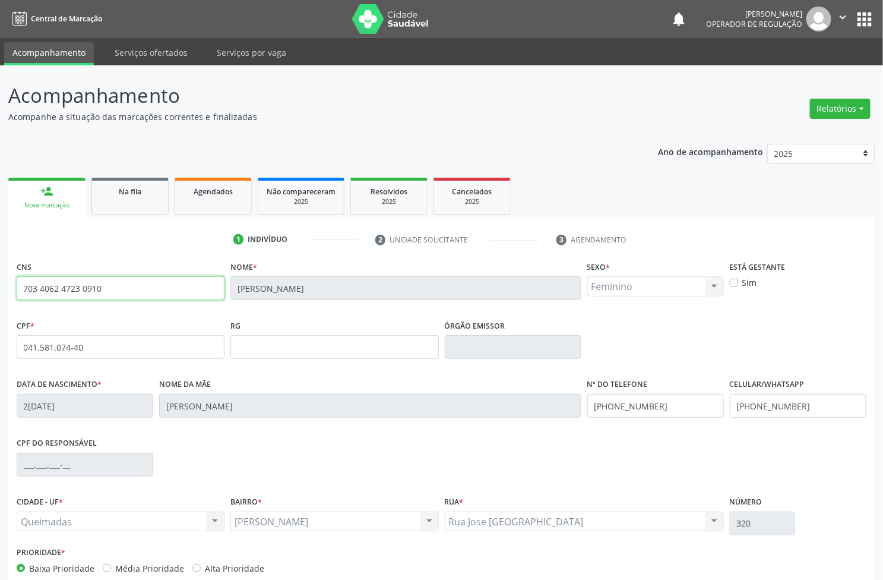
click at [138, 284] on input "703 4062 4723 0910" at bounding box center [121, 288] width 208 height 24
click at [138, 286] on input "703 4062 4723 0910" at bounding box center [121, 288] width 208 height 24
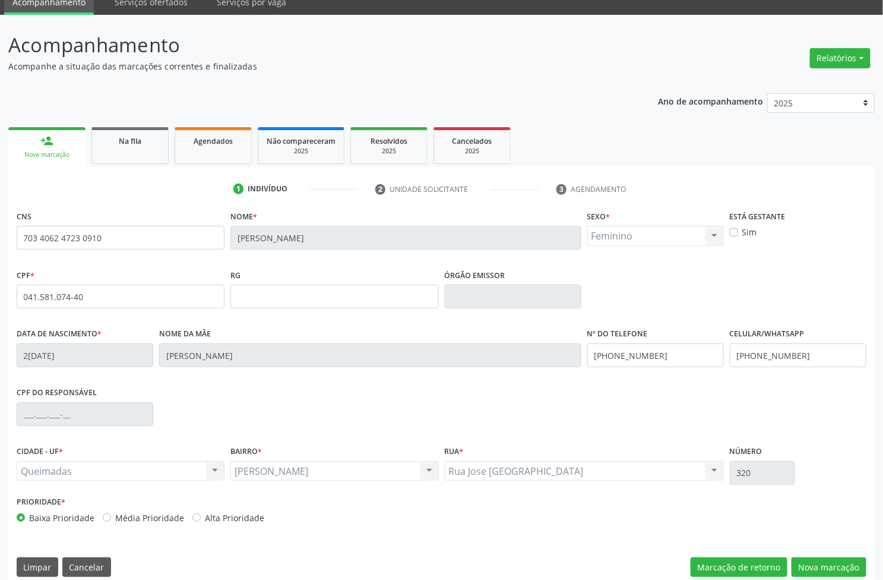
scroll to position [64, 0]
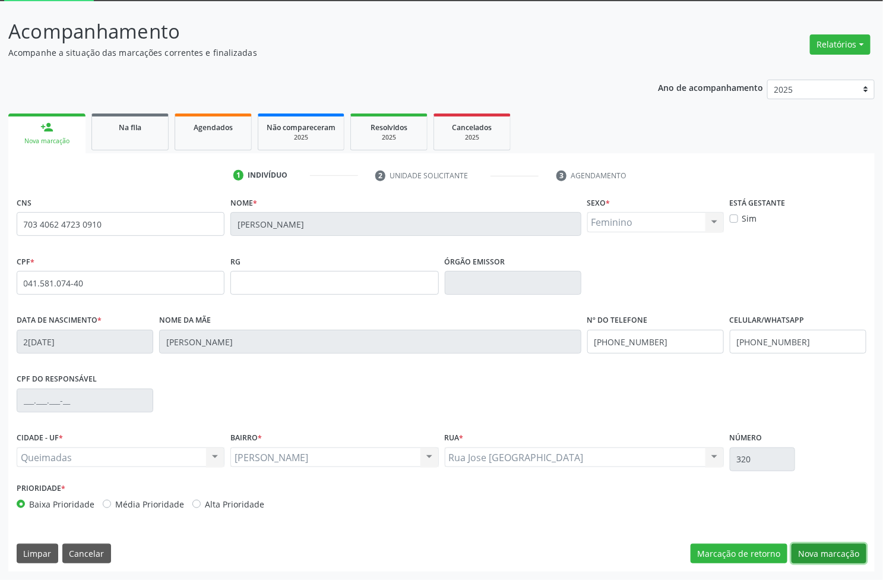
click at [851, 550] on button "Nova marcação" at bounding box center [829, 554] width 75 height 20
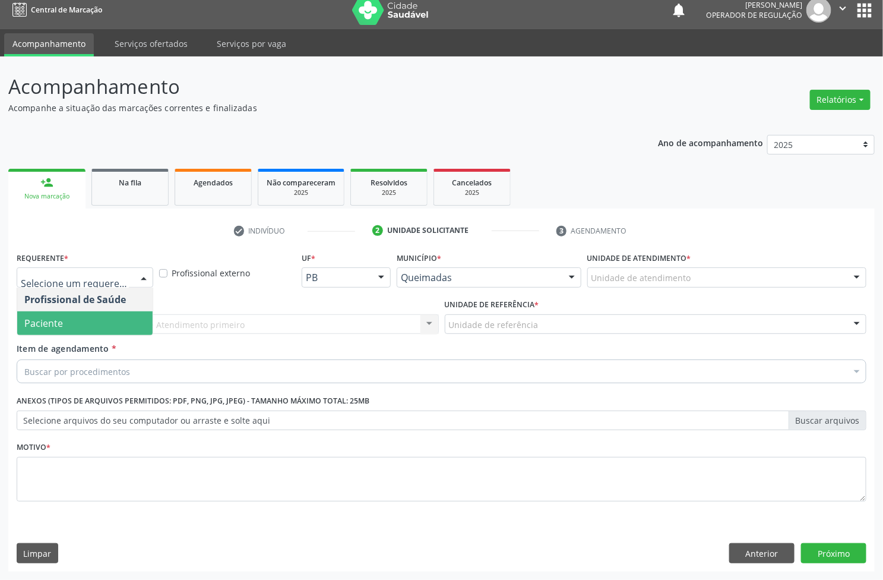
click at [77, 325] on span "Paciente" at bounding box center [84, 323] width 135 height 24
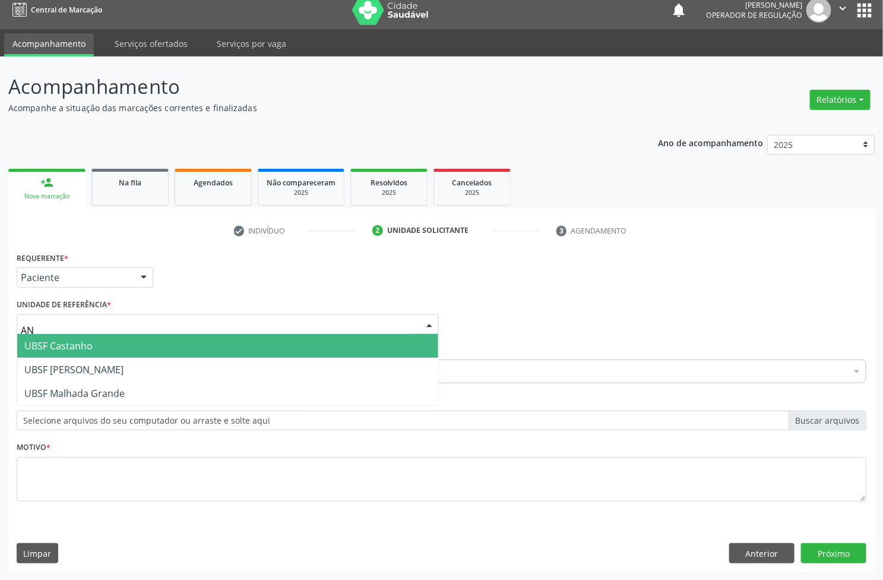
type input "ANI"
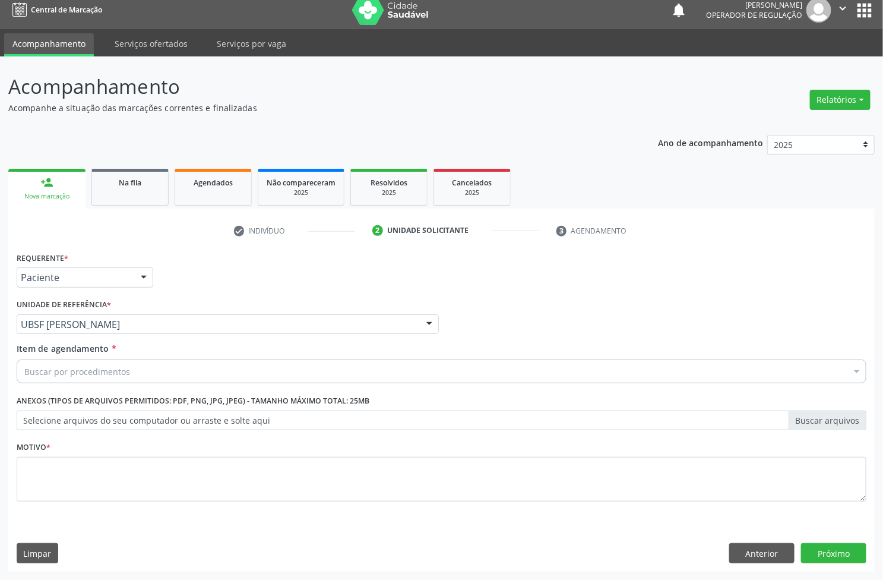
click at [103, 363] on div "Buscar por procedimentos" at bounding box center [442, 371] width 850 height 24
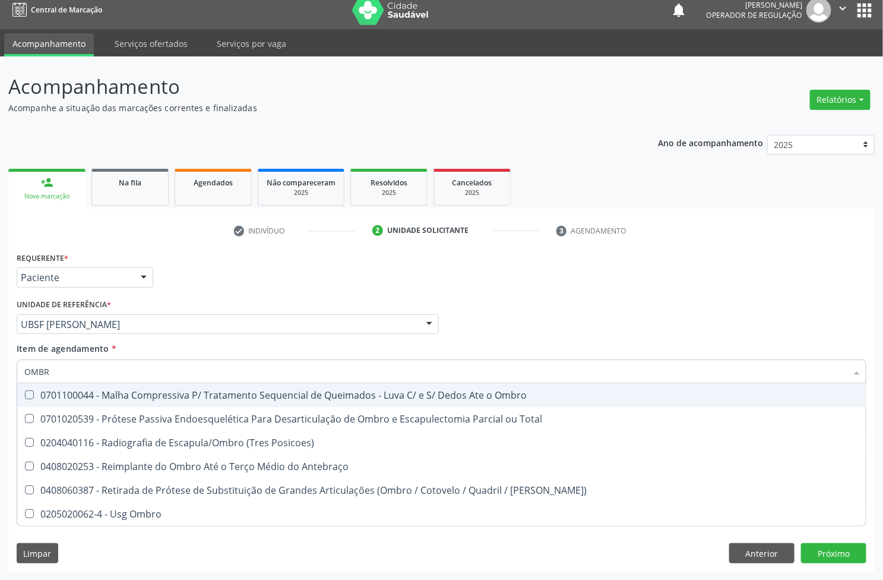
type input "OMBRO"
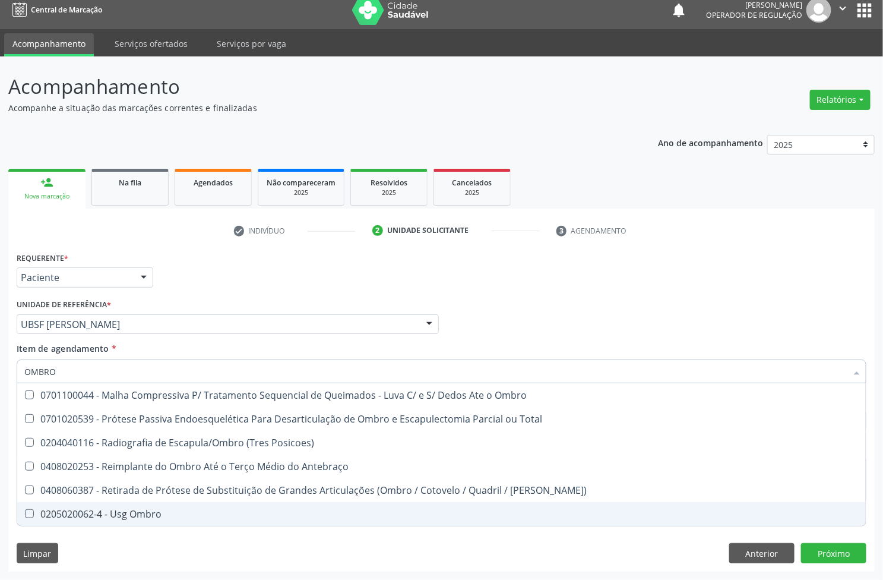
click at [81, 517] on div "0205020062-4 - Usg Ombro" at bounding box center [441, 514] width 835 height 10
checkbox Ombro "true"
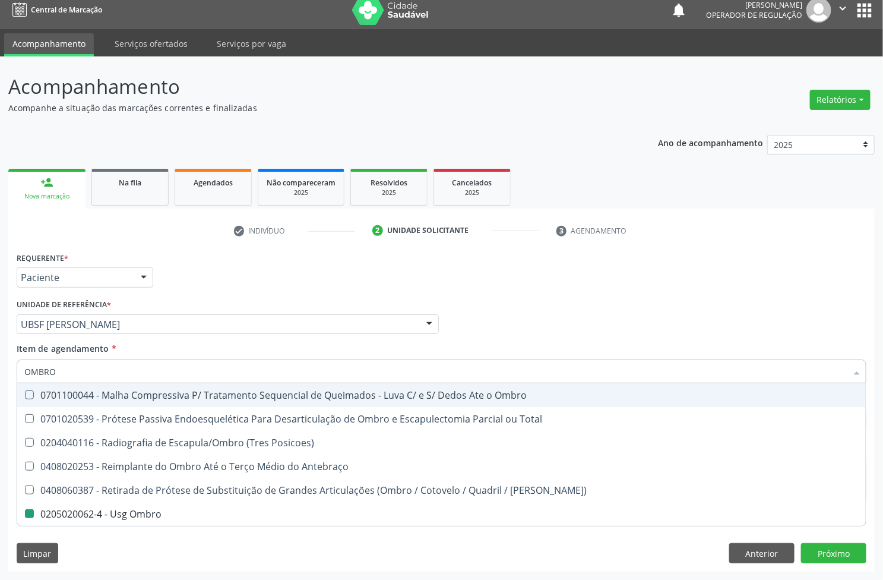
click at [251, 280] on div "Requerente * Paciente Profissional de Saúde Paciente Nenhum resultado encontrad…" at bounding box center [442, 272] width 856 height 46
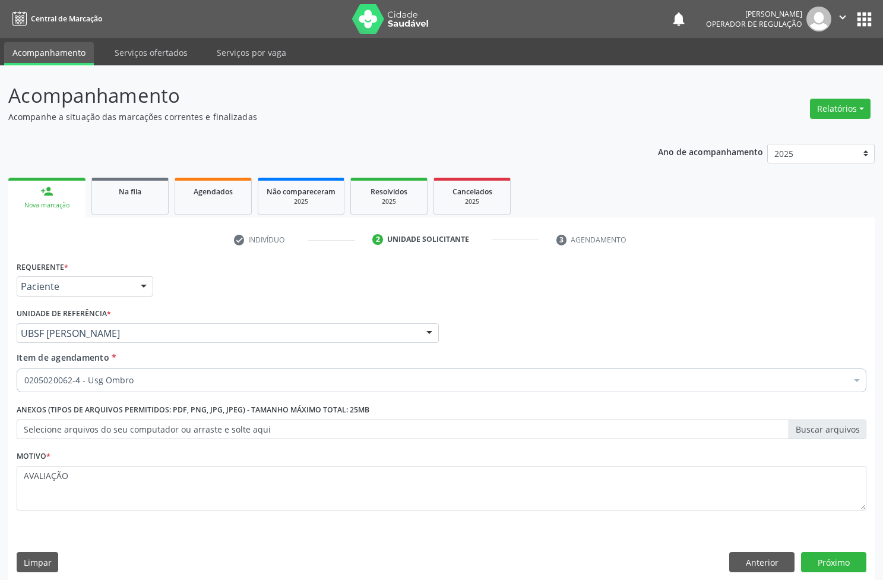
type textarea "AVALIAÇÃO"
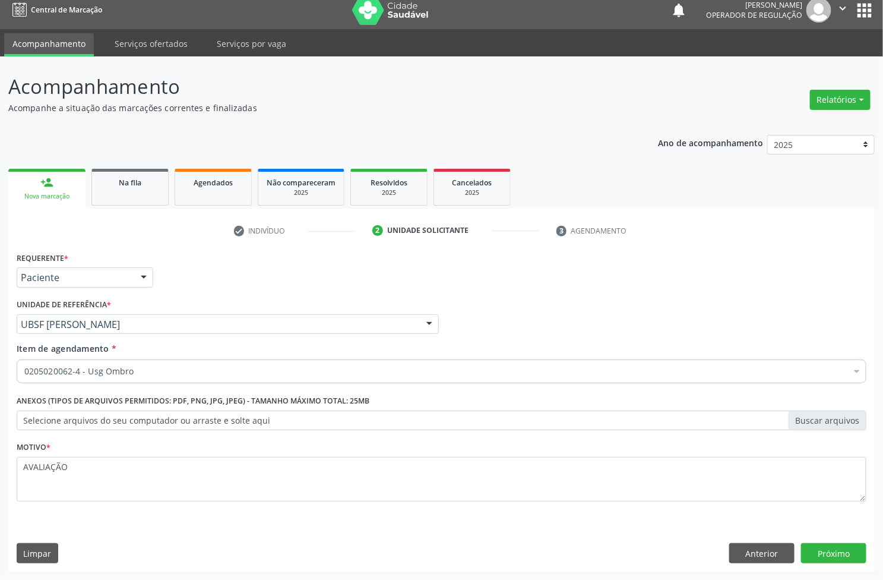
click at [830, 567] on div "Requerente * Paciente Profissional de Saúde Paciente Nenhum resultado encontrad…" at bounding box center [441, 410] width 867 height 323
click at [829, 560] on button "Próximo" at bounding box center [833, 553] width 65 height 20
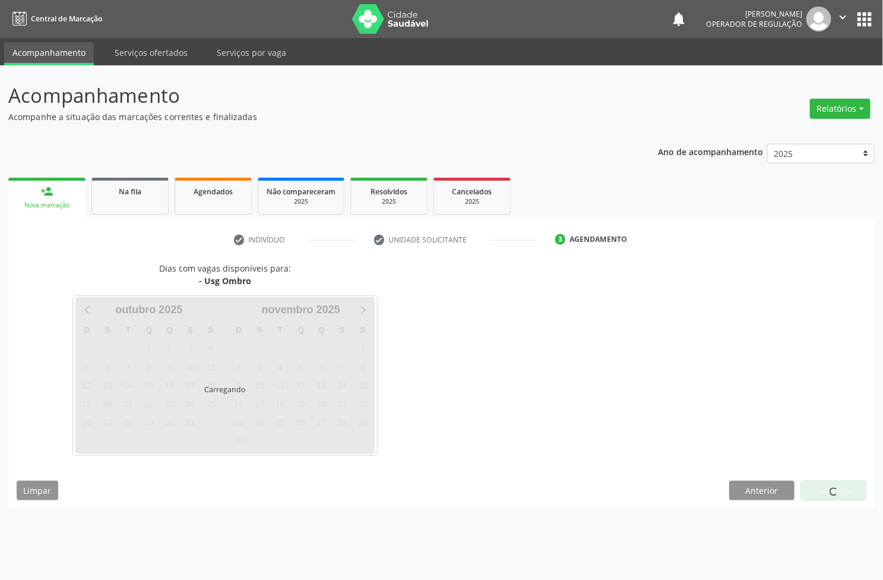
scroll to position [0, 0]
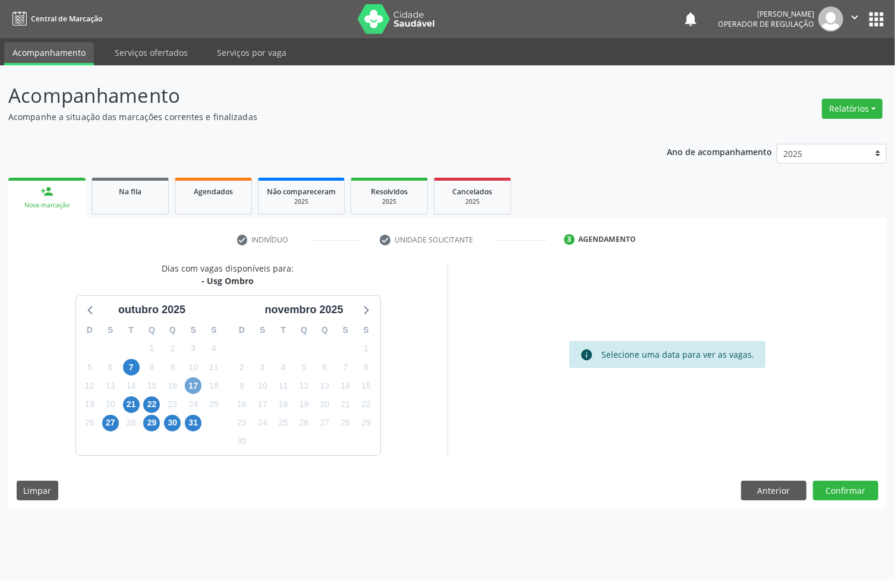
click at [196, 385] on span "17" at bounding box center [193, 385] width 17 height 17
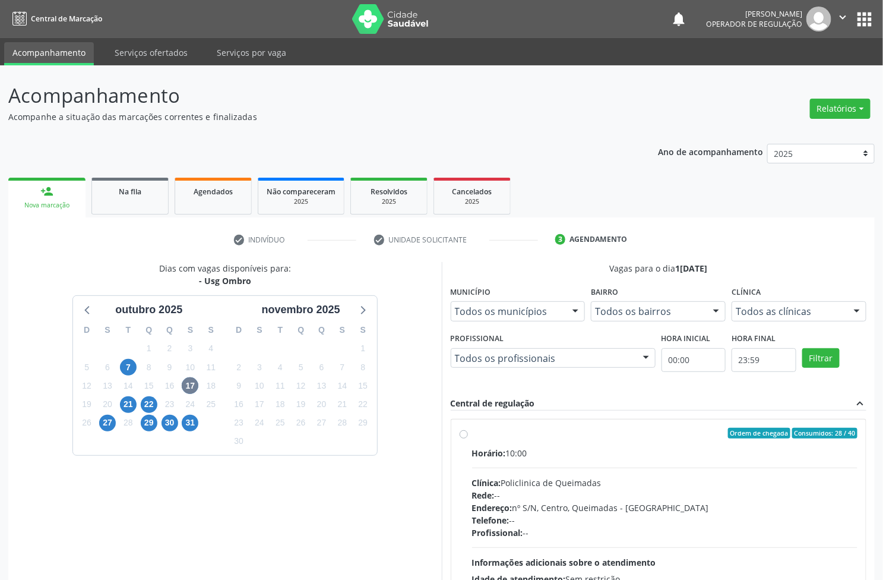
click at [542, 453] on div "Horário: 10:00" at bounding box center [665, 453] width 386 height 12
click at [468, 438] on input "Ordem de chegada Consumidos: 28 / 40 Horário: 10:00 Clínica: Policlinica de Que…" at bounding box center [464, 433] width 8 height 11
radio input "true"
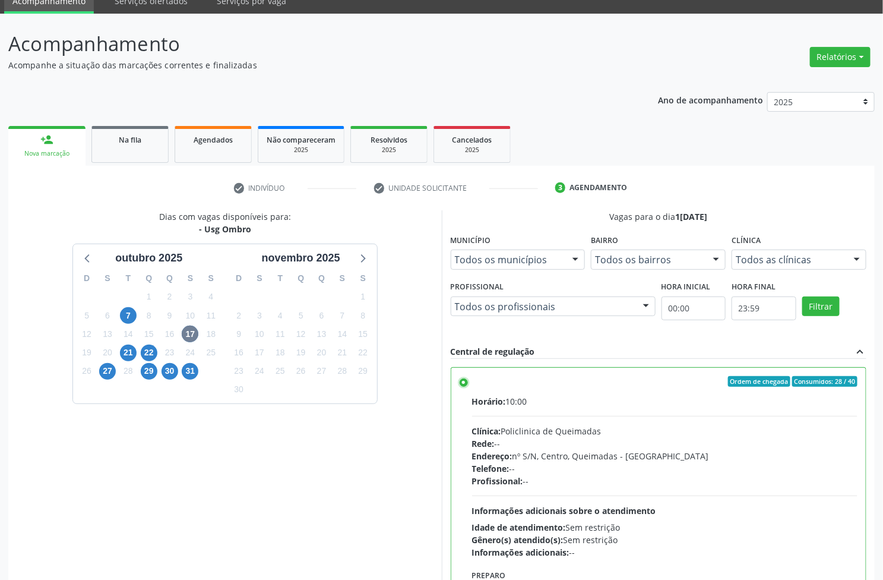
scroll to position [130, 0]
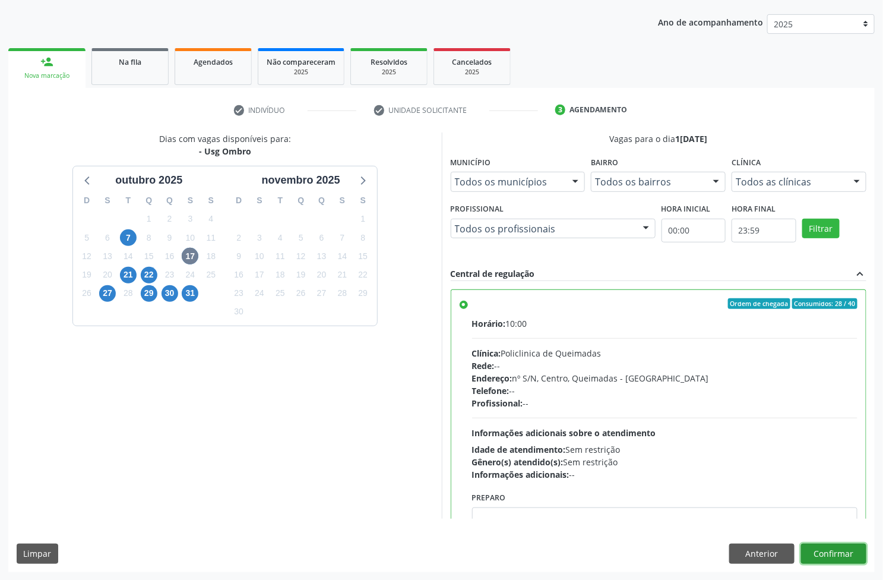
click at [832, 548] on button "Confirmar" at bounding box center [833, 554] width 65 height 20
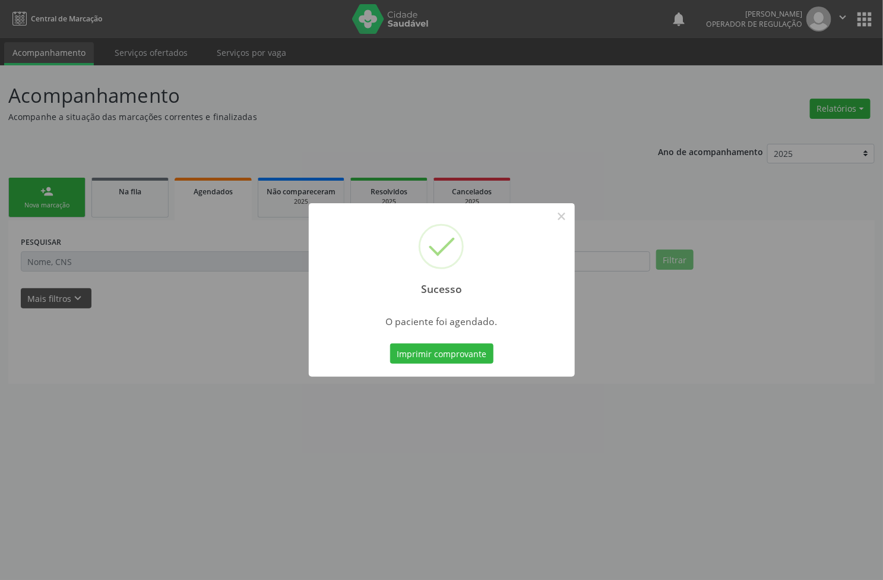
scroll to position [0, 0]
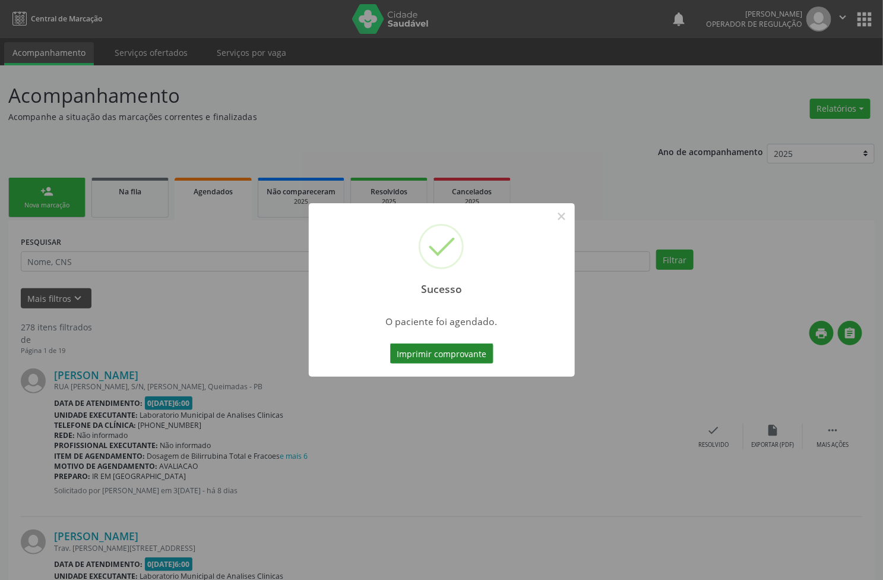
click at [444, 355] on button "Imprimir comprovante" at bounding box center [441, 353] width 103 height 20
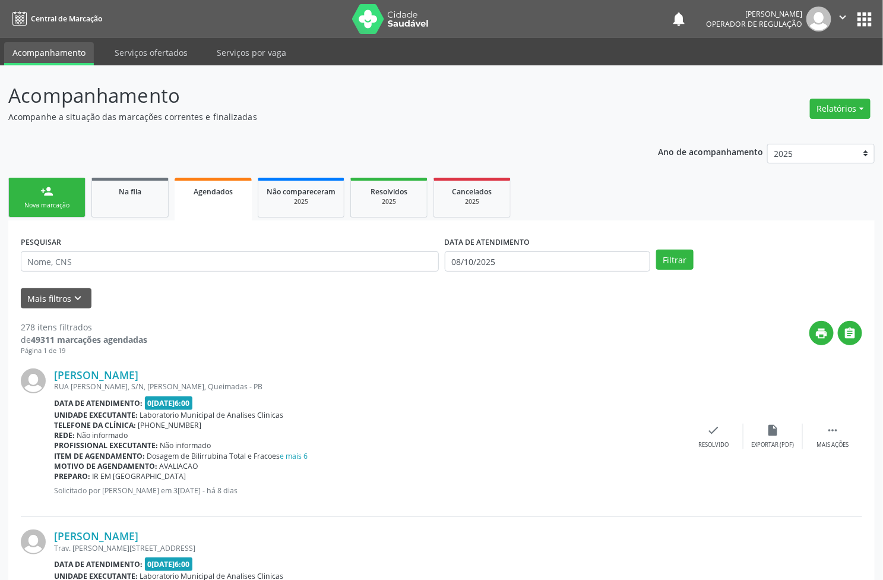
click at [62, 205] on div "Nova marcação" at bounding box center [46, 205] width 59 height 9
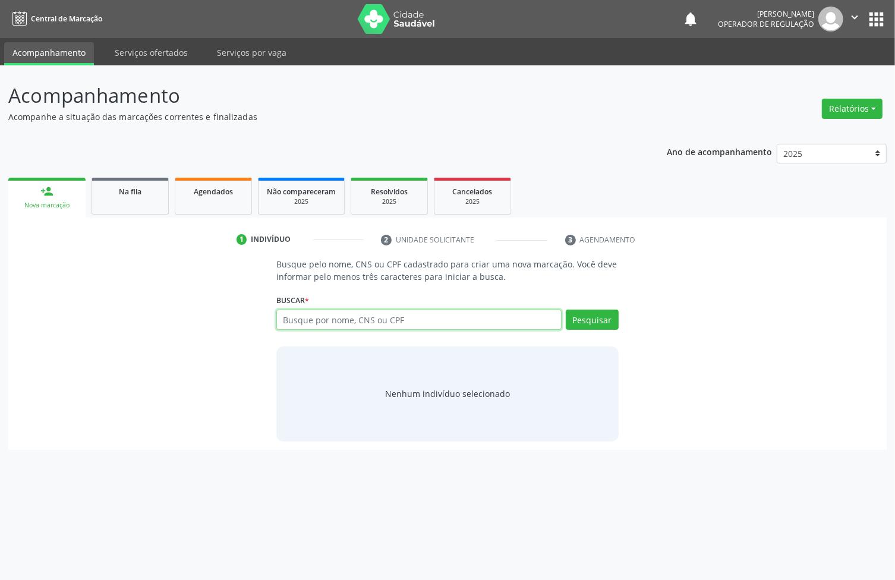
click at [367, 315] on input "text" at bounding box center [418, 320] width 285 height 20
paste input "703 4062 4723 0910"
type input "703 4062 4723 0910"
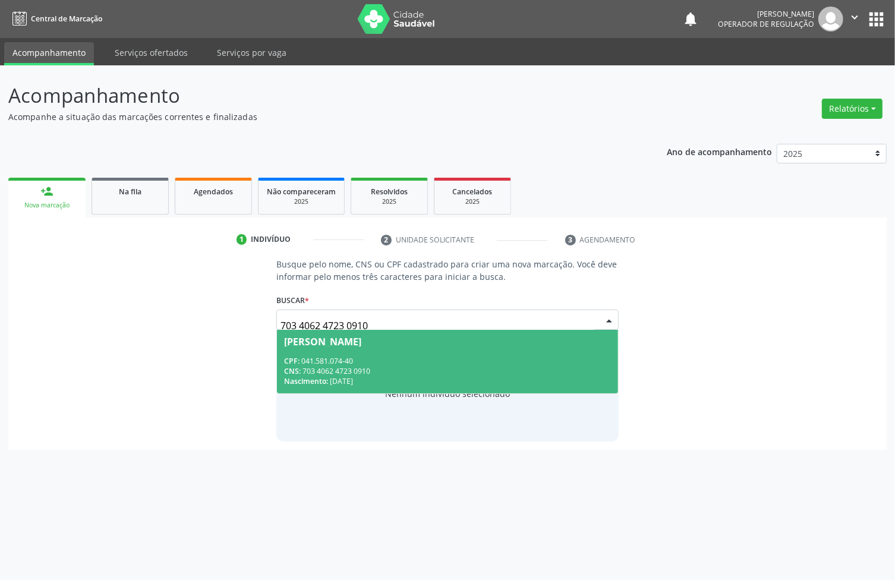
click at [337, 354] on span "[PERSON_NAME] CPF: 041.581.074-40 CNS: 703 4062 4723 0910 Nascimento: [DATE]" at bounding box center [447, 362] width 341 height 64
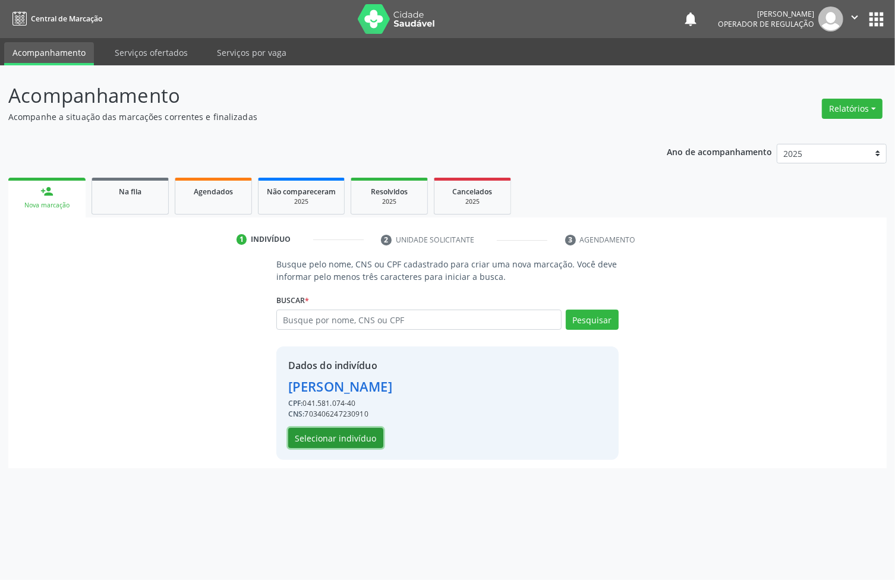
click at [360, 431] on button "Selecionar indivíduo" at bounding box center [335, 438] width 95 height 20
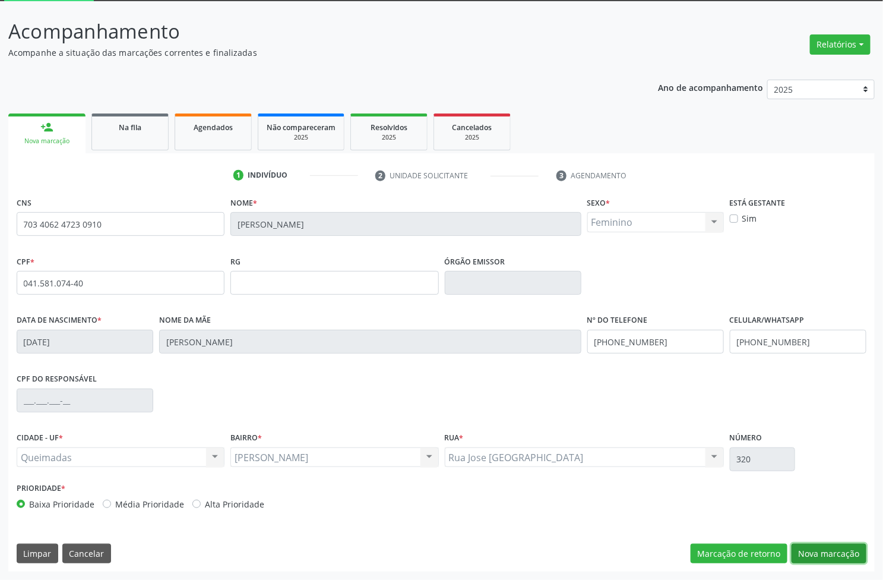
click at [822, 551] on button "Nova marcação" at bounding box center [829, 554] width 75 height 20
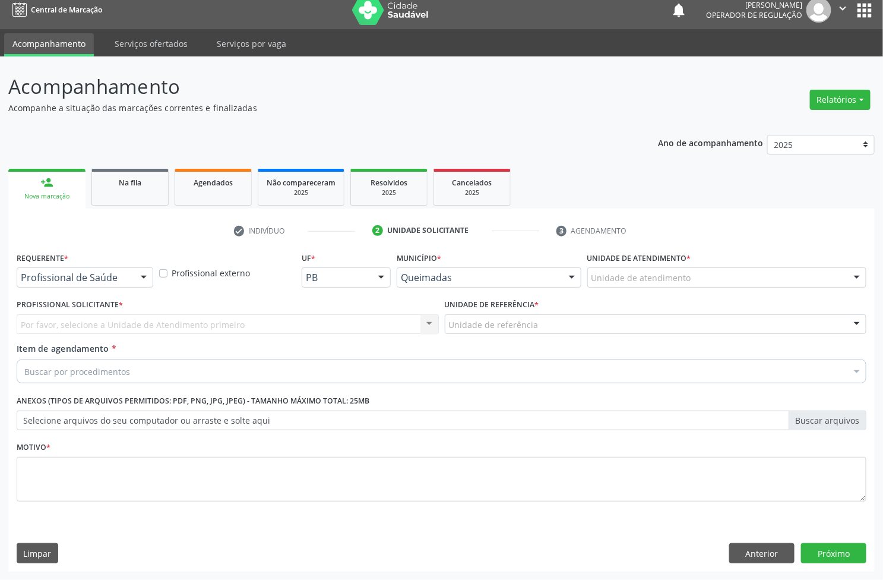
scroll to position [9, 0]
drag, startPoint x: 109, startPoint y: 278, endPoint x: 109, endPoint y: 287, distance: 8.9
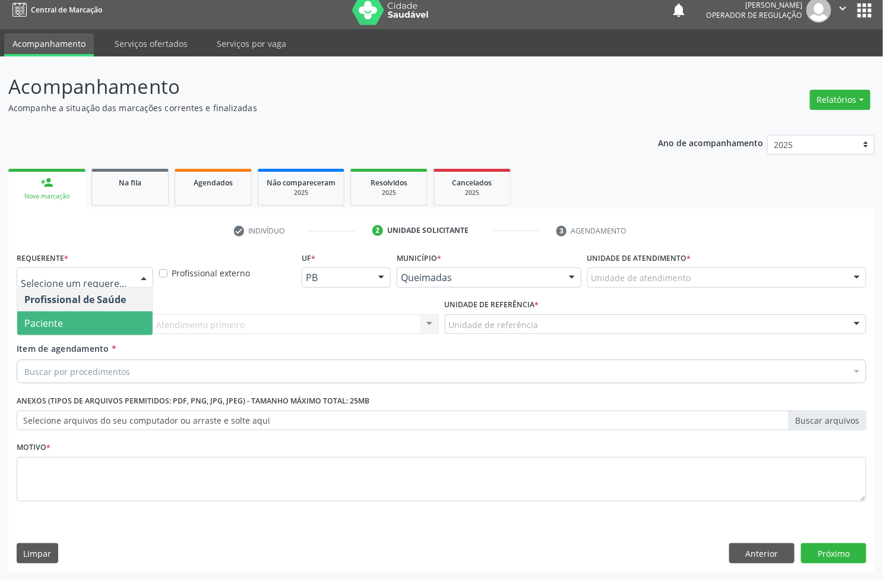
click at [112, 326] on span "Paciente" at bounding box center [84, 323] width 135 height 24
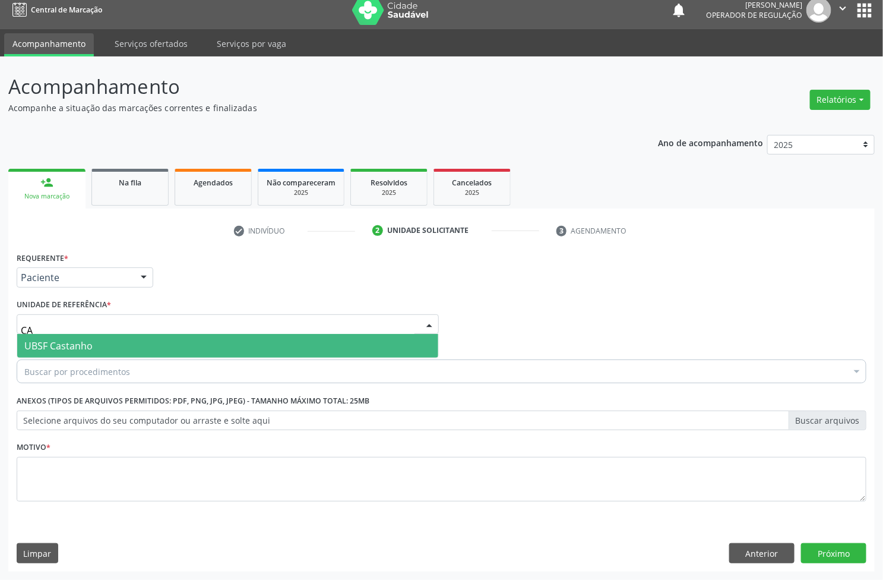
type input "C"
type input "ANIB"
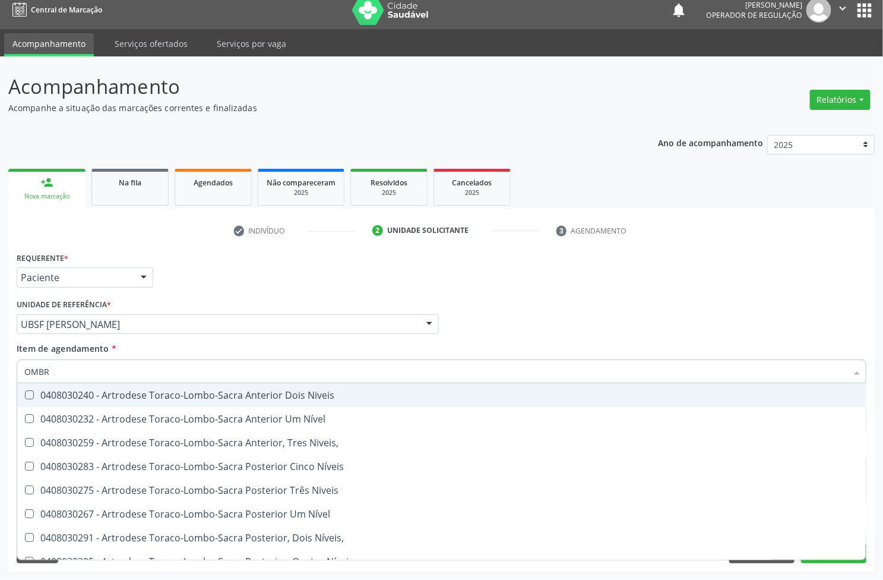
type input "OMBRO"
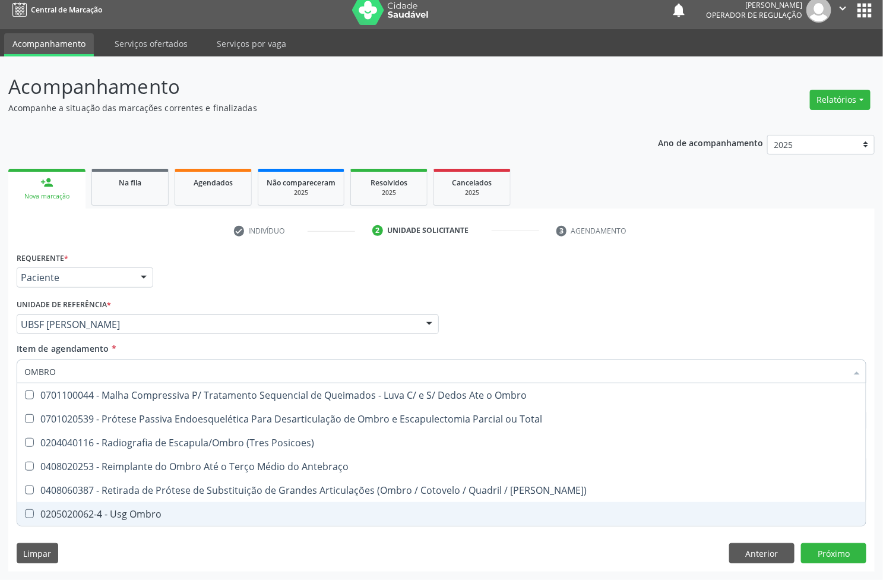
click at [110, 517] on div "0205020062-4 - Usg Ombro" at bounding box center [441, 514] width 835 height 10
checkbox Ombro "true"
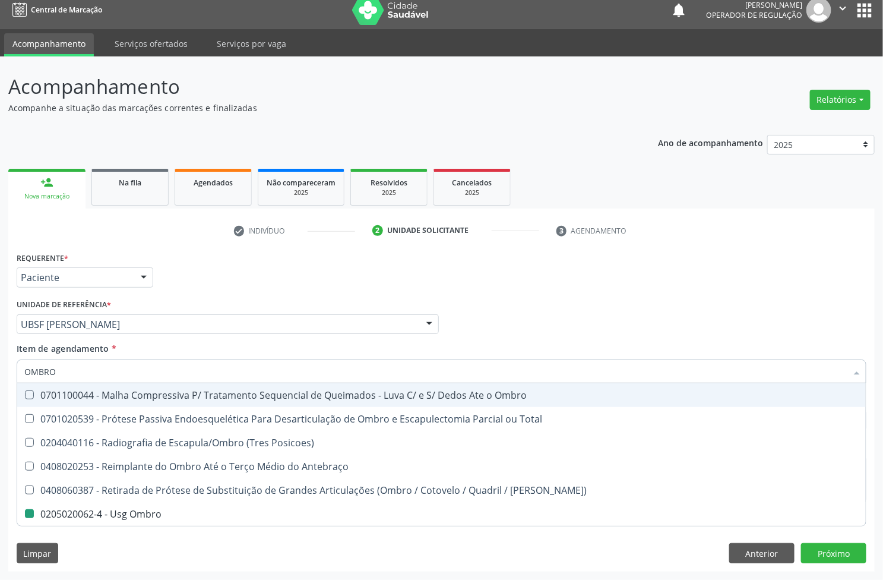
click at [211, 262] on div "Requerente * Paciente Profissional de Saúde Paciente Nenhum resultado encontrad…" at bounding box center [442, 272] width 856 height 46
checkbox Total "true"
checkbox Ombro "false"
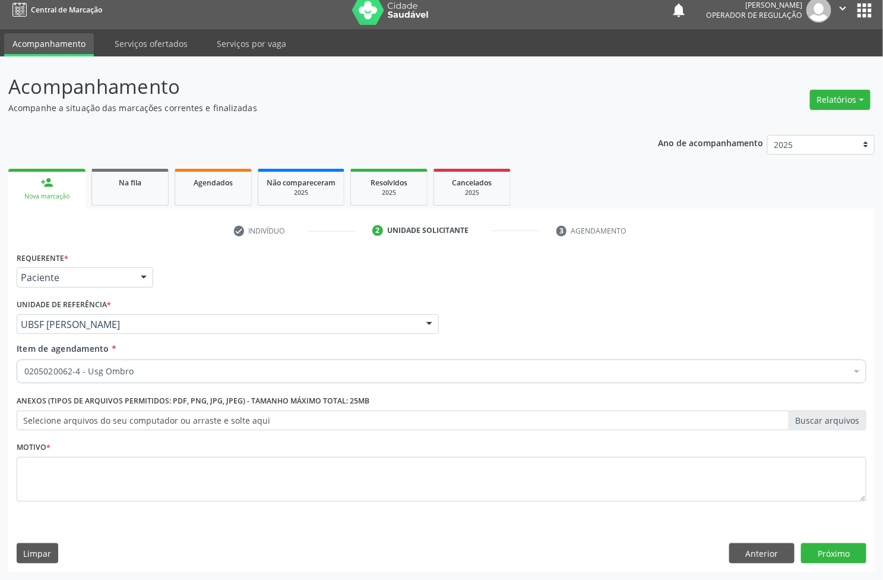
drag, startPoint x: 211, startPoint y: 449, endPoint x: 200, endPoint y: 474, distance: 27.7
click at [208, 450] on div "Motivo *" at bounding box center [442, 469] width 850 height 63
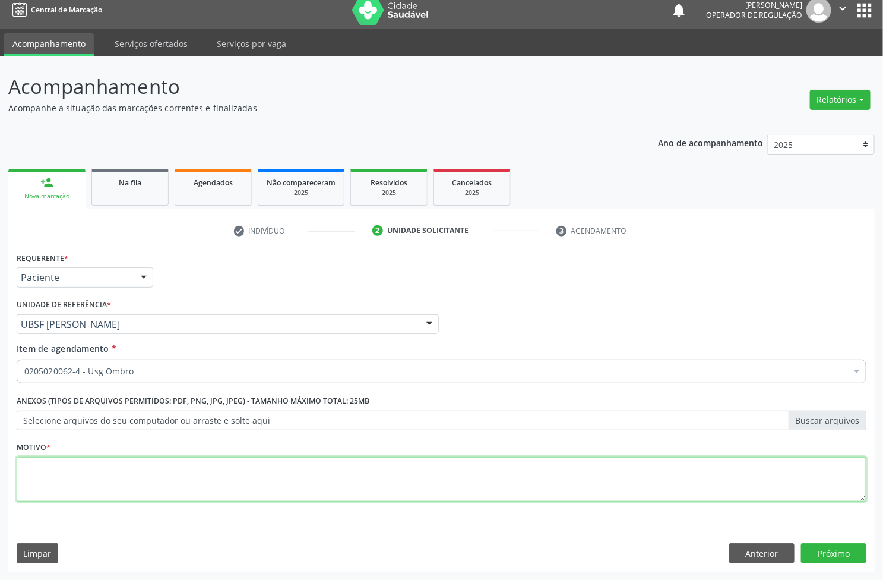
click at [200, 477] on textarea at bounding box center [442, 479] width 850 height 45
type textarea "AVALIAÇÃO"
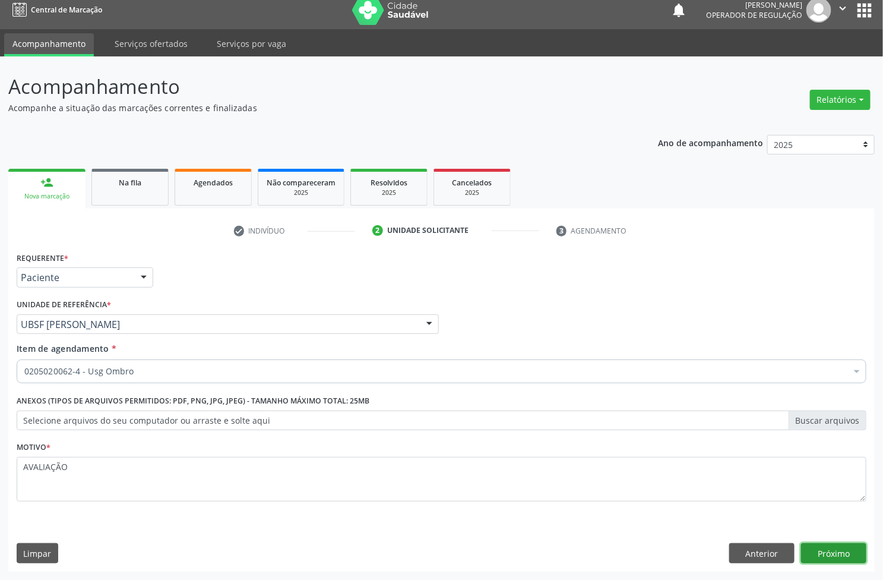
click button "Próximo" at bounding box center [833, 553] width 65 height 20
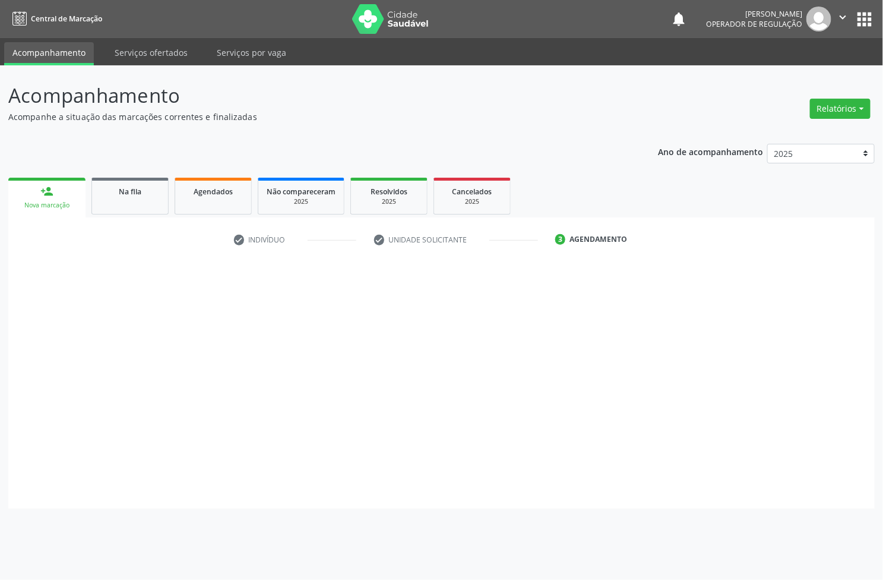
scroll to position [0, 0]
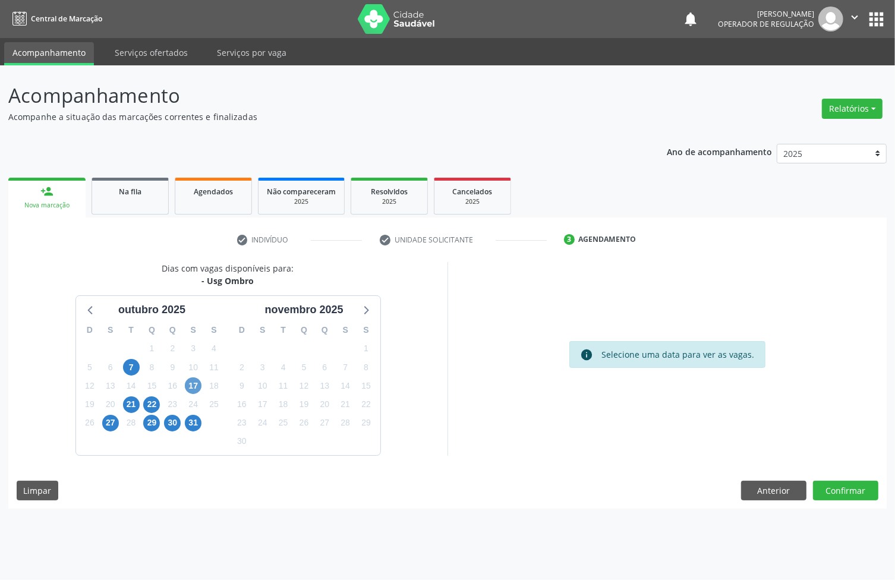
click at [196, 384] on div "D S T Q Q S S 28 29 30 1 2 3 4 5 6 7 8 9 10 11 12 13 14 15 16 17 18 19 20 21 22…" at bounding box center [152, 386] width 152 height 137
click at [194, 386] on span "17" at bounding box center [193, 385] width 17 height 17
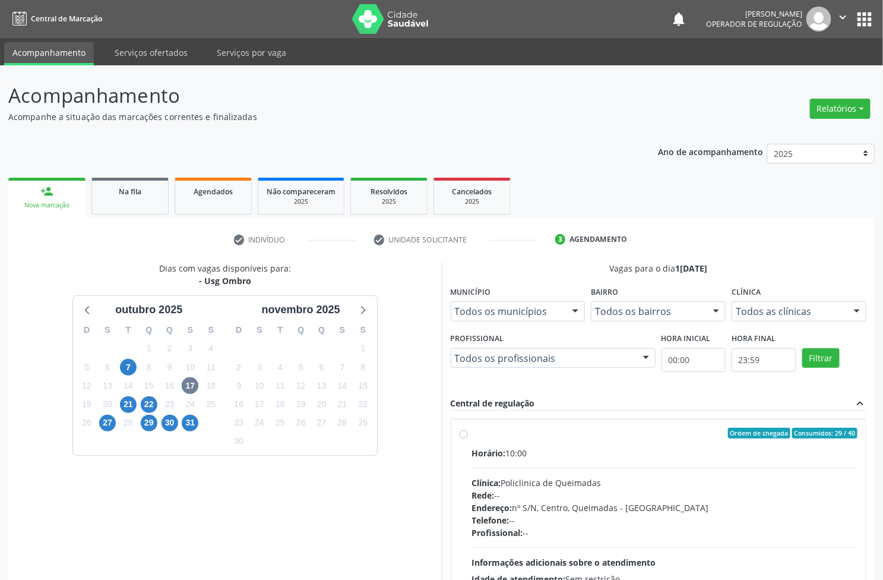
click at [555, 440] on label "Ordem de chegada Consumidos: 29 / 40 Horário: 10:00 Clínica: Policlinica de Que…" at bounding box center [665, 519] width 386 height 182
click at [468, 438] on input "Ordem de chegada Consumidos: 29 / 40 Horário: 10:00 Clínica: Policlinica de Que…" at bounding box center [464, 433] width 8 height 11
radio input "true"
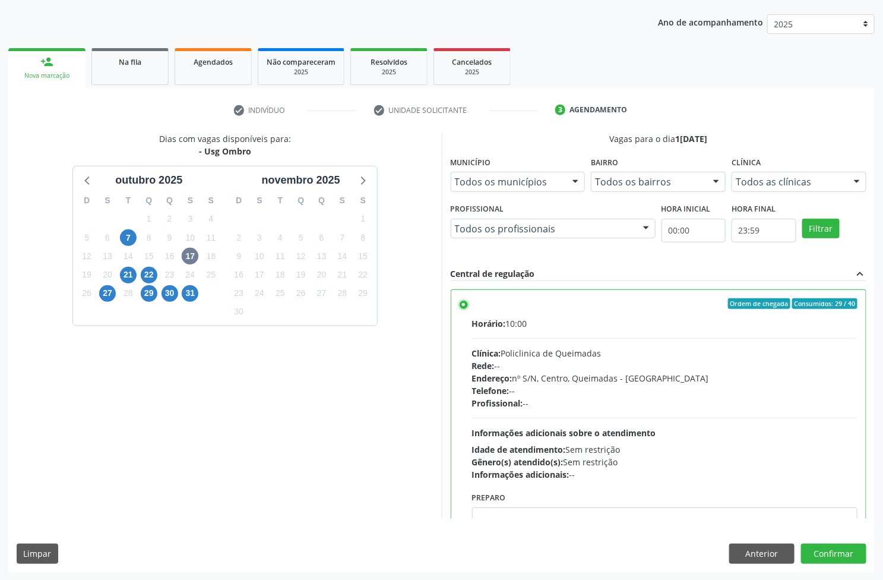
scroll to position [59, 0]
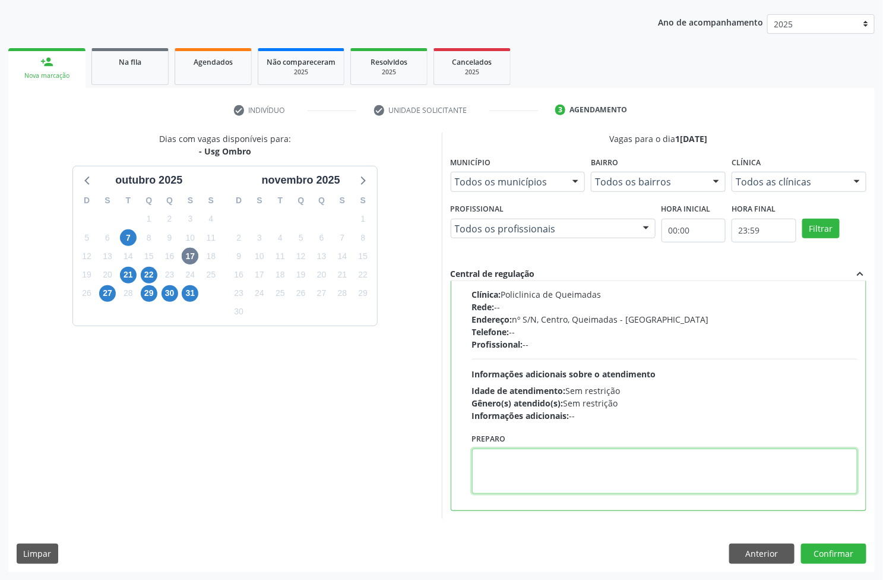
click at [573, 477] on textarea at bounding box center [665, 471] width 386 height 45
paste textarea "703 4062 4723 0910"
type textarea "703 4062 4723 0910"
click at [625, 482] on textarea at bounding box center [665, 471] width 386 height 45
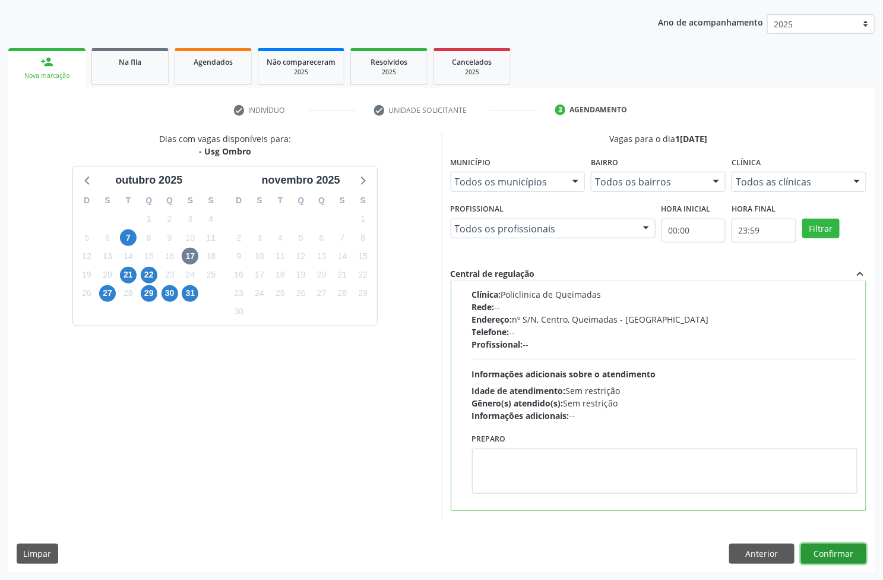
click at [801, 544] on button "Confirmar" at bounding box center [833, 554] width 65 height 20
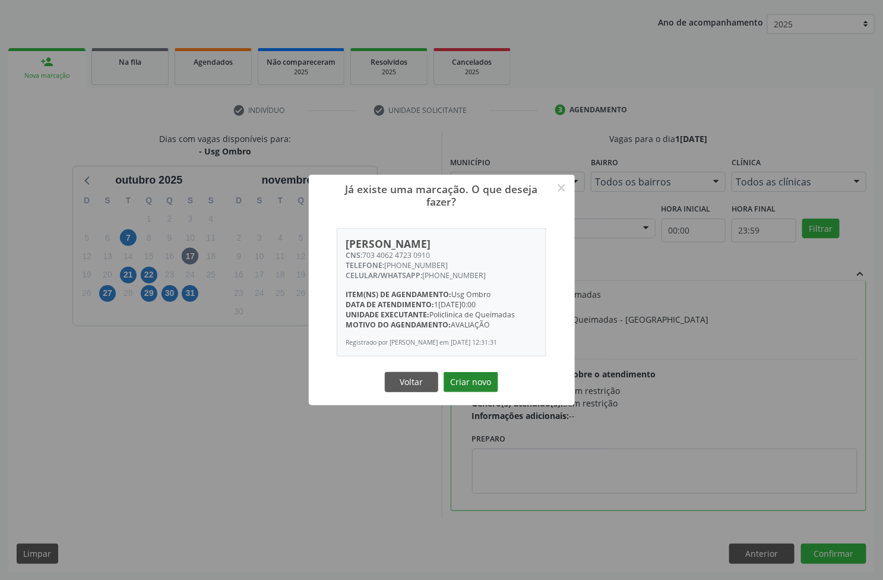
click at [485, 384] on button "Criar novo" at bounding box center [471, 382] width 55 height 20
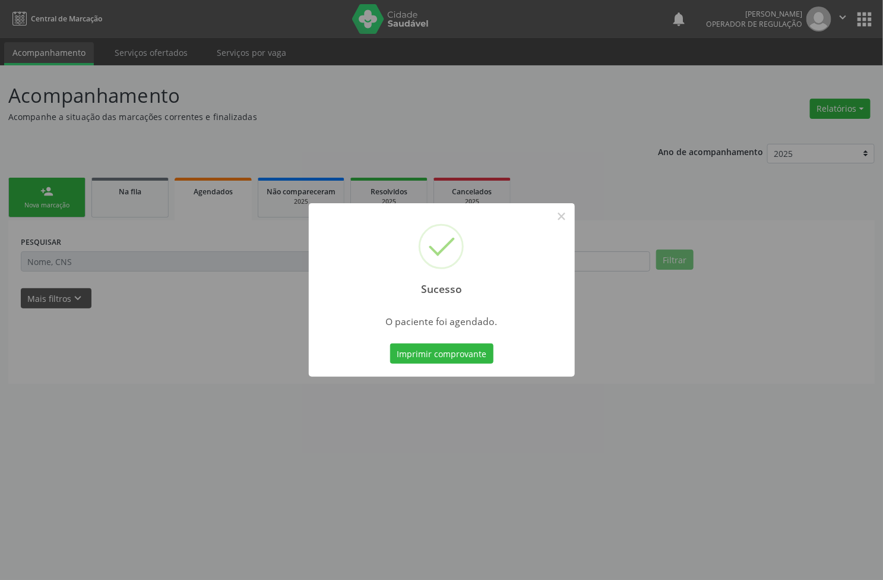
scroll to position [0, 0]
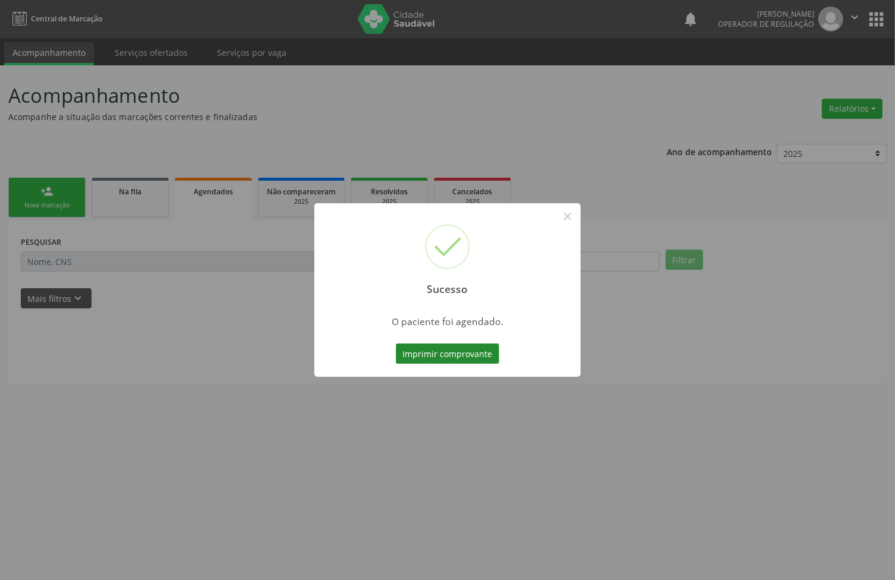
click at [483, 357] on button "Imprimir comprovante" at bounding box center [447, 353] width 103 height 20
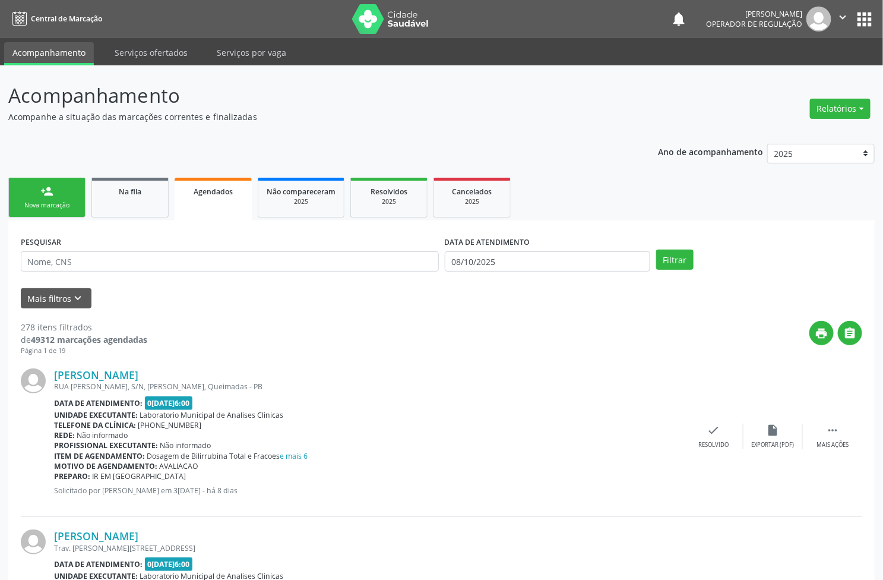
click at [49, 187] on div "person_add" at bounding box center [46, 191] width 13 height 13
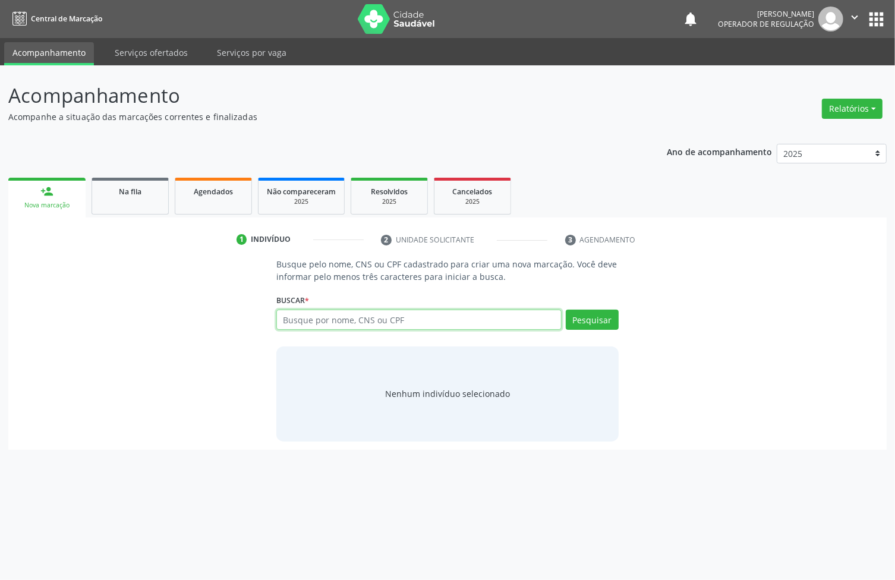
click at [400, 327] on input "text" at bounding box center [418, 320] width 285 height 20
click at [140, 213] on link "Na fila" at bounding box center [129, 196] width 77 height 37
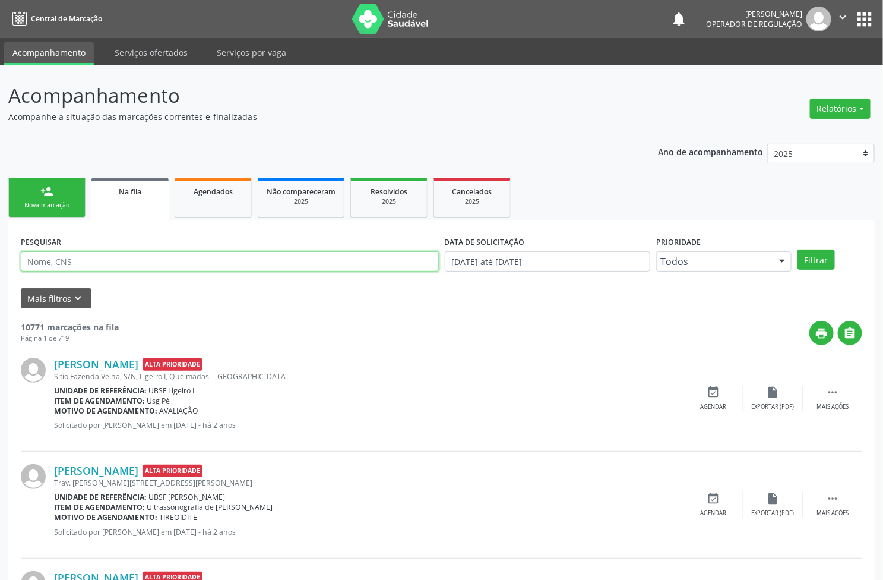
click at [138, 260] on input "text" at bounding box center [230, 261] width 418 height 20
type input "700504169962451"
click at [798, 250] on button "Filtrar" at bounding box center [816, 260] width 37 height 20
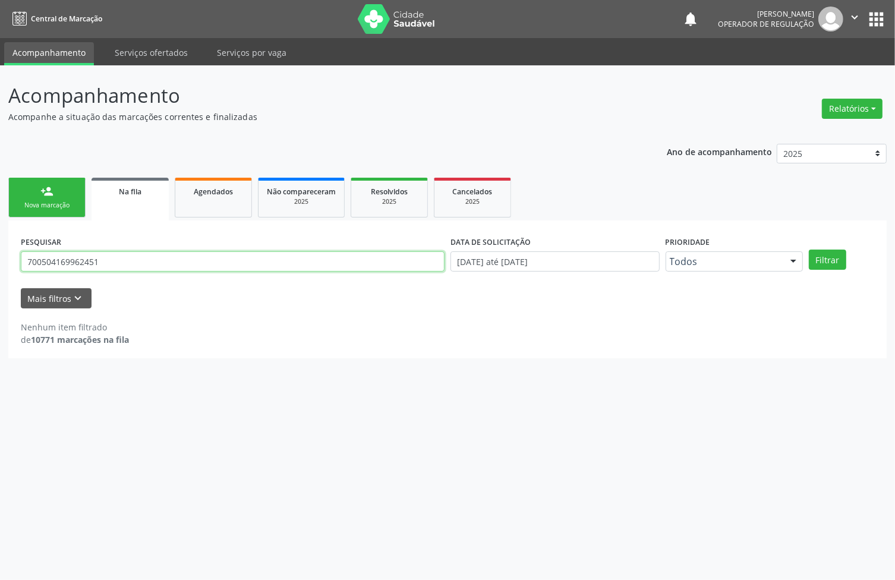
click at [149, 266] on input "700504169962451" at bounding box center [233, 261] width 424 height 20
click at [74, 201] on div "Nova marcação" at bounding box center [46, 205] width 59 height 9
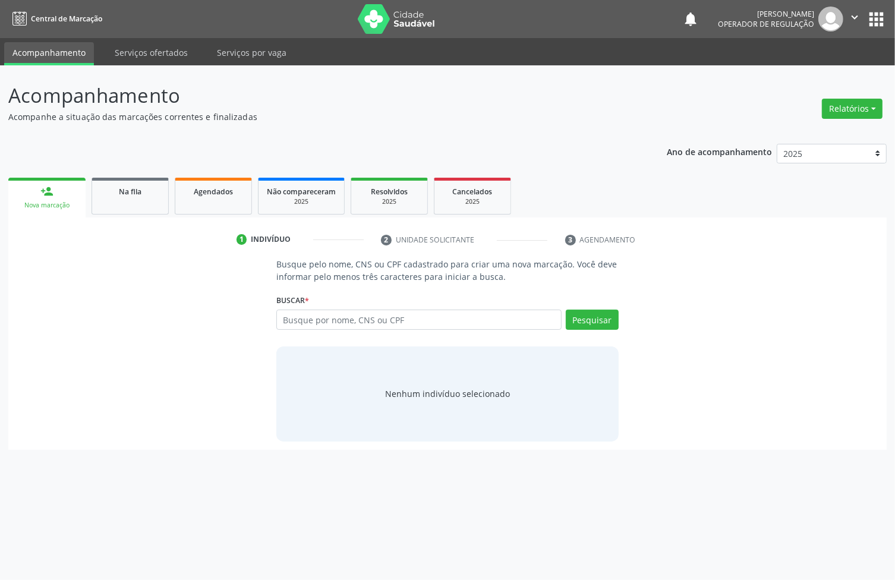
click at [440, 330] on div "Busque por nome, CNS ou CPF Nenhum resultado encontrado para: " " Digite nome, …" at bounding box center [447, 324] width 342 height 29
click at [438, 321] on input "text" at bounding box center [418, 320] width 285 height 20
paste input "700504169962451"
type input "700504169962451"
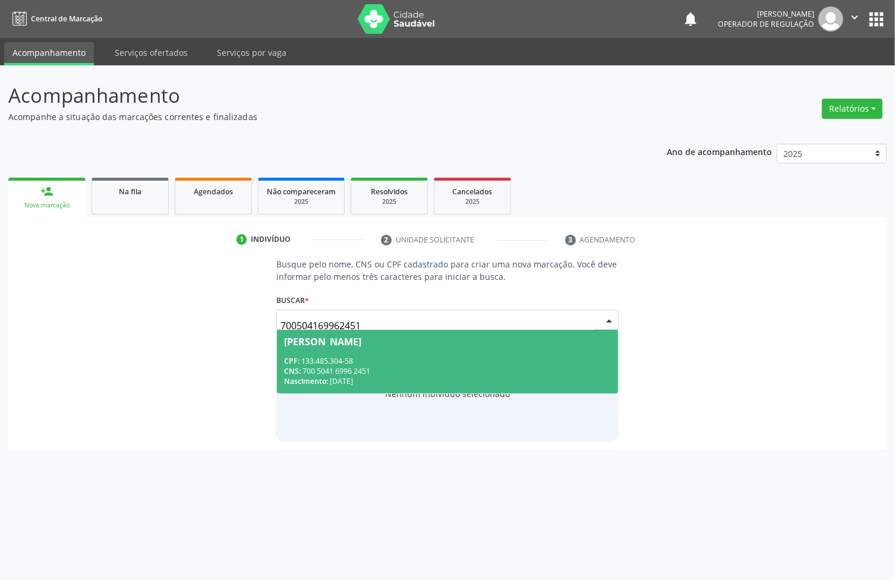
click at [310, 357] on div "CPF: 133.485.304-58" at bounding box center [447, 361] width 327 height 10
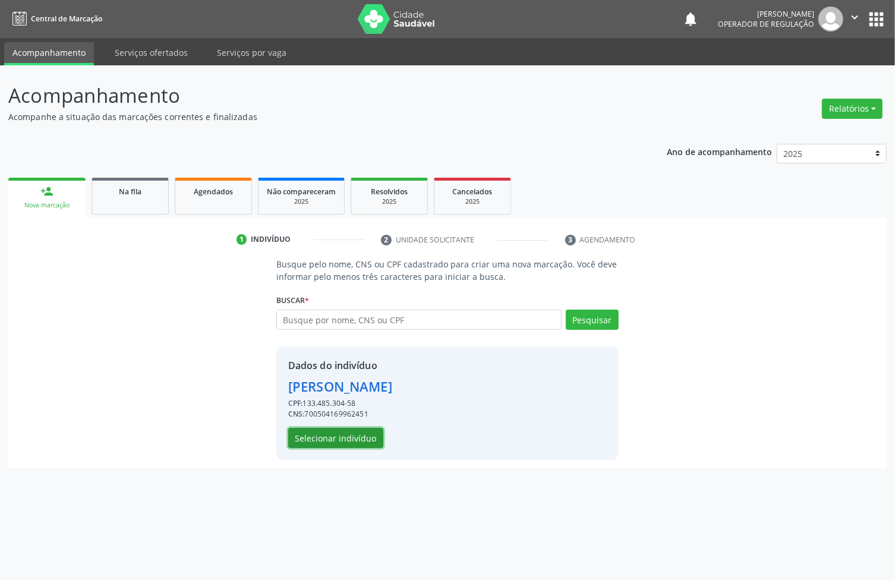
click at [340, 438] on button "Selecionar indivíduo" at bounding box center [335, 438] width 95 height 20
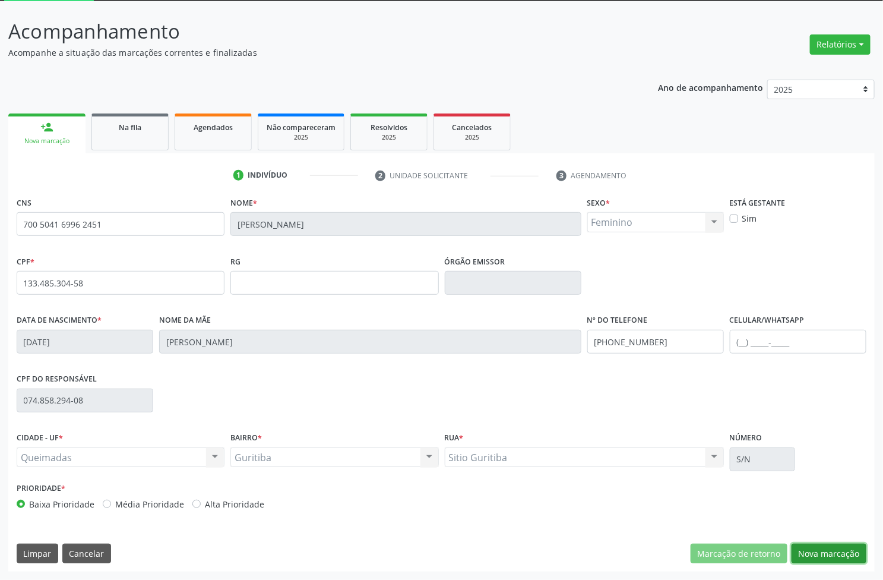
click at [821, 562] on button "Nova marcação" at bounding box center [829, 554] width 75 height 20
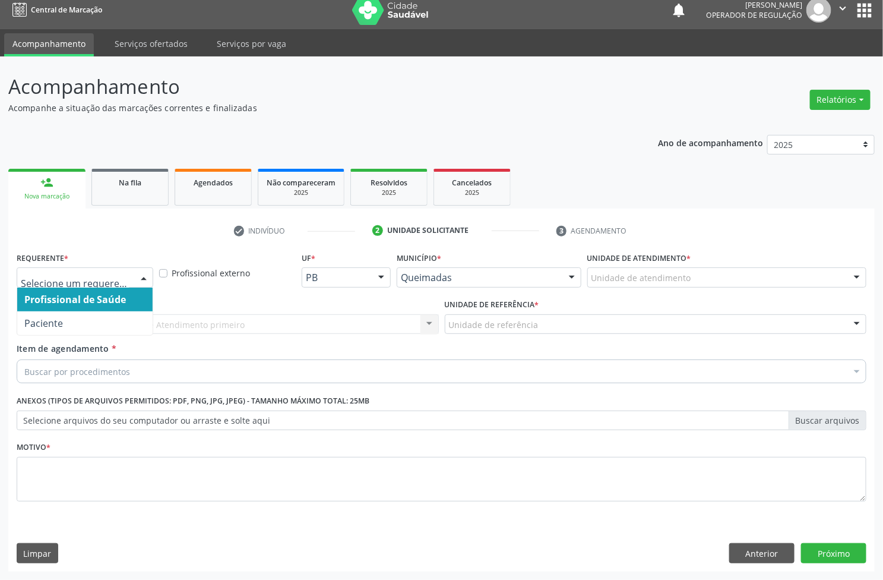
drag, startPoint x: 115, startPoint y: 280, endPoint x: 94, endPoint y: 314, distance: 39.7
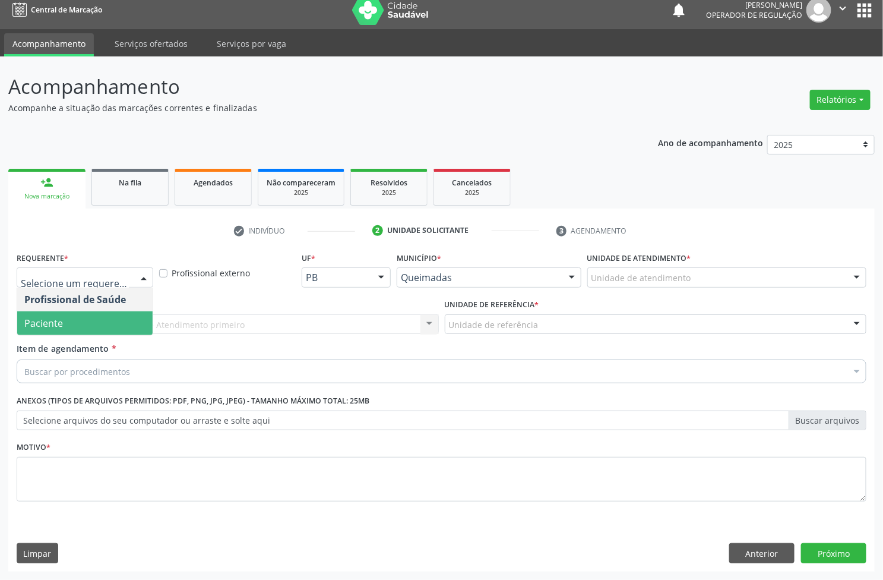
click at [98, 316] on span "Paciente" at bounding box center [84, 323] width 135 height 24
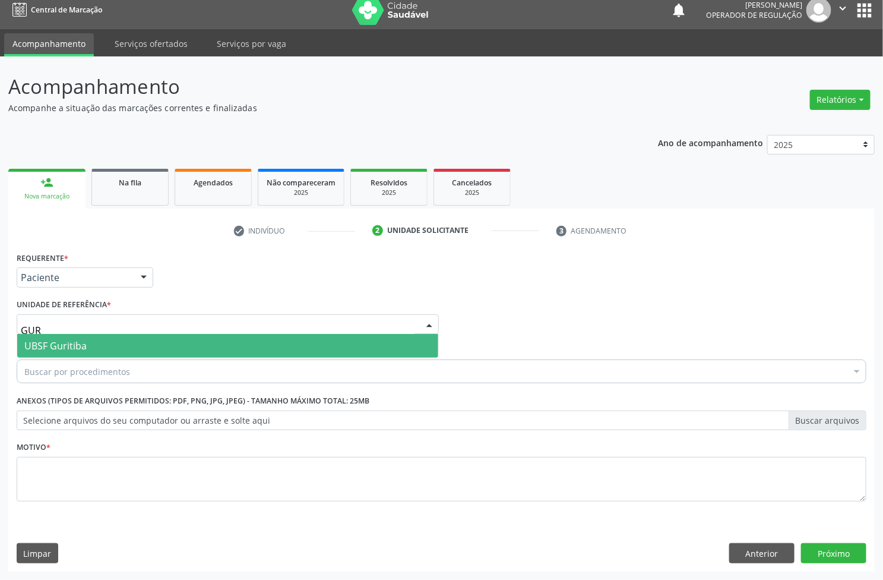
type input "GURI"
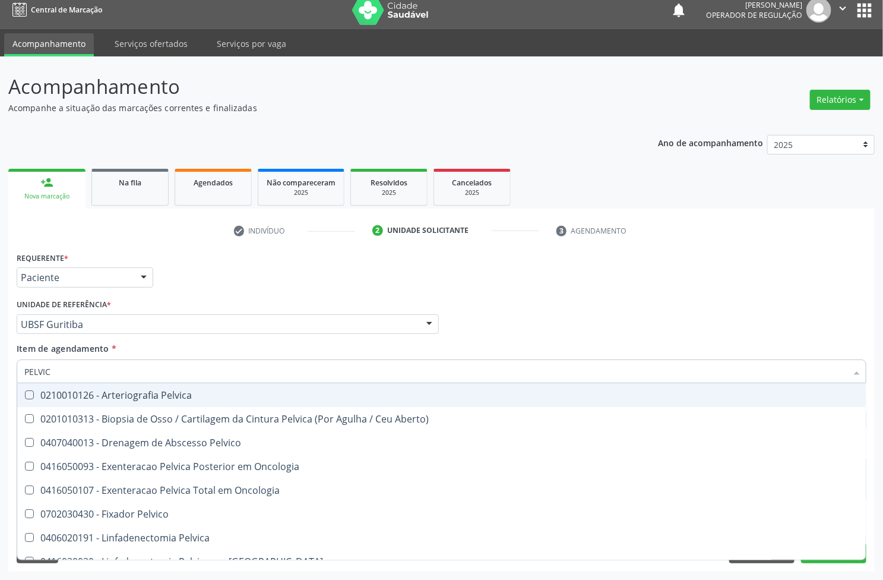
type input "PELVICA"
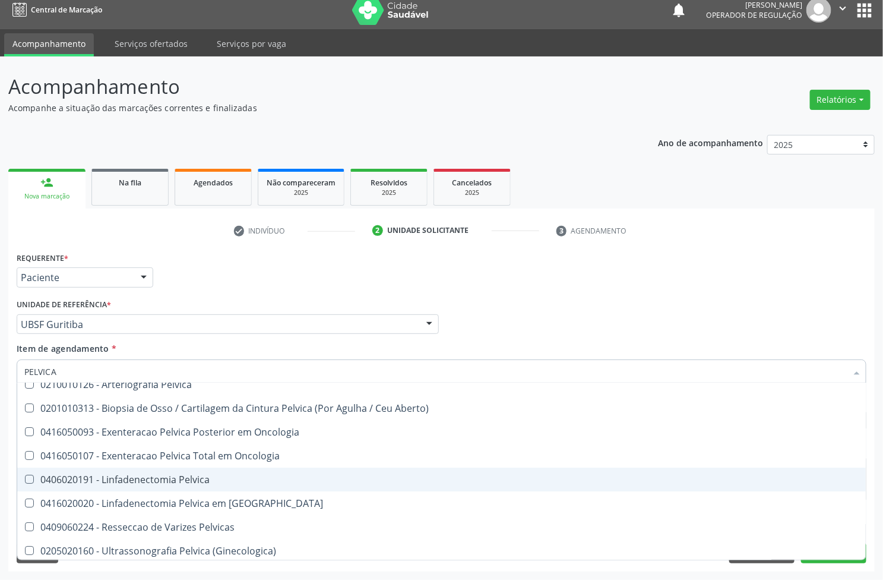
scroll to position [14, 0]
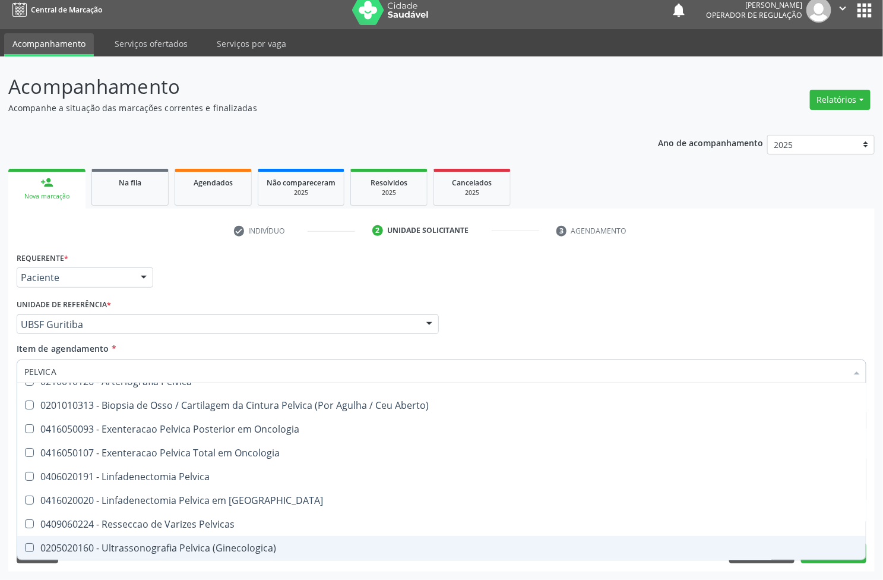
click at [143, 552] on div "0205020160 - Ultrassonografia Pelvica (Ginecologica)" at bounding box center [441, 548] width 835 height 10
checkbox \(Ginecologica\) "true"
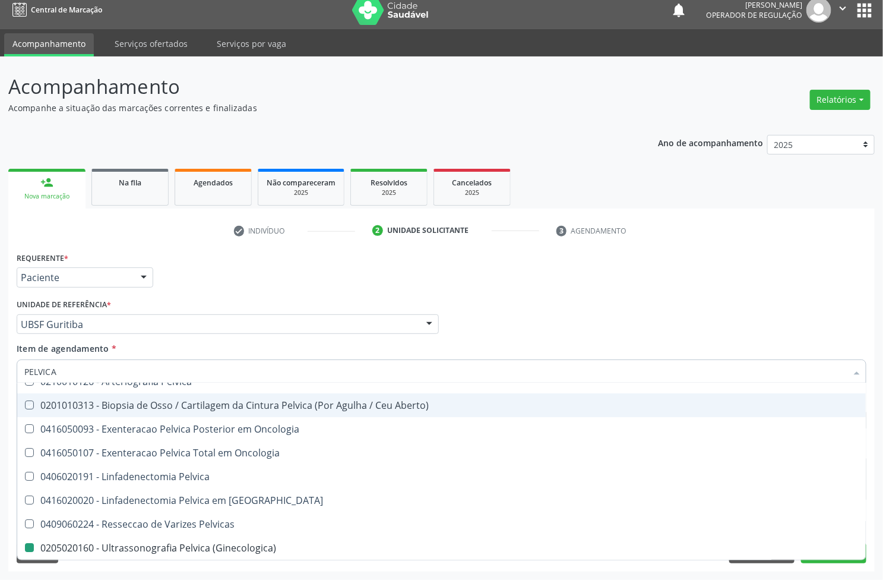
click at [215, 269] on div "Requerente * Paciente Profissional de Saúde Paciente Nenhum resultado encontrad…" at bounding box center [442, 272] width 856 height 46
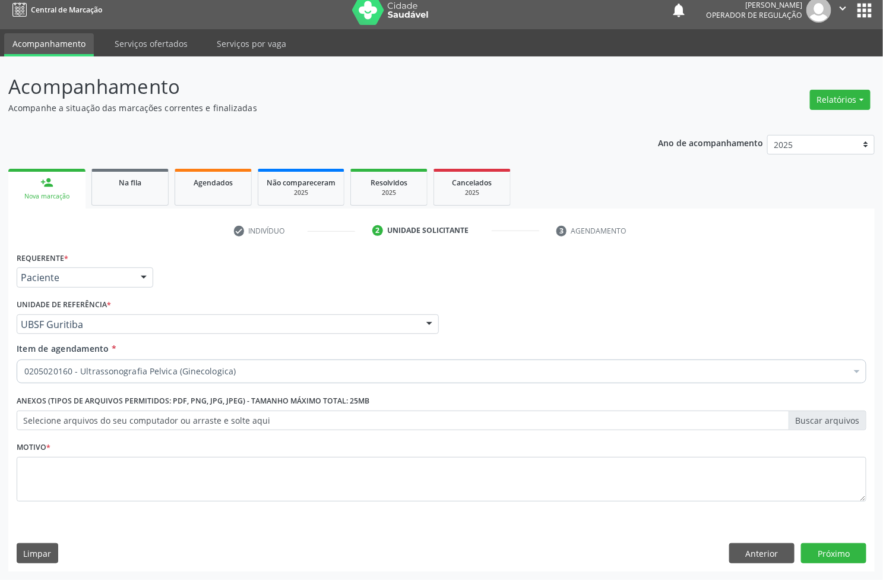
checkbox \(Ginecologica\) "true"
checkbox Valvar "false"
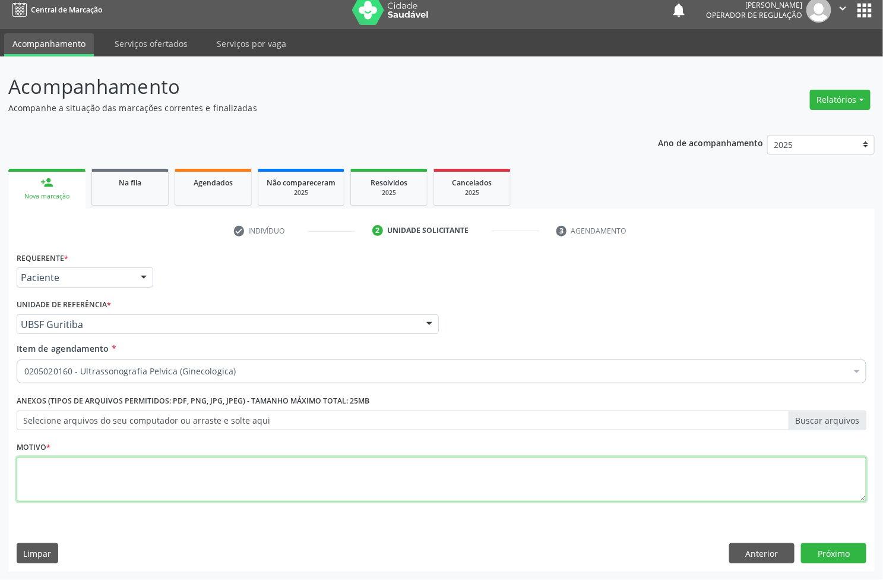
paste textarea "AVALIAÇÃO"
drag, startPoint x: 191, startPoint y: 459, endPoint x: 174, endPoint y: 450, distance: 19.7
click at [186, 458] on textarea at bounding box center [442, 479] width 850 height 45
type textarea "AVALIAÇÃO"
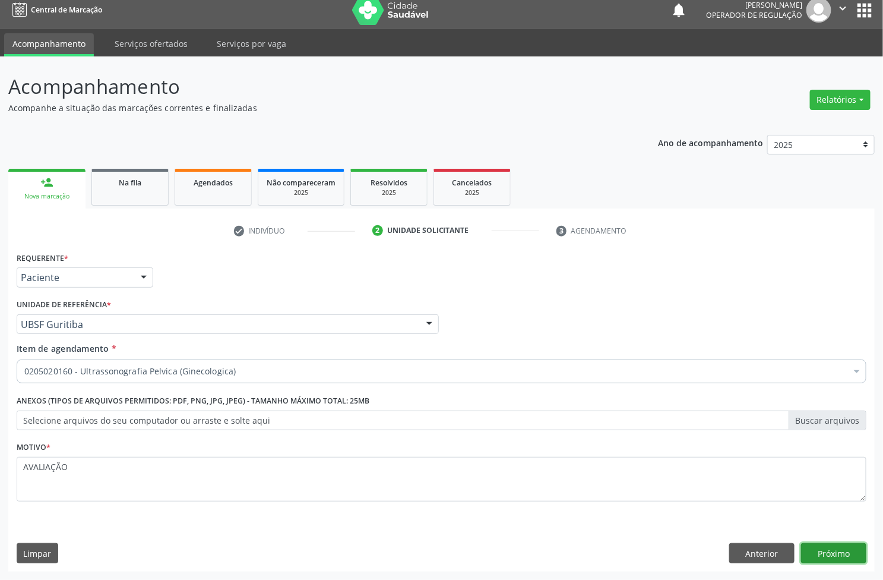
click at [839, 551] on button "Próximo" at bounding box center [833, 553] width 65 height 20
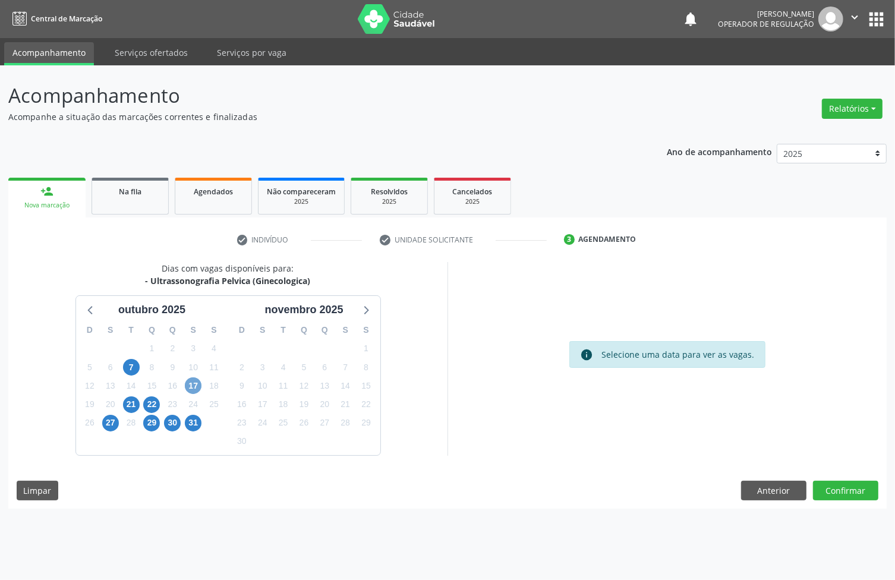
click at [195, 385] on span "17" at bounding box center [193, 385] width 17 height 17
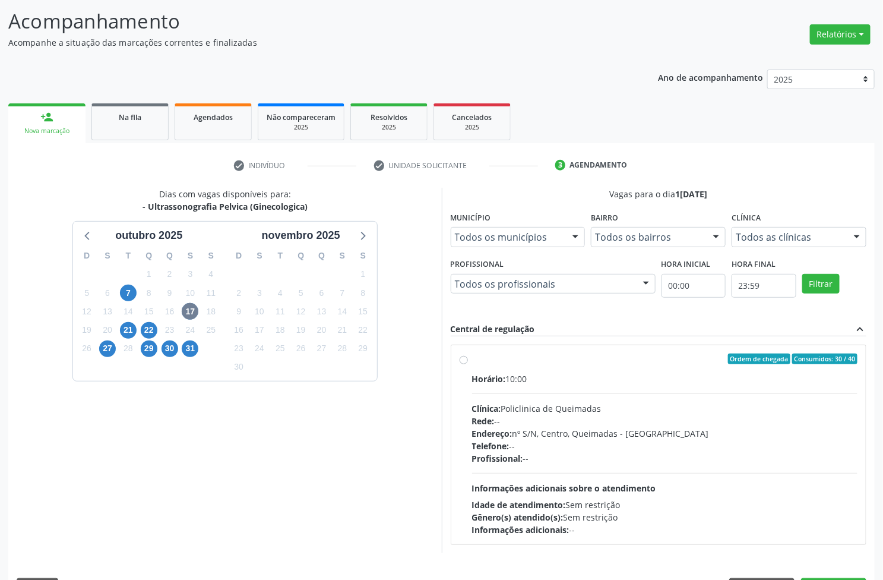
click at [566, 441] on div "Telefone: --" at bounding box center [665, 446] width 386 height 12
click at [468, 364] on input "Ordem de chegada Consumidos: 30 / 40 Horário: 10:00 Clínica: Policlinica de Que…" at bounding box center [464, 358] width 8 height 11
radio input "true"
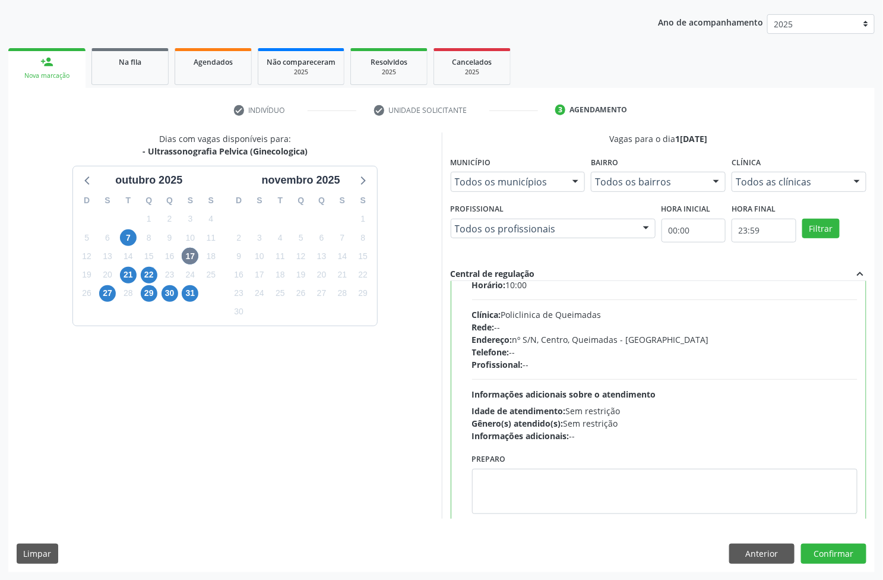
scroll to position [59, 0]
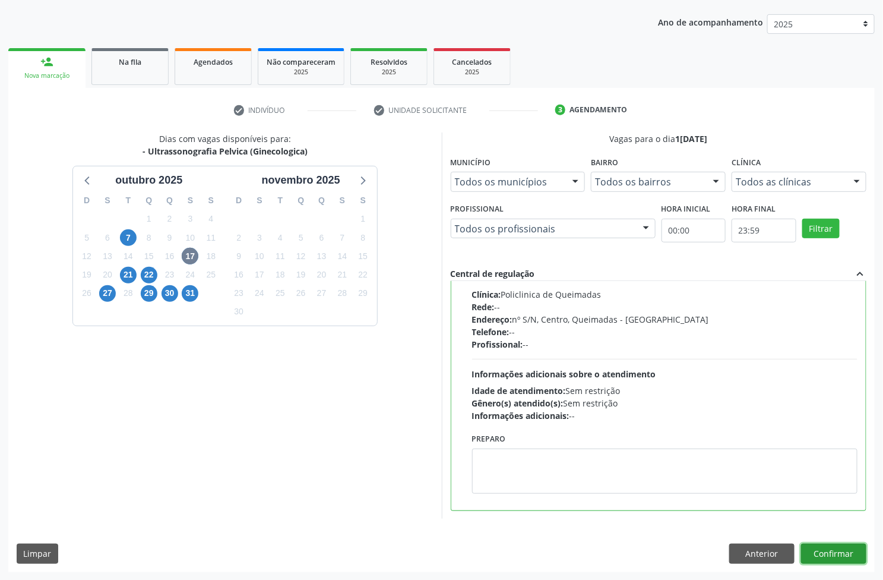
click at [853, 547] on button "Confirmar" at bounding box center [833, 554] width 65 height 20
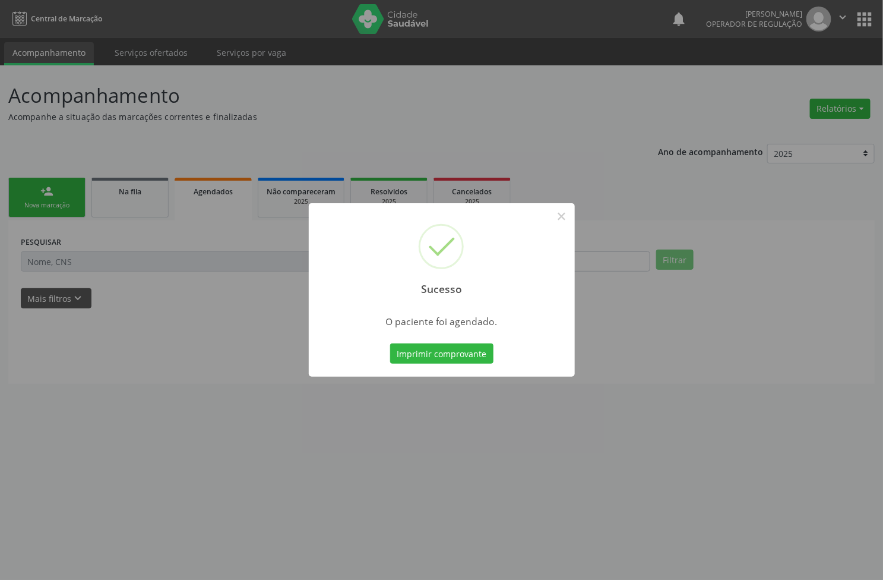
scroll to position [0, 0]
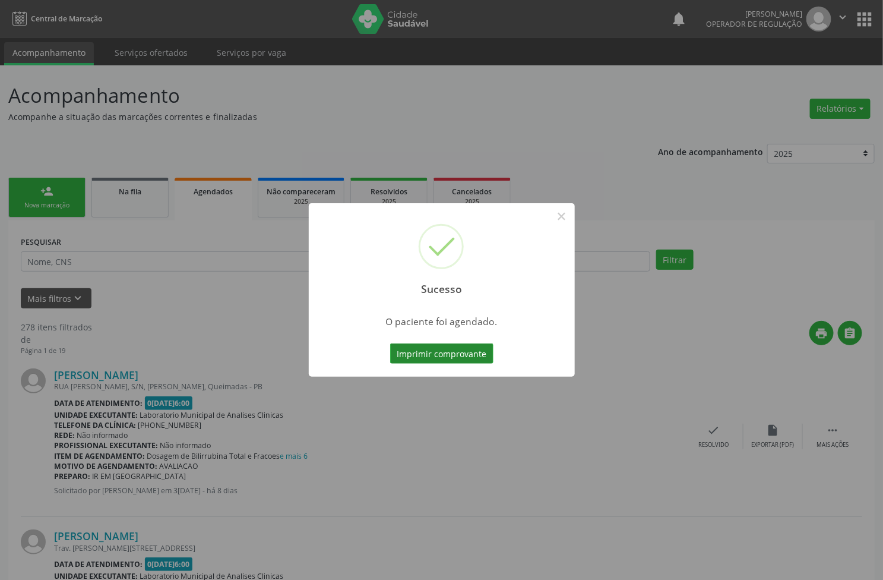
click at [451, 349] on button "Imprimir comprovante" at bounding box center [441, 353] width 103 height 20
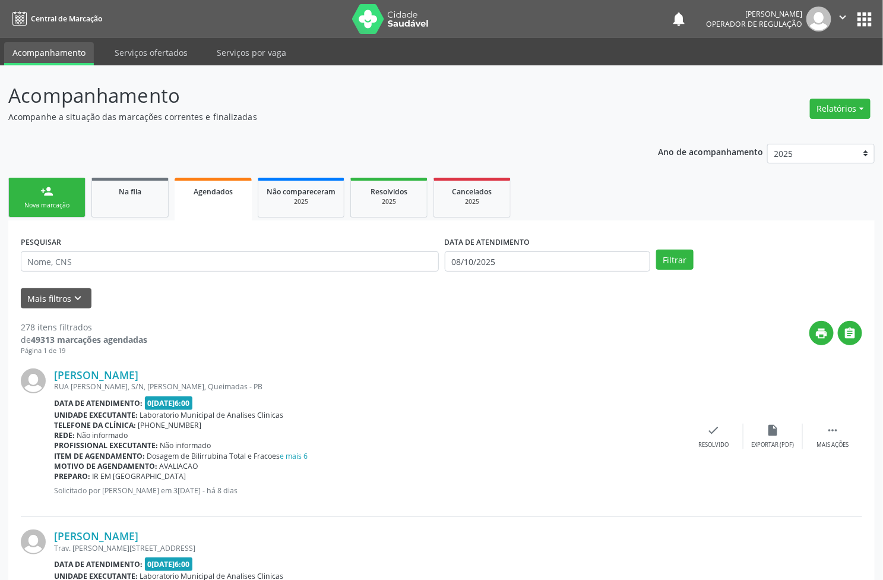
click at [75, 200] on link "person_add Nova marcação" at bounding box center [46, 198] width 77 height 40
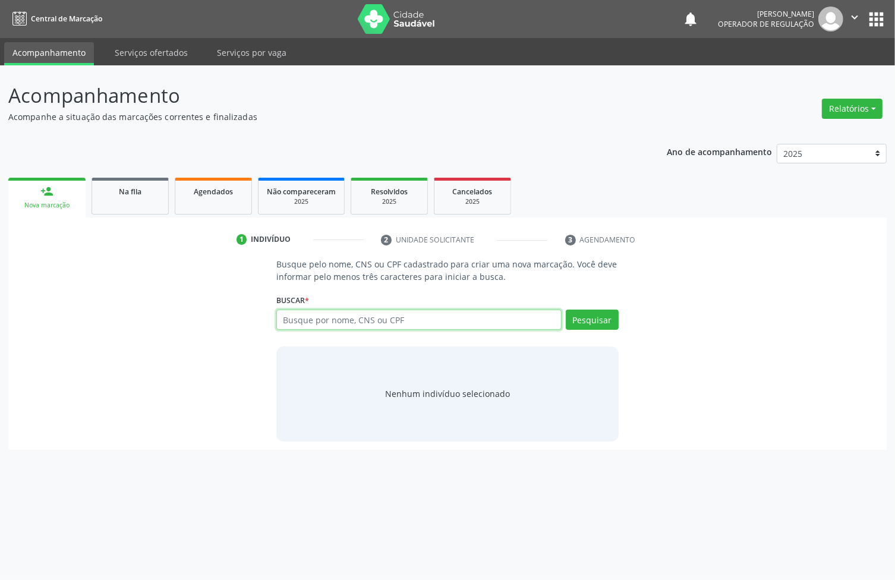
click at [375, 328] on input "text" at bounding box center [418, 320] width 285 height 20
type input "700905925313891"
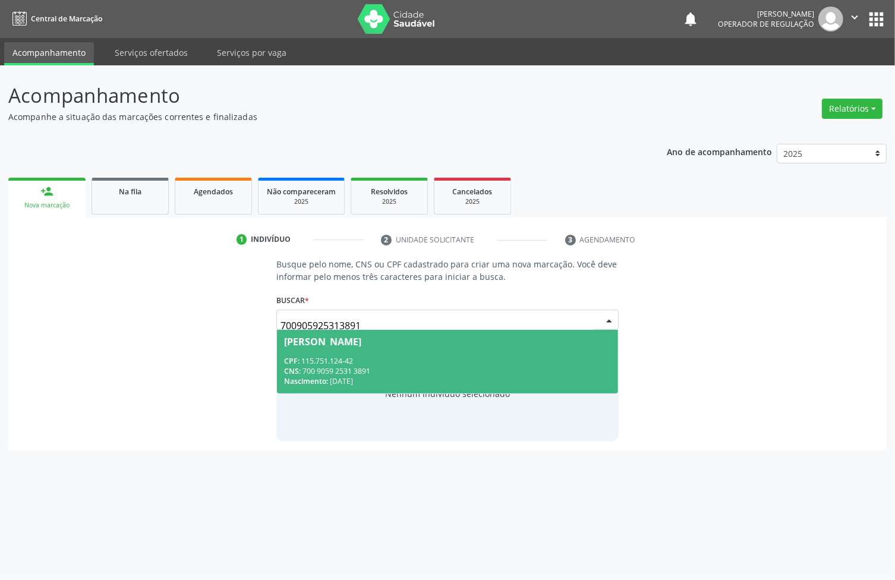
click at [361, 337] on div "Danielle de Lima Andrade" at bounding box center [322, 342] width 77 height 10
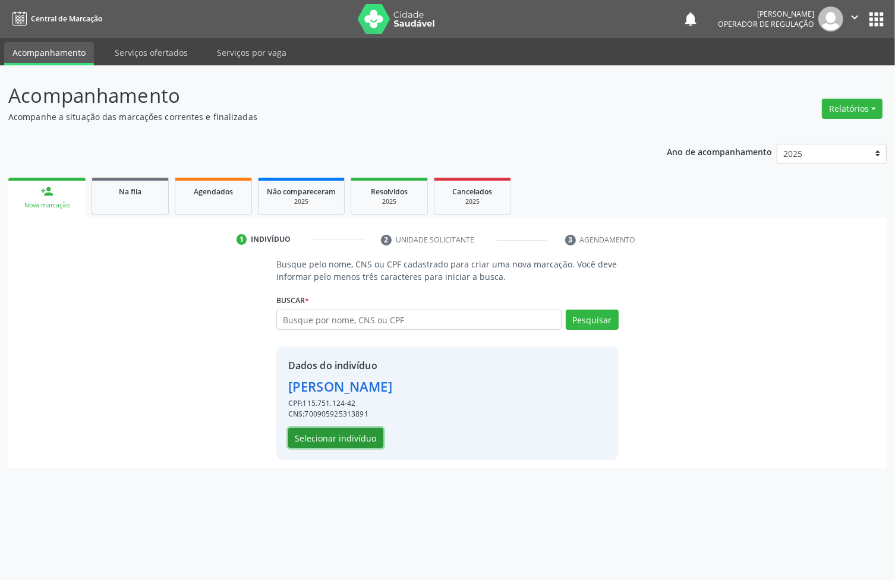
click at [357, 440] on button "Selecionar indivíduo" at bounding box center [335, 438] width 95 height 20
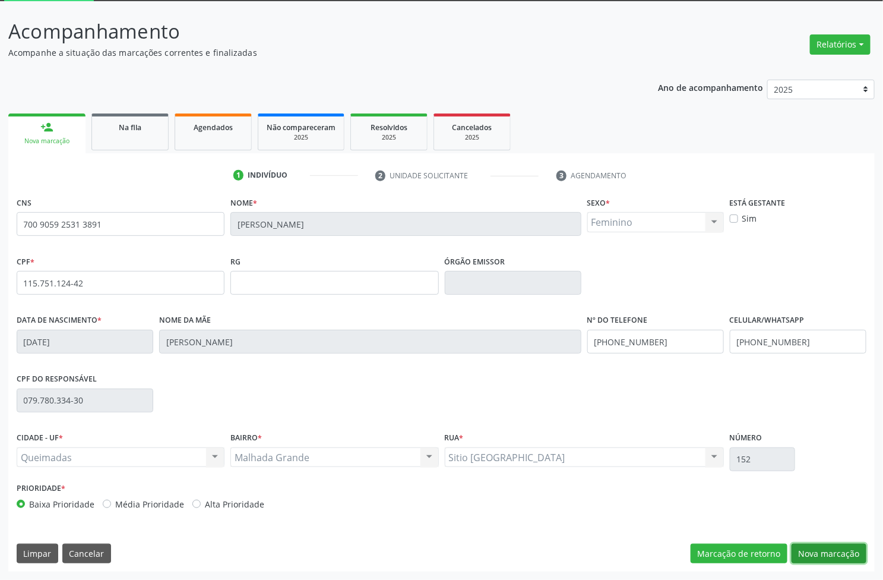
click at [811, 552] on button "Nova marcação" at bounding box center [829, 554] width 75 height 20
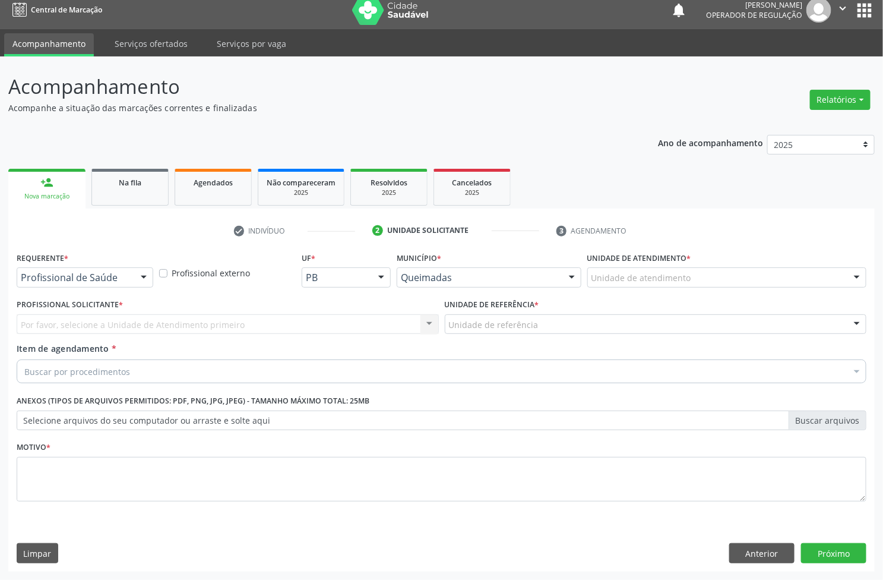
scroll to position [9, 0]
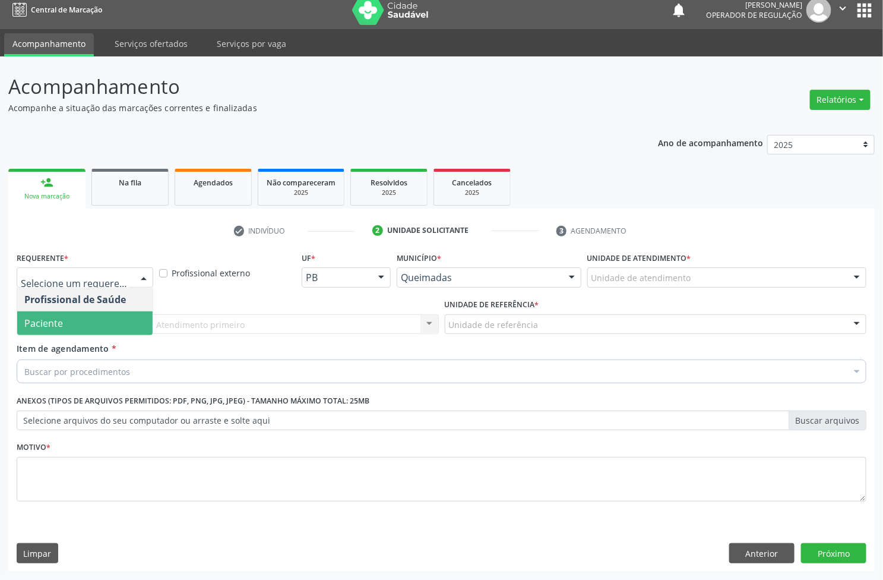
click at [83, 324] on span "Paciente" at bounding box center [84, 323] width 135 height 24
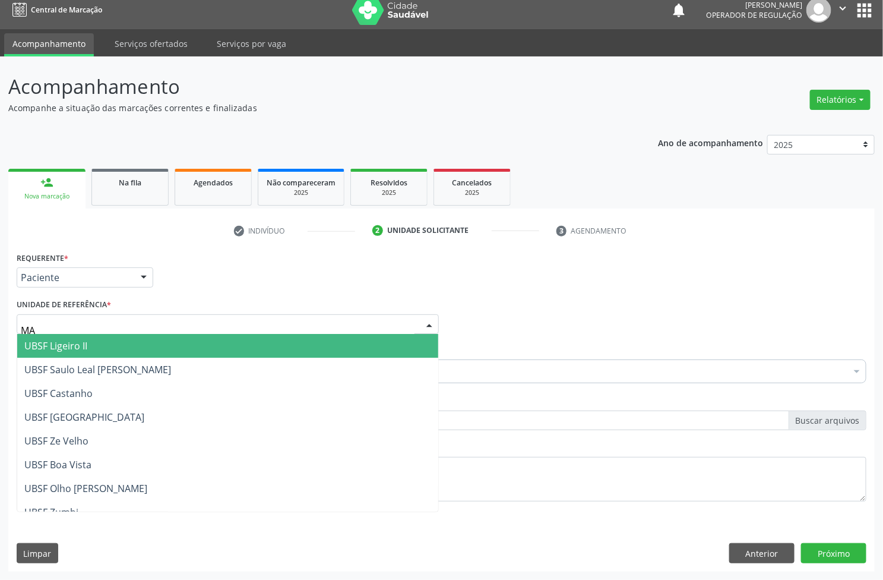
type input "MAL"
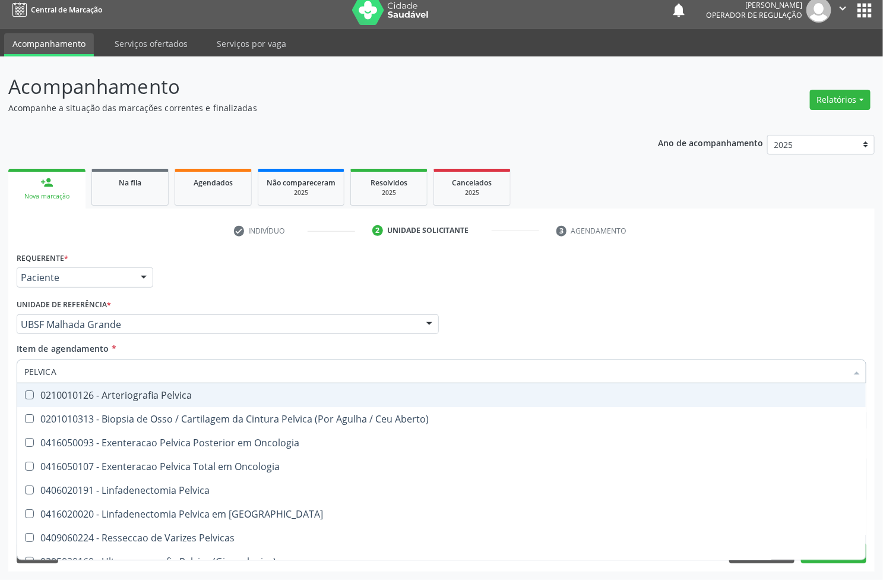
type input "PELVICA ("
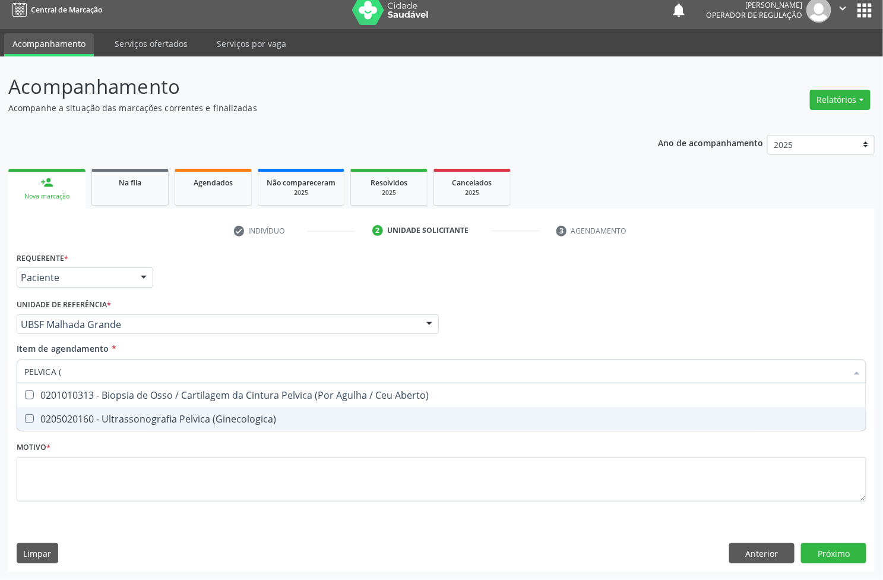
click at [135, 414] on div "0205020160 - Ultrassonografia Pelvica (Ginecologica)" at bounding box center [441, 419] width 835 height 10
checkbox \(Ginecologica\) "true"
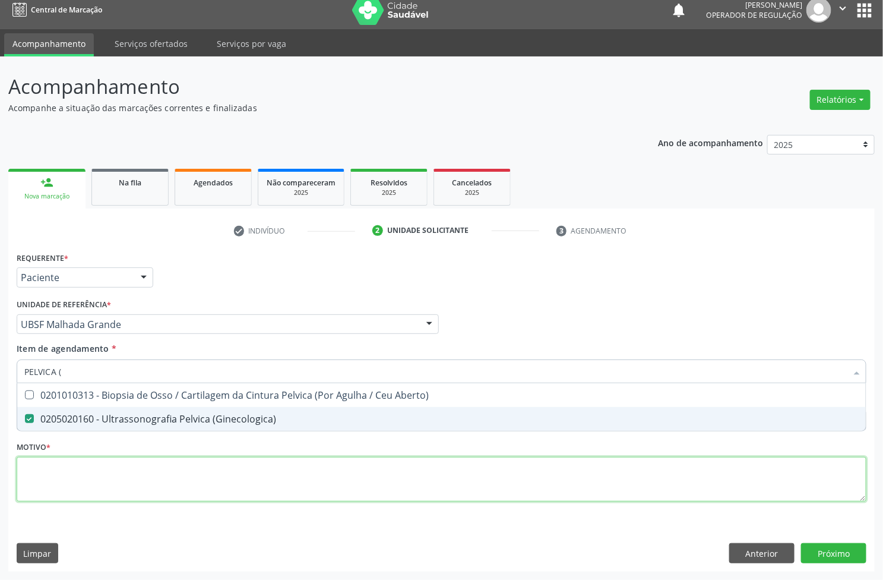
click at [117, 500] on div "Requerente * Paciente Profissional de Saúde Paciente Nenhum resultado encontrad…" at bounding box center [442, 383] width 850 height 269
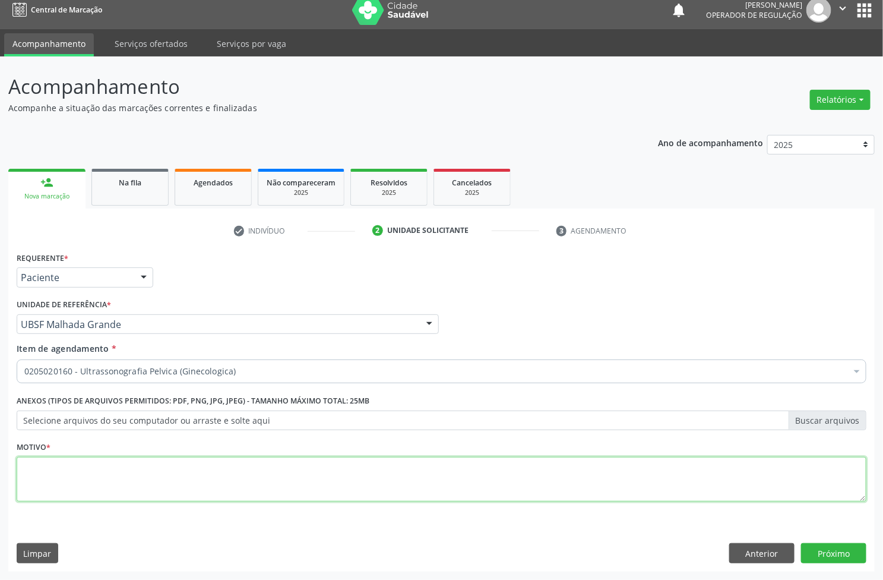
click at [209, 473] on textarea at bounding box center [442, 479] width 850 height 45
paste textarea "AVALIAÇÃO"
type textarea "AVALIAÇÃO"
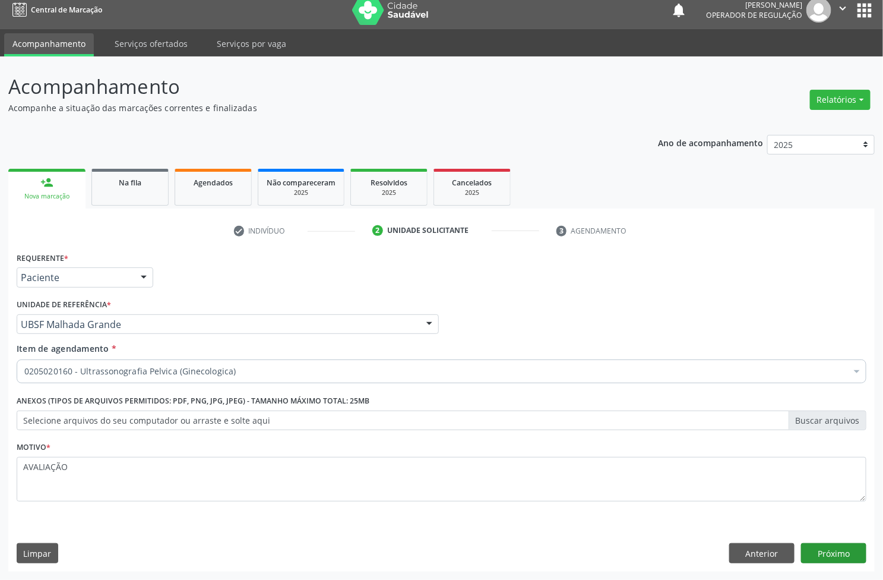
drag, startPoint x: 828, startPoint y: 542, endPoint x: 828, endPoint y: 560, distance: 17.8
click at [827, 545] on div "Requerente * Paciente Profissional de Saúde Paciente Nenhum resultado encontrad…" at bounding box center [441, 410] width 867 height 323
drag, startPoint x: 829, startPoint y: 560, endPoint x: 824, endPoint y: 547, distance: 13.9
click at [829, 560] on button "Próximo" at bounding box center [833, 553] width 65 height 20
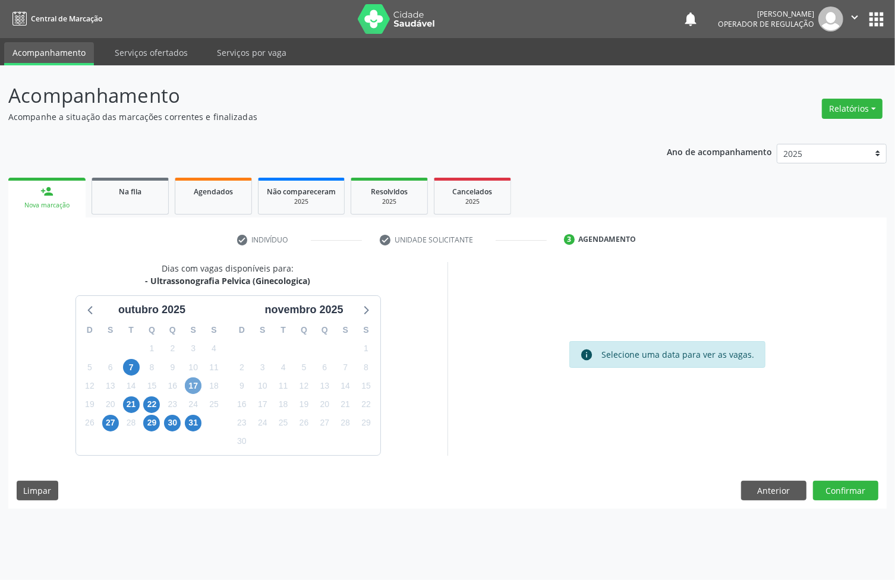
click at [191, 379] on span "17" at bounding box center [193, 385] width 17 height 17
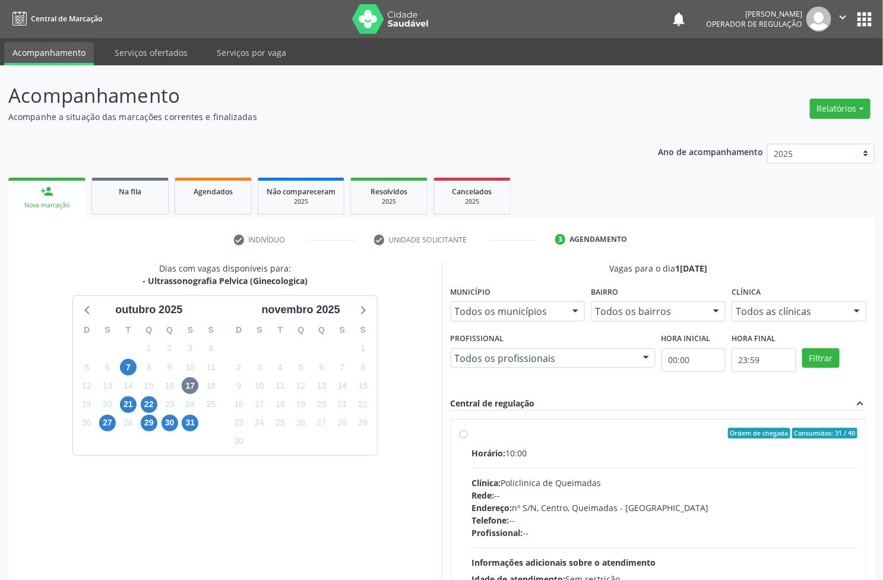
drag, startPoint x: 806, startPoint y: 450, endPoint x: 631, endPoint y: 450, distance: 174.7
click at [806, 450] on div "Horário: 10:00" at bounding box center [665, 453] width 386 height 12
click at [468, 438] on input "Ordem de chegada Consumidos: 31 / 40 Horário: 10:00 Clínica: Policlinica de Que…" at bounding box center [464, 433] width 8 height 11
radio input "true"
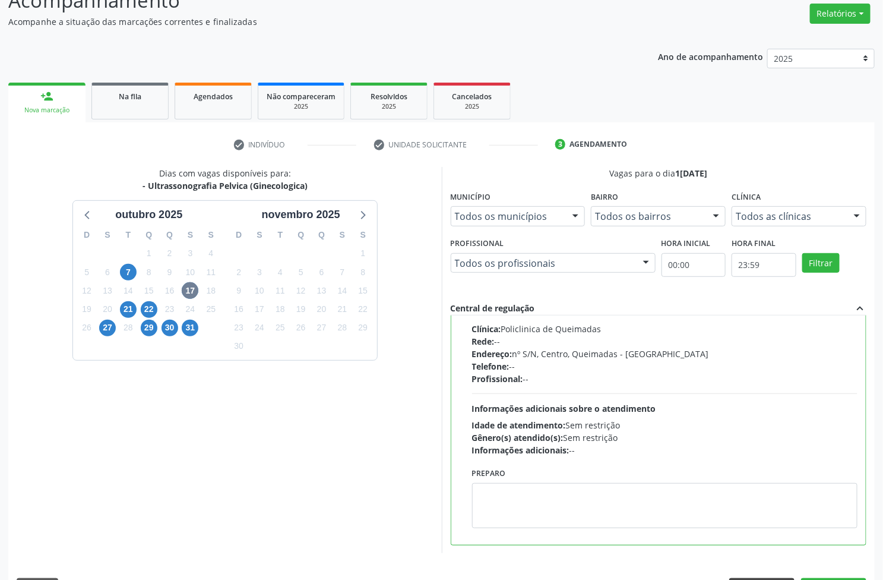
scroll to position [130, 0]
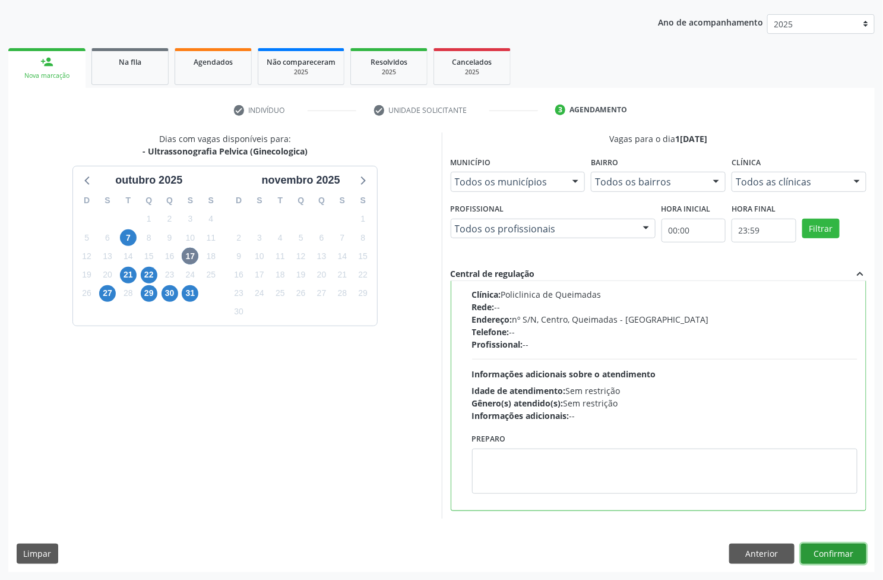
click at [841, 551] on button "Confirmar" at bounding box center [833, 554] width 65 height 20
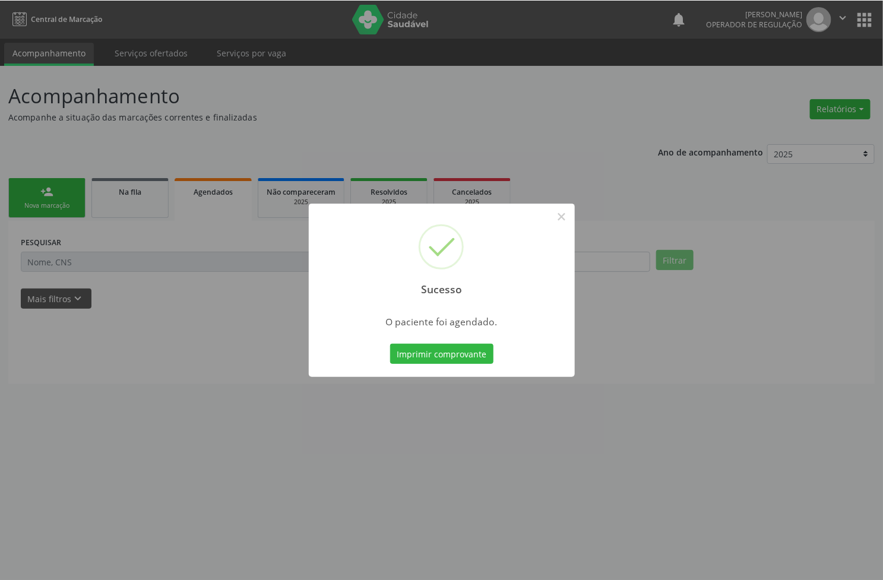
scroll to position [0, 0]
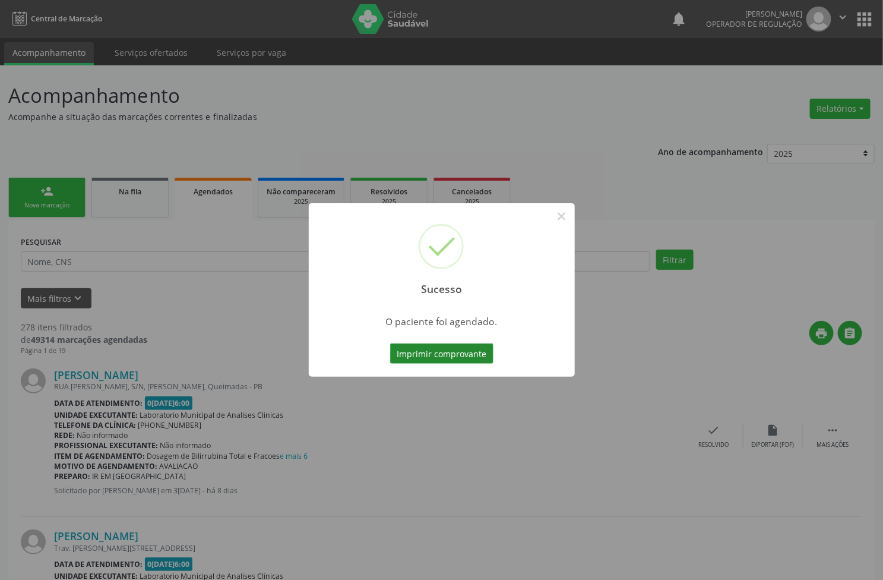
click at [465, 346] on button "Imprimir comprovante" at bounding box center [441, 353] width 103 height 20
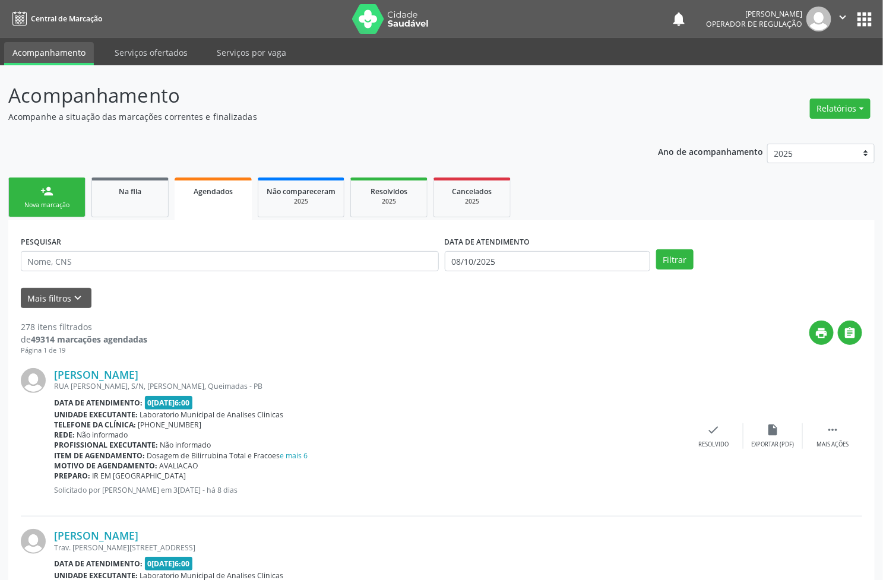
click at [62, 217] on link "person_add Nova marcação" at bounding box center [46, 198] width 77 height 40
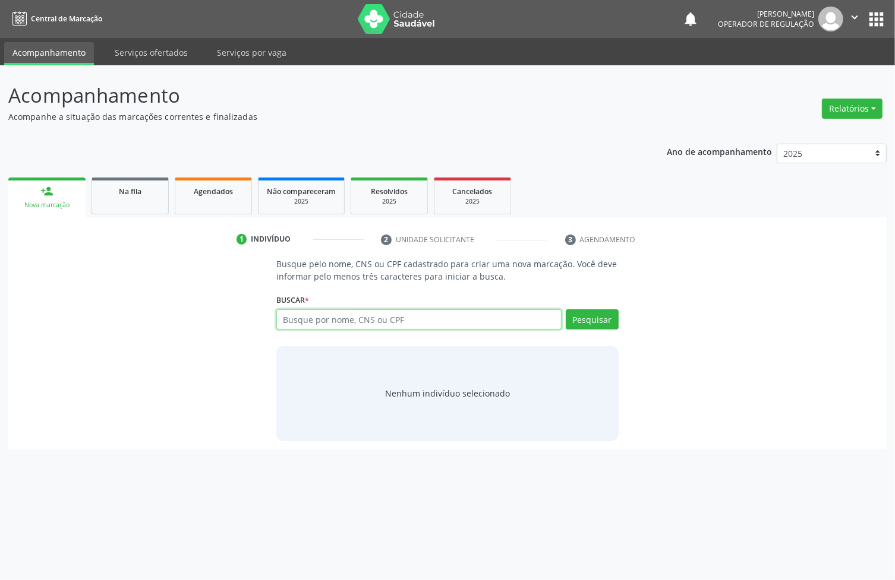
click at [380, 322] on input "text" at bounding box center [418, 320] width 285 height 20
type input "704102487849750"
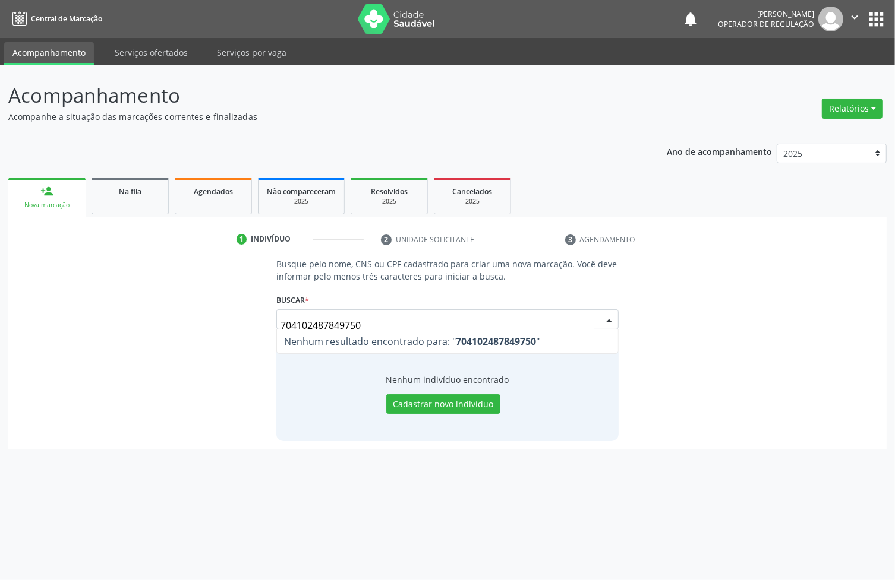
drag, startPoint x: 318, startPoint y: 324, endPoint x: 340, endPoint y: 326, distance: 22.6
click at [340, 326] on input "704102487849750" at bounding box center [437, 326] width 314 height 24
click at [353, 326] on input "704102487849750" at bounding box center [437, 326] width 314 height 24
click at [356, 323] on input "704102487849750" at bounding box center [437, 326] width 314 height 24
click at [357, 323] on input "704102487849750" at bounding box center [437, 326] width 314 height 24
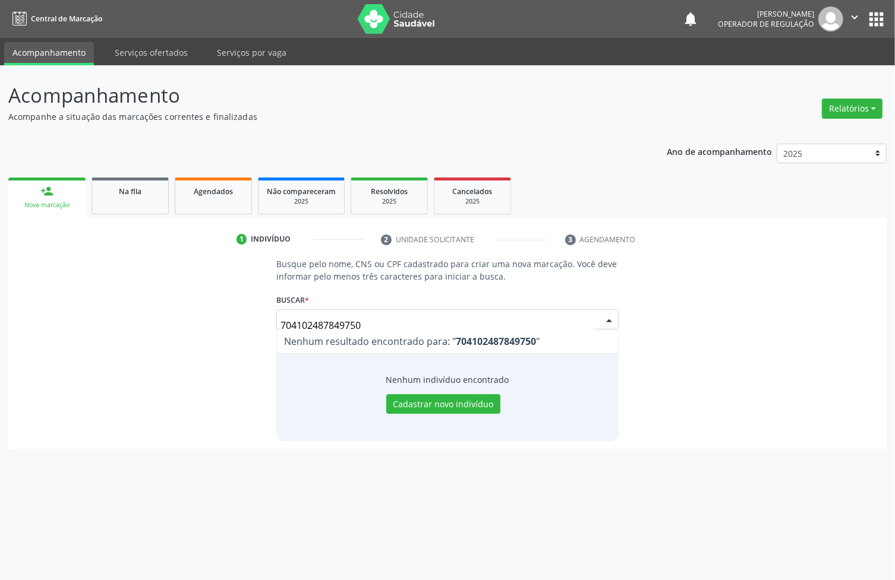
click at [357, 323] on input "704102487849750" at bounding box center [437, 326] width 314 height 24
type input "01426926464"
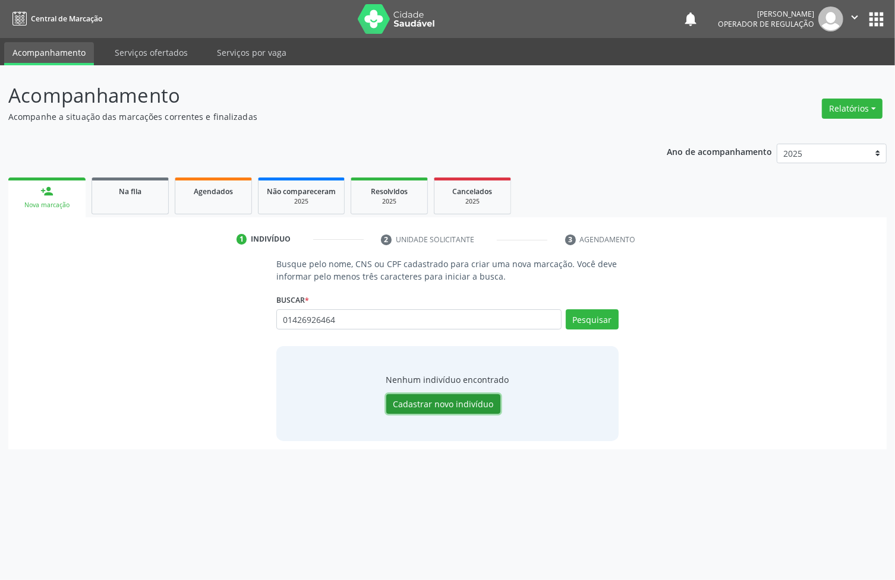
click at [422, 408] on button "Cadastrar novo indivíduo" at bounding box center [443, 404] width 114 height 20
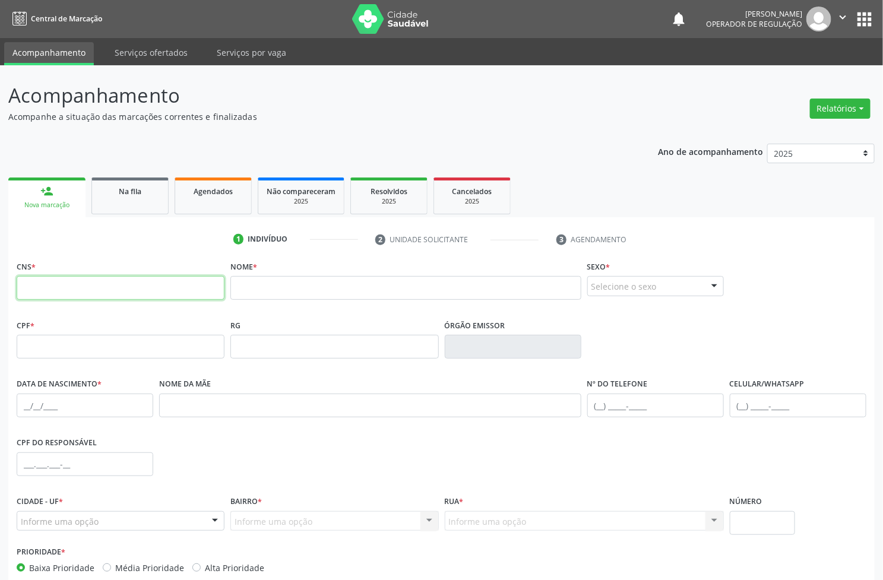
click at [52, 298] on input "text" at bounding box center [121, 288] width 208 height 24
type input "704 1024 8784 9750"
click at [256, 291] on input "text" at bounding box center [405, 288] width 351 height 24
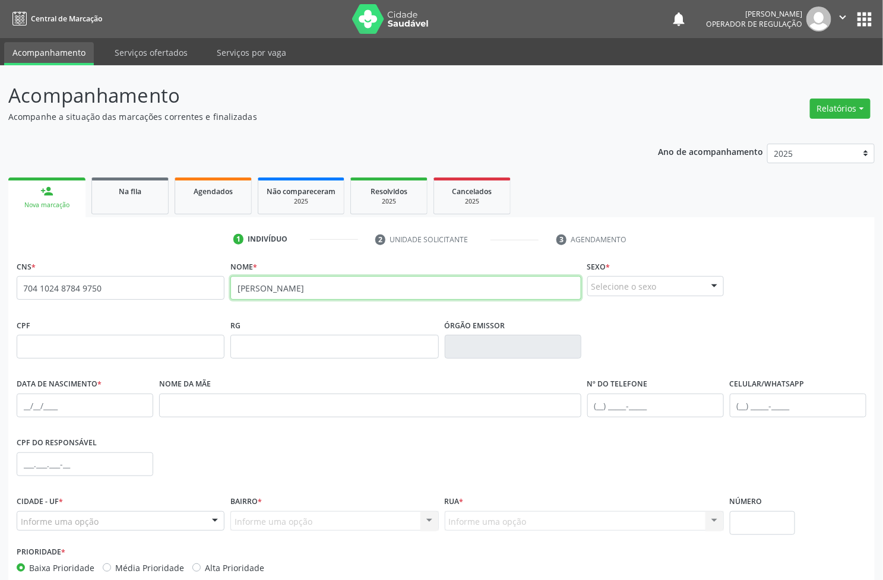
type input "SIMONE PEREIRA DA SILVA"
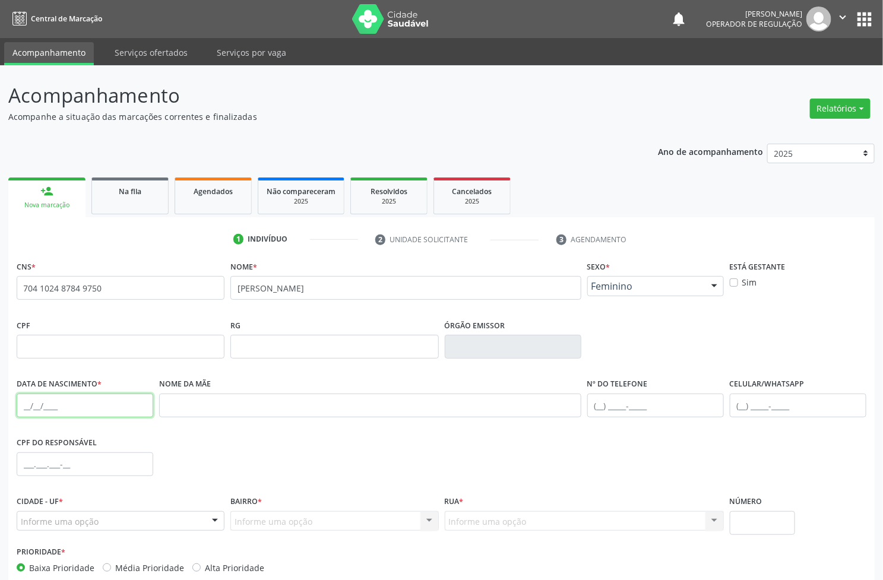
click at [52, 413] on input "text" at bounding box center [85, 406] width 137 height 24
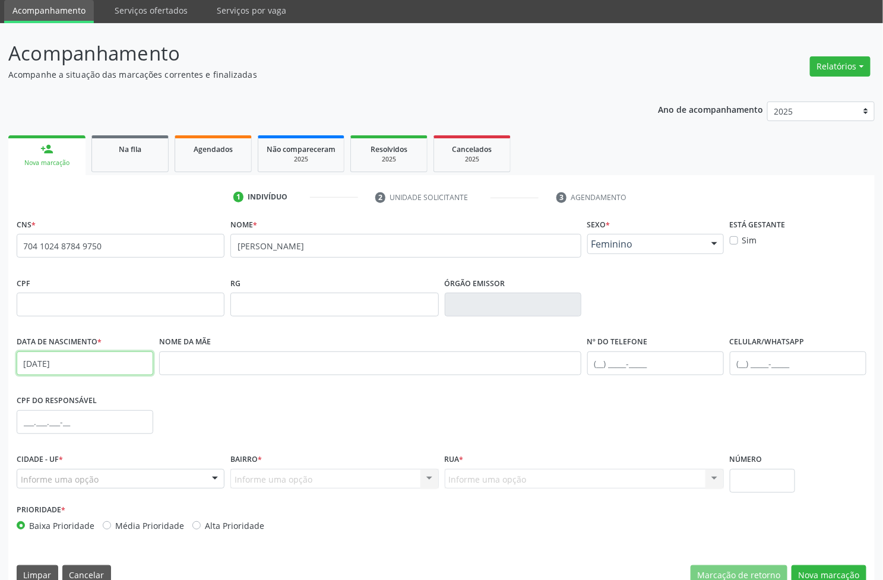
scroll to position [64, 0]
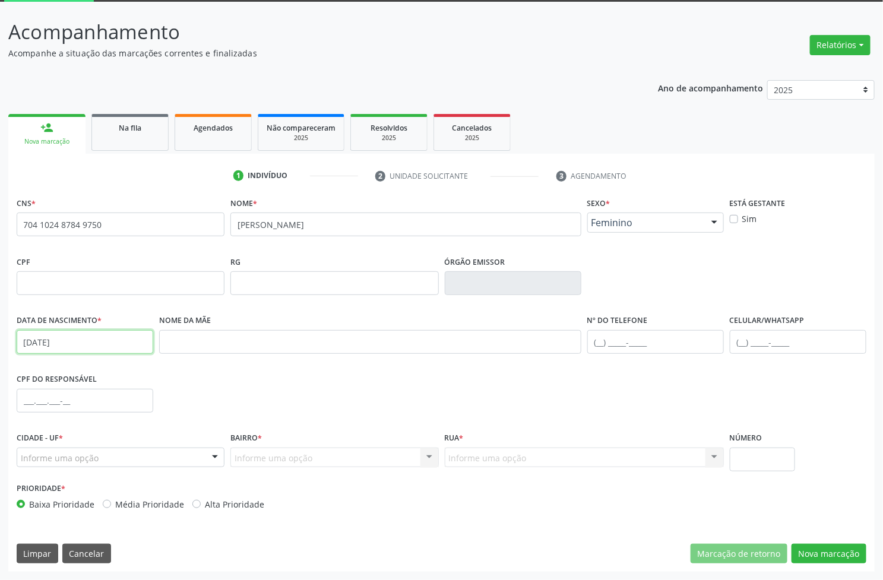
type input "10/01/1984"
drag, startPoint x: 272, startPoint y: 460, endPoint x: 173, endPoint y: 456, distance: 99.3
click at [271, 460] on div "Informe uma opção Nenhum resultado encontrado para: " " Nenhuma opção encontrad…" at bounding box center [334, 458] width 208 height 20
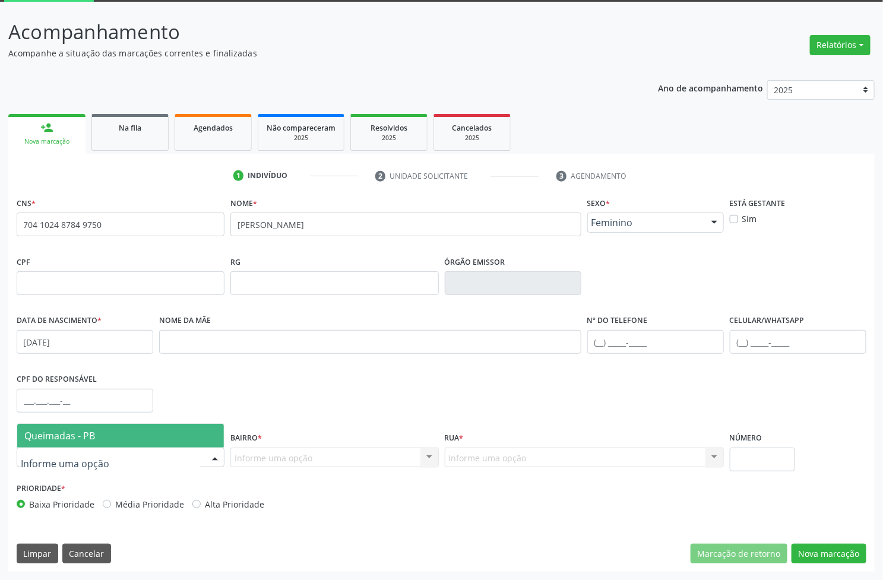
drag, startPoint x: 163, startPoint y: 455, endPoint x: 165, endPoint y: 428, distance: 27.4
click at [163, 454] on div at bounding box center [121, 458] width 208 height 20
click at [144, 432] on span "Queimadas - PB" at bounding box center [120, 436] width 207 height 24
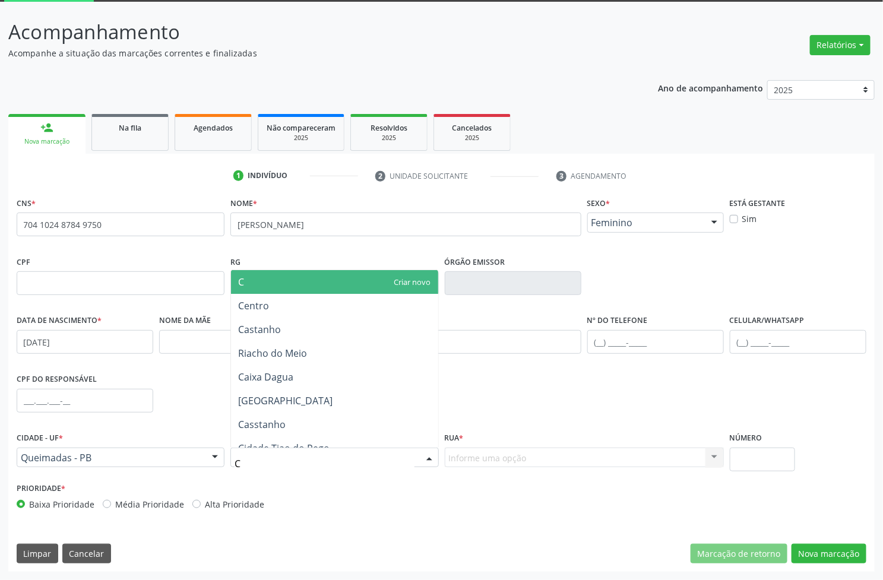
type input "CE"
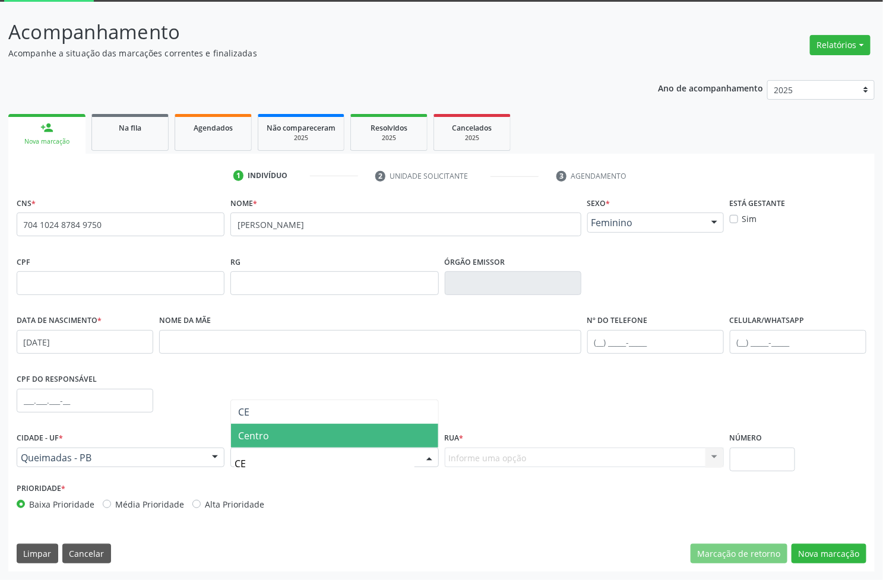
click at [271, 432] on span "Centro" at bounding box center [334, 436] width 207 height 24
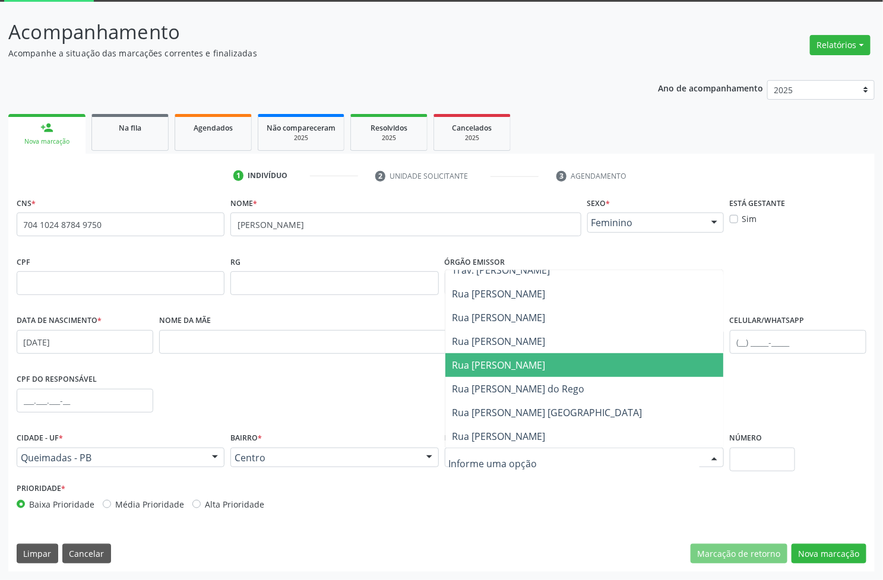
scroll to position [371, 0]
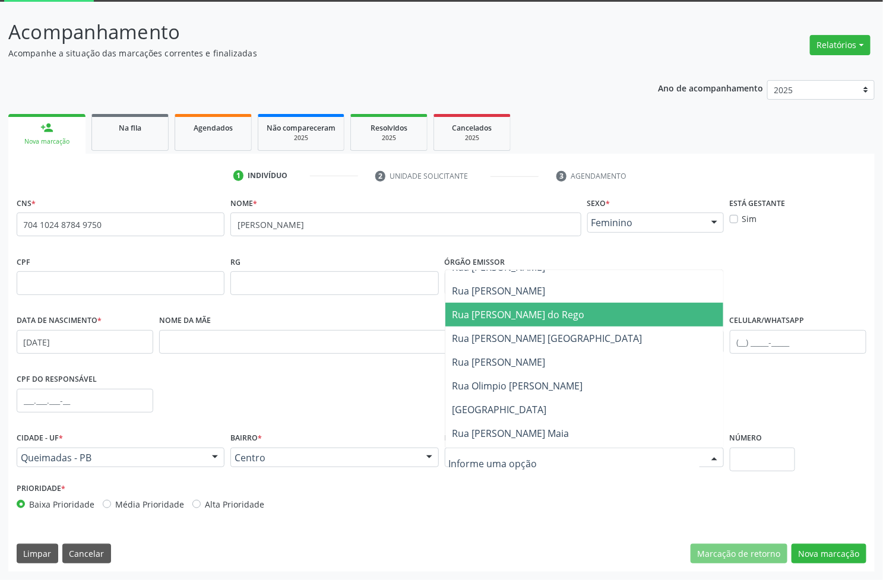
click at [577, 321] on span "Rua Joventino Ernesto do Rego" at bounding box center [519, 314] width 132 height 13
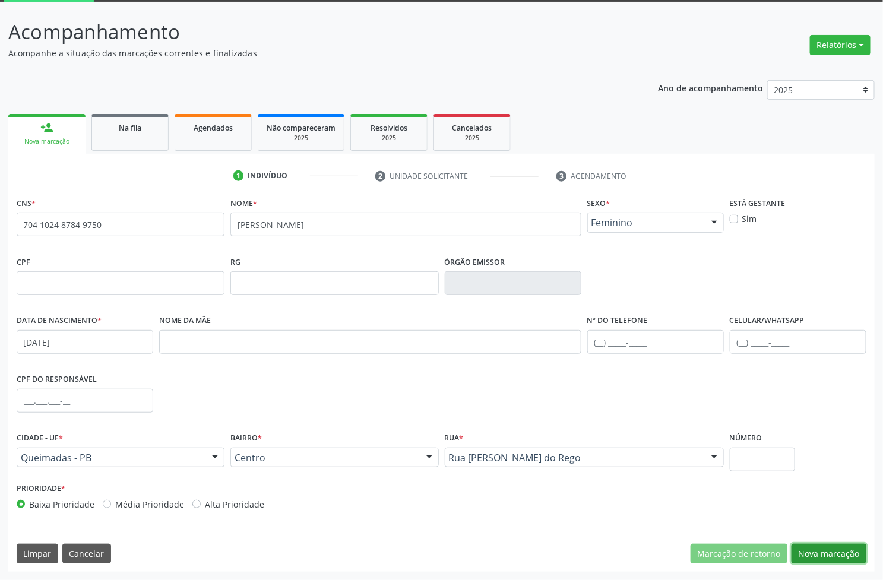
click at [811, 547] on button "Nova marcação" at bounding box center [829, 554] width 75 height 20
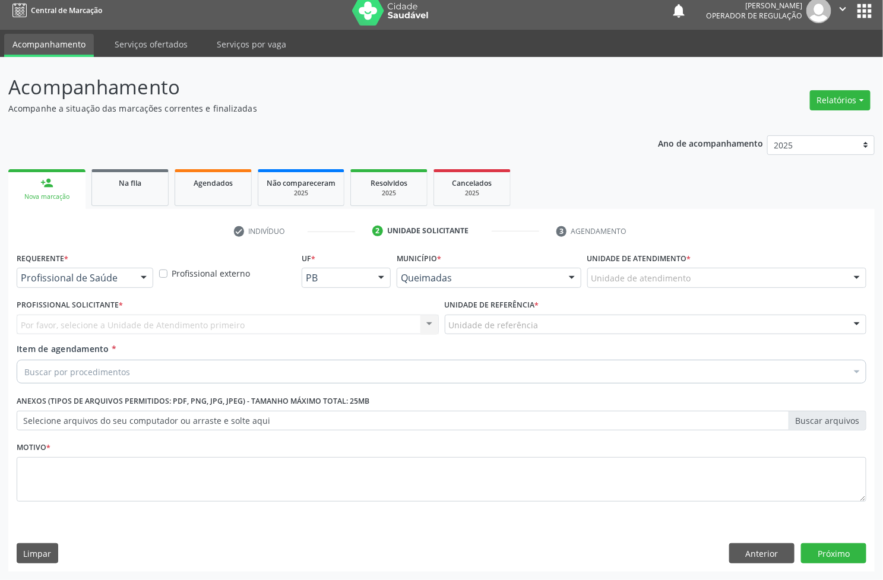
scroll to position [8, 0]
drag, startPoint x: 128, startPoint y: 281, endPoint x: 116, endPoint y: 293, distance: 16.8
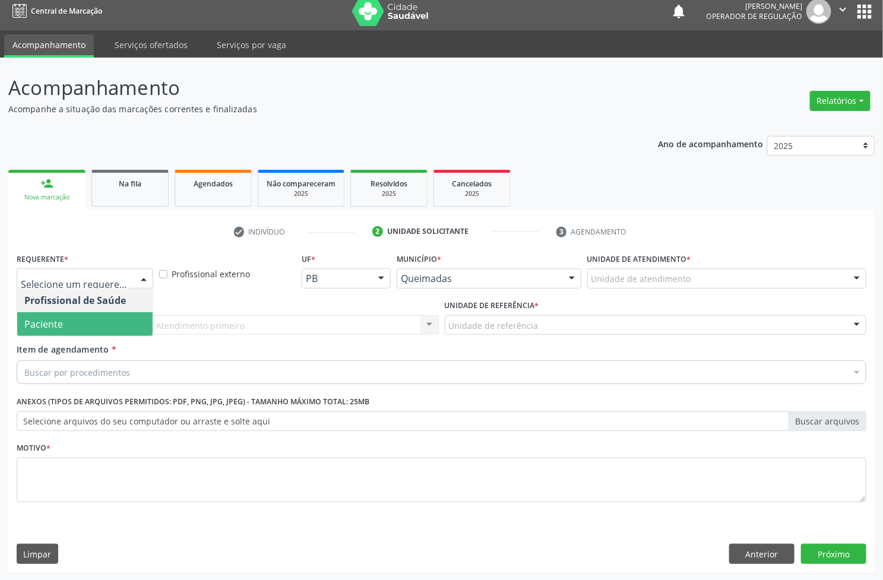
click at [99, 318] on span "Paciente" at bounding box center [84, 324] width 135 height 24
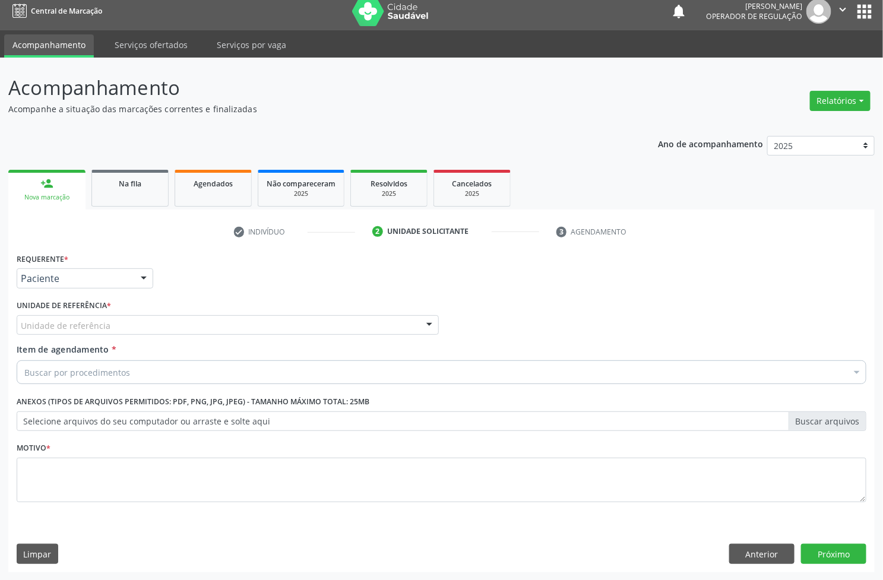
click at [183, 320] on div "Unidade de referência" at bounding box center [228, 325] width 422 height 20
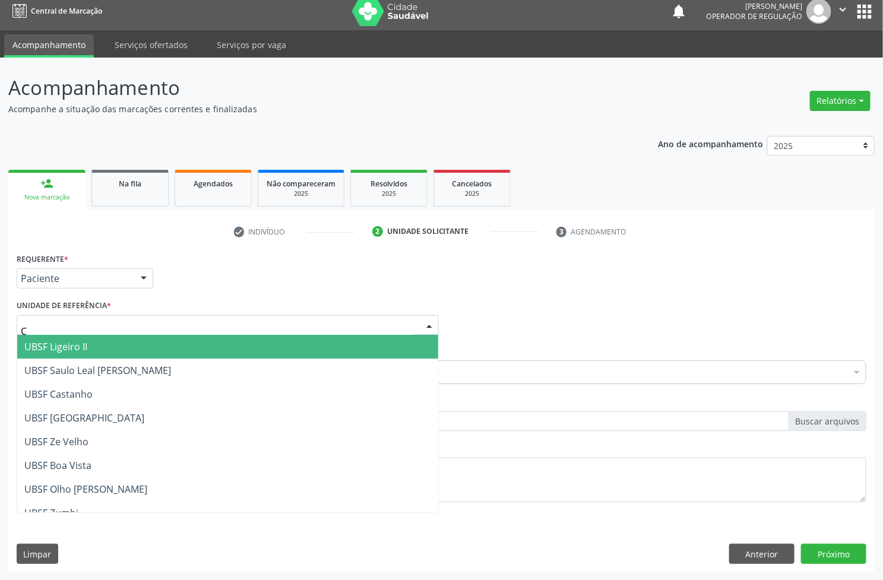
click at [186, 335] on span "UBSF Ligeiro II" at bounding box center [227, 347] width 421 height 24
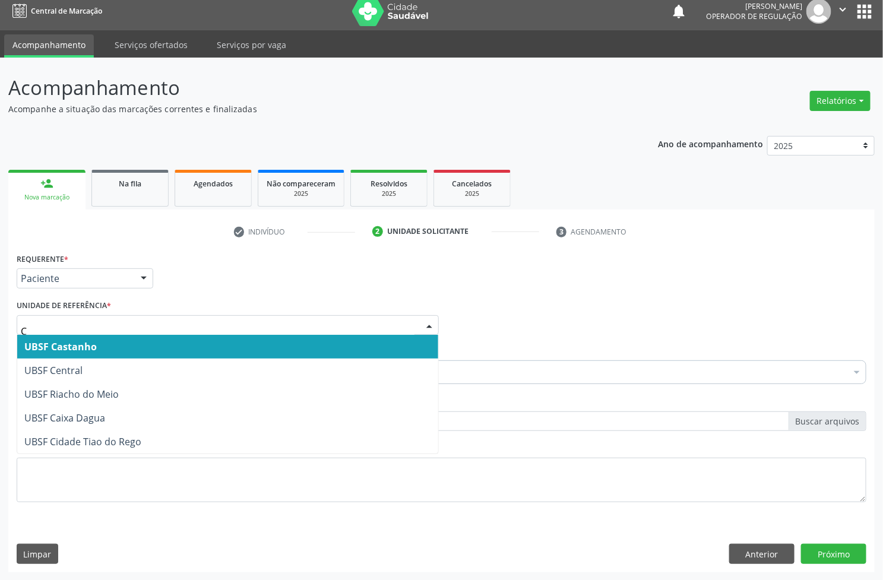
type input "CE"
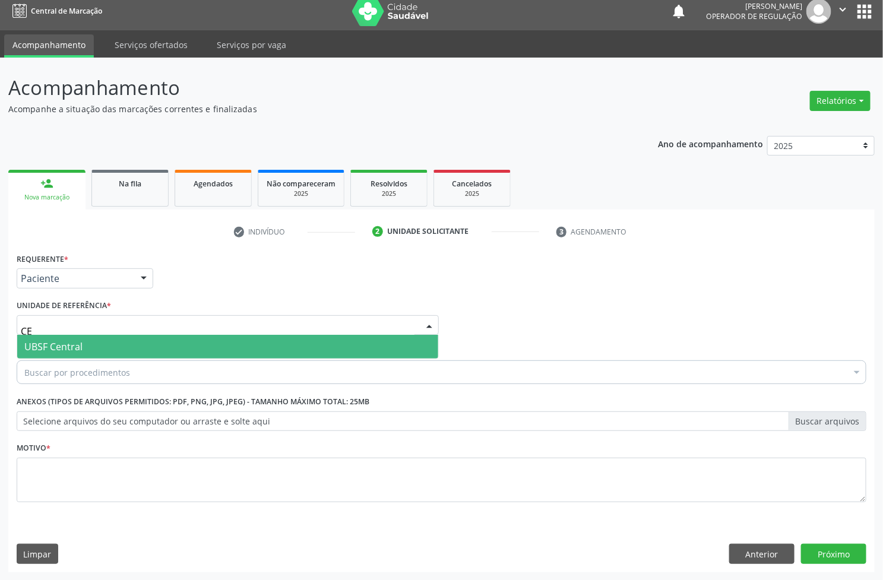
click at [112, 349] on span "UBSF Central" at bounding box center [227, 347] width 421 height 24
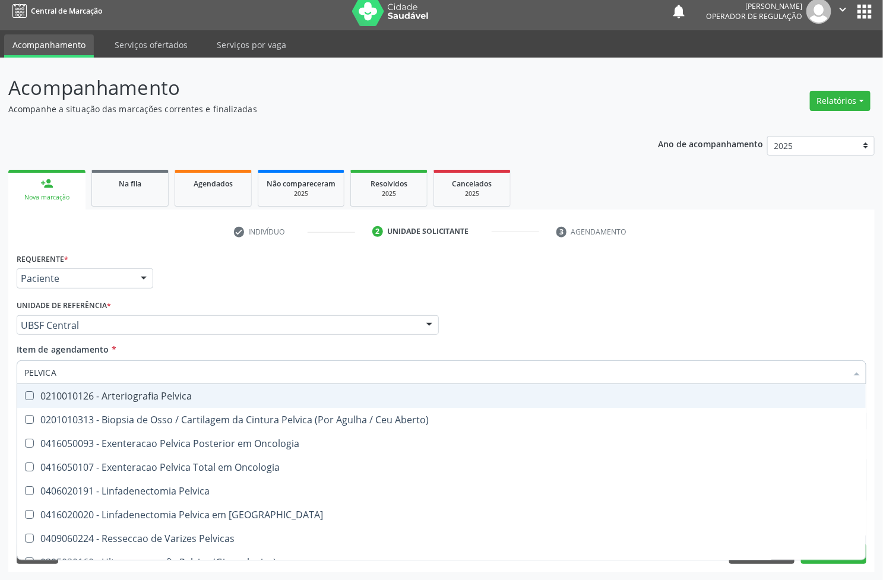
type input "PELVICA ("
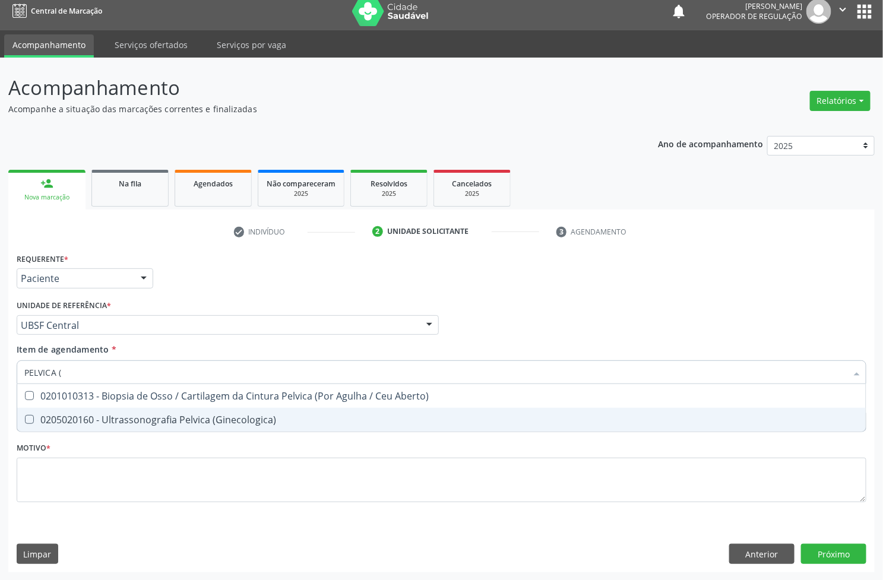
drag, startPoint x: 97, startPoint y: 421, endPoint x: 88, endPoint y: 432, distance: 14.4
click at [96, 421] on div "0205020160 - Ultrassonografia Pelvica (Ginecologica)" at bounding box center [441, 420] width 835 height 10
checkbox \(Ginecologica\) "true"
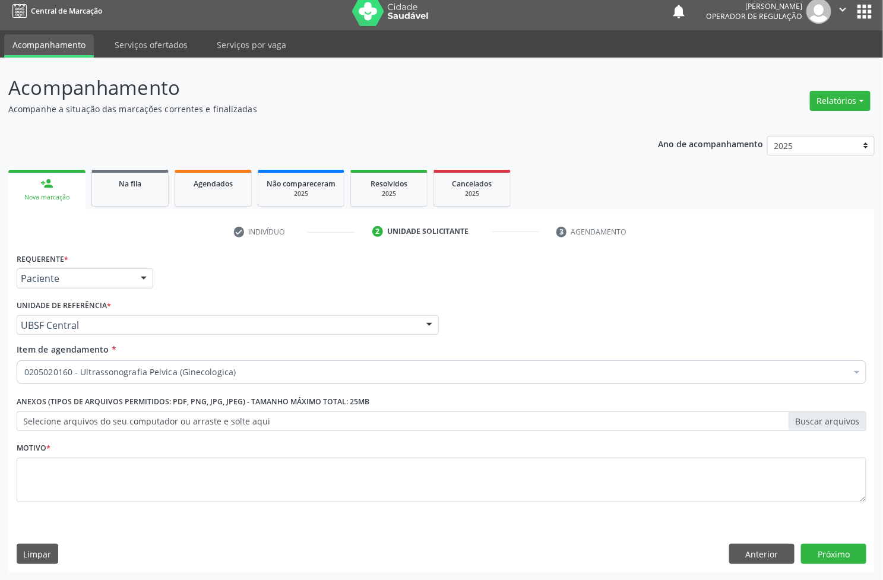
drag, startPoint x: 470, startPoint y: 441, endPoint x: 463, endPoint y: 450, distance: 11.1
click at [468, 443] on div "Motivo *" at bounding box center [442, 471] width 850 height 63
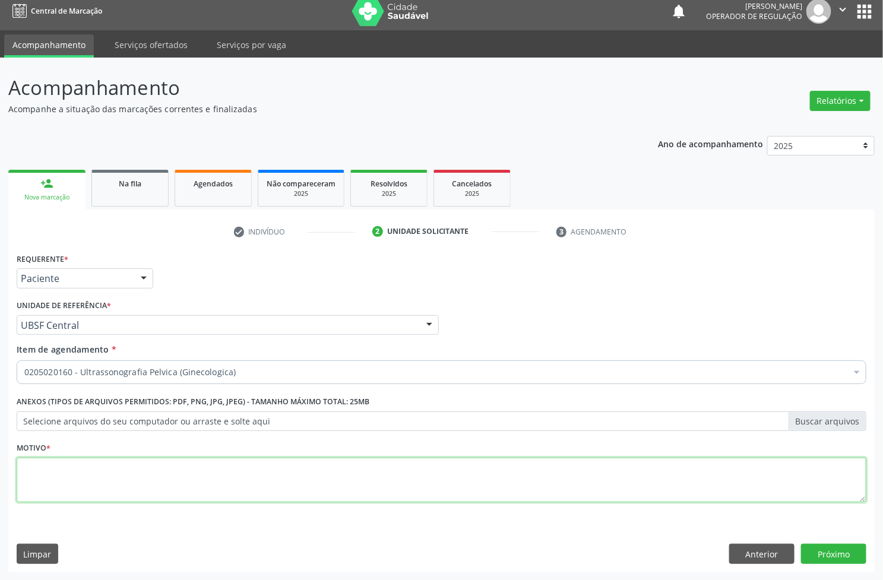
paste textarea "AVALIAÇÃO"
click at [460, 477] on textarea at bounding box center [442, 480] width 850 height 45
type textarea "AVALIAÇÃO"
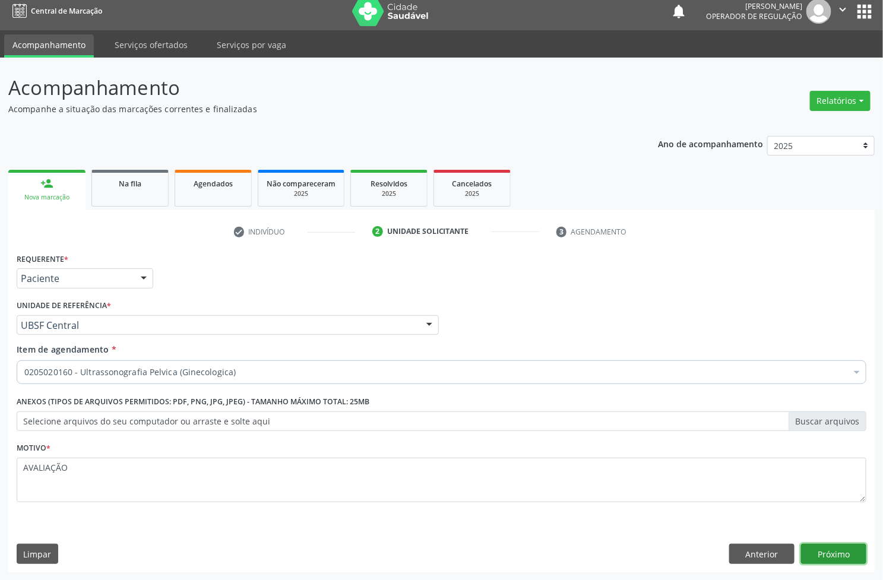
click at [848, 553] on button "Próximo" at bounding box center [833, 554] width 65 height 20
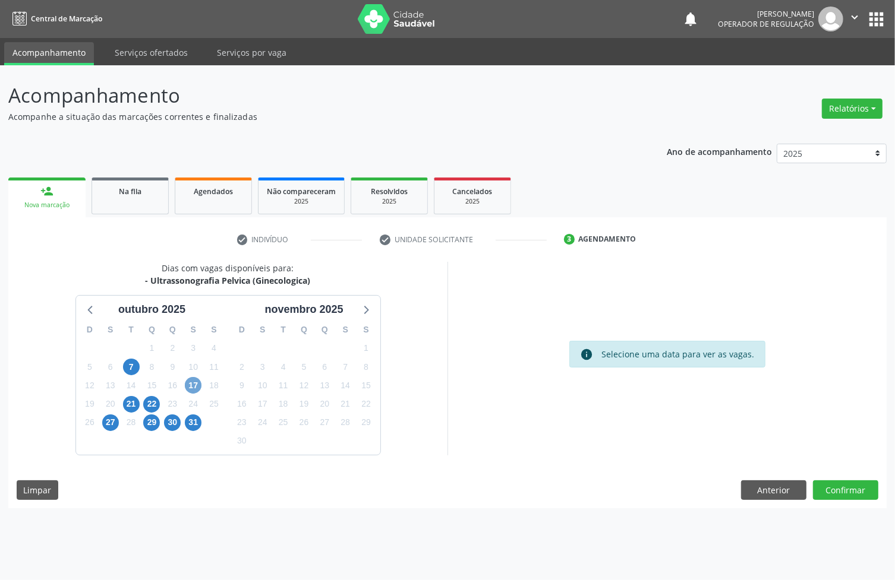
click at [194, 388] on span "17" at bounding box center [193, 385] width 17 height 17
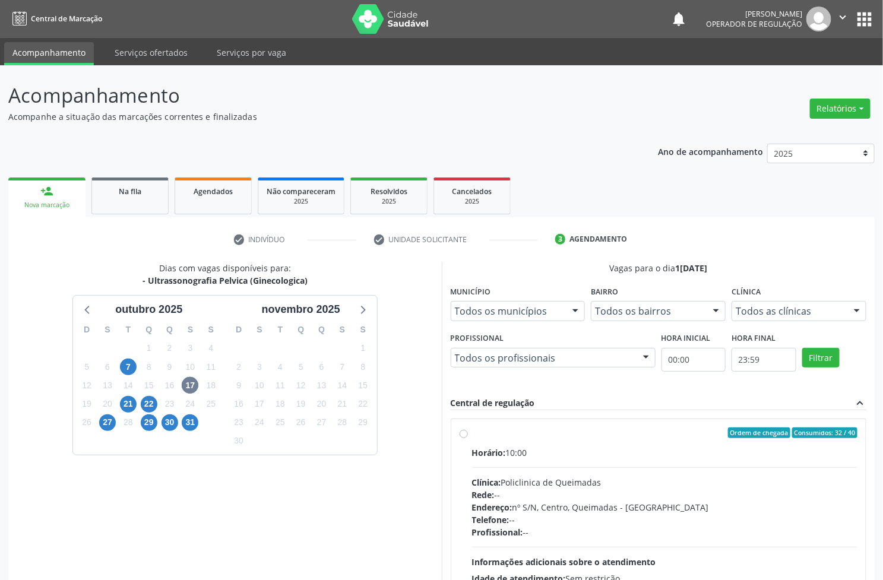
click at [566, 481] on div "Clínica: Policlinica de Queimadas" at bounding box center [665, 482] width 386 height 12
radio input "true"
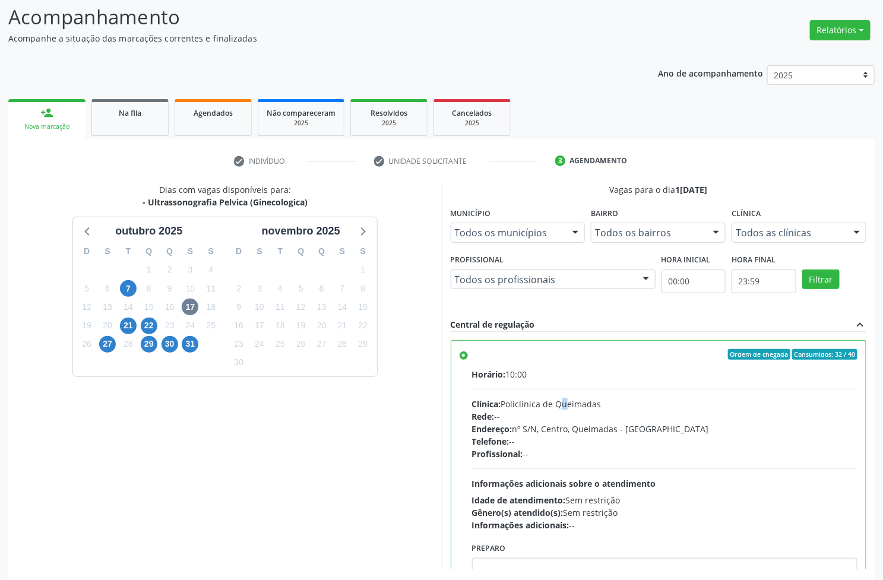
scroll to position [129, 0]
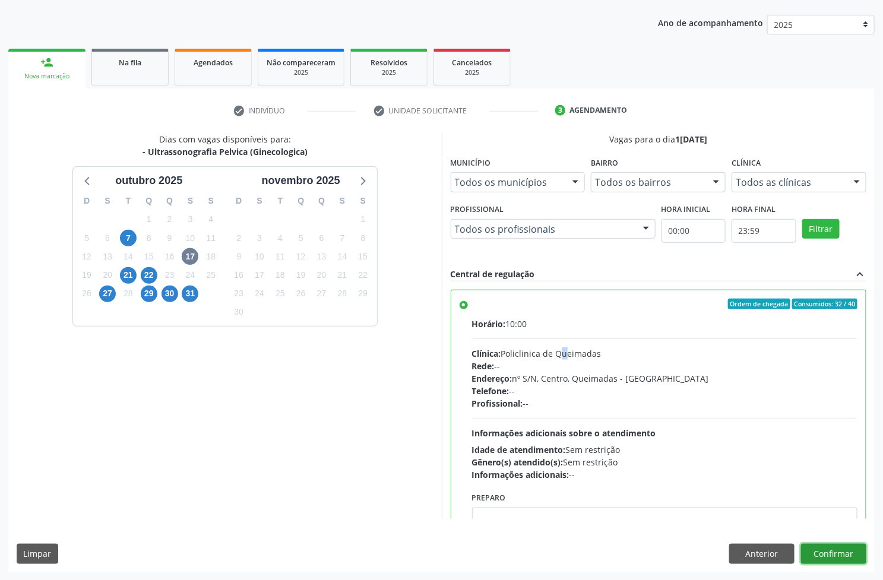
click at [844, 551] on button "Confirmar" at bounding box center [833, 554] width 65 height 20
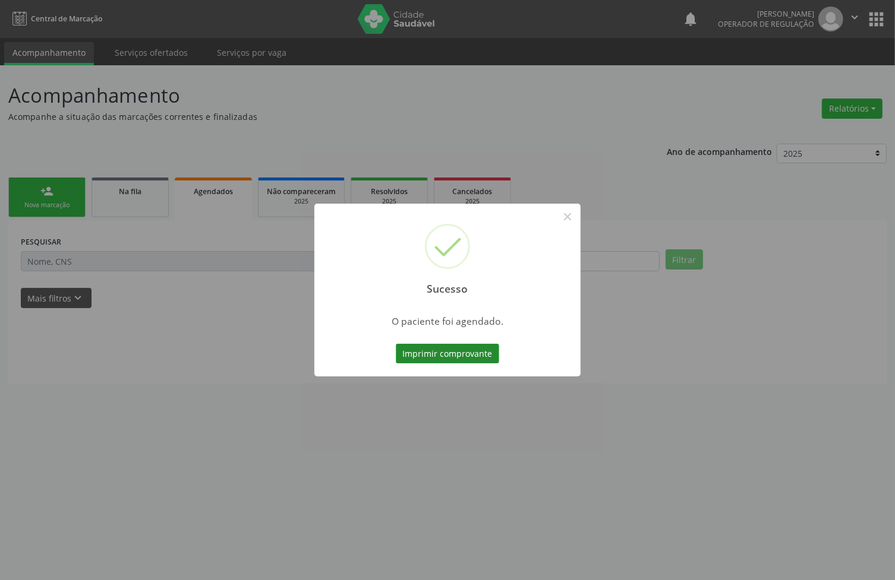
click at [477, 352] on button "Imprimir comprovante" at bounding box center [447, 354] width 103 height 20
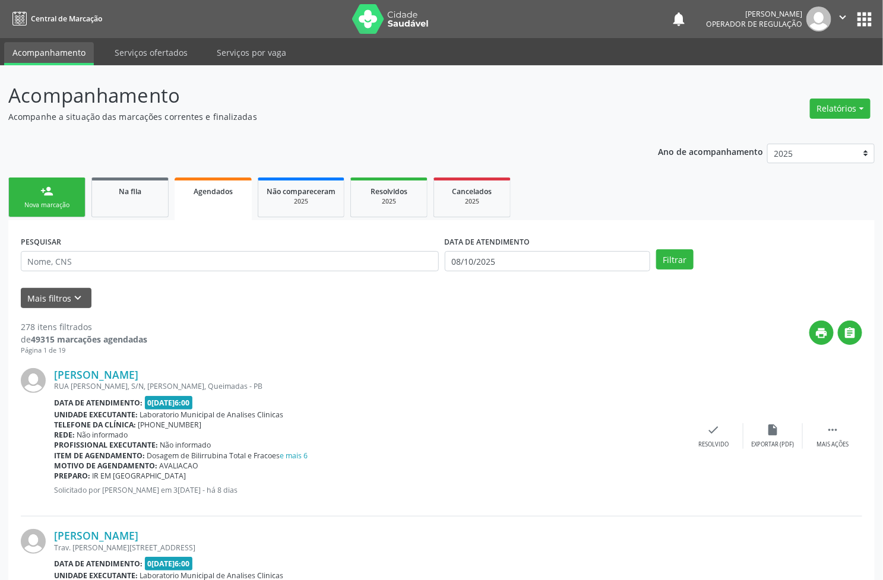
click at [45, 206] on div "Sucesso × O paciente foi agendado. Imprimir comprovante Cancel" at bounding box center [441, 290] width 883 height 580
click at [42, 196] on div "Sucesso × O paciente foi agendado. Imprimir comprovante Cancel" at bounding box center [441, 290] width 883 height 580
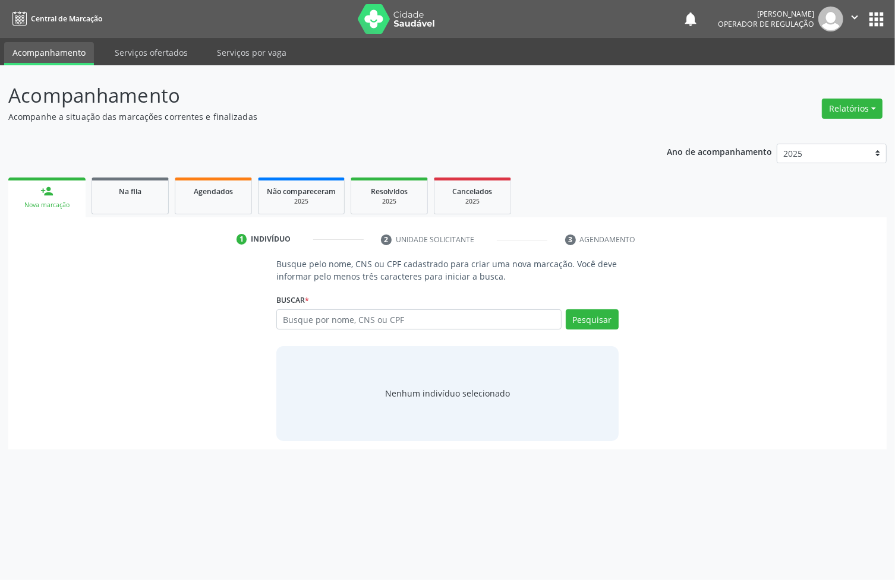
click at [393, 327] on input "text" at bounding box center [418, 320] width 285 height 20
type input "700006019151403"
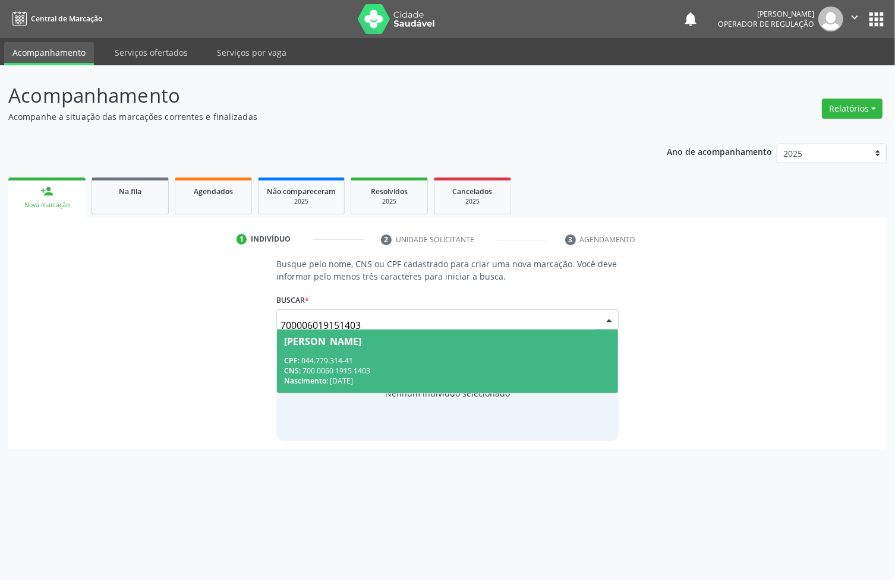
click at [393, 327] on input "700006019151403" at bounding box center [437, 326] width 314 height 24
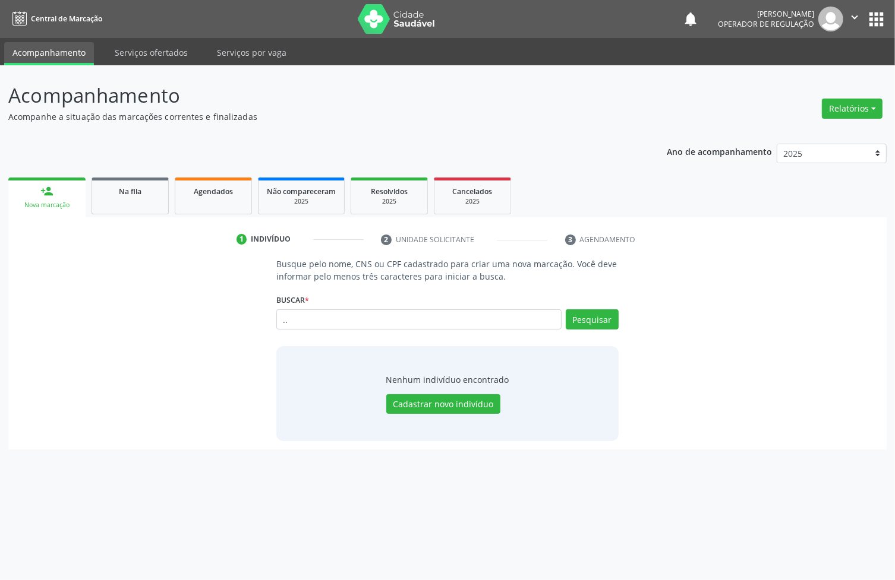
type input "."
click at [134, 187] on span "Na fila" at bounding box center [130, 192] width 23 height 10
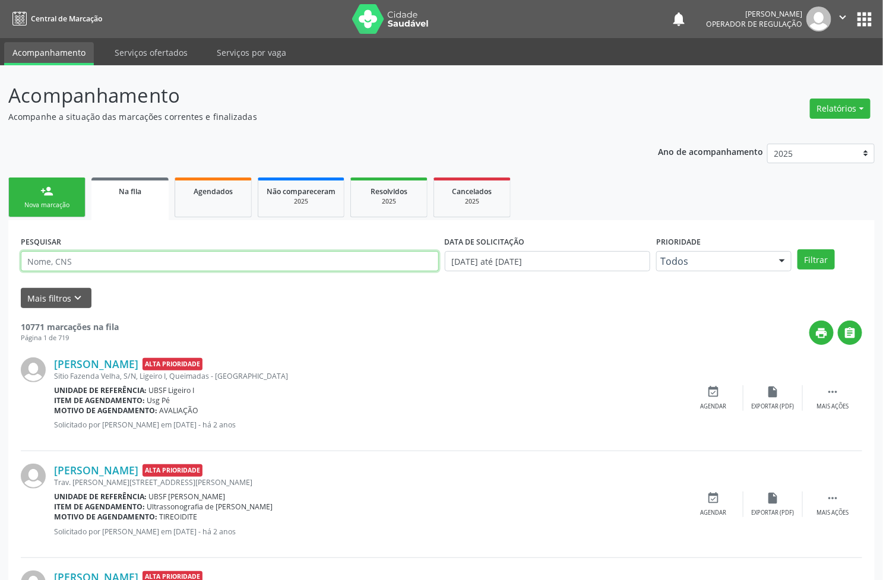
click at [90, 257] on input "text" at bounding box center [230, 261] width 418 height 20
type input "706306722898270"
click at [798, 250] on button "Filtrar" at bounding box center [816, 260] width 37 height 20
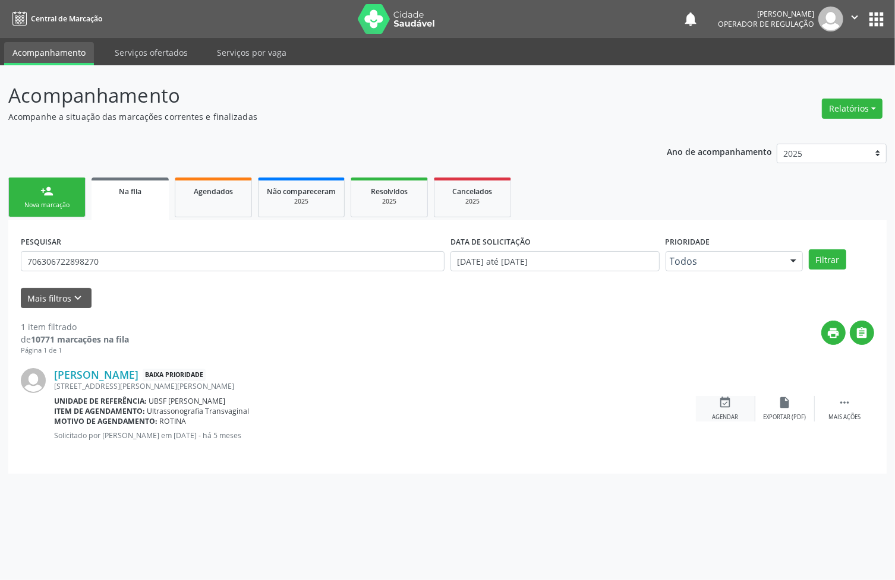
drag, startPoint x: 718, startPoint y: 413, endPoint x: 713, endPoint y: 418, distance: 6.3
click at [718, 415] on div "Agendar" at bounding box center [725, 417] width 26 height 8
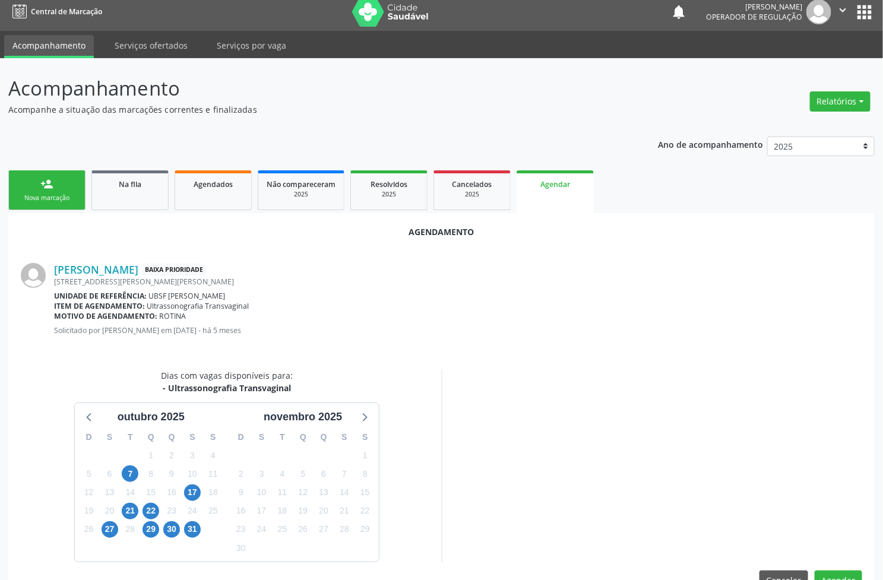
scroll to position [10, 0]
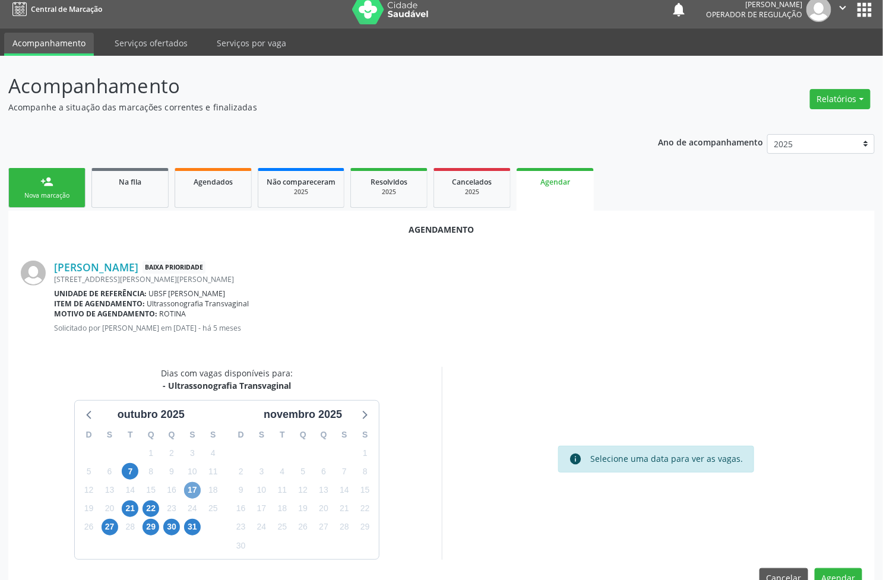
click at [191, 488] on span "17" at bounding box center [192, 490] width 17 height 17
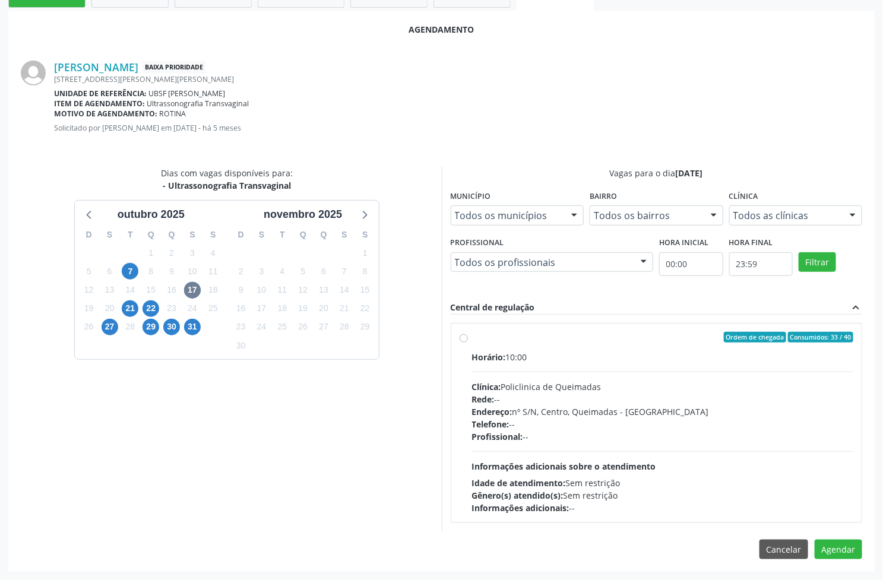
click at [554, 444] on div "Horário: 10:00 Clínica: Policlinica de Queimadas Rede: -- Endereço: nº S/N, Cen…" at bounding box center [663, 432] width 382 height 163
click at [468, 343] on input "Ordem de chegada Consumidos: 33 / 40 Horário: 10:00 Clínica: Policlinica de Que…" at bounding box center [464, 337] width 8 height 11
radio input "true"
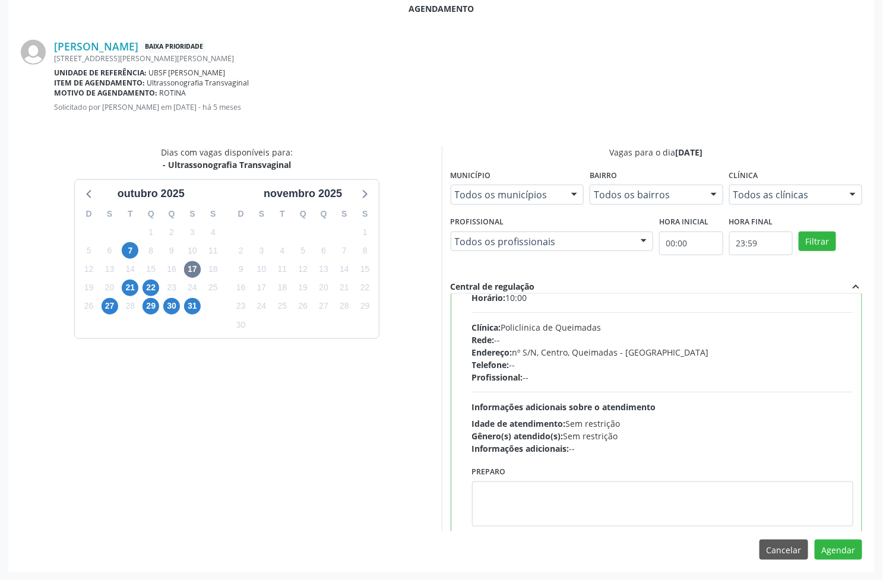
scroll to position [59, 0]
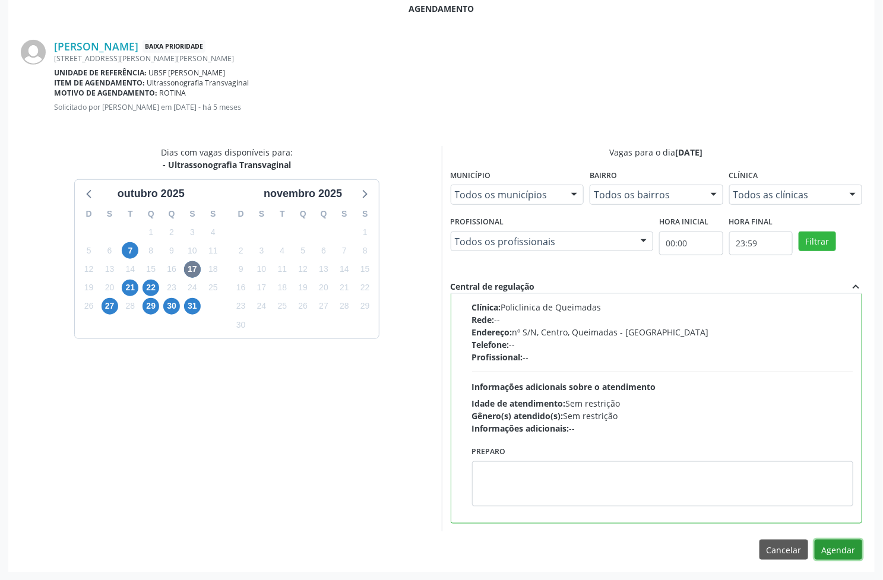
click at [836, 551] on button "Agendar" at bounding box center [839, 550] width 48 height 20
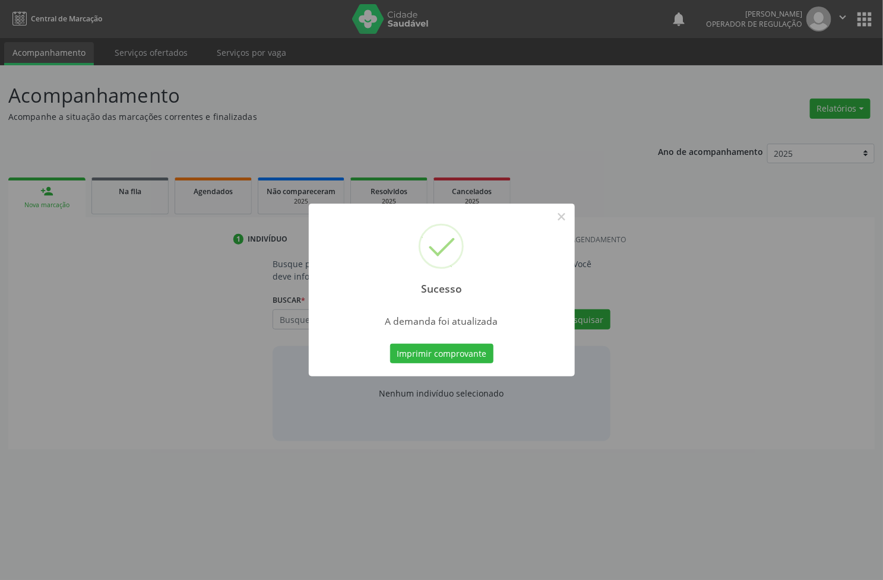
scroll to position [0, 0]
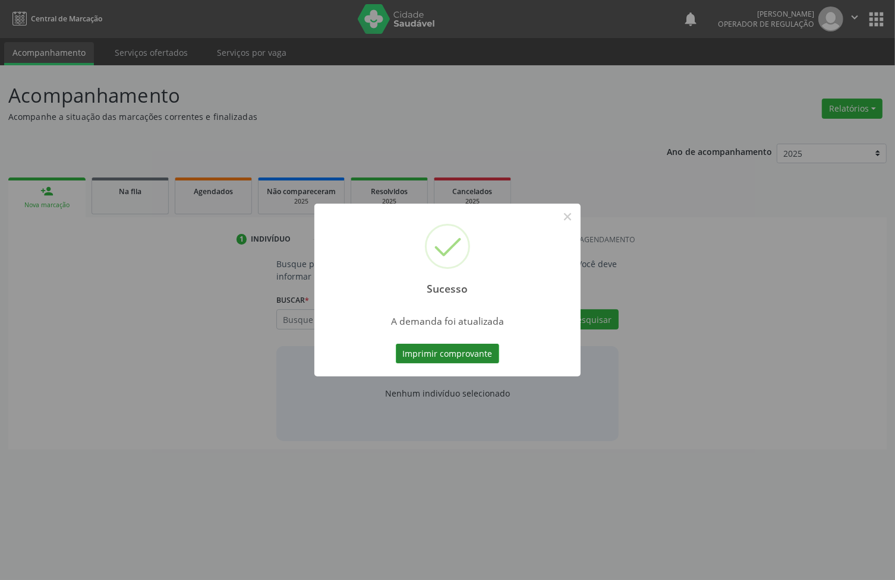
click at [410, 353] on button "Imprimir comprovante" at bounding box center [447, 354] width 103 height 20
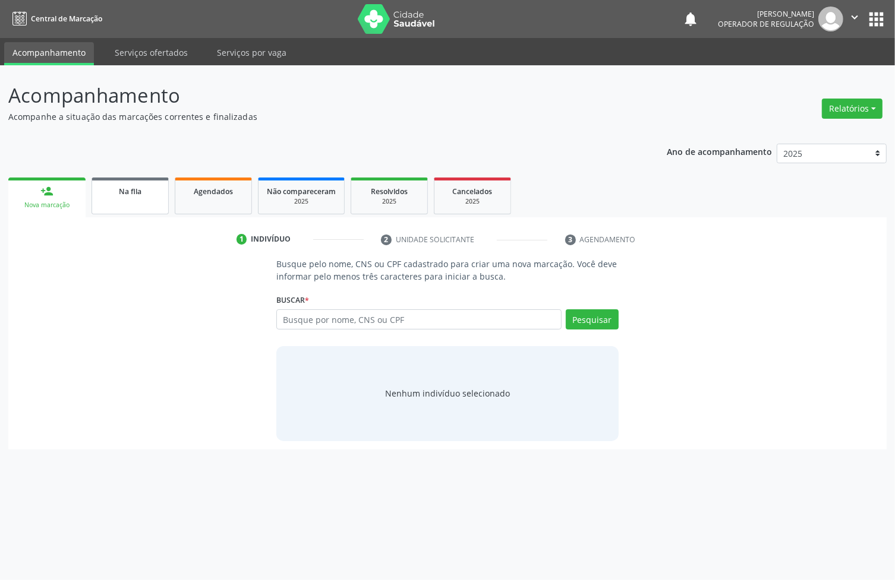
click at [135, 196] on div "Na fila" at bounding box center [129, 191] width 59 height 12
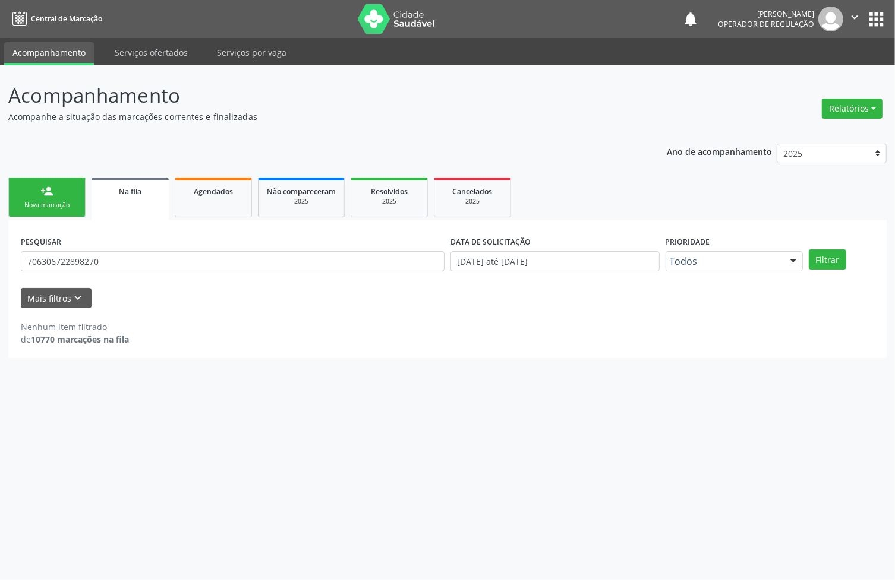
click at [95, 250] on div "PESQUISAR 706306722898270" at bounding box center [233, 256] width 430 height 46
click at [98, 256] on input "706306722898270" at bounding box center [233, 261] width 424 height 20
type input "708104540351132"
click at [809, 250] on button "Filtrar" at bounding box center [827, 260] width 37 height 20
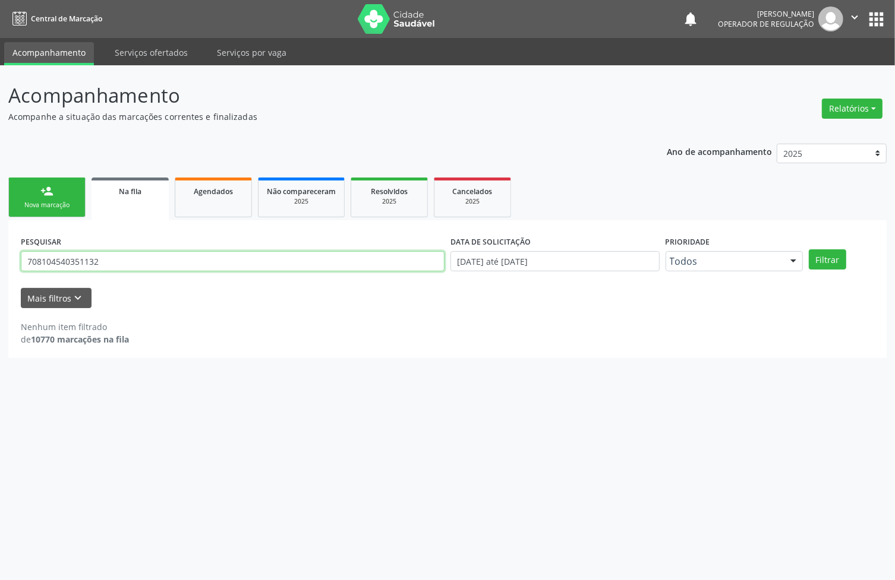
click at [126, 266] on input "708104540351132" at bounding box center [233, 261] width 424 height 20
click at [42, 220] on ul "person_add Nova marcação Na fila Agendados Não compareceram 2025 Resolvidos 202…" at bounding box center [447, 198] width 878 height 46
click at [40, 208] on div "Nova marcação" at bounding box center [46, 205] width 59 height 9
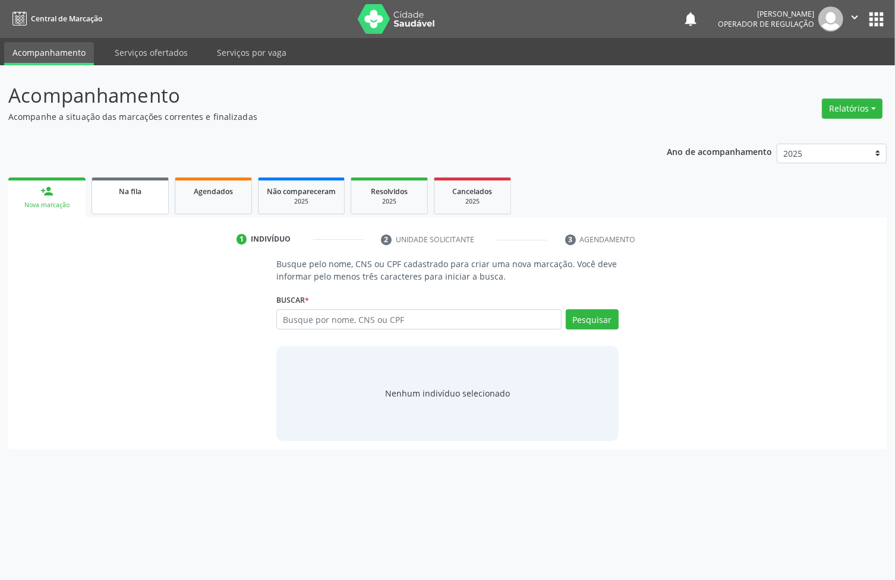
click at [113, 199] on link "Na fila" at bounding box center [129, 196] width 77 height 37
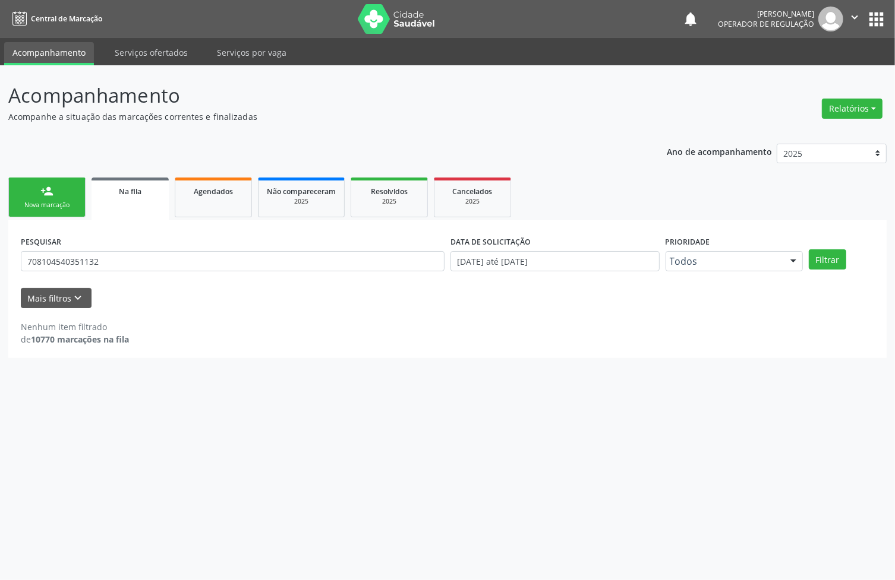
click at [62, 271] on div "PESQUISAR 708104540351132" at bounding box center [233, 256] width 430 height 46
click at [67, 261] on input "708104540351132" at bounding box center [233, 261] width 424 height 20
type input "706901197904633"
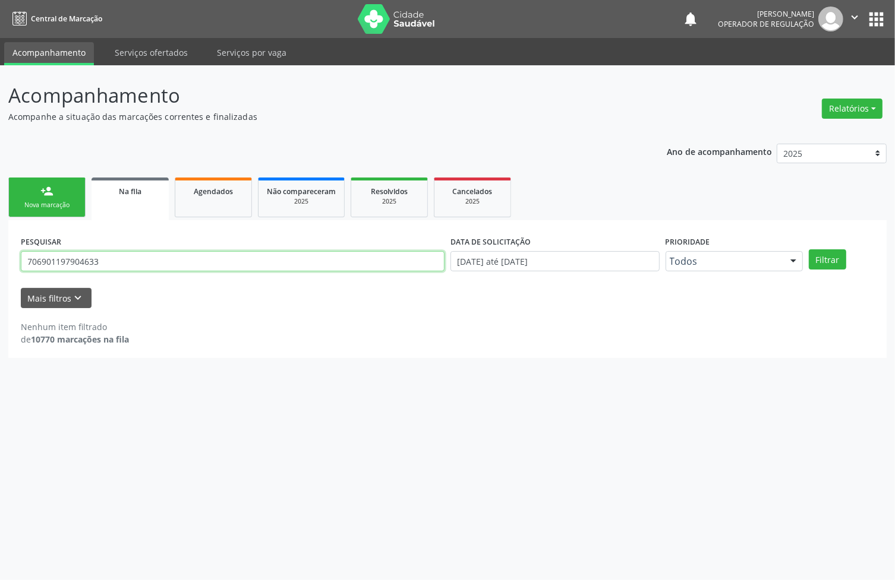
click at [809, 250] on button "Filtrar" at bounding box center [827, 260] width 37 height 20
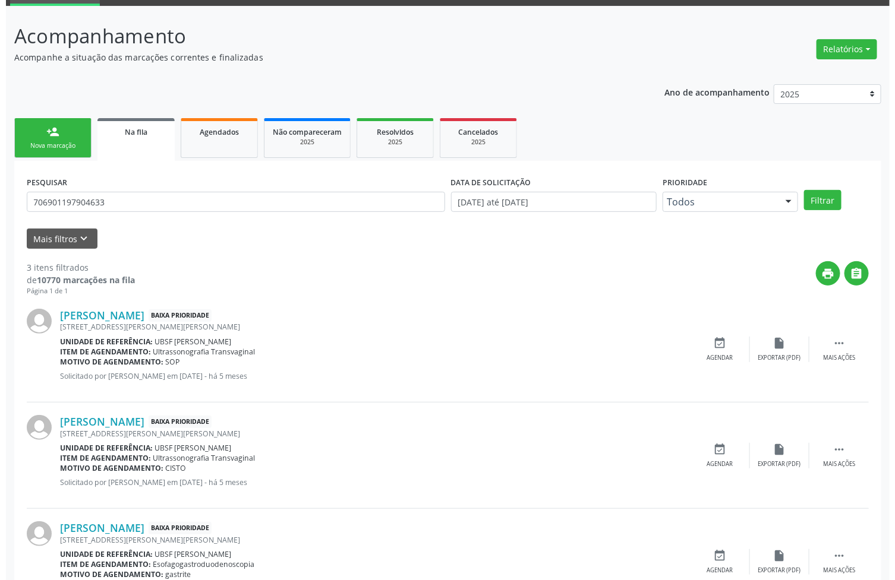
scroll to position [115, 0]
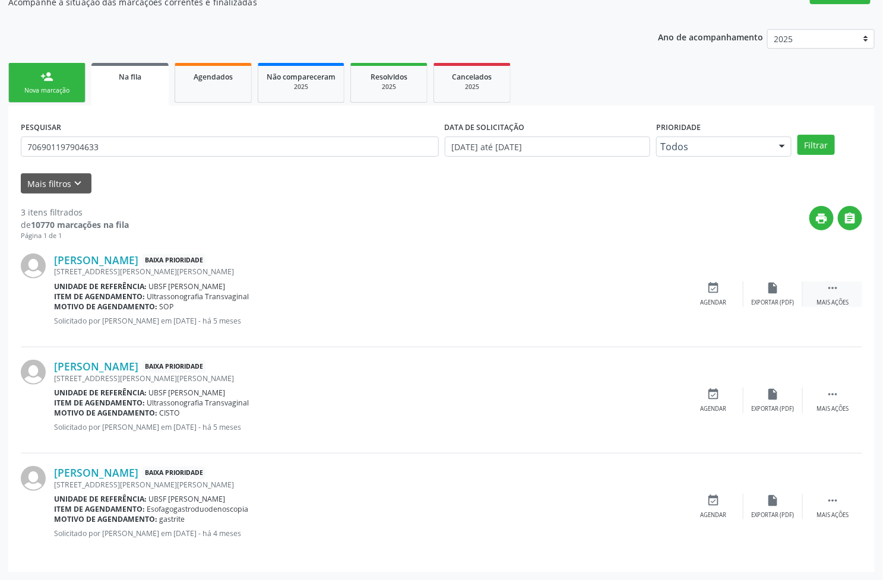
click at [829, 286] on icon "" at bounding box center [832, 288] width 13 height 13
click at [700, 289] on div "cancel Cancelar" at bounding box center [713, 295] width 59 height 26
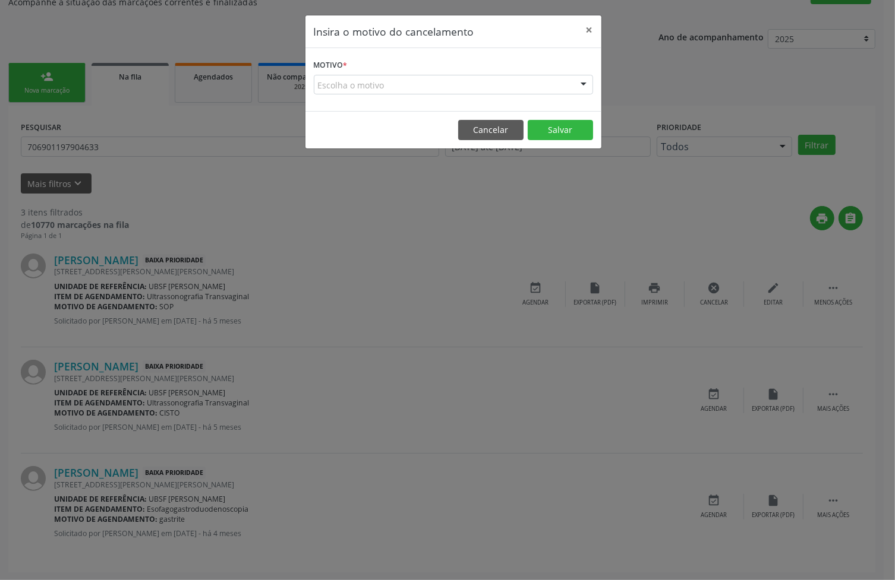
drag, startPoint x: 503, startPoint y: 88, endPoint x: 492, endPoint y: 103, distance: 18.7
click at [503, 88] on div "Escolha o motivo" at bounding box center [453, 85] width 279 height 20
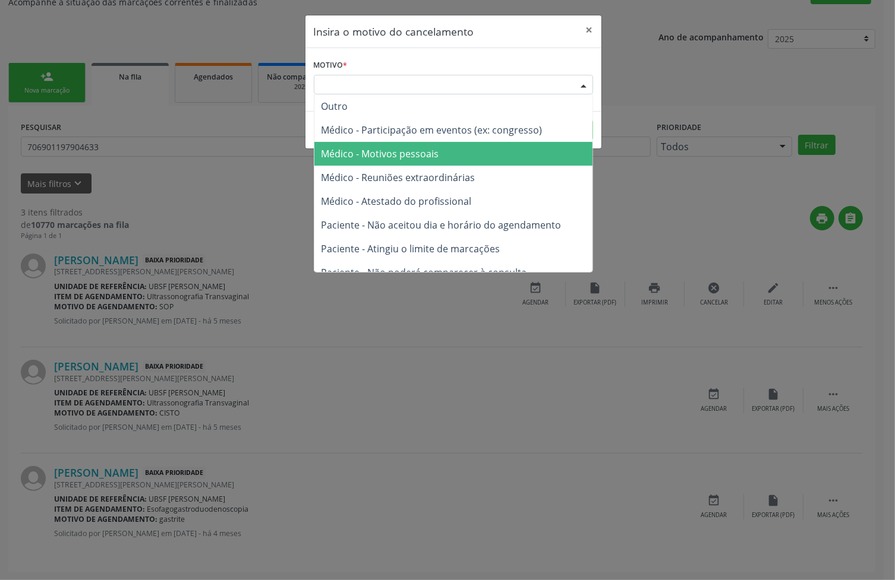
click at [457, 146] on span "Médico - Motivos pessoais" at bounding box center [453, 154] width 278 height 24
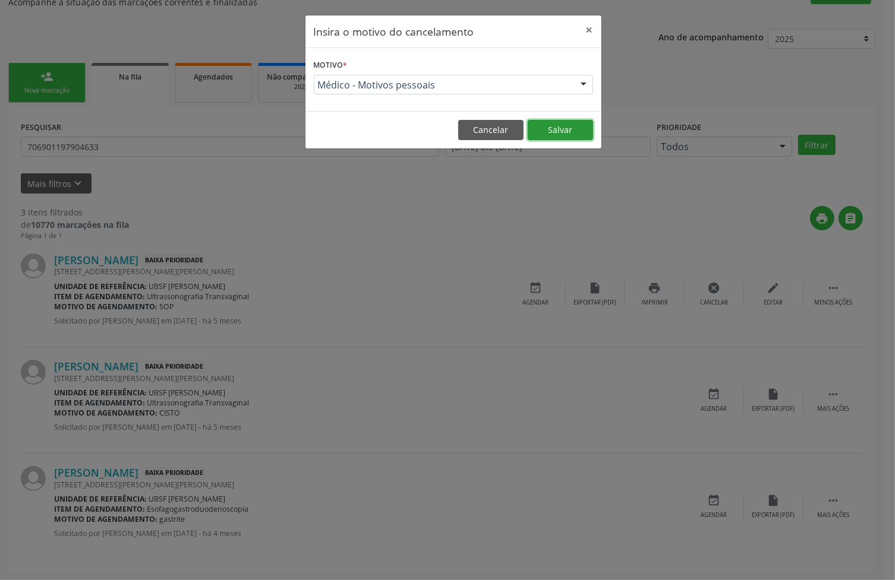
click at [554, 130] on button "Salvar" at bounding box center [560, 130] width 65 height 20
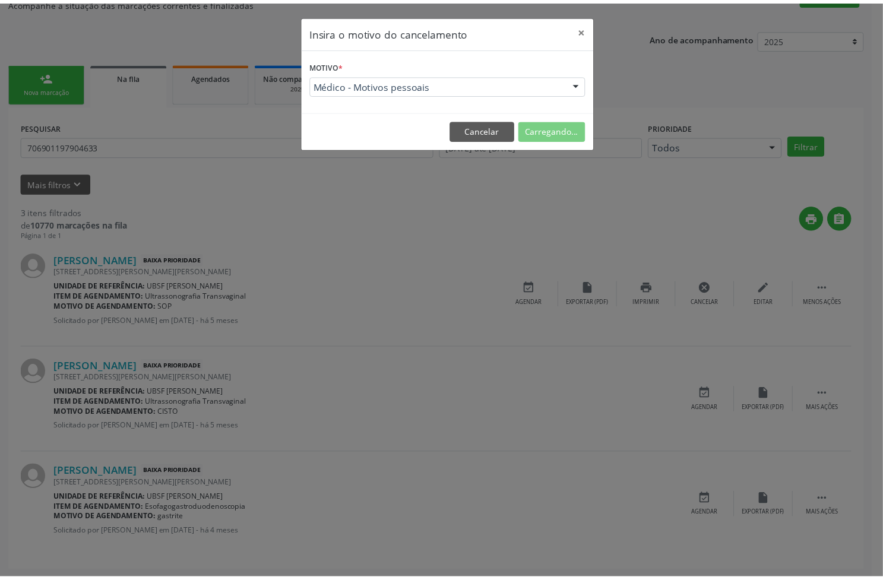
scroll to position [0, 0]
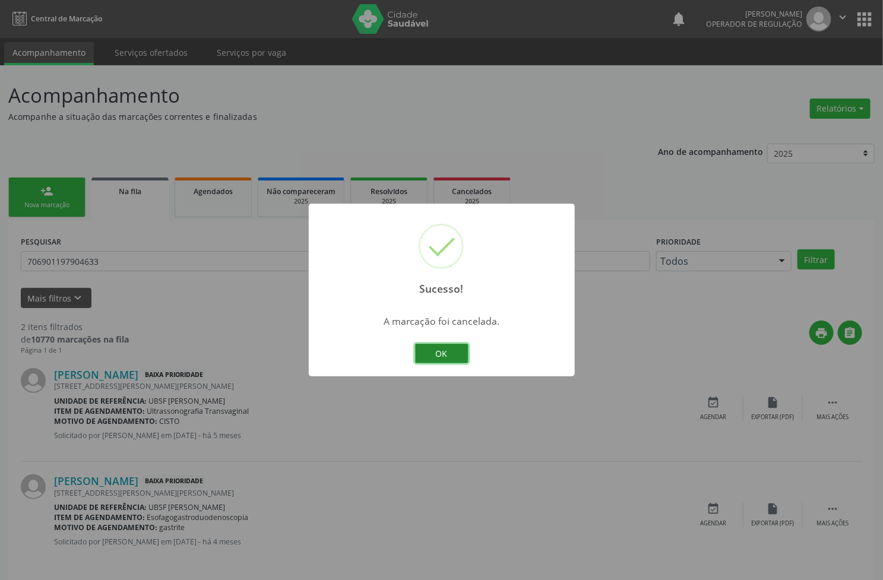
click at [446, 349] on button "OK" at bounding box center [441, 354] width 53 height 20
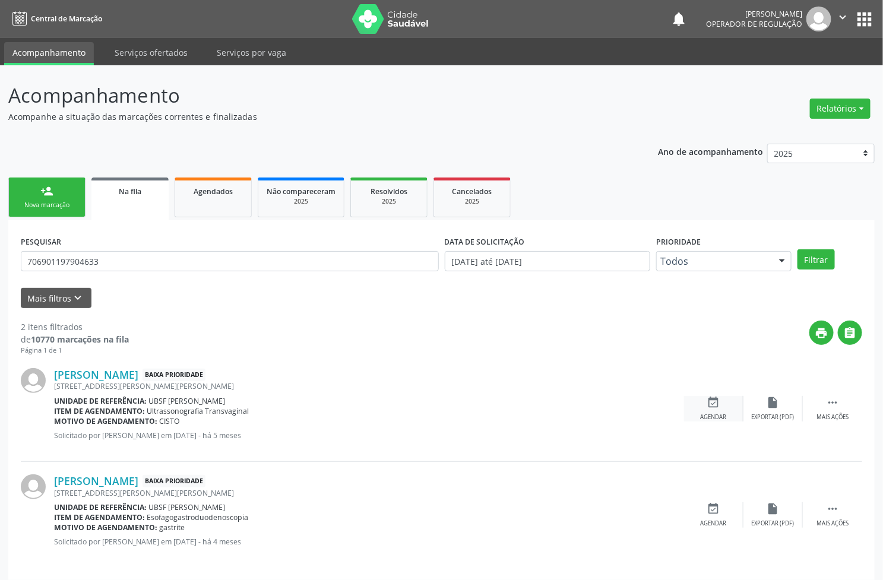
click at [710, 416] on div "Agendar" at bounding box center [714, 417] width 26 height 8
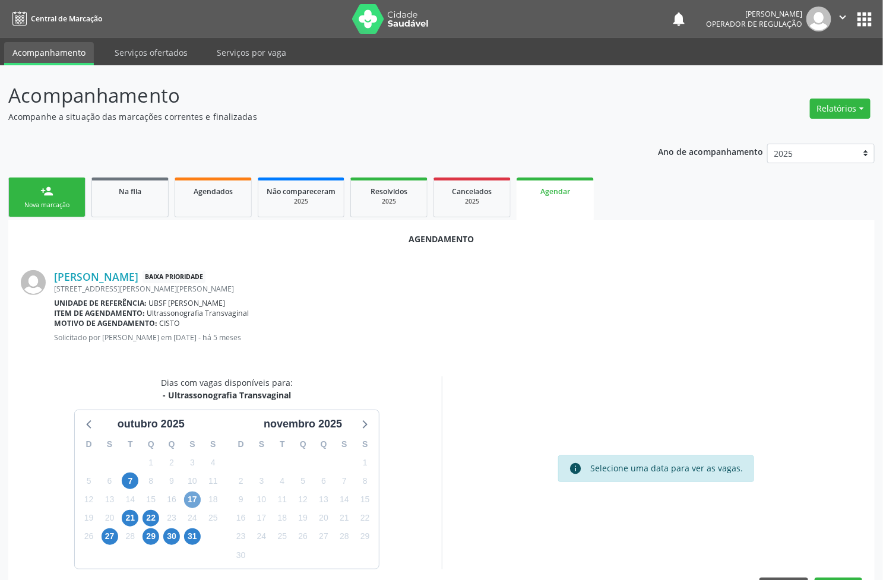
click at [195, 506] on span "17" at bounding box center [192, 500] width 17 height 17
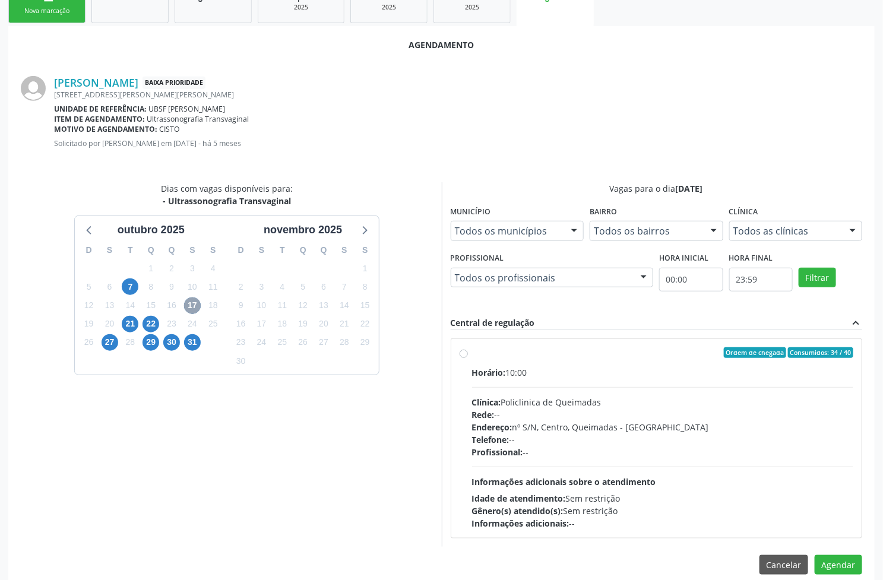
scroll to position [210, 0]
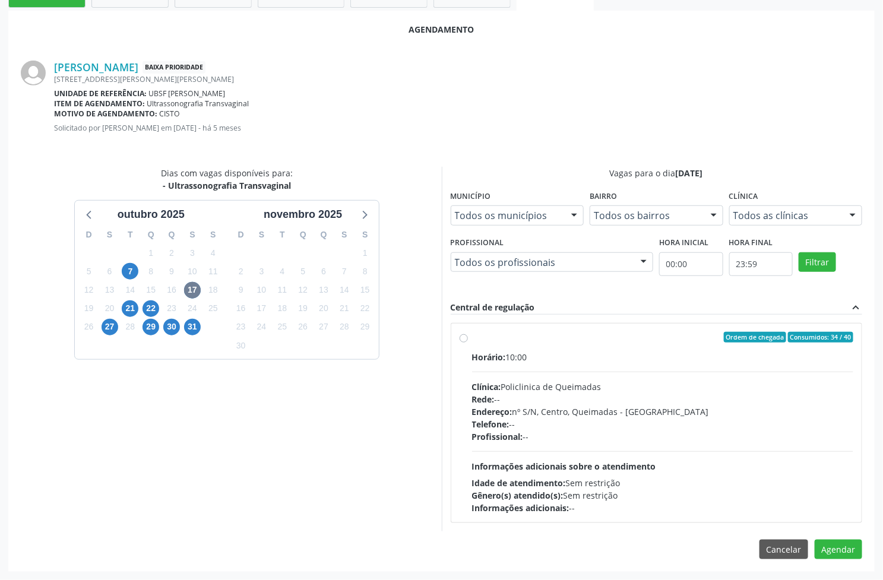
click at [620, 455] on div "Horário: 10:00 Clínica: Policlinica de Queimadas Rede: -- Endereço: nº S/N, Cen…" at bounding box center [663, 432] width 382 height 163
click at [468, 343] on input "Ordem de chegada Consumidos: 34 / 40 Horário: 10:00 Clínica: Policlinica de Que…" at bounding box center [464, 337] width 8 height 11
radio input "true"
click at [835, 571] on button "Agendar" at bounding box center [839, 571] width 48 height 20
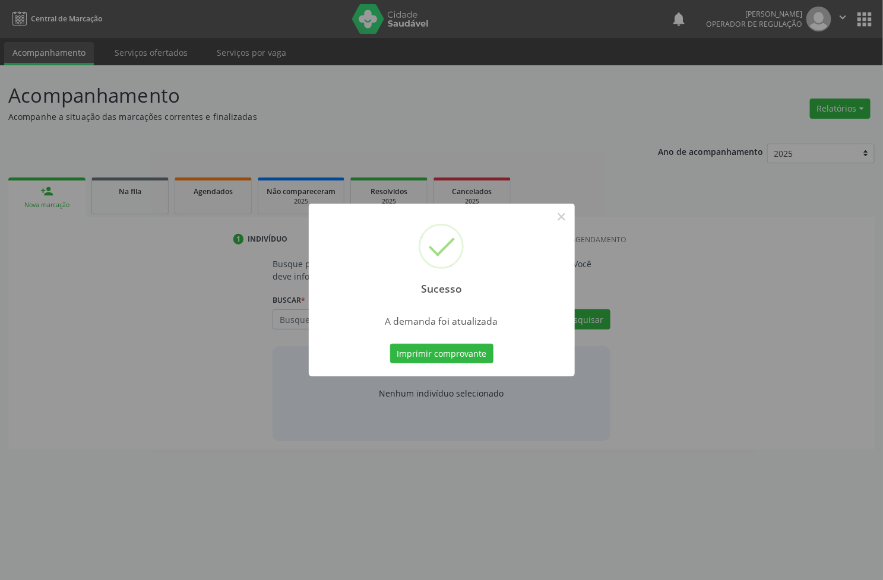
scroll to position [0, 0]
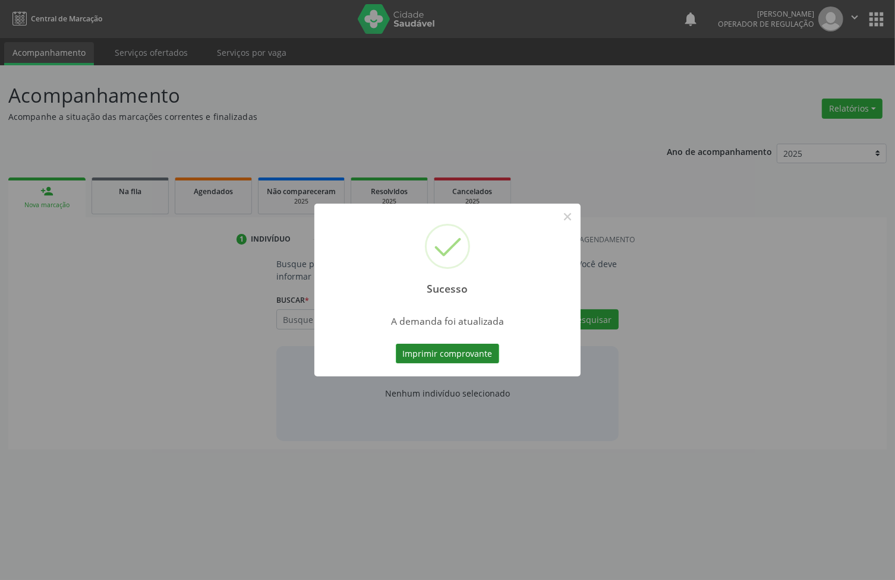
click at [456, 358] on button "Imprimir comprovante" at bounding box center [447, 354] width 103 height 20
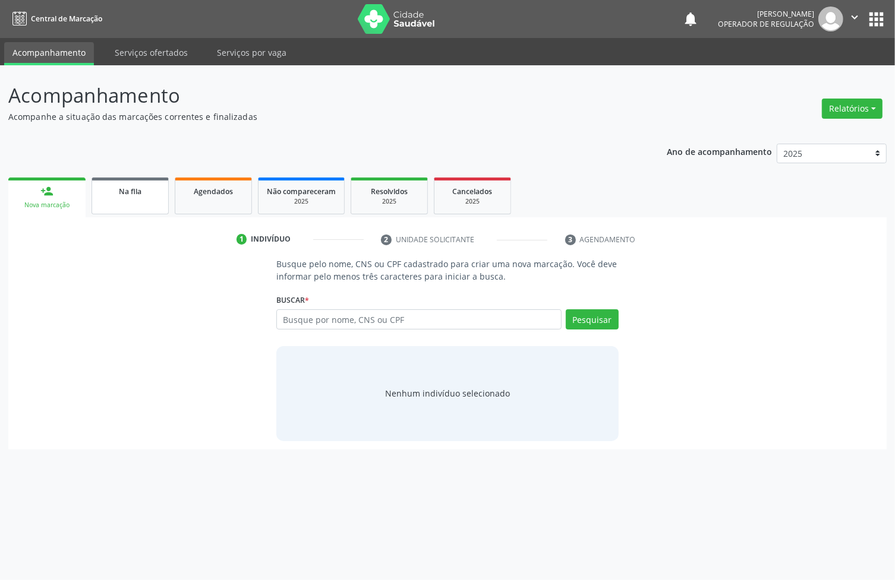
click at [153, 199] on link "Na fila" at bounding box center [129, 196] width 77 height 37
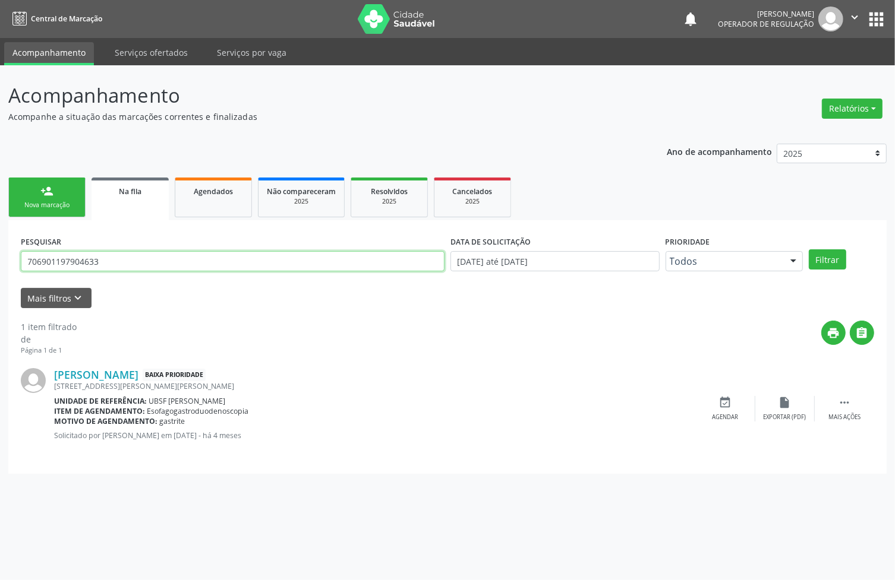
click at [327, 260] on input "706901197904633" at bounding box center [233, 261] width 424 height 20
type input "703408298186619"
click at [809, 250] on button "Filtrar" at bounding box center [827, 260] width 37 height 20
click at [723, 411] on div "event_available Agendar" at bounding box center [725, 409] width 59 height 26
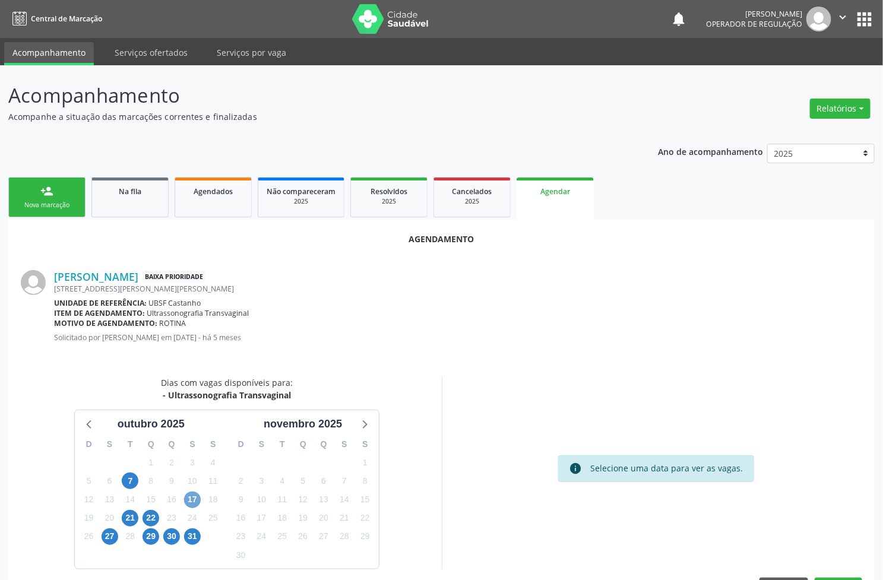
click at [190, 506] on span "17" at bounding box center [192, 500] width 17 height 17
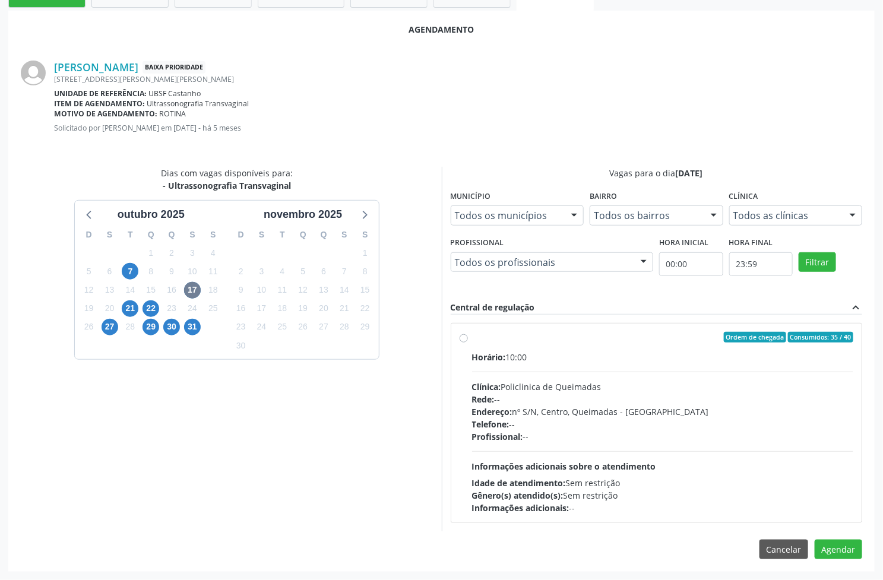
click at [522, 447] on div "Horário: 10:00 Clínica: Policlinica de Queimadas Rede: -- Endereço: nº S/N, Cen…" at bounding box center [663, 432] width 382 height 163
click at [468, 343] on input "Ordem de chegada Consumidos: 35 / 40 Horário: 10:00 Clínica: Policlinica de Que…" at bounding box center [464, 337] width 8 height 11
radio input "true"
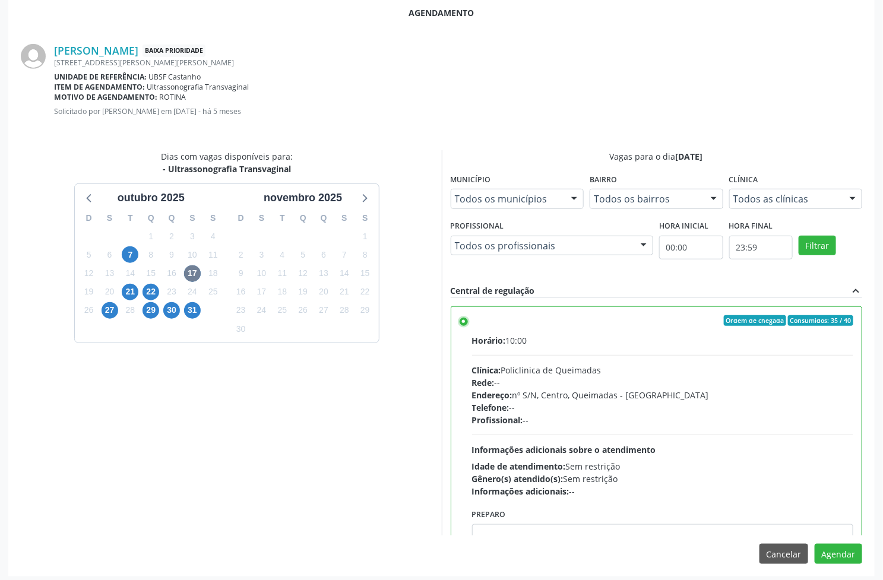
scroll to position [230, 0]
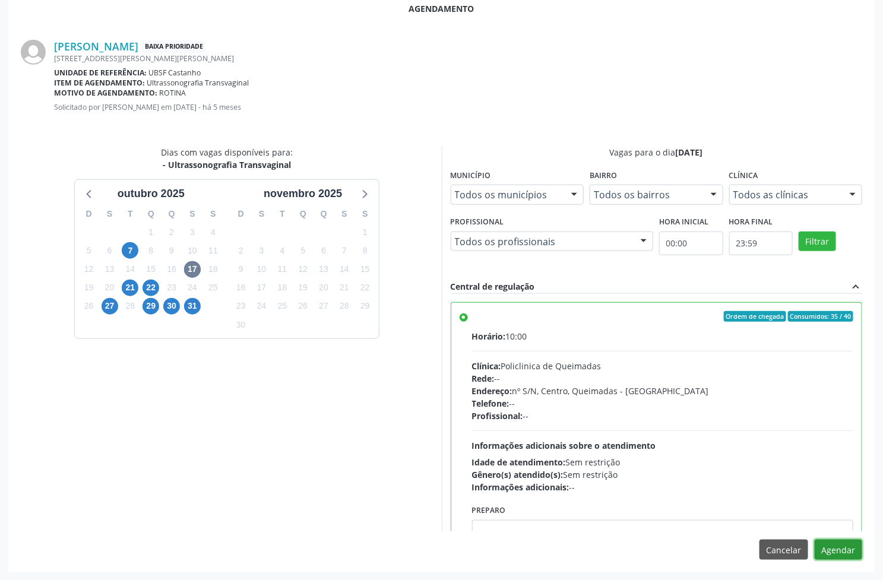
click at [832, 550] on button "Agendar" at bounding box center [839, 550] width 48 height 20
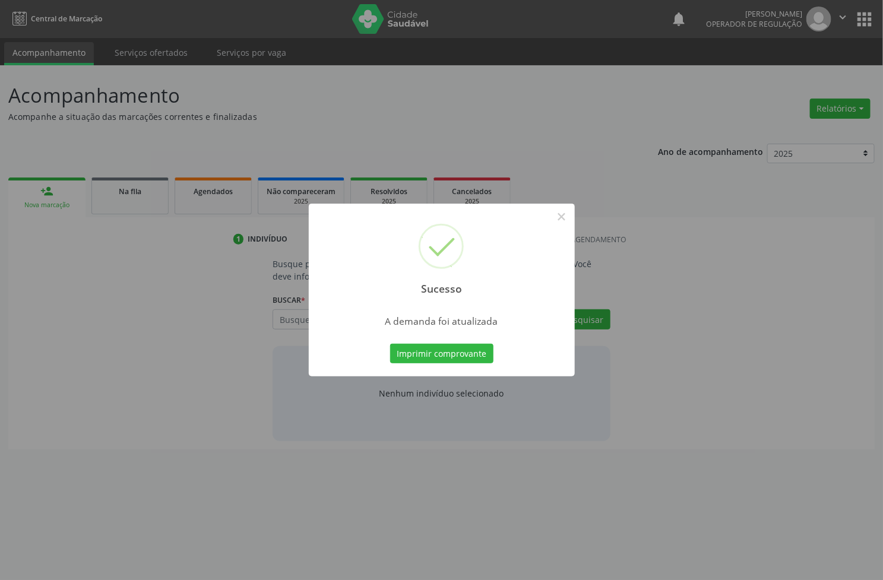
scroll to position [0, 0]
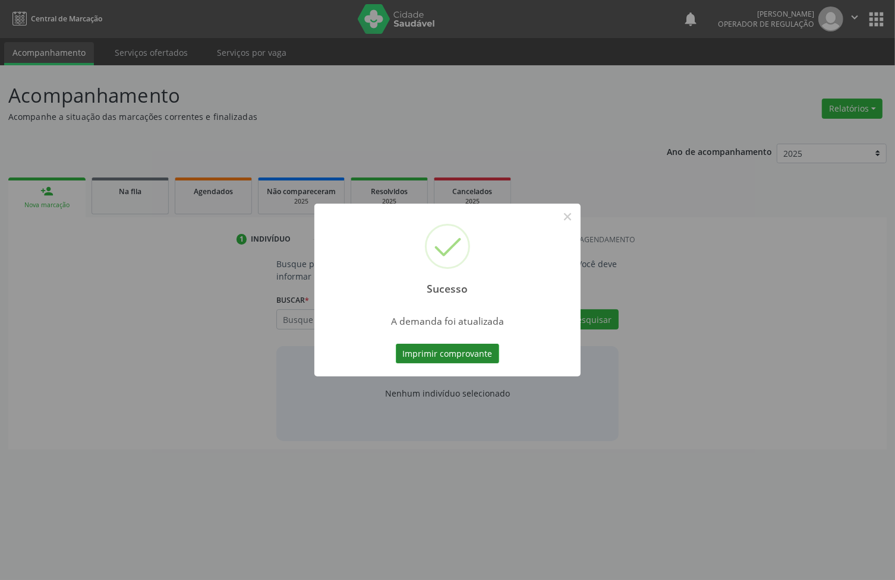
click at [416, 358] on button "Imprimir comprovante" at bounding box center [447, 354] width 103 height 20
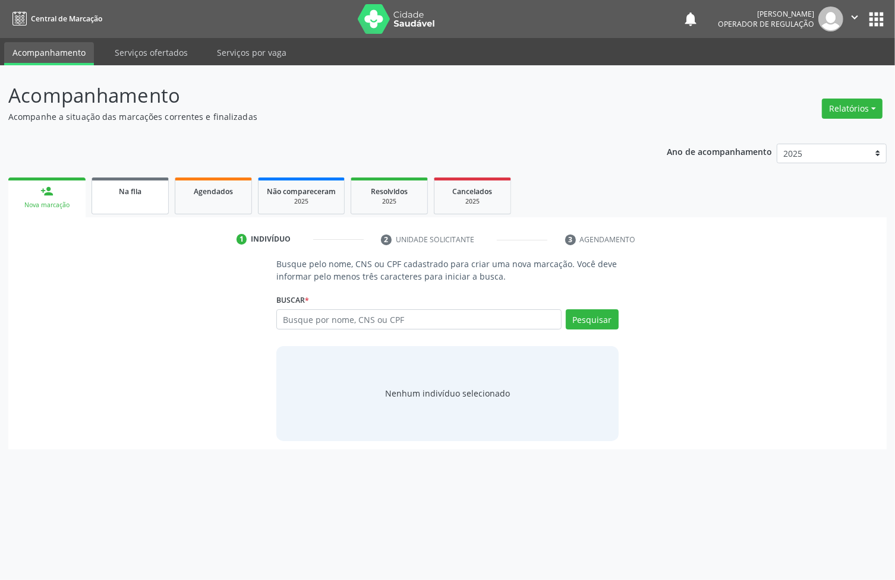
click at [121, 200] on link "Na fila" at bounding box center [129, 196] width 77 height 37
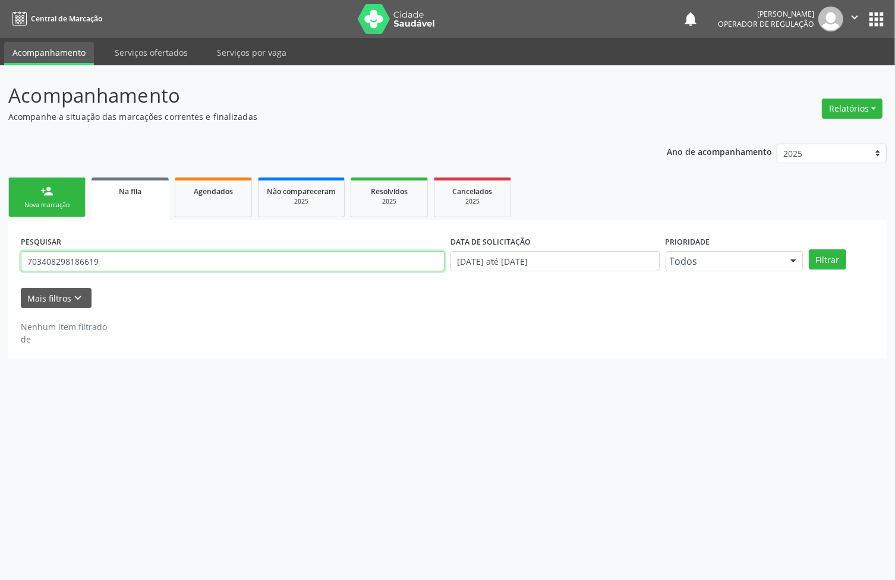
click at [90, 263] on input "703408298186619" at bounding box center [233, 261] width 424 height 20
type input "709504650933270"
click at [809, 250] on button "Filtrar" at bounding box center [827, 260] width 37 height 20
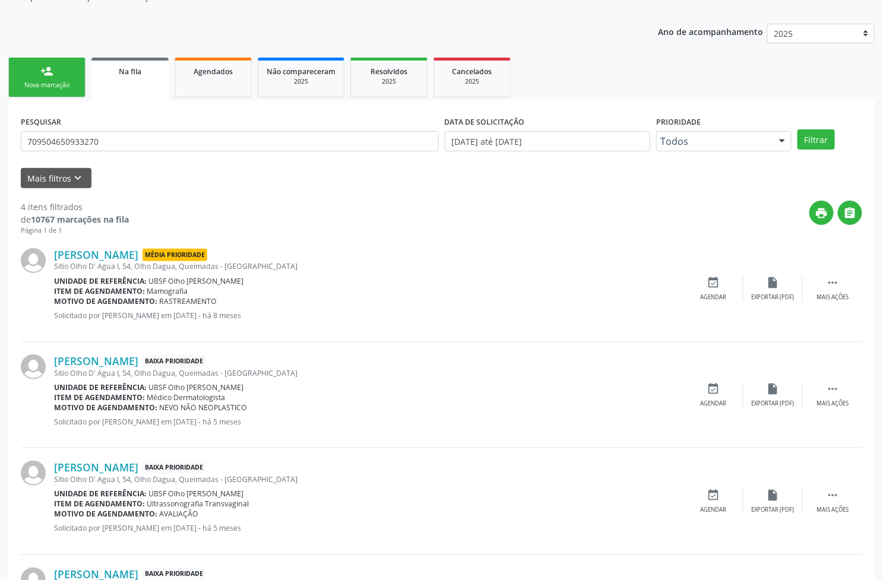
scroll to position [222, 0]
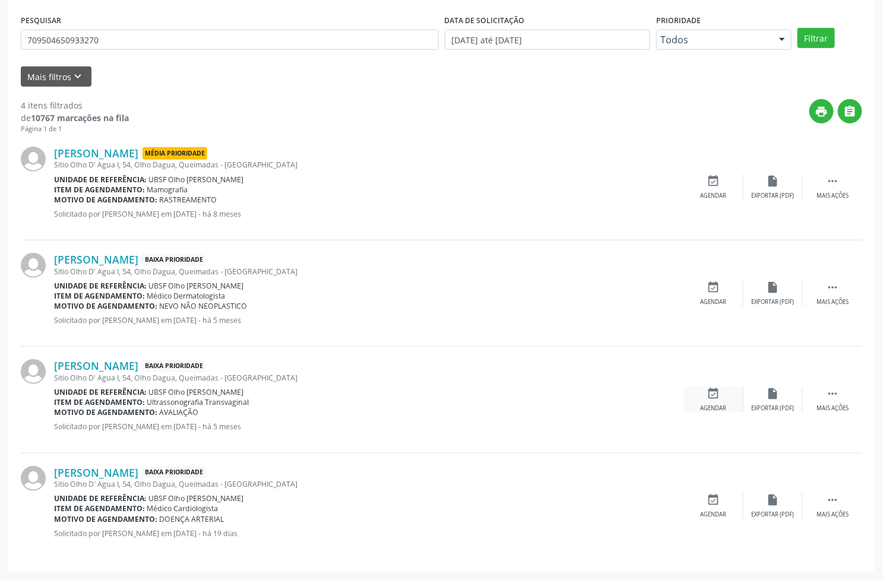
click at [731, 396] on div "event_available Agendar" at bounding box center [713, 400] width 59 height 26
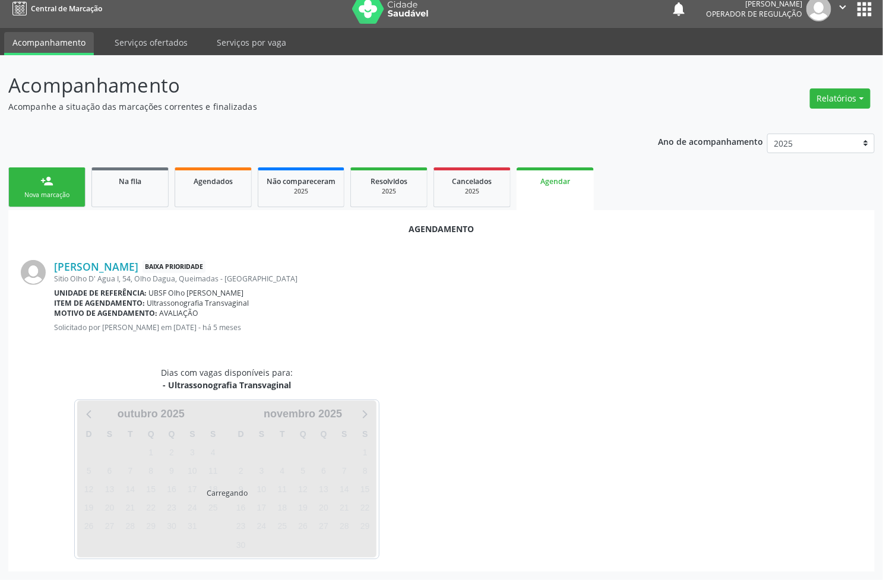
scroll to position [0, 0]
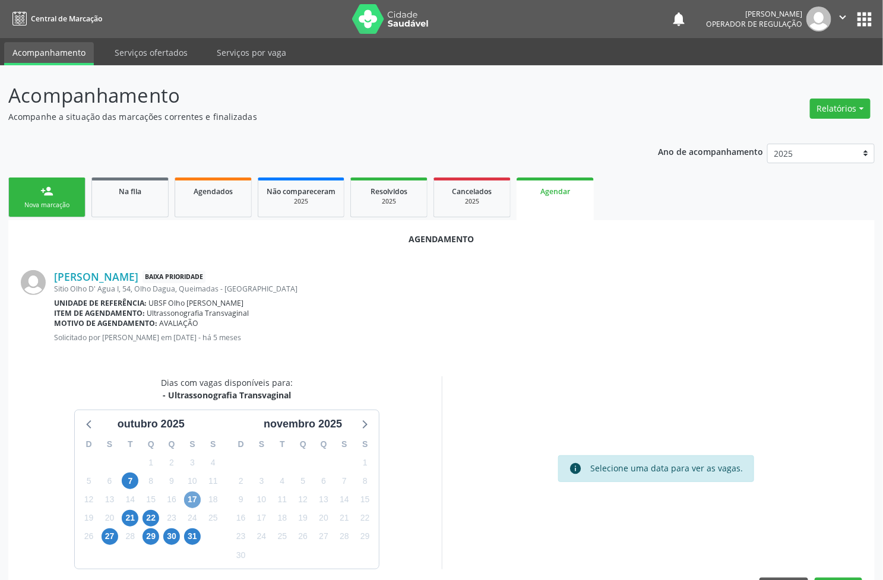
click at [190, 502] on span "17" at bounding box center [192, 500] width 17 height 17
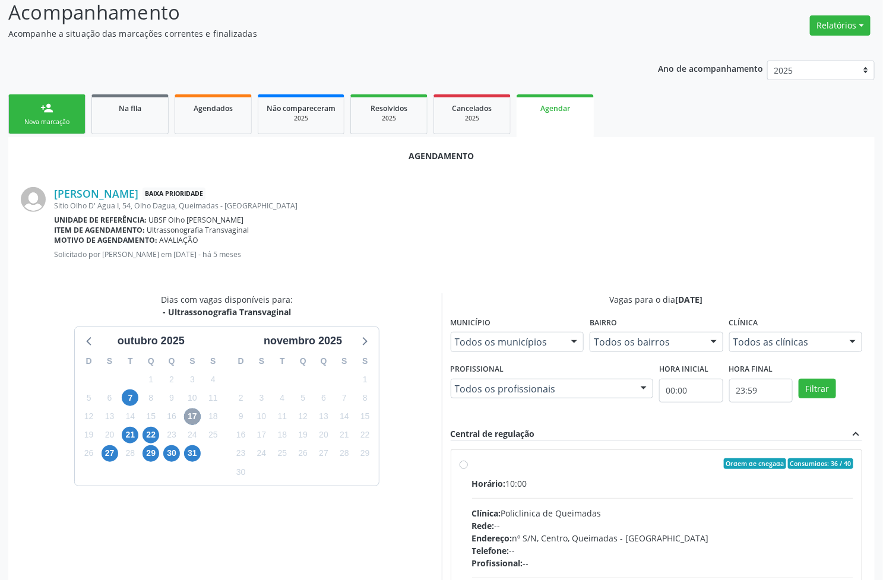
scroll to position [210, 0]
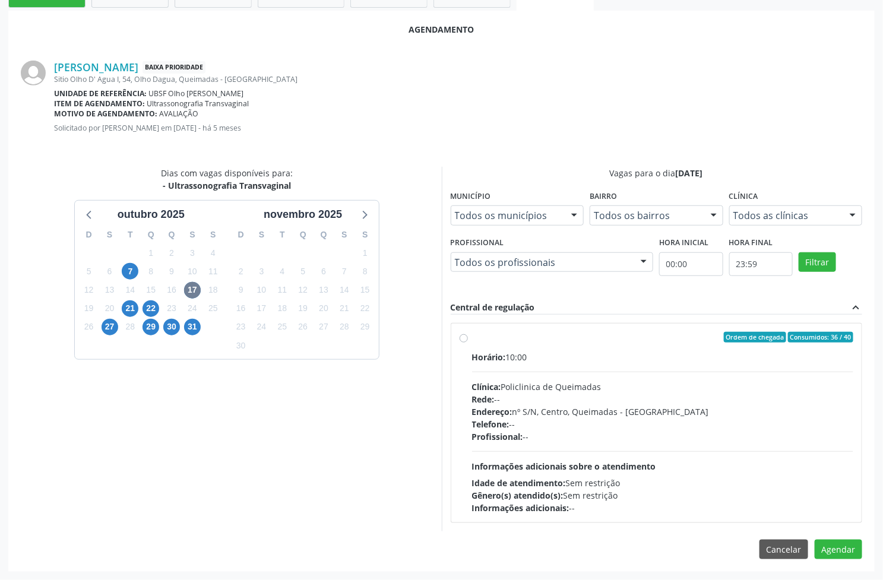
click at [542, 434] on div "Profissional: --" at bounding box center [663, 437] width 382 height 12
click at [468, 343] on input "Ordem de chegada Consumidos: 36 / 40 Horário: 10:00 Clínica: Policlinica de Que…" at bounding box center [464, 337] width 8 height 11
radio input "true"
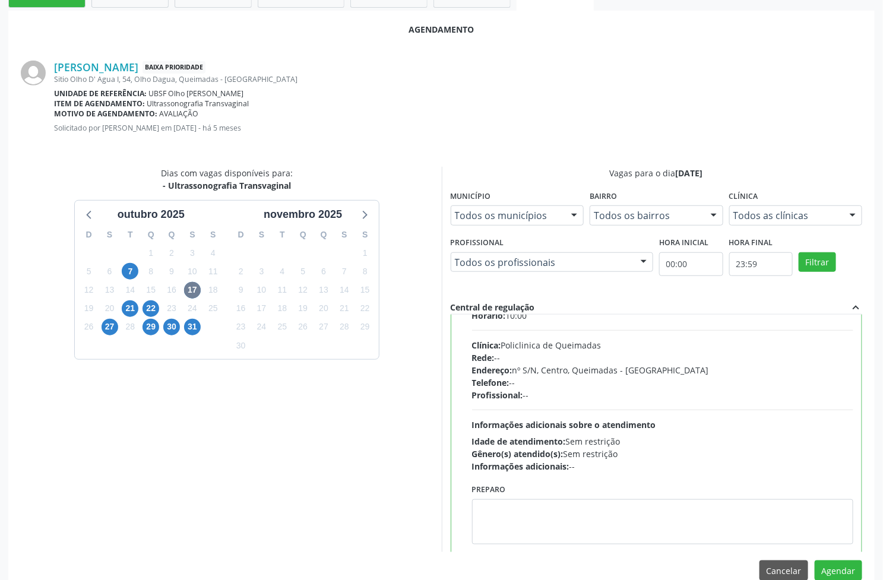
scroll to position [59, 0]
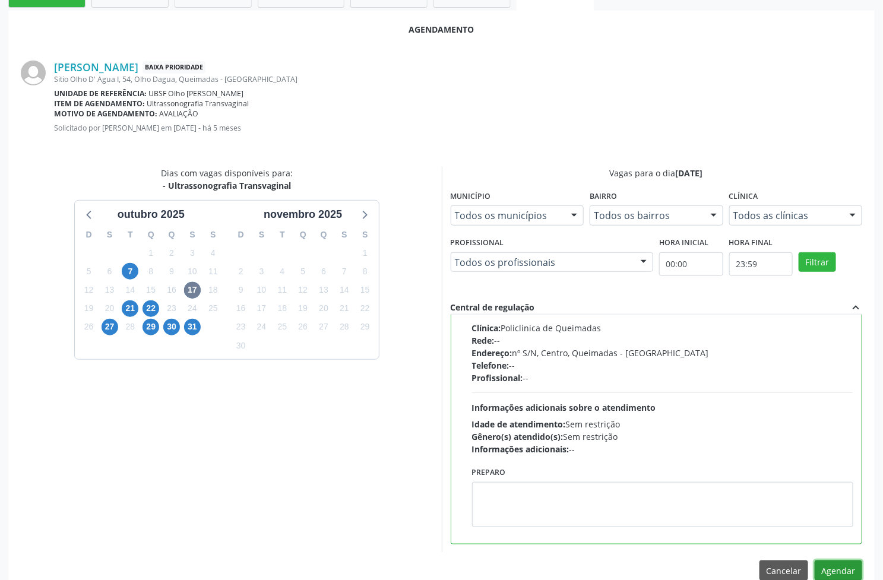
click at [839, 565] on button "Agendar" at bounding box center [839, 571] width 48 height 20
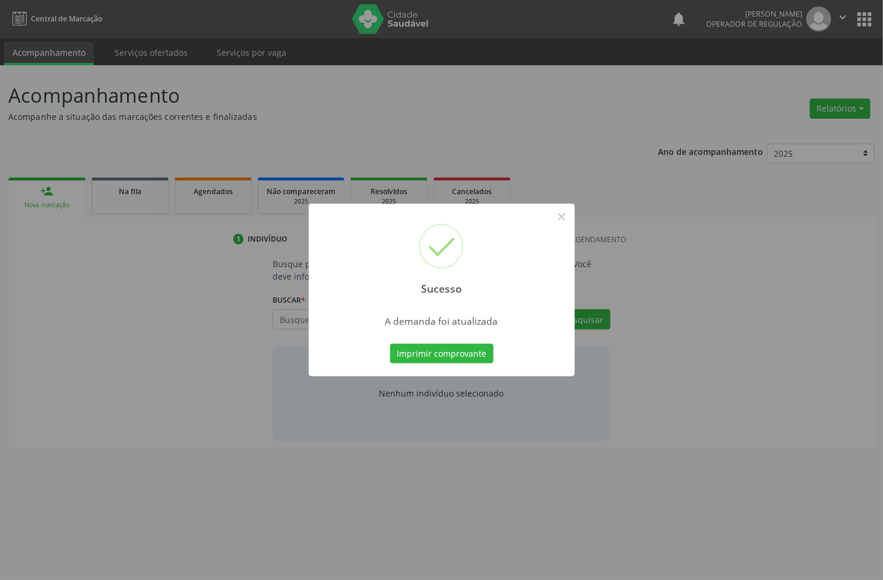
scroll to position [0, 0]
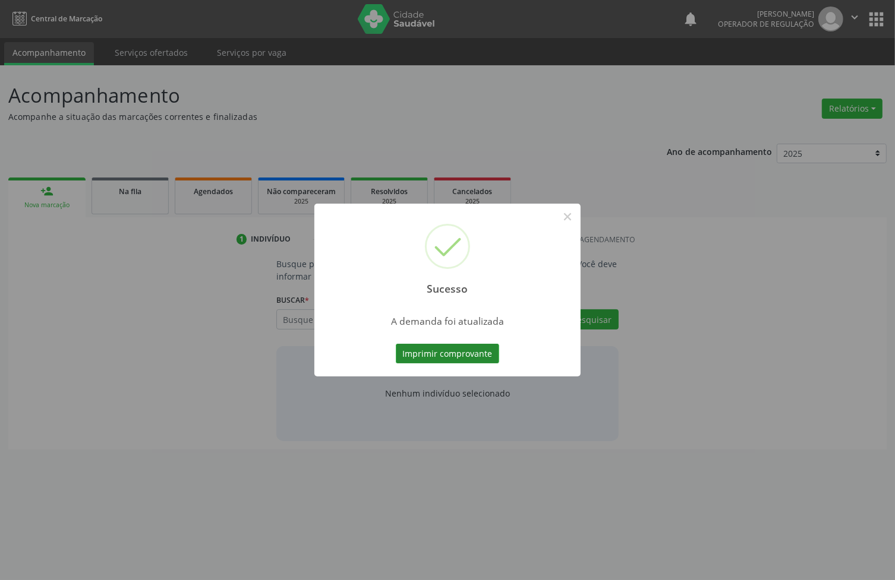
click at [411, 351] on button "Imprimir comprovante" at bounding box center [447, 354] width 103 height 20
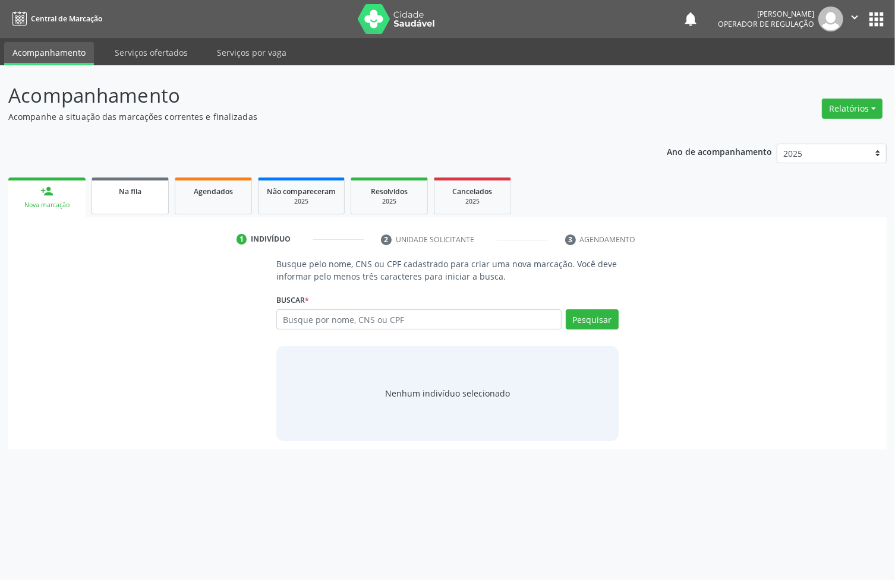
click at [150, 200] on link "Na fila" at bounding box center [129, 196] width 77 height 37
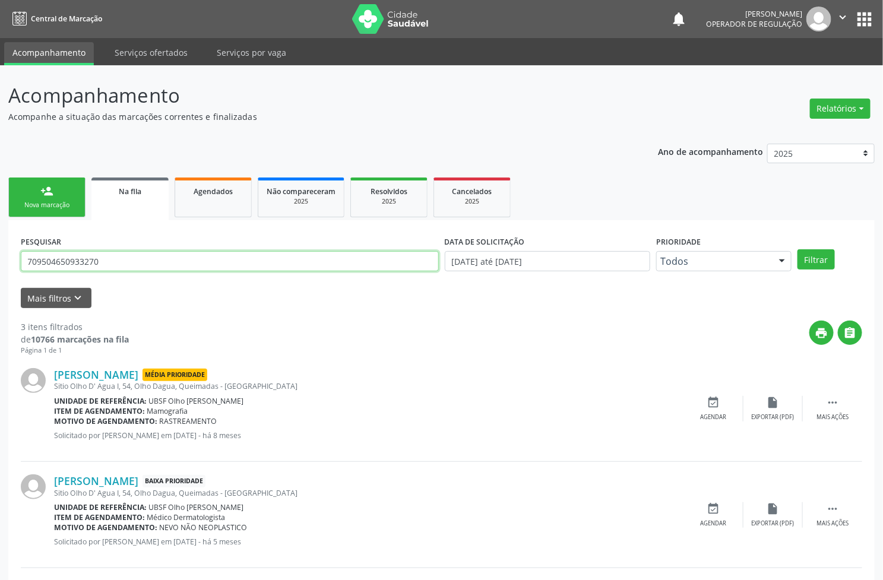
click at [88, 267] on input "709504650933270" at bounding box center [230, 261] width 418 height 20
type input "700201400609421"
click at [798, 250] on button "Filtrar" at bounding box center [816, 260] width 37 height 20
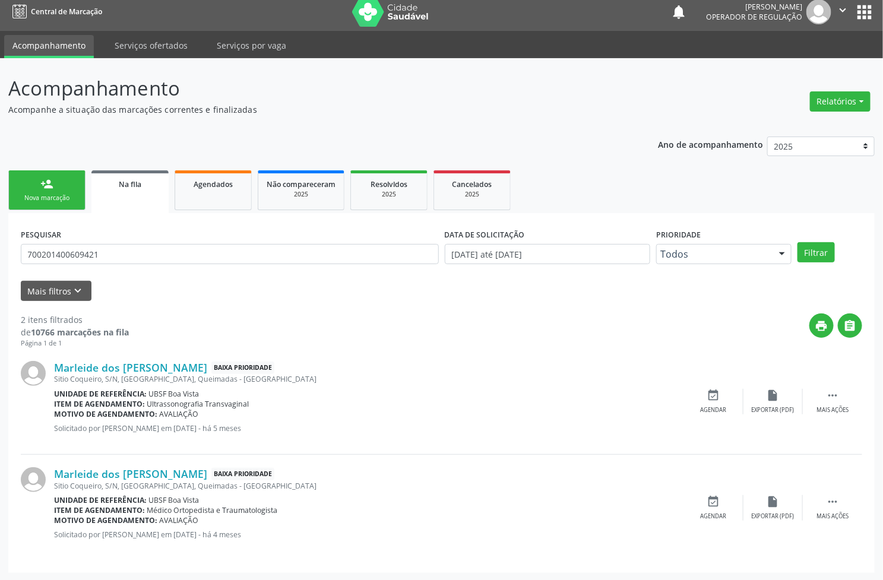
scroll to position [9, 0]
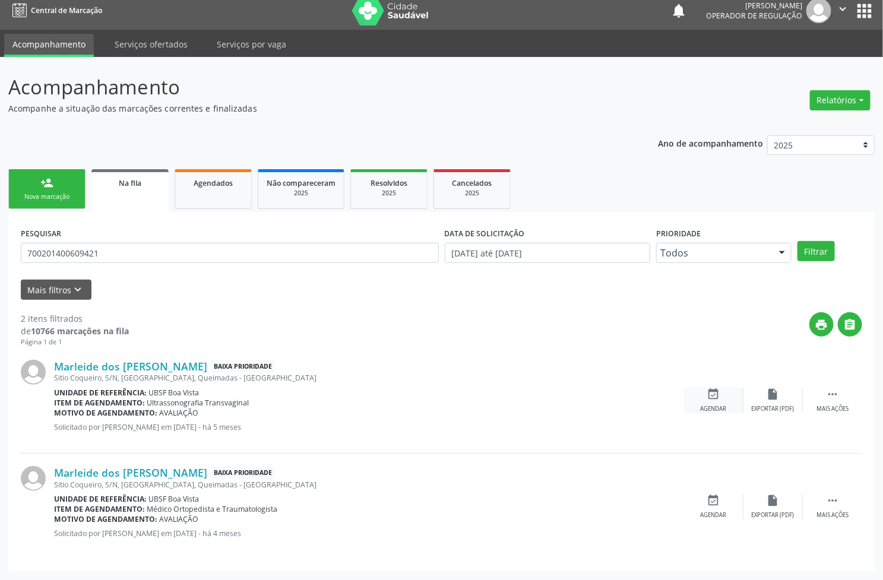
click at [728, 395] on div "event_available Agendar" at bounding box center [713, 401] width 59 height 26
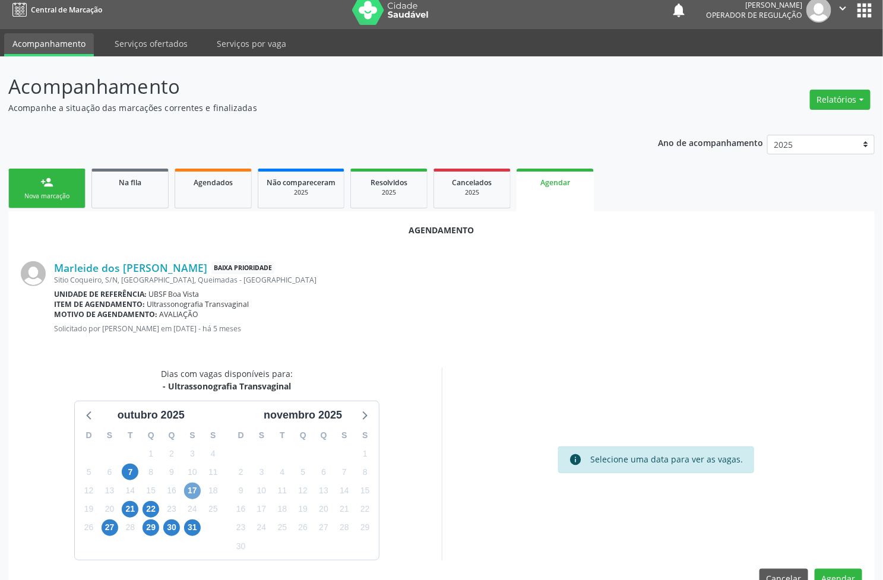
click at [194, 496] on span "17" at bounding box center [192, 491] width 17 height 17
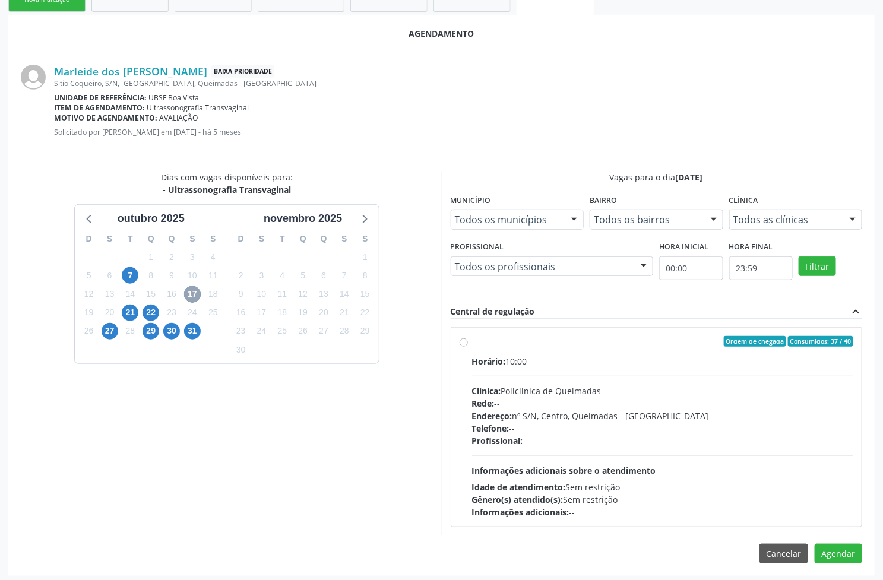
scroll to position [210, 0]
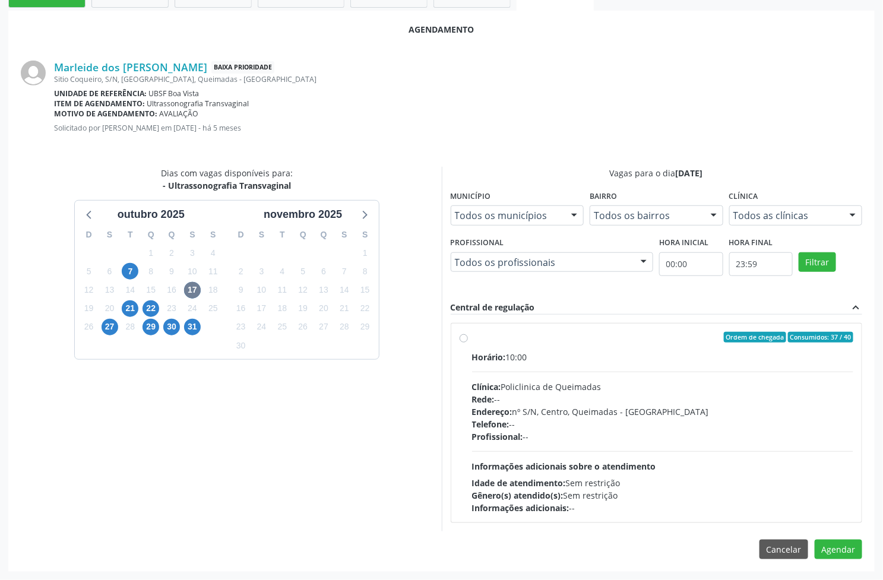
click at [642, 443] on div "Horário: 10:00 Clínica: Policlinica de Queimadas Rede: -- Endereço: nº S/N, Cen…" at bounding box center [663, 432] width 382 height 163
click at [468, 343] on input "Ordem de chegada Consumidos: 37 / 40 Horário: 10:00 Clínica: Policlinica de Que…" at bounding box center [464, 337] width 8 height 11
radio input "true"
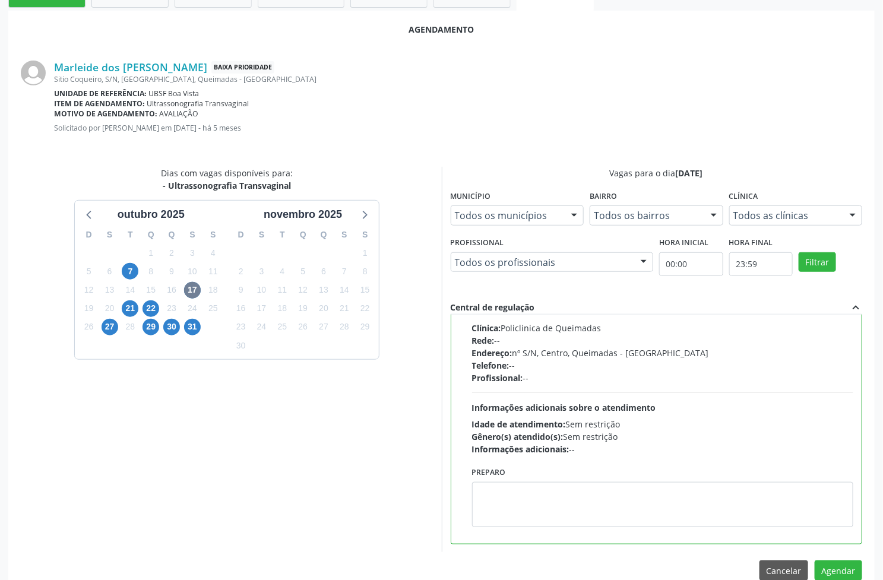
scroll to position [230, 0]
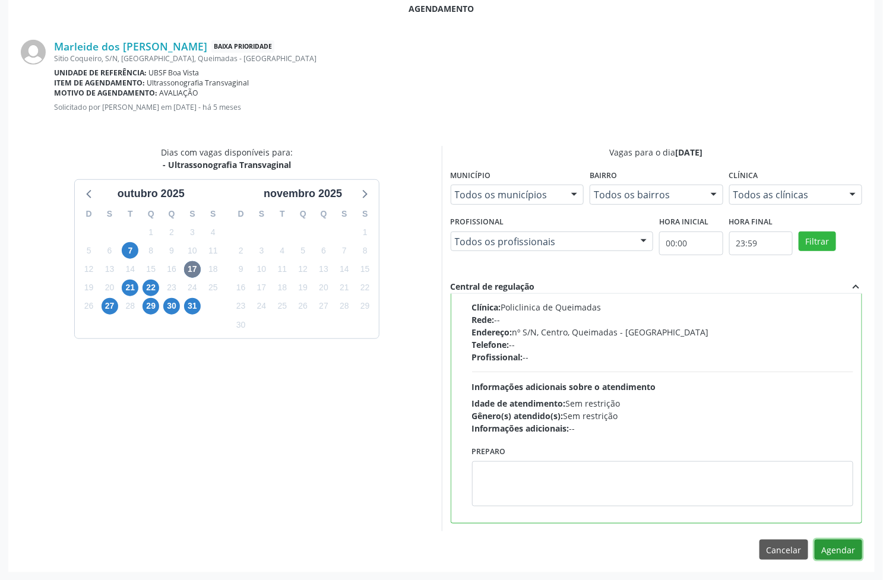
click at [851, 550] on button "Agendar" at bounding box center [839, 550] width 48 height 20
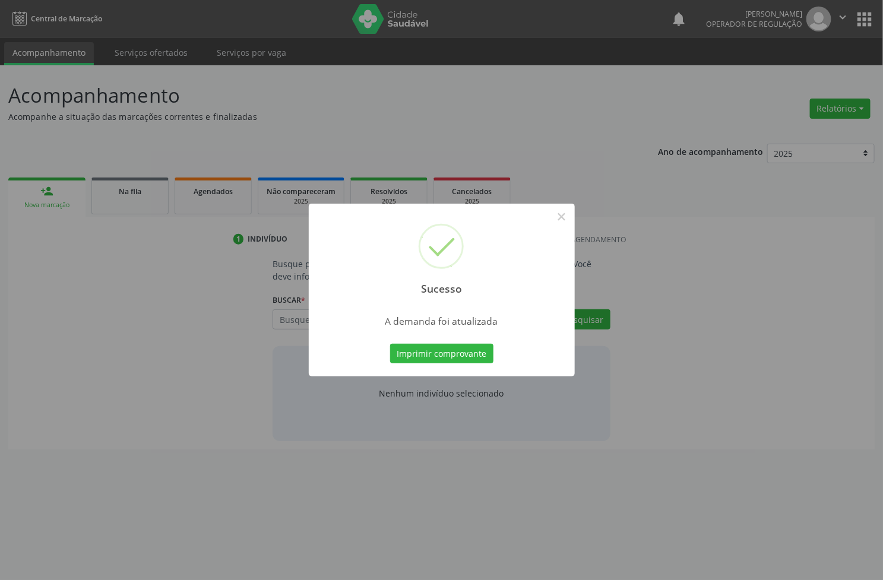
scroll to position [0, 0]
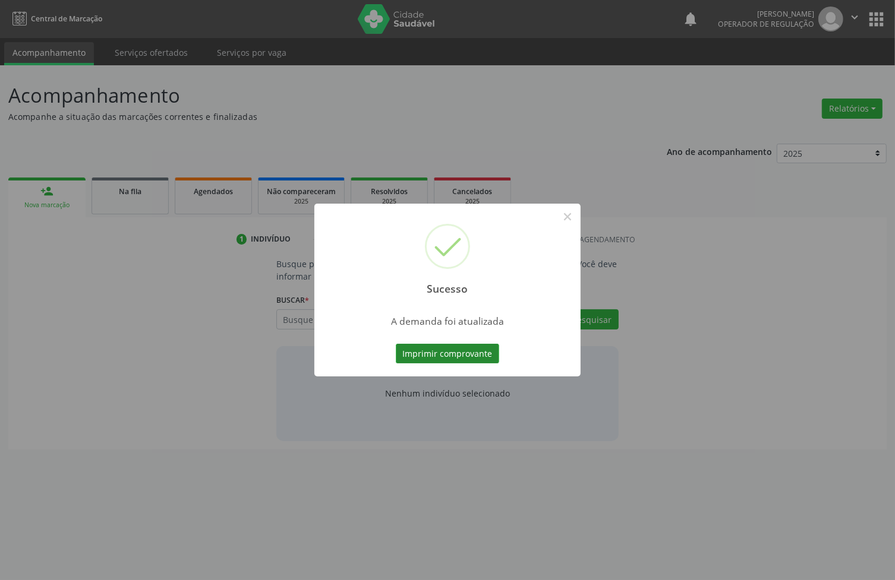
click at [443, 351] on button "Imprimir comprovante" at bounding box center [447, 354] width 103 height 20
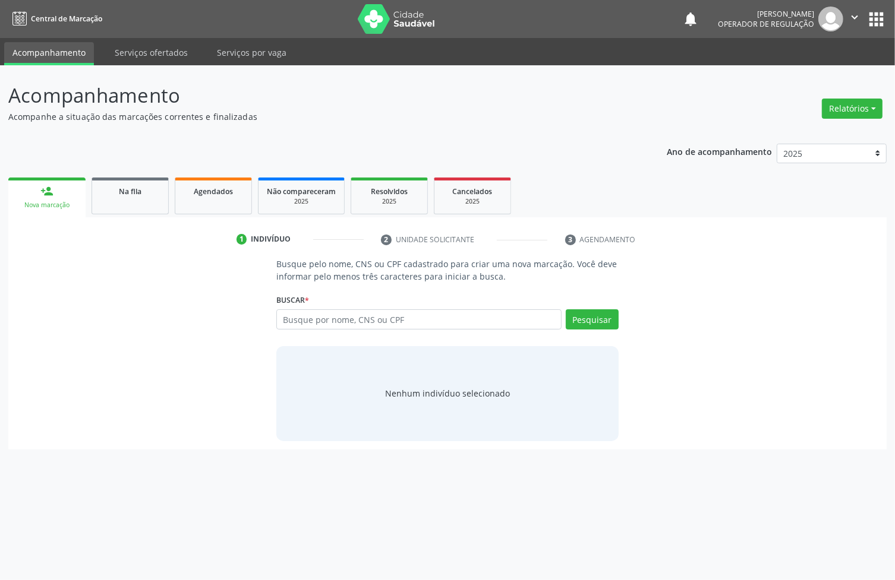
click at [118, 217] on div "1 Indivíduo 2 Unidade solicitante 3 Agendamento Busque pelo nome, CNS ou CPF ca…" at bounding box center [447, 333] width 878 height 232
drag, startPoint x: 112, startPoint y: 200, endPoint x: 245, endPoint y: 202, distance: 133.7
click at [112, 198] on link "Na fila" at bounding box center [129, 196] width 77 height 37
click at [244, 201] on link "Agendados" at bounding box center [213, 196] width 77 height 37
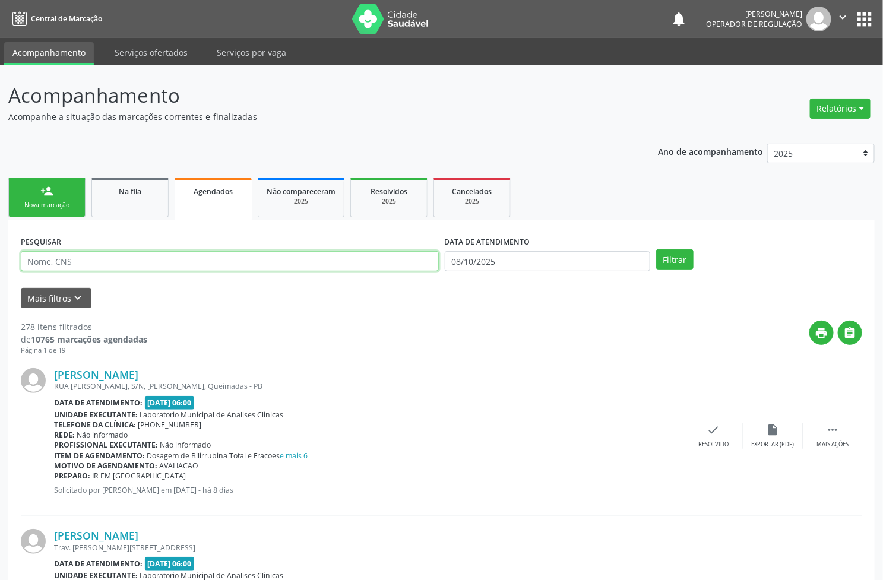
click at [119, 266] on input "text" at bounding box center [230, 261] width 418 height 20
paste input "700 2014 0060 9421"
type input "700 2014 0060 9421"
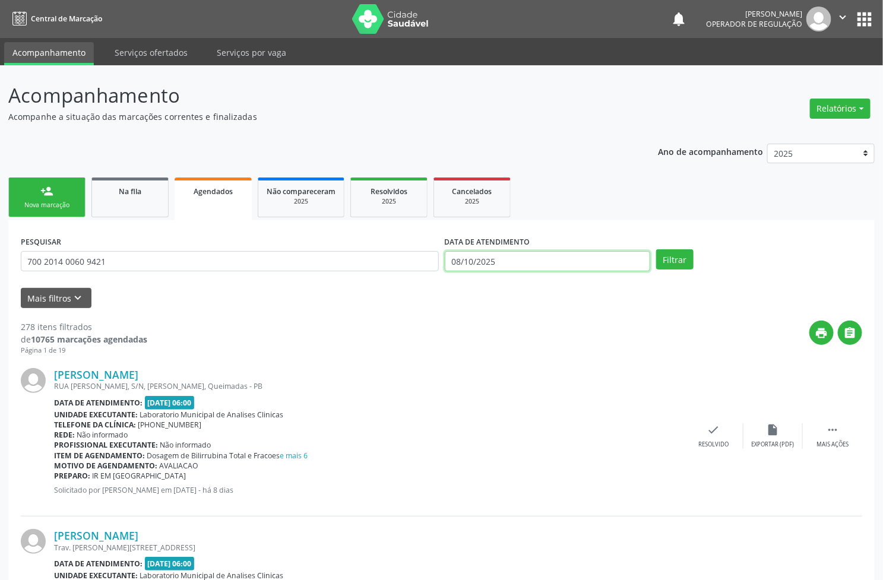
drag, startPoint x: 567, startPoint y: 270, endPoint x: 557, endPoint y: 295, distance: 26.9
click at [566, 272] on body "Central de Marcação notifications [PERSON_NAME] Operador de regulação  Configu…" at bounding box center [441, 290] width 883 height 580
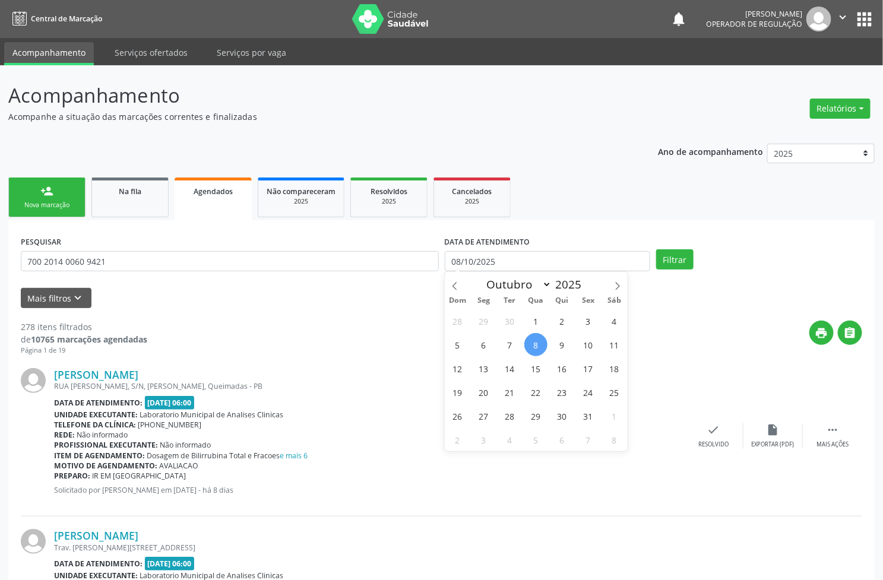
drag, startPoint x: 551, startPoint y: 353, endPoint x: 640, endPoint y: 299, distance: 104.5
click at [554, 352] on div "28 29 30 1 2 3 4 5 6 7 8 9 10 11 12 13 14 15 16 17 18 19 20 21 22 23 24 25 26 2…" at bounding box center [536, 380] width 183 height 143
drag, startPoint x: 609, startPoint y: 365, endPoint x: 651, endPoint y: 278, distance: 97.0
click at [609, 364] on span "18" at bounding box center [614, 368] width 23 height 23
type input "[DATE]"
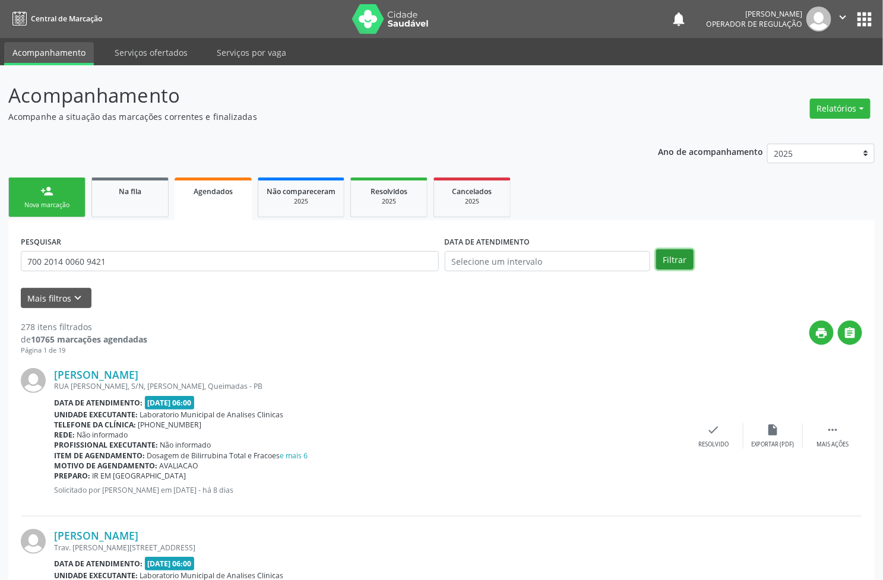
click at [667, 259] on button "Filtrar" at bounding box center [674, 260] width 37 height 20
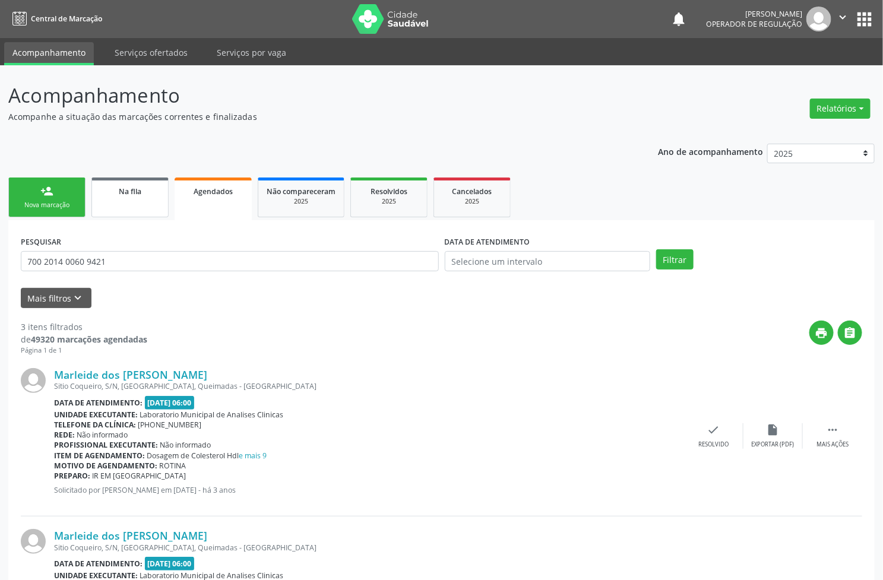
click at [92, 199] on link "Na fila" at bounding box center [129, 198] width 77 height 40
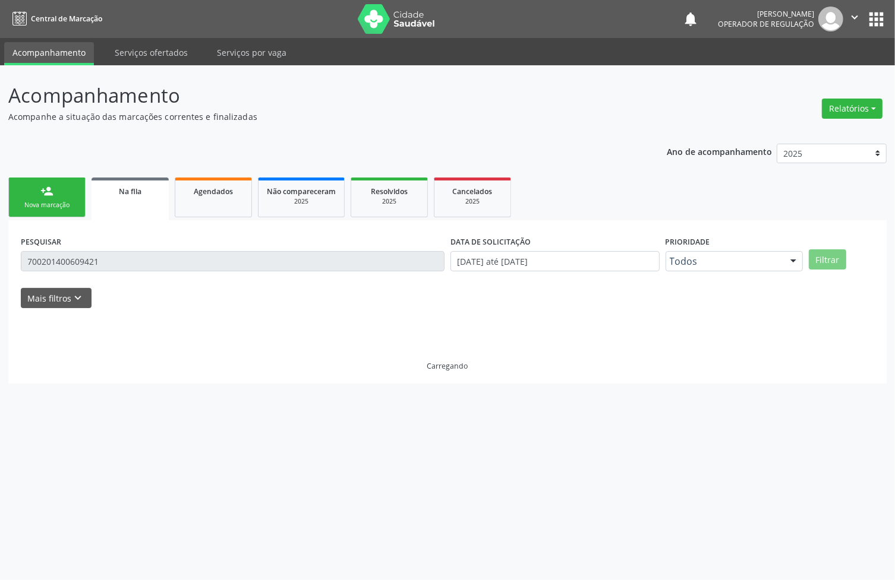
click at [68, 203] on div "Nova marcação" at bounding box center [46, 205] width 59 height 9
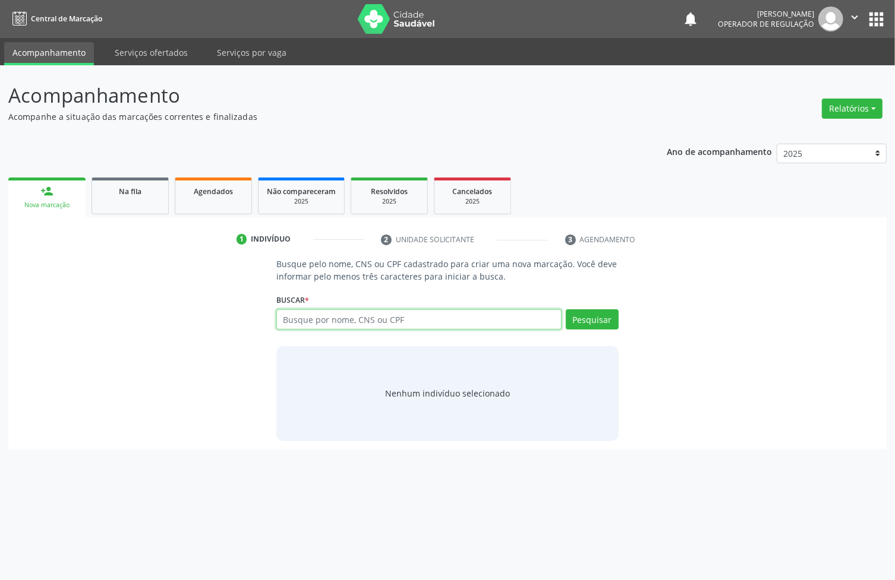
click at [409, 320] on input "text" at bounding box center [418, 320] width 285 height 20
click at [130, 193] on span "Na fila" at bounding box center [130, 192] width 23 height 10
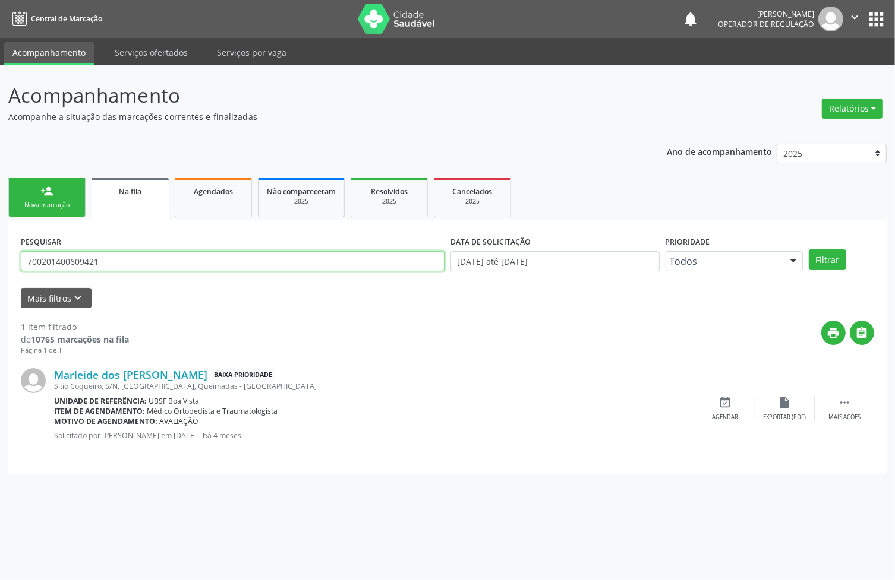
click at [130, 269] on input "700201400609421" at bounding box center [233, 261] width 424 height 20
type input "707604276930592"
click at [809, 250] on button "Filtrar" at bounding box center [827, 260] width 37 height 20
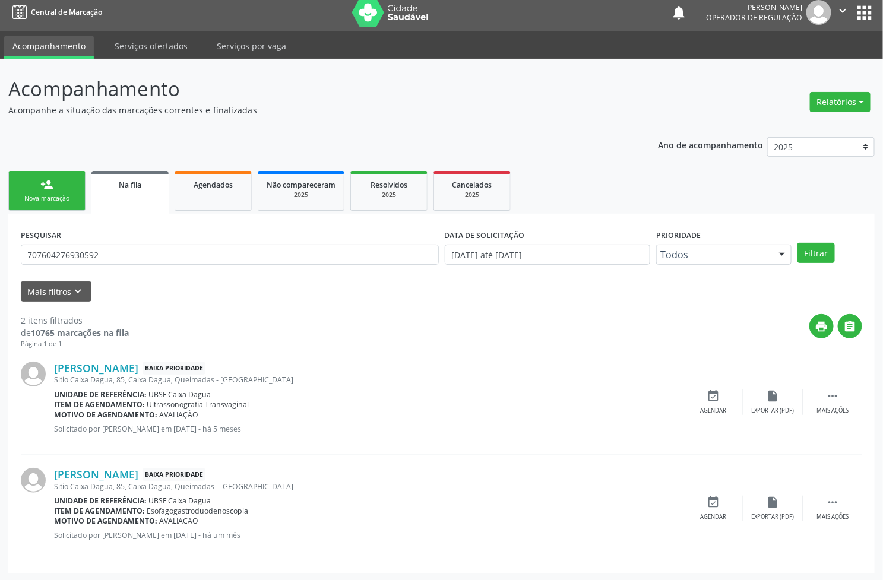
scroll to position [9, 0]
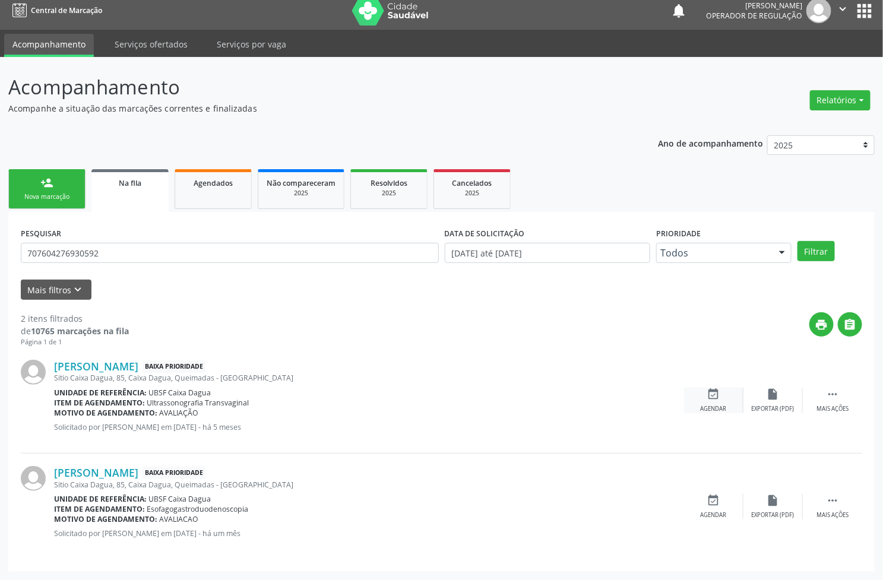
click at [713, 401] on div "event_available Agendar" at bounding box center [713, 401] width 59 height 26
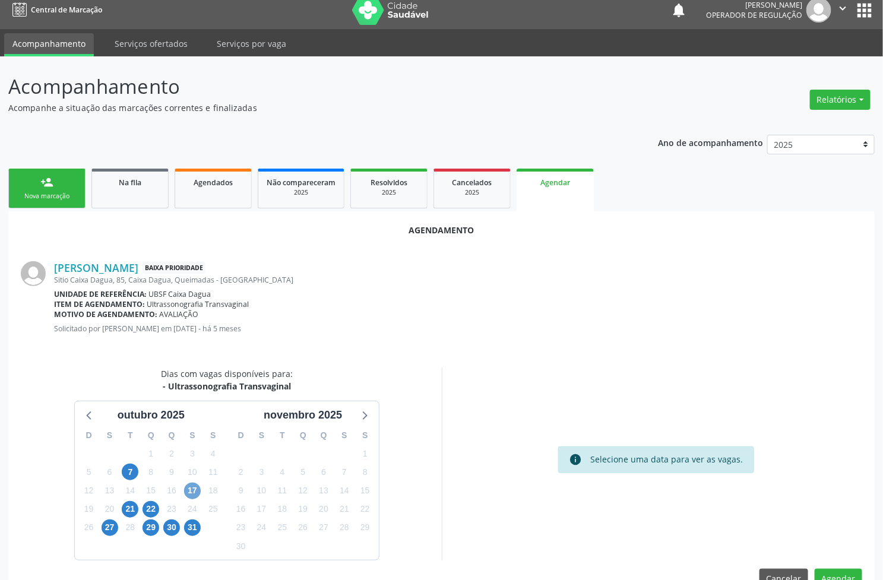
click at [198, 491] on span "17" at bounding box center [192, 491] width 17 height 17
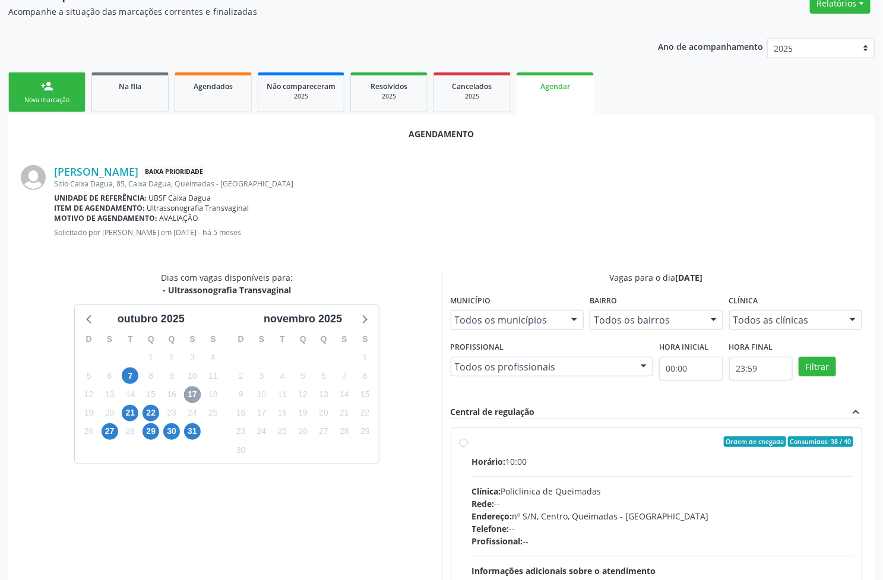
scroll to position [210, 0]
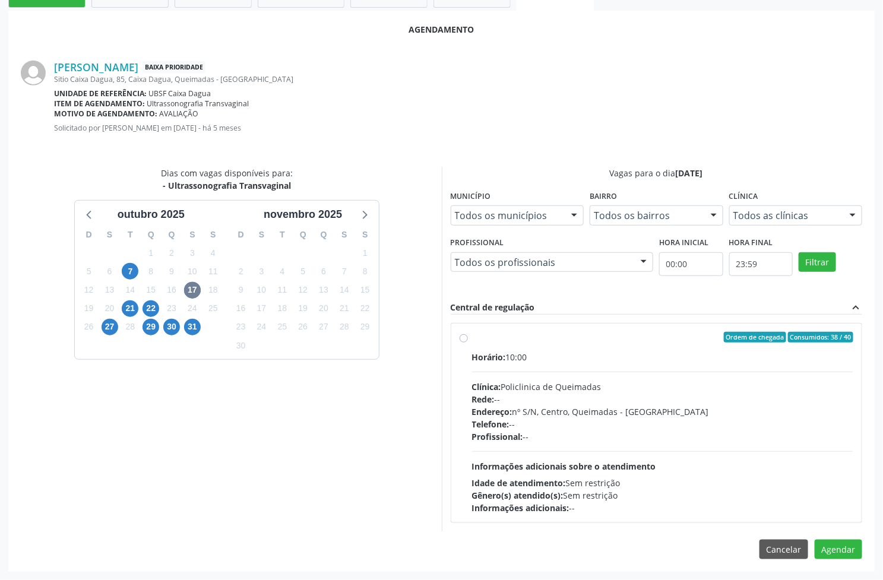
click at [575, 411] on div "Endereço: nº S/N, Centro, Queimadas - [GEOGRAPHIC_DATA]" at bounding box center [663, 412] width 382 height 12
click at [468, 343] on input "Ordem de chegada Consumidos: 38 / 40 Horário: 10:00 Clínica: Policlinica de Que…" at bounding box center [464, 337] width 8 height 11
radio input "true"
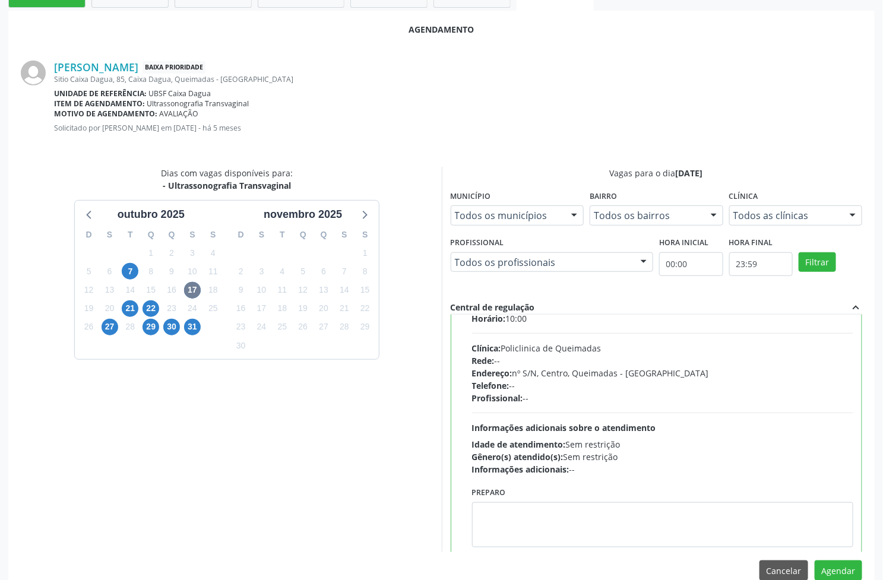
scroll to position [59, 0]
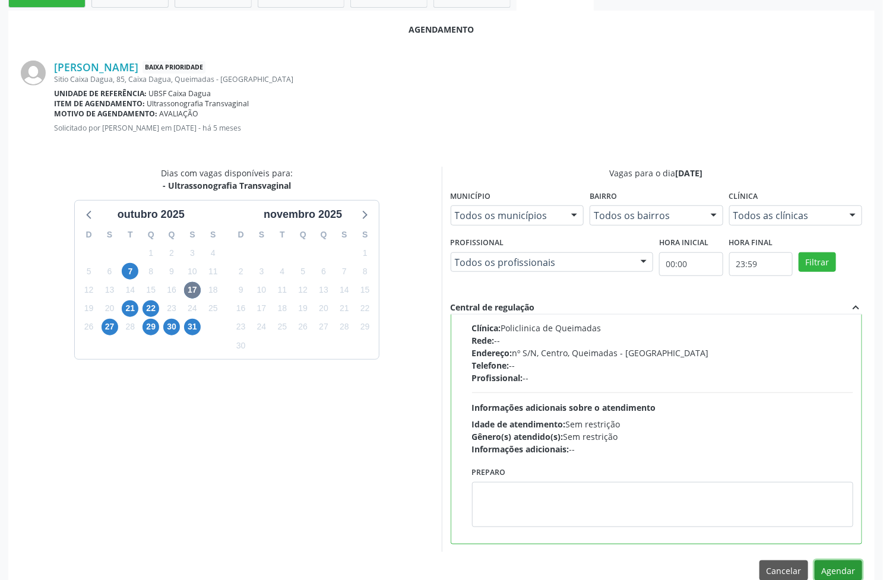
click at [850, 564] on button "Agendar" at bounding box center [839, 571] width 48 height 20
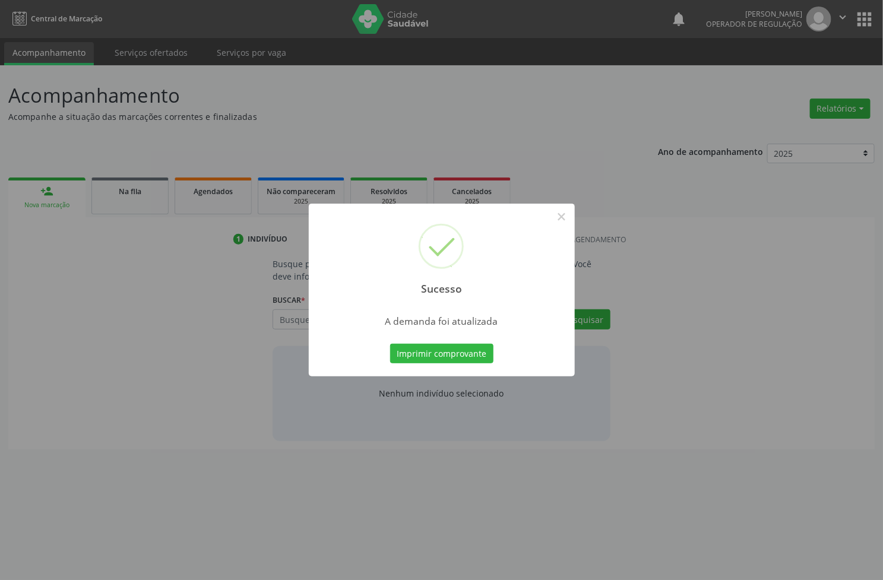
scroll to position [0, 0]
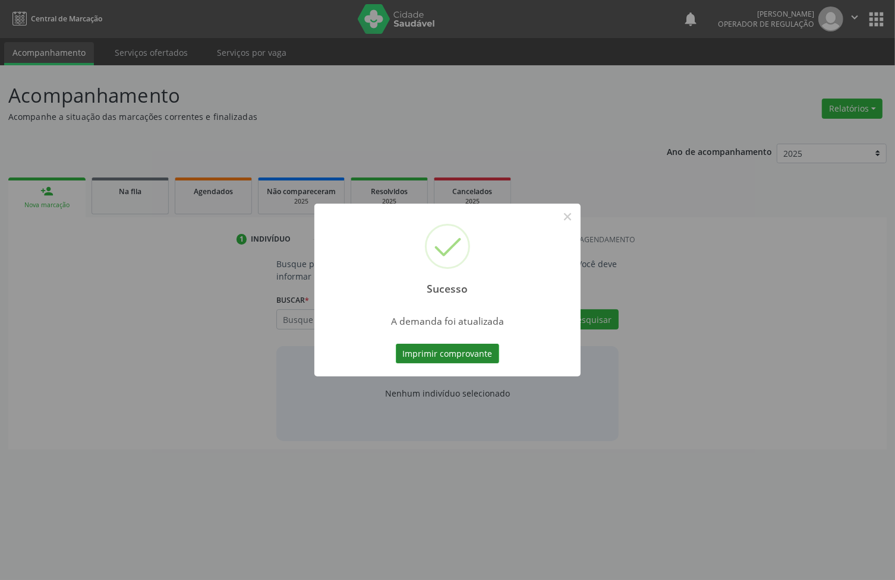
click at [482, 344] on button "Imprimir comprovante" at bounding box center [447, 354] width 103 height 20
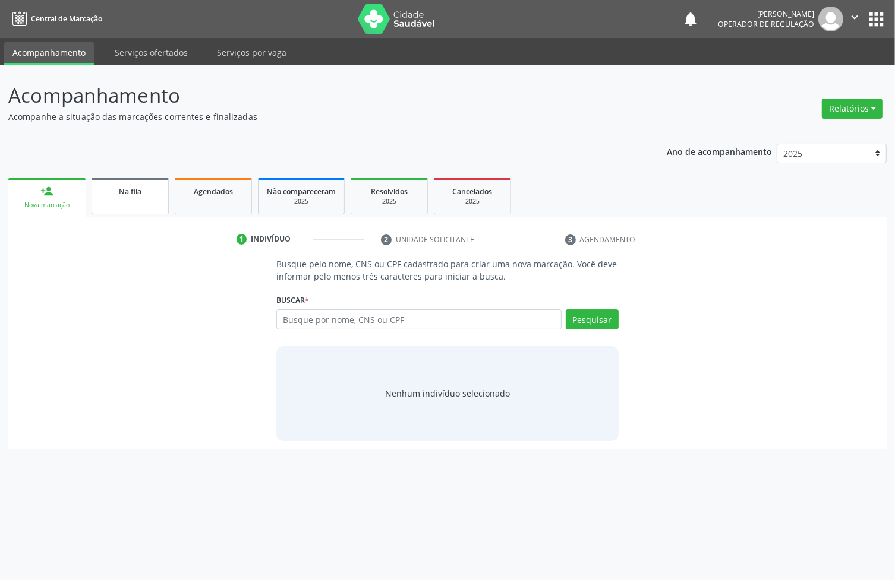
click at [140, 182] on link "Na fila" at bounding box center [129, 196] width 77 height 37
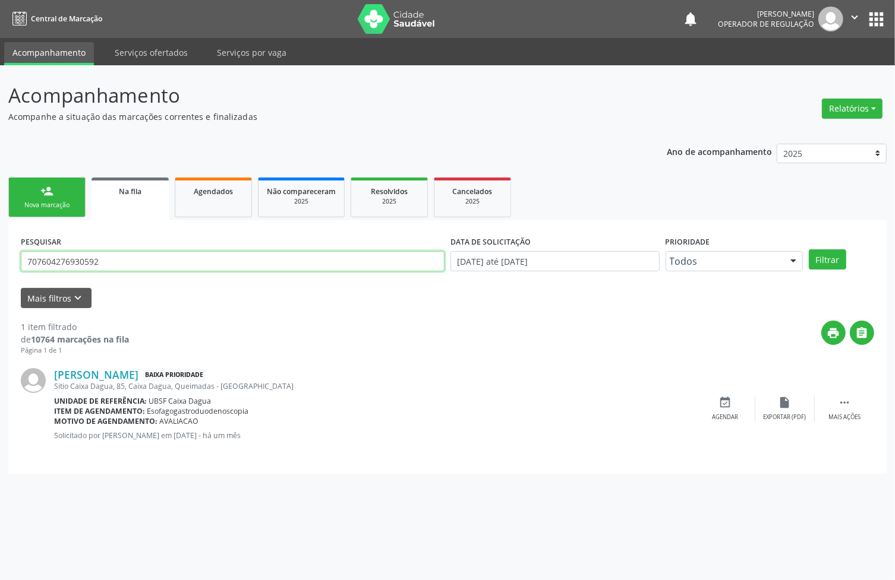
click at [89, 263] on input "707604276930592" at bounding box center [233, 261] width 424 height 20
type input "707406032073570"
click at [809, 250] on button "Filtrar" at bounding box center [827, 260] width 37 height 20
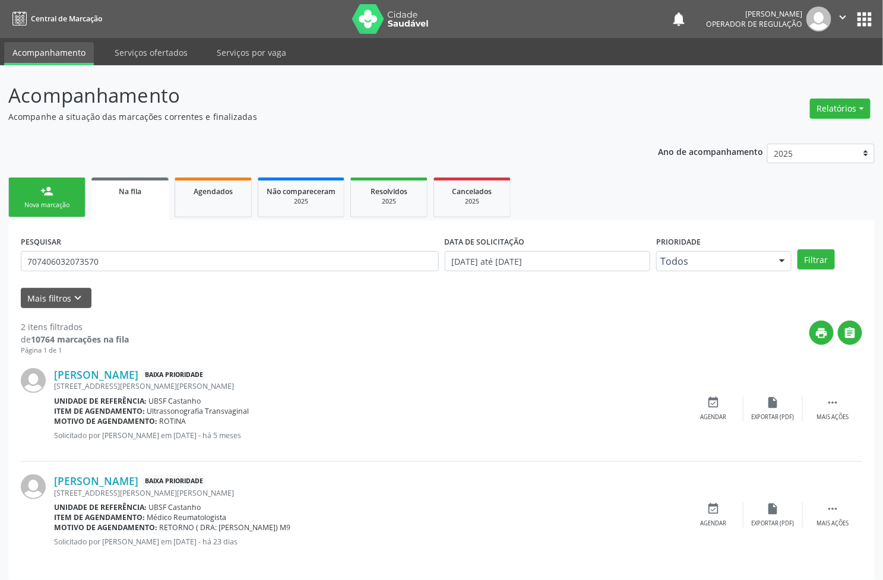
scroll to position [9, 0]
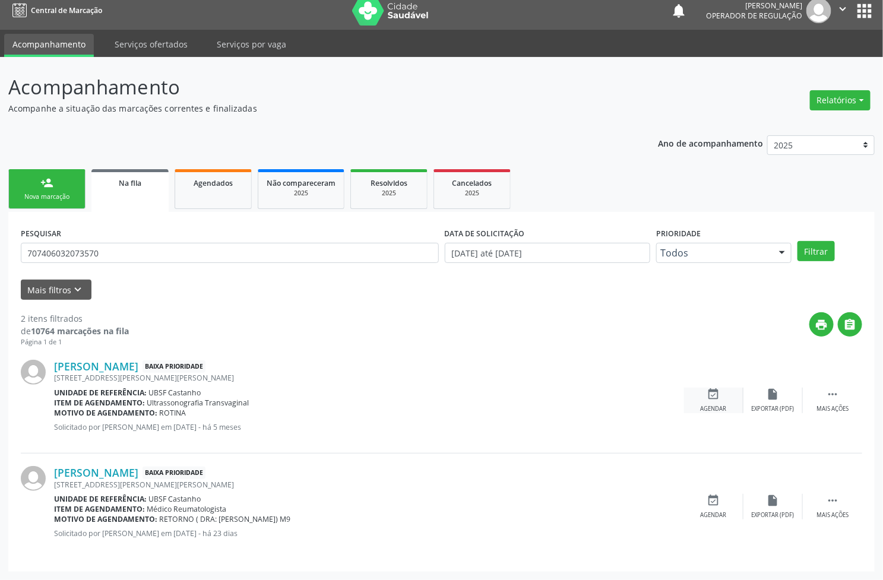
click at [723, 402] on div "event_available Agendar" at bounding box center [713, 401] width 59 height 26
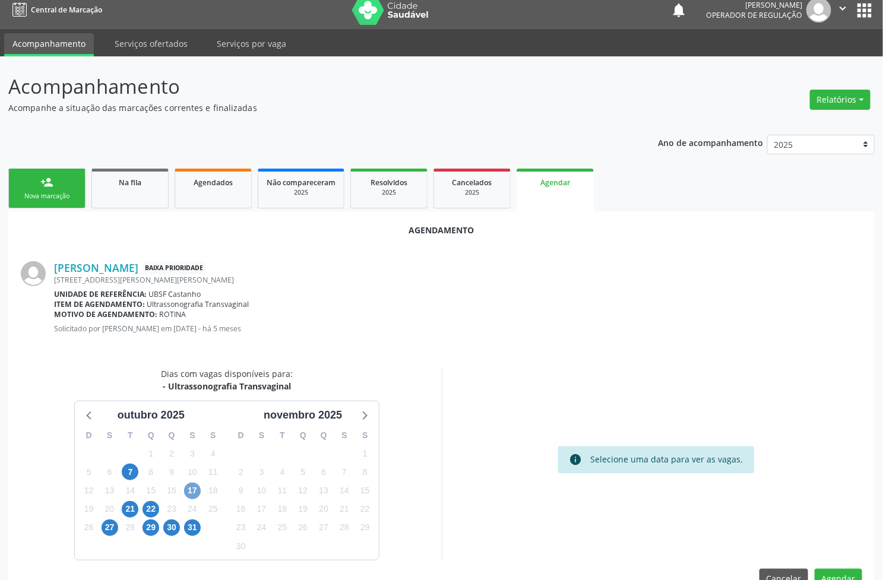
click at [200, 490] on span "17" at bounding box center [192, 491] width 17 height 17
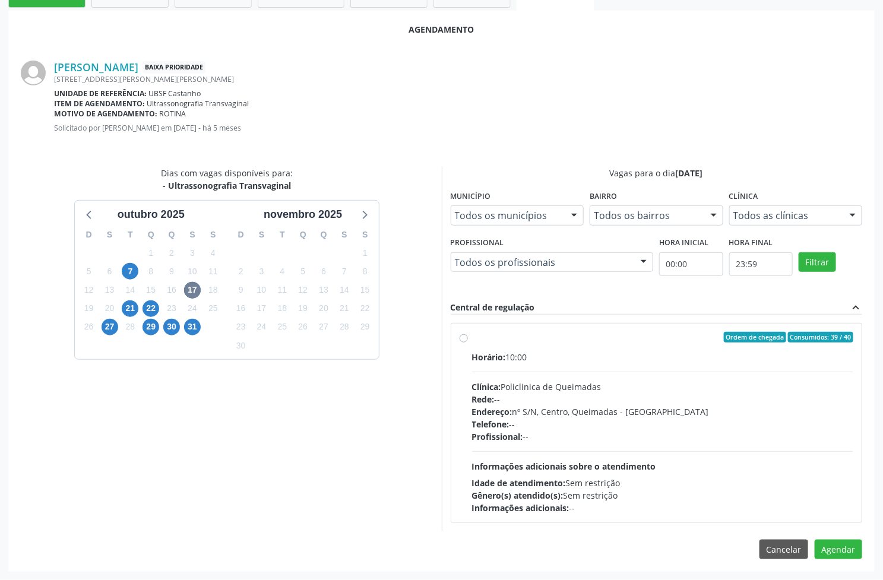
click at [573, 409] on div "Endereço: nº S/N, Centro, Queimadas - [GEOGRAPHIC_DATA]" at bounding box center [663, 412] width 382 height 12
click at [468, 343] on input "Ordem de chegada Consumidos: 39 / 40 Horário: 10:00 Clínica: Policlinica de Que…" at bounding box center [464, 337] width 8 height 11
radio input "true"
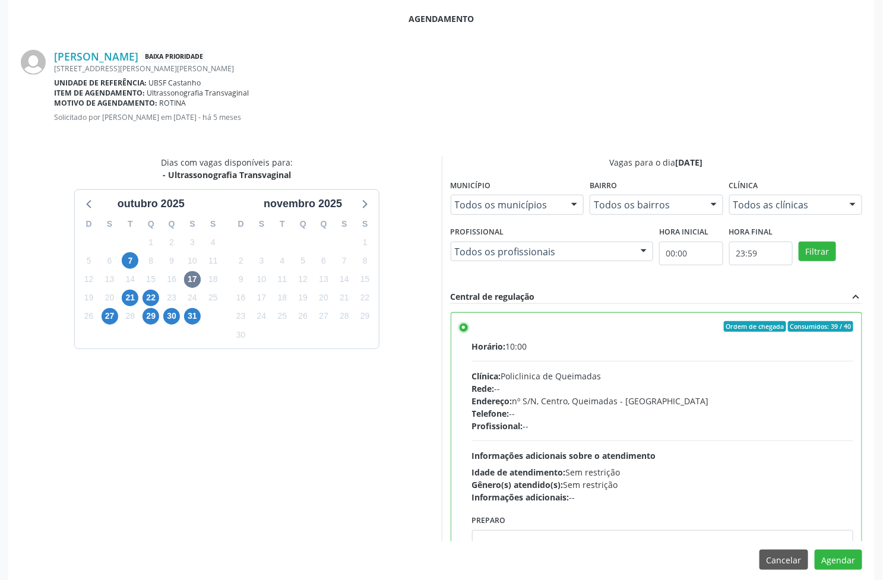
scroll to position [230, 0]
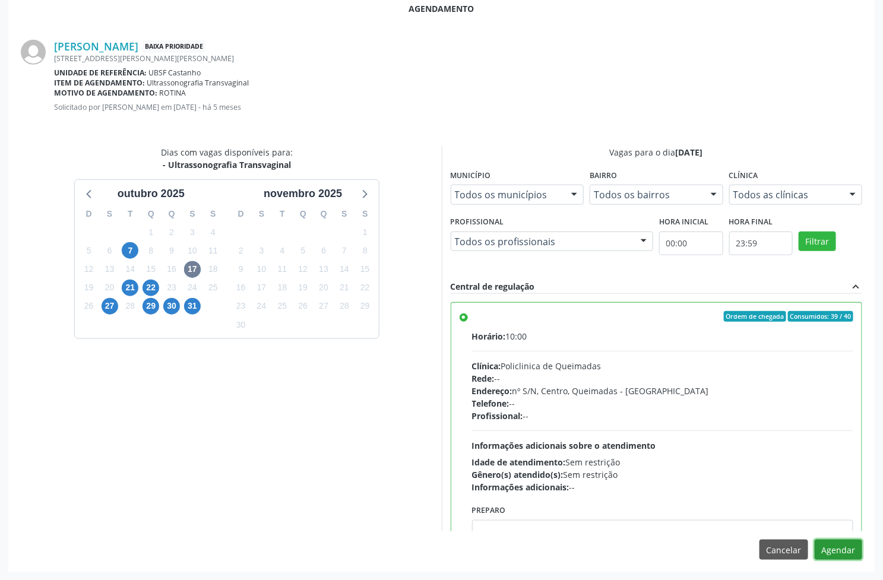
click at [854, 548] on button "Agendar" at bounding box center [839, 550] width 48 height 20
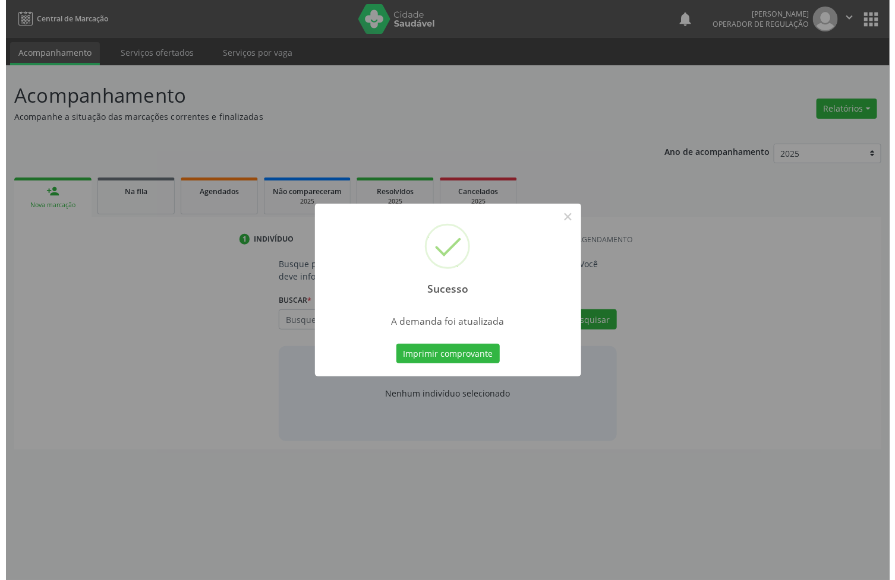
scroll to position [0, 0]
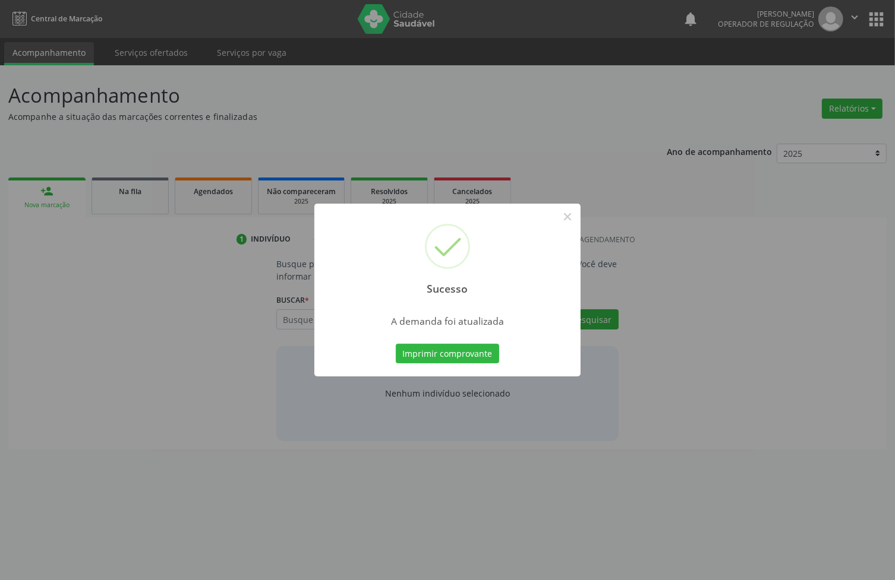
click at [432, 342] on div "Imprimir comprovante Cancel" at bounding box center [447, 354] width 109 height 25
click at [440, 352] on button "Imprimir comprovante" at bounding box center [447, 354] width 103 height 20
